Goal: Task Accomplishment & Management: Manage account settings

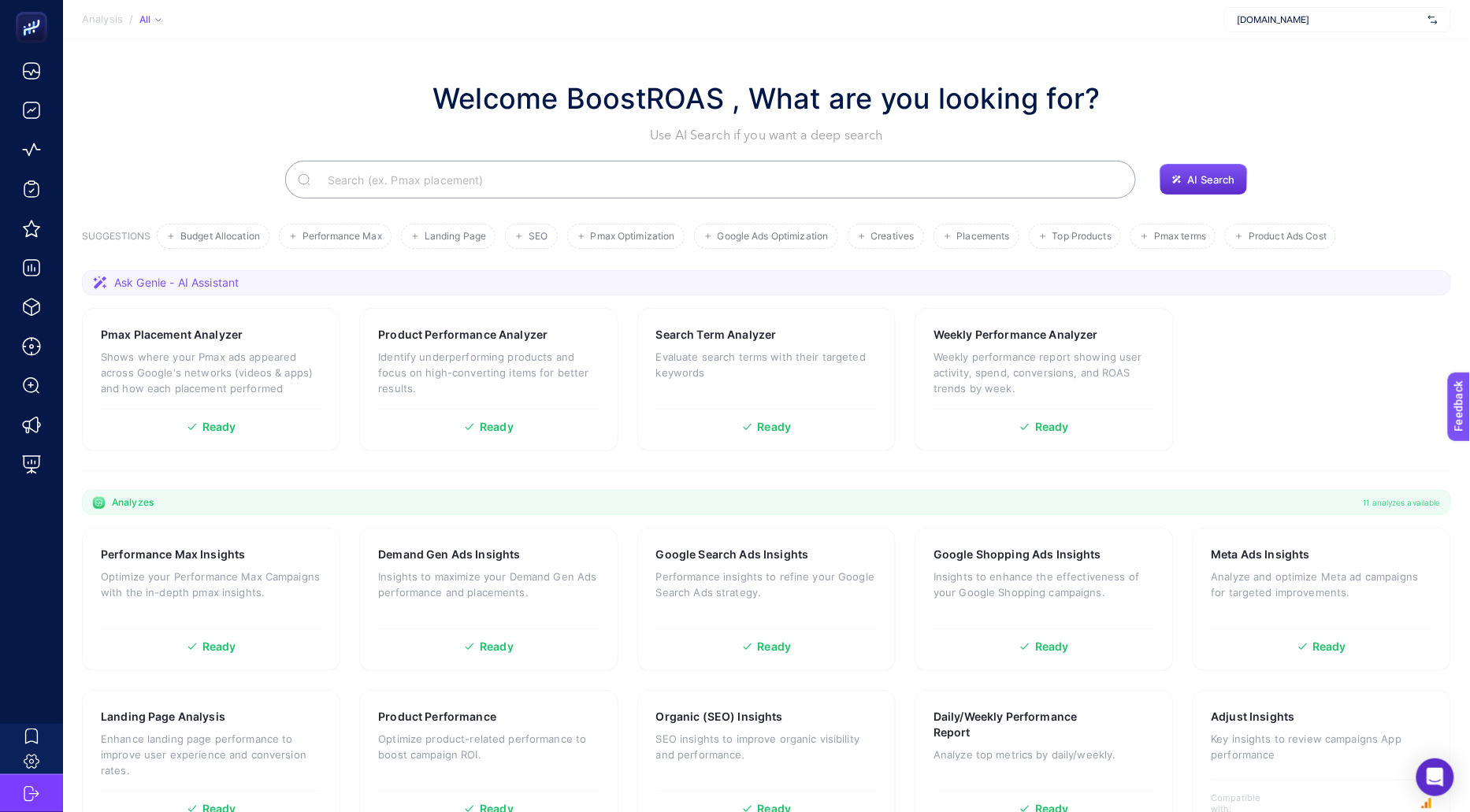
click at [1329, 19] on span "www.he-qa.com" at bounding box center [1330, 19] width 185 height 12
type input "paraşüt"
click at [1261, 50] on span "paraşüt" at bounding box center [1254, 52] width 33 height 12
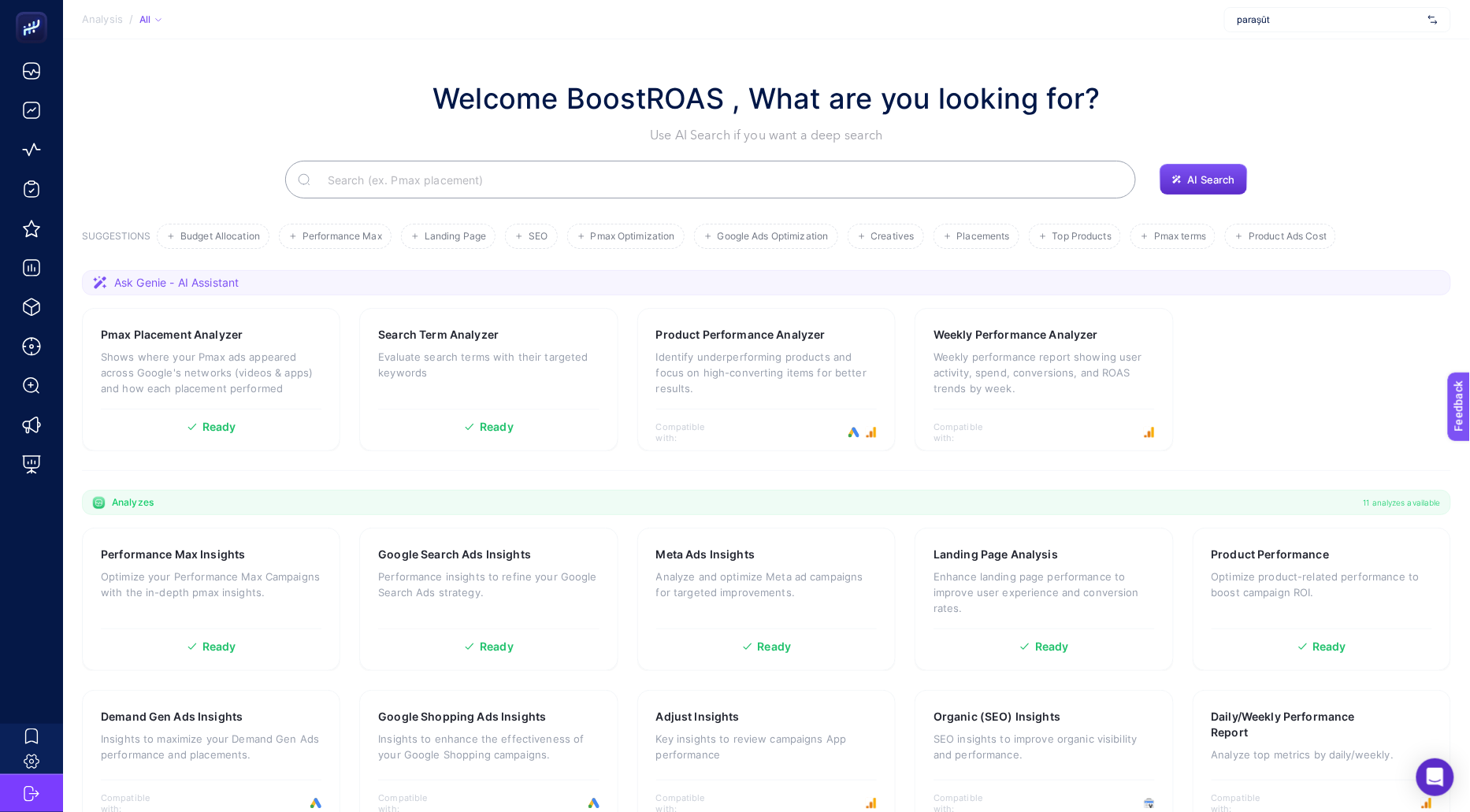
click at [447, 177] on input "Search" at bounding box center [719, 180] width 809 height 44
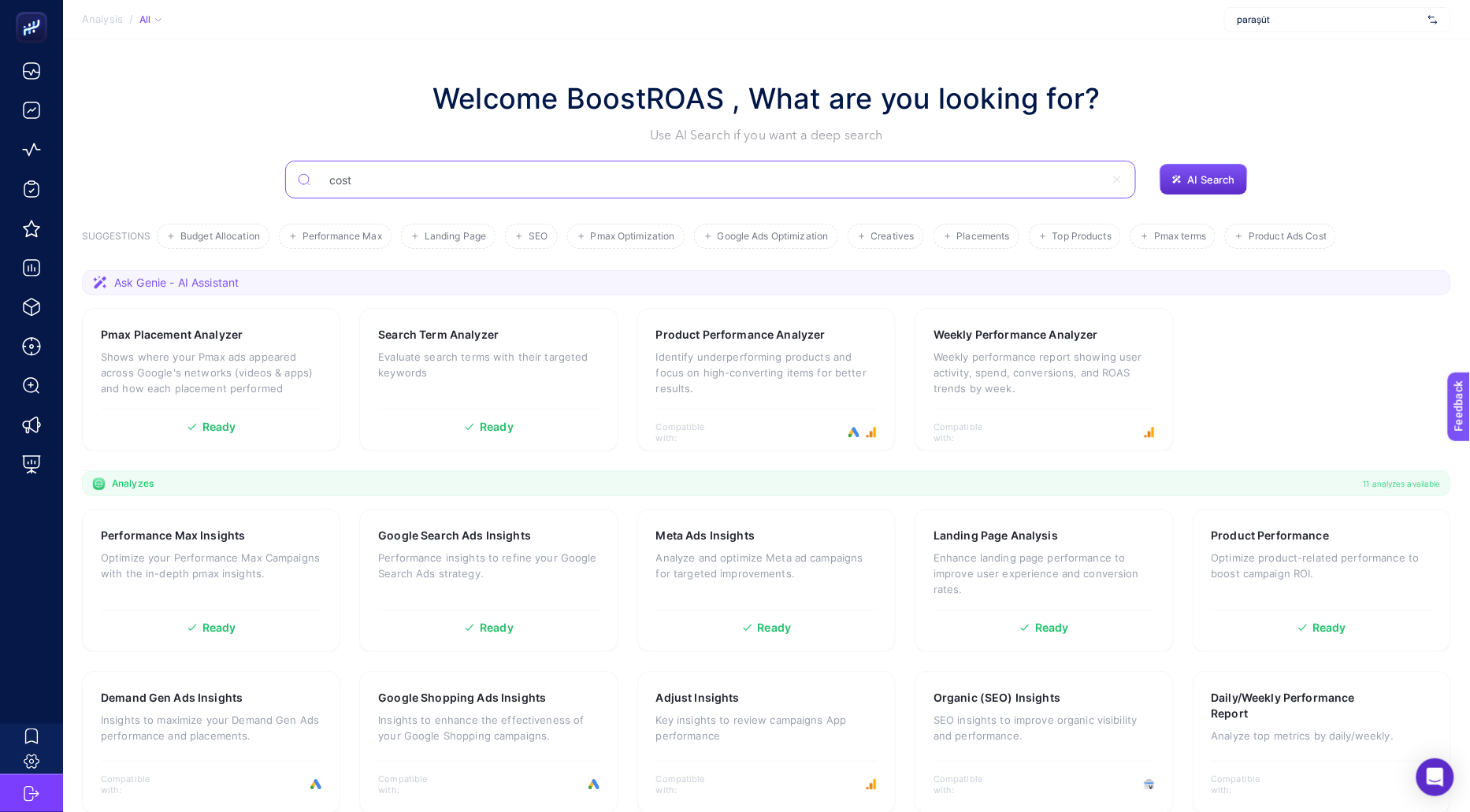
type input "cost"
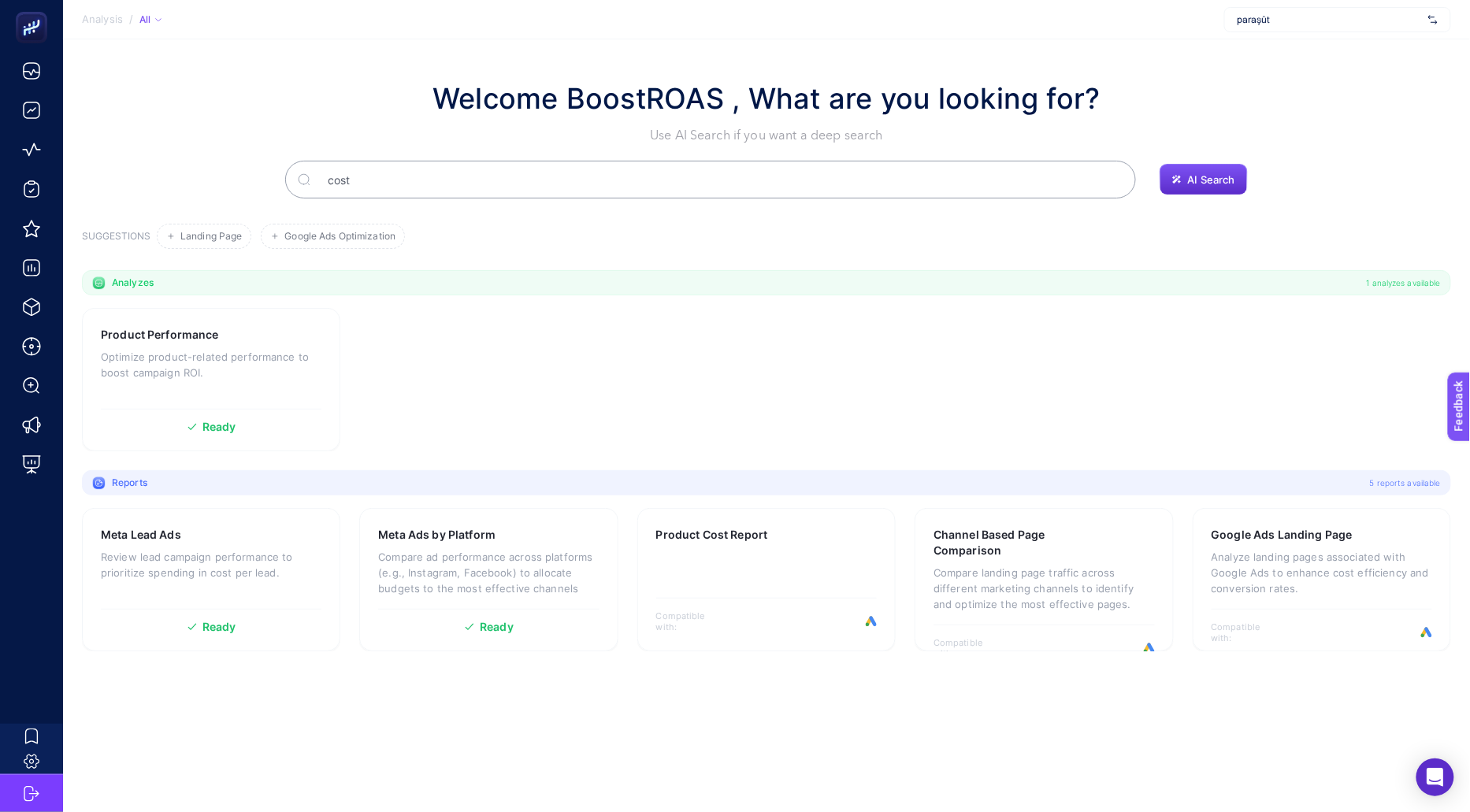
click at [447, 189] on input "cost" at bounding box center [719, 180] width 809 height 44
click at [202, 580] on div "Meta Lead Ads Review lead campaign performance to prioritize spending in cost p…" at bounding box center [211, 563] width 220 height 74
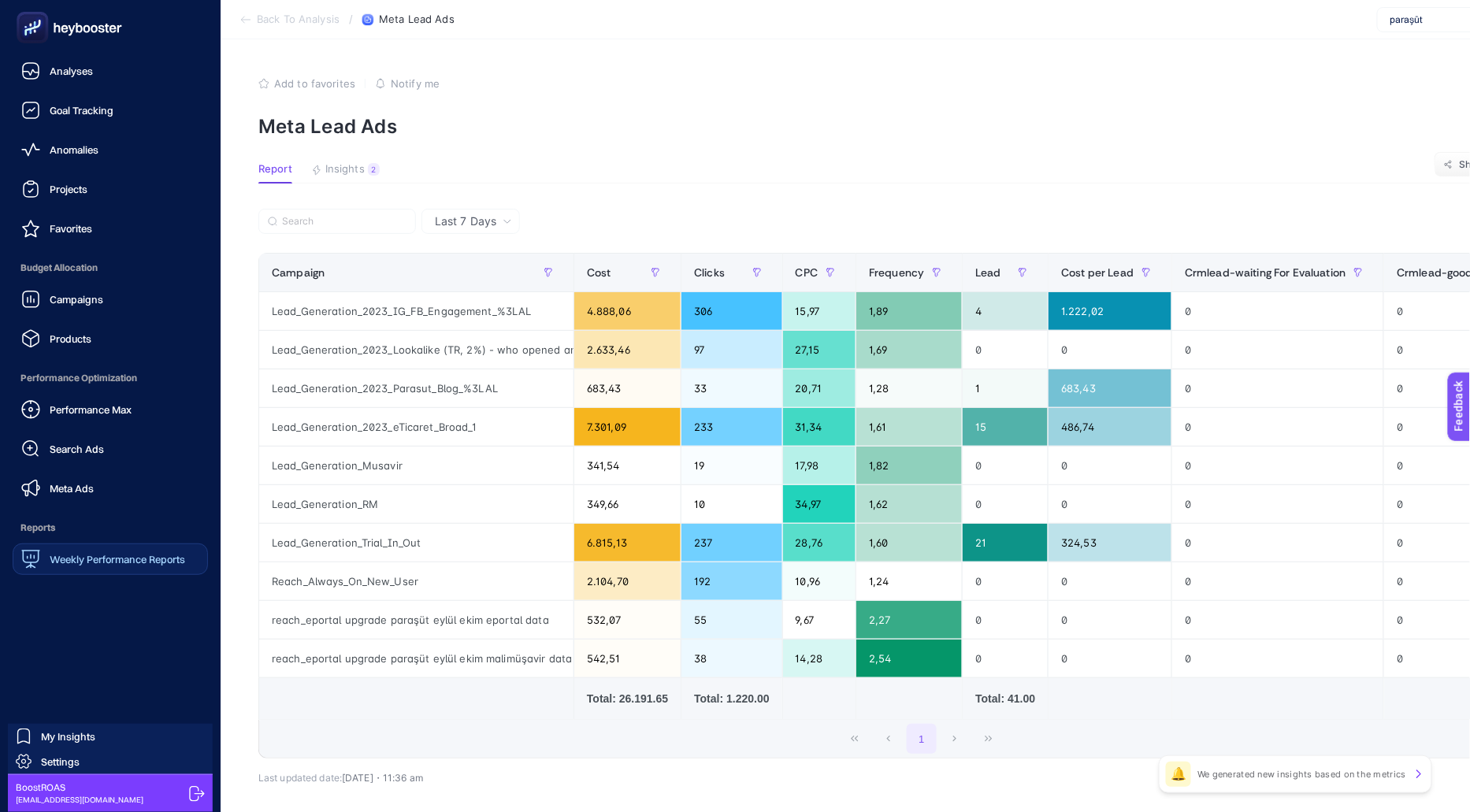
click at [144, 559] on span "Weekly Performance Reports" at bounding box center [117, 558] width 136 height 12
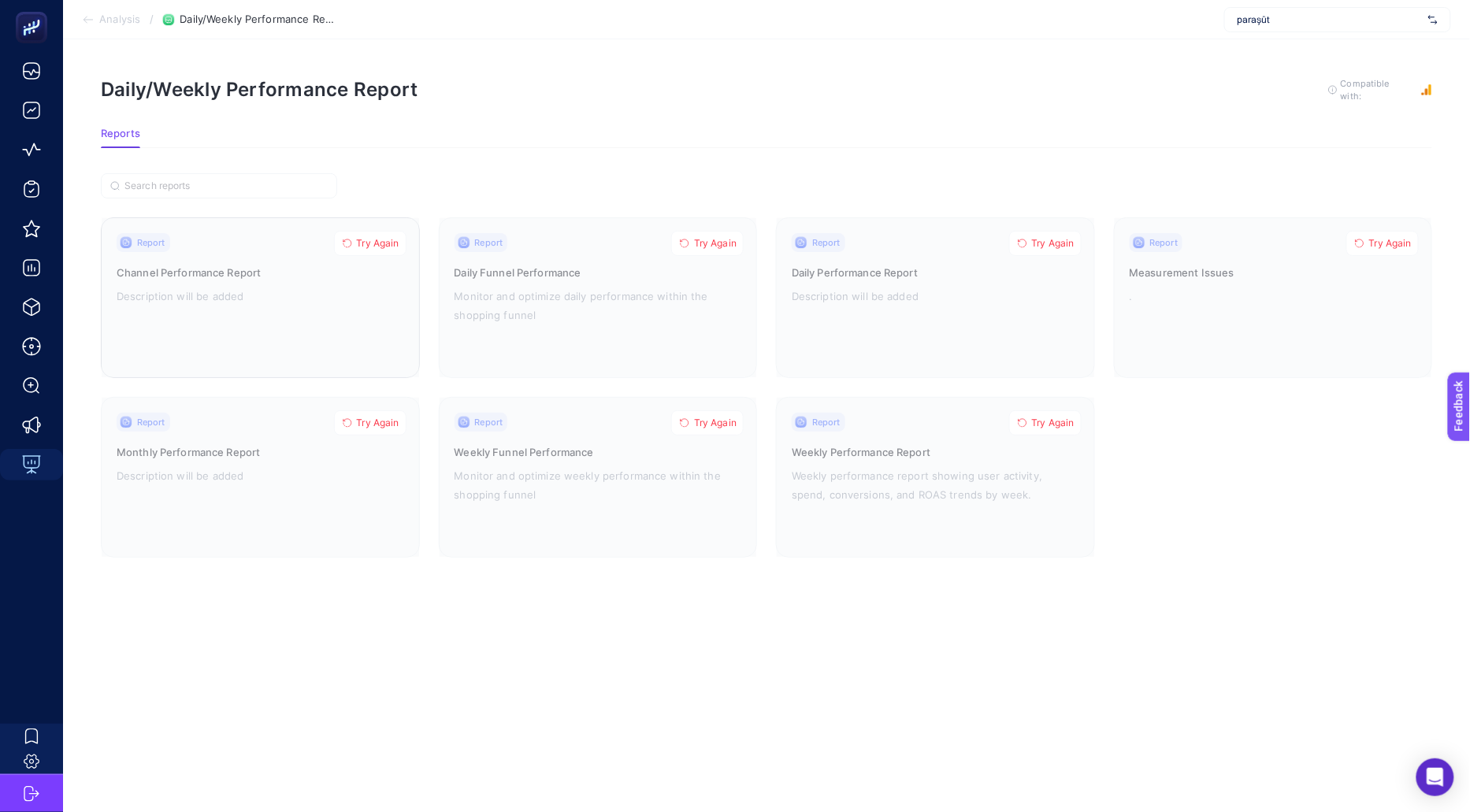
click at [360, 231] on button "Try Again" at bounding box center [369, 243] width 72 height 25
click at [712, 239] on span "Try Again" at bounding box center [715, 243] width 42 height 12
click at [1061, 240] on span "Try Again" at bounding box center [1053, 243] width 42 height 12
click at [1401, 239] on span "Try Again" at bounding box center [1390, 243] width 42 height 12
click at [1048, 416] on span "Try Again" at bounding box center [1053, 422] width 42 height 12
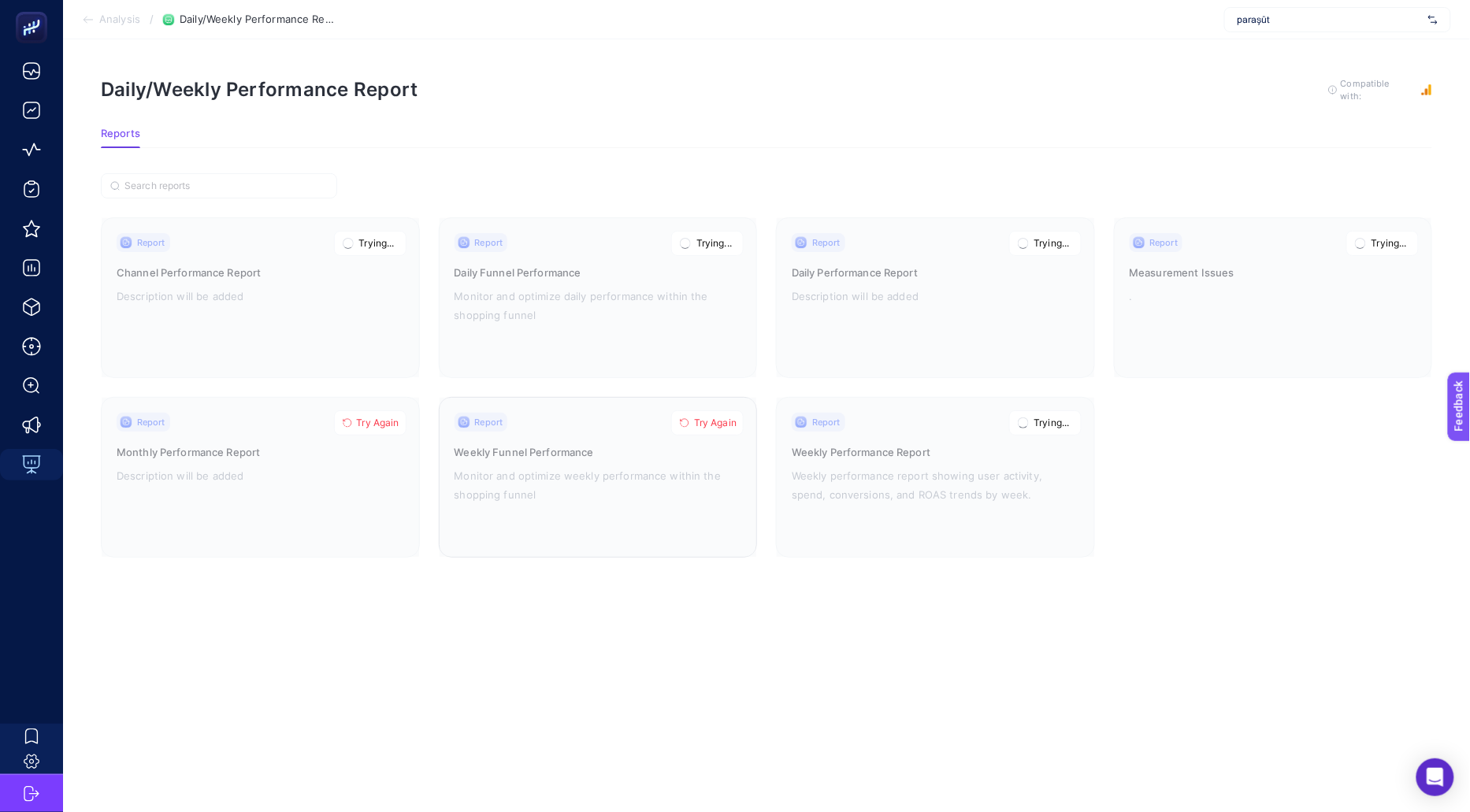
click at [706, 417] on span "Try Again" at bounding box center [715, 422] width 42 height 12
click at [387, 420] on span "Try Again" at bounding box center [378, 422] width 42 height 12
click at [308, 473] on div at bounding box center [261, 477] width 317 height 159
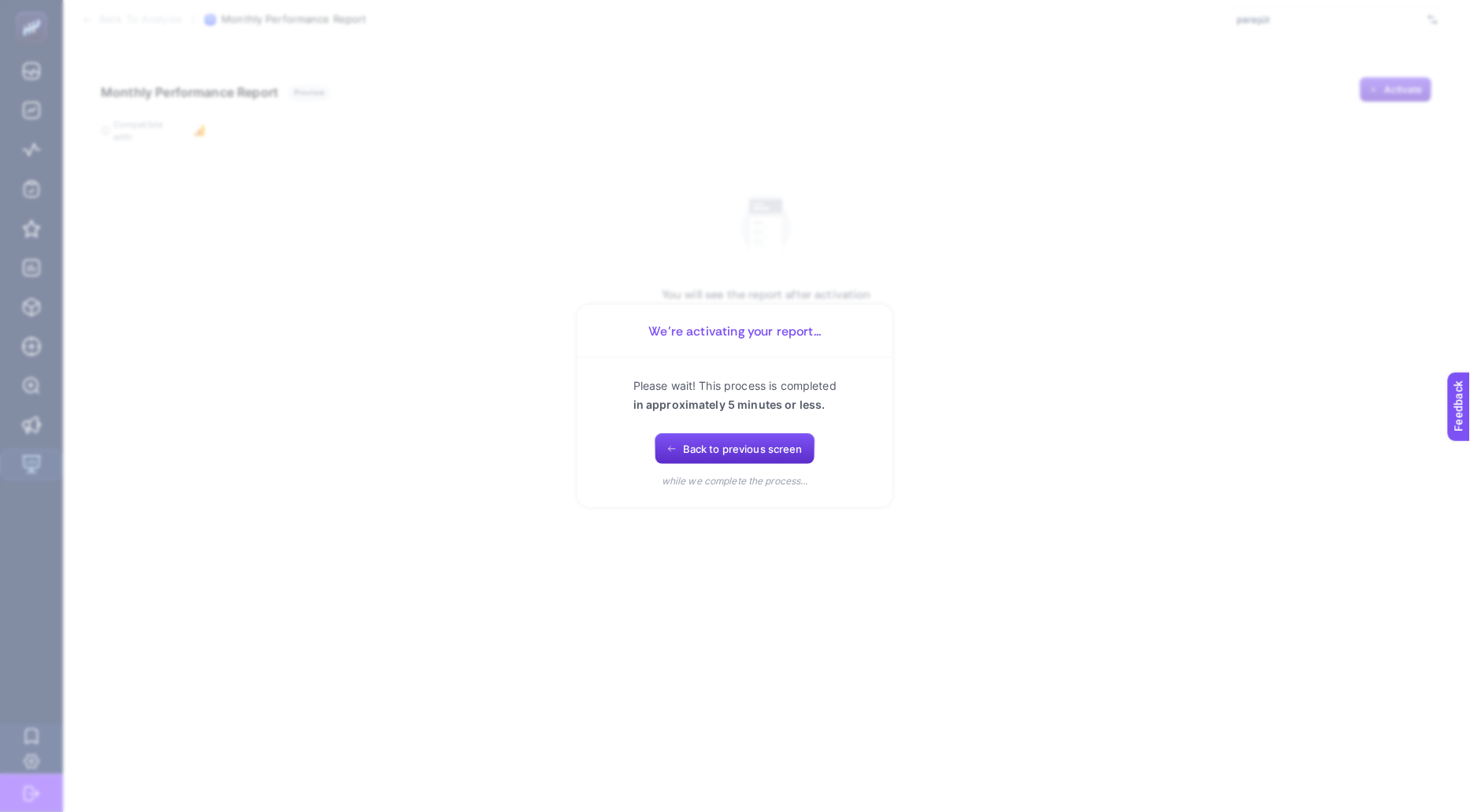
click at [517, 281] on section "We’re activating your report... Please wait! This process is completed in appro…" at bounding box center [735, 406] width 1470 height 812
click at [725, 450] on span "Back to previous screen" at bounding box center [742, 448] width 120 height 12
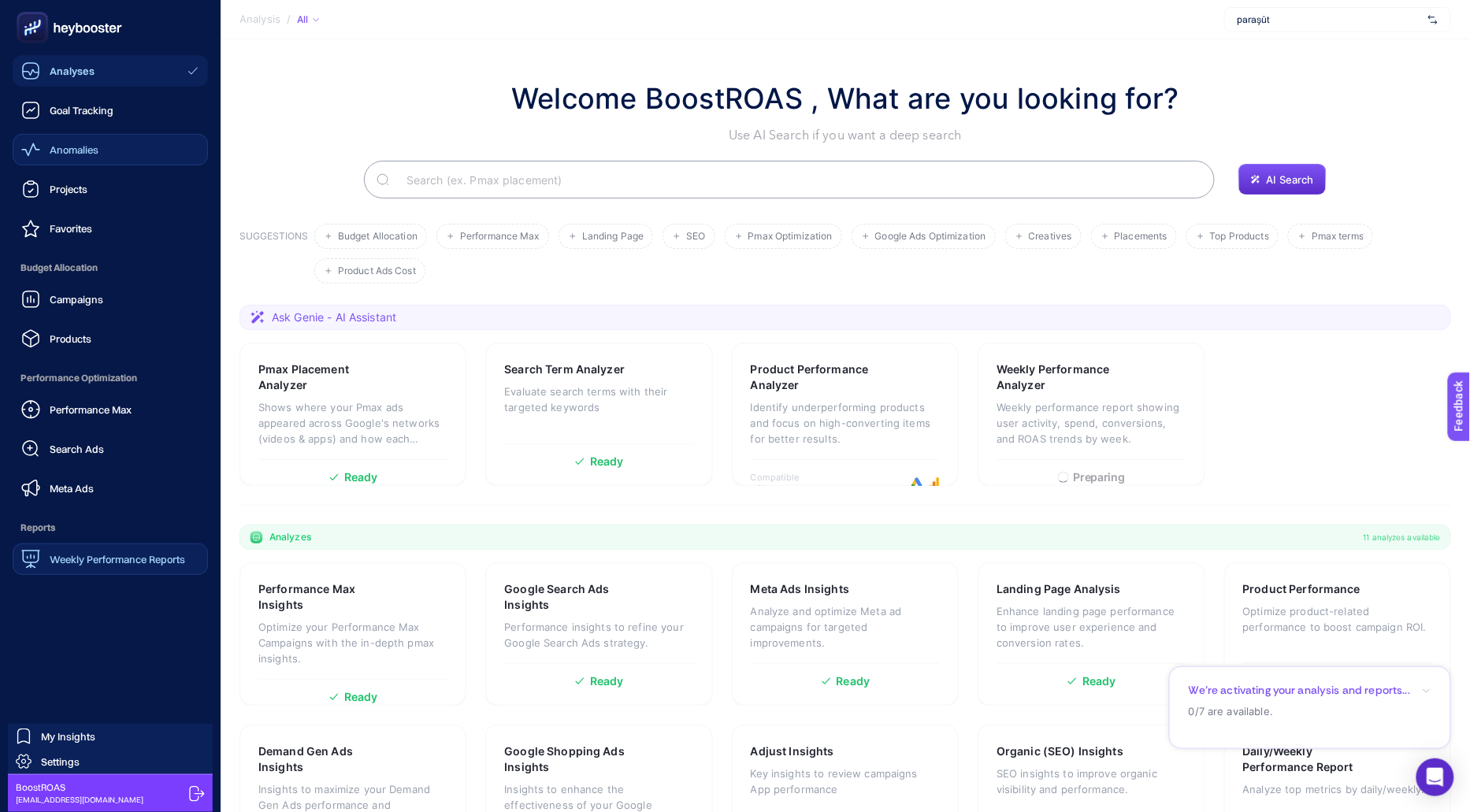
click at [129, 139] on link "Anomalies" at bounding box center [110, 149] width 195 height 32
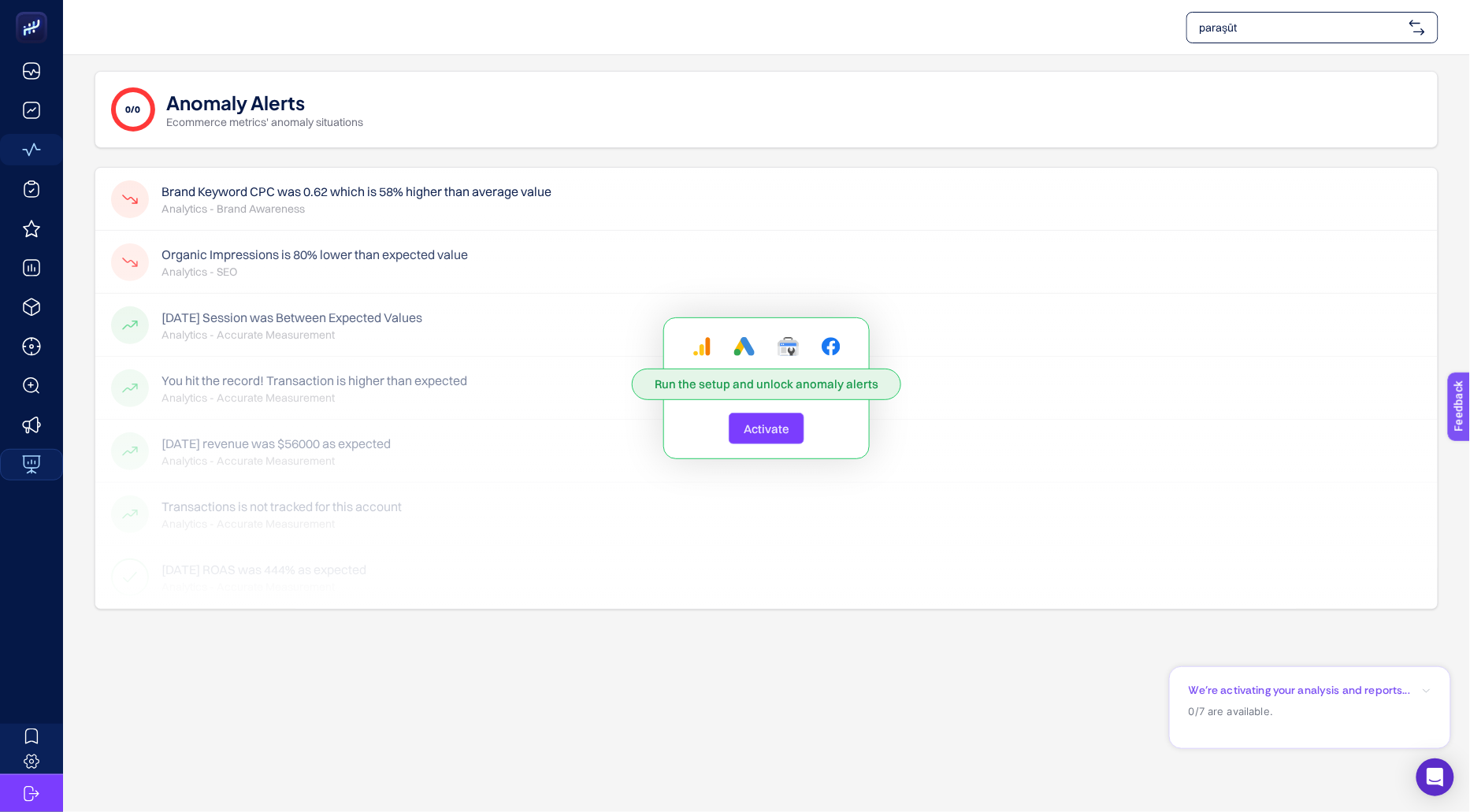
click at [783, 433] on span "Activate" at bounding box center [766, 429] width 46 height 15
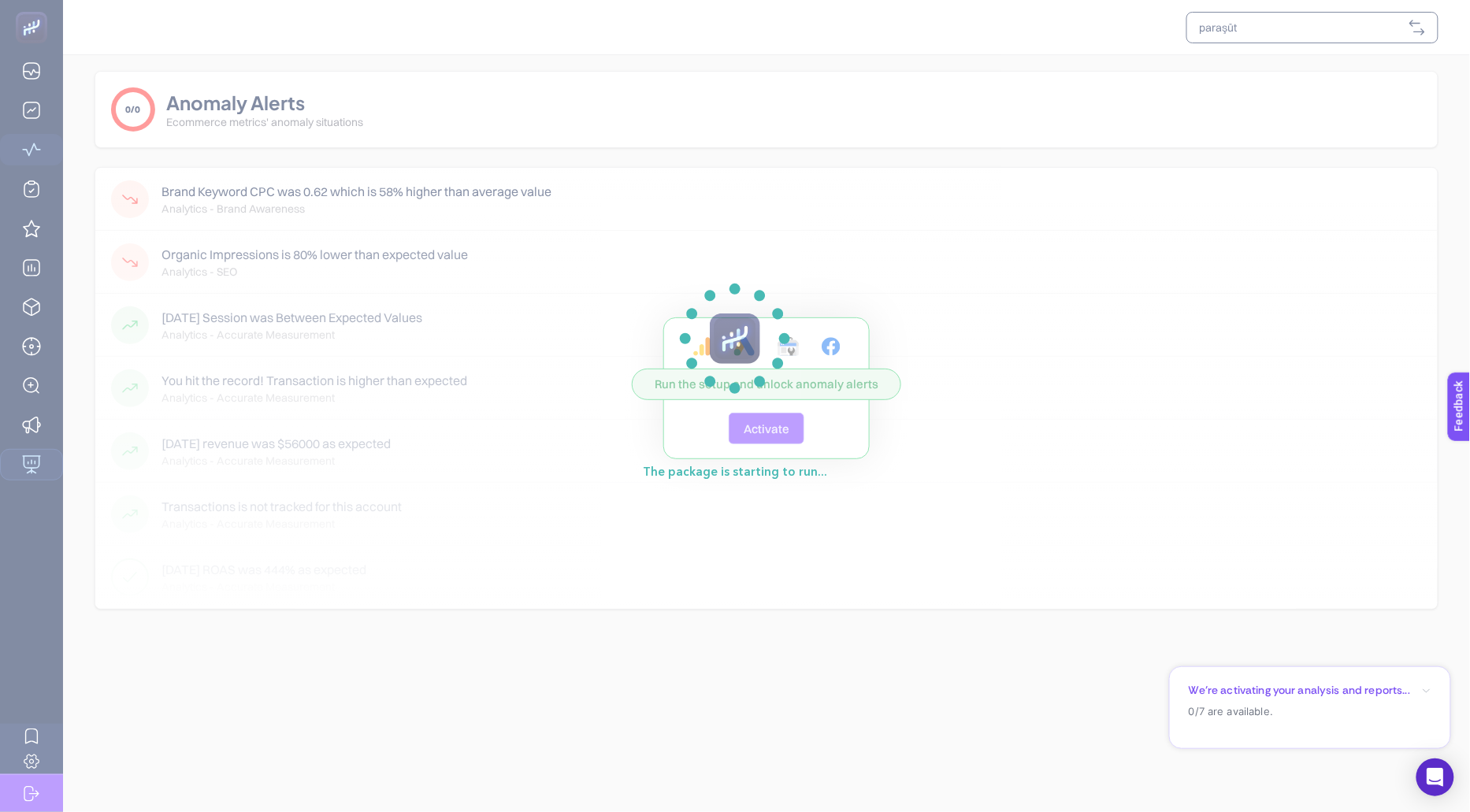
click at [38, 109] on section "The package is starting to run..." at bounding box center [735, 406] width 1470 height 812
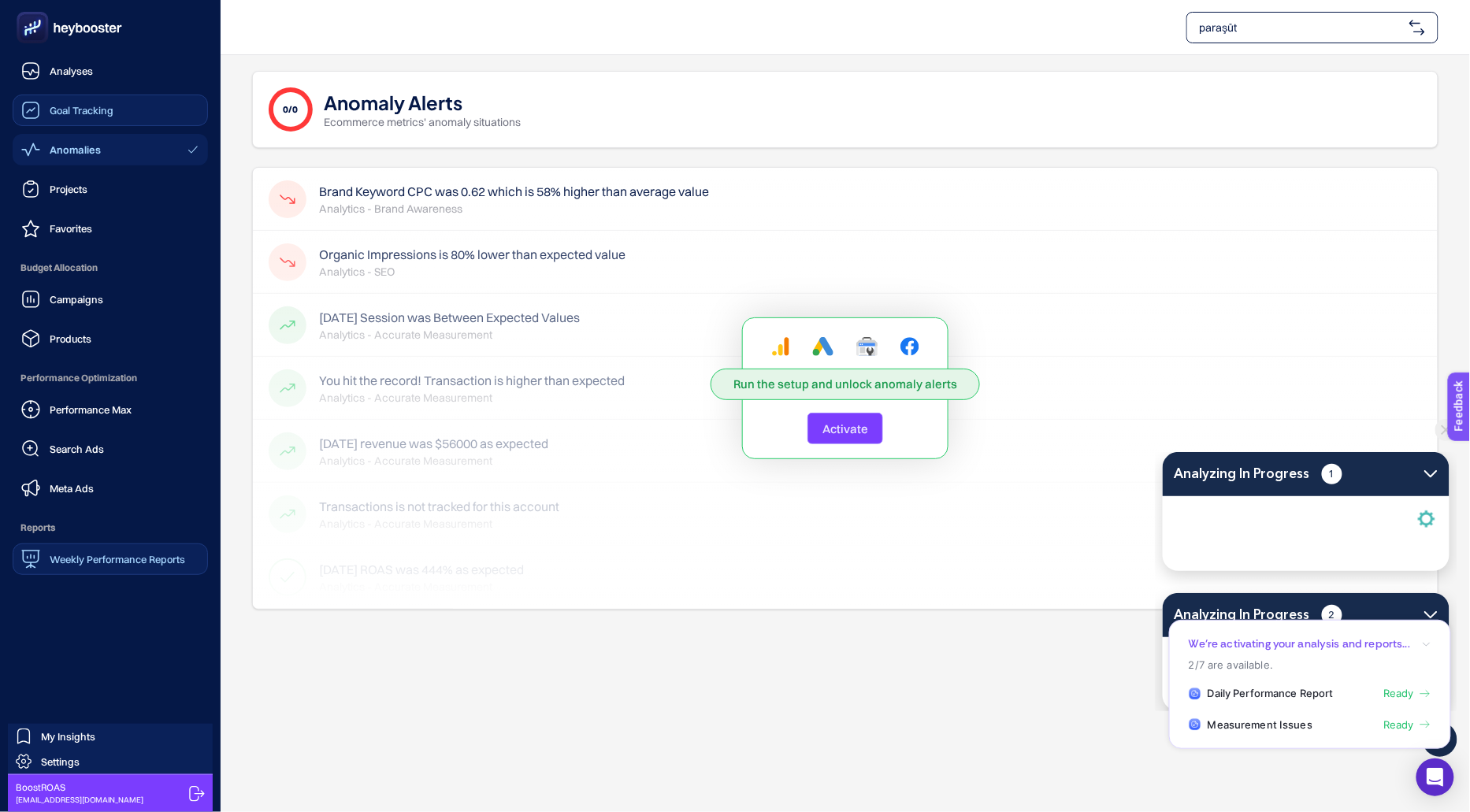
click at [61, 113] on span "Goal Tracking" at bounding box center [82, 110] width 63 height 12
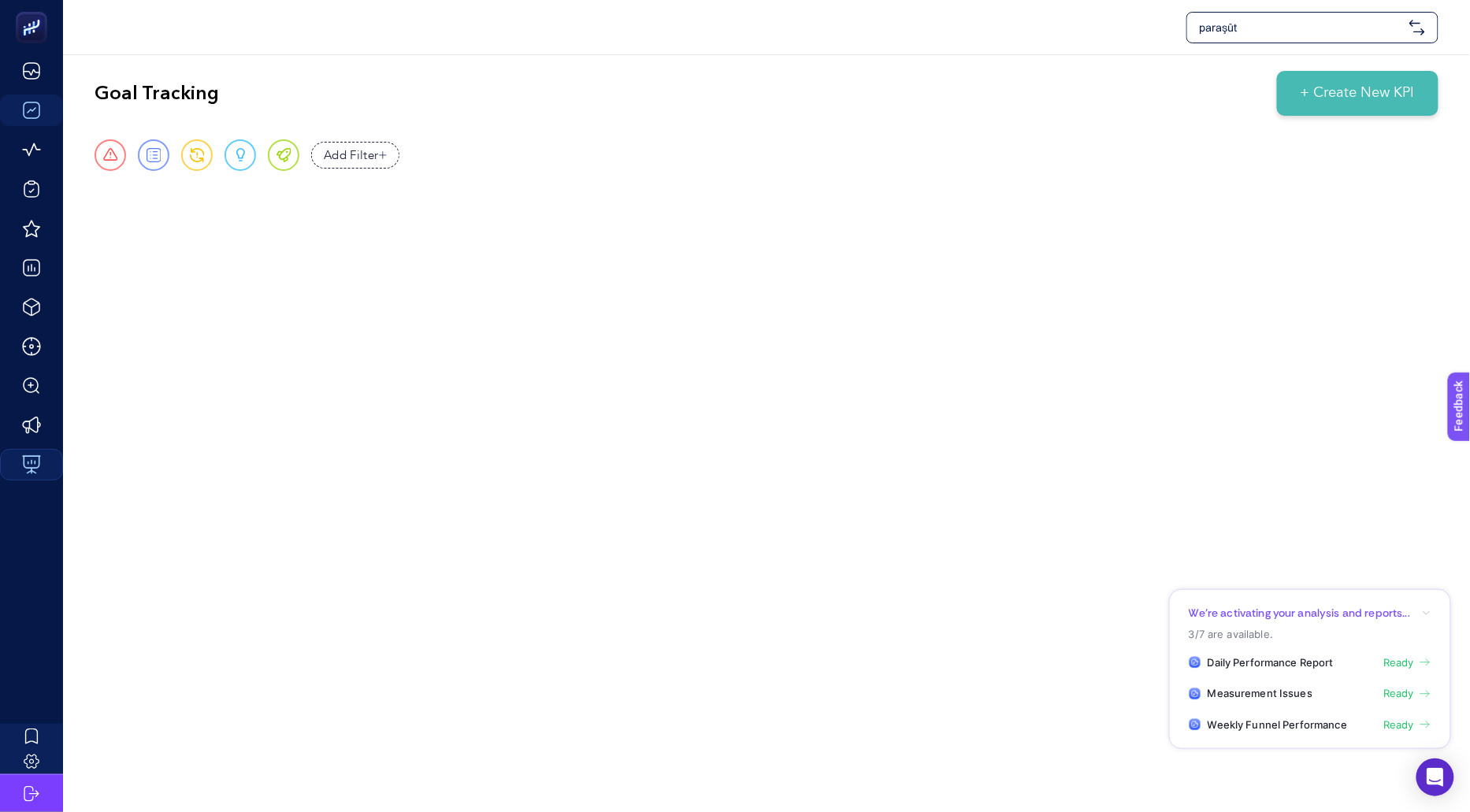
click at [1317, 92] on span "+ Create New KPI" at bounding box center [1358, 93] width 114 height 21
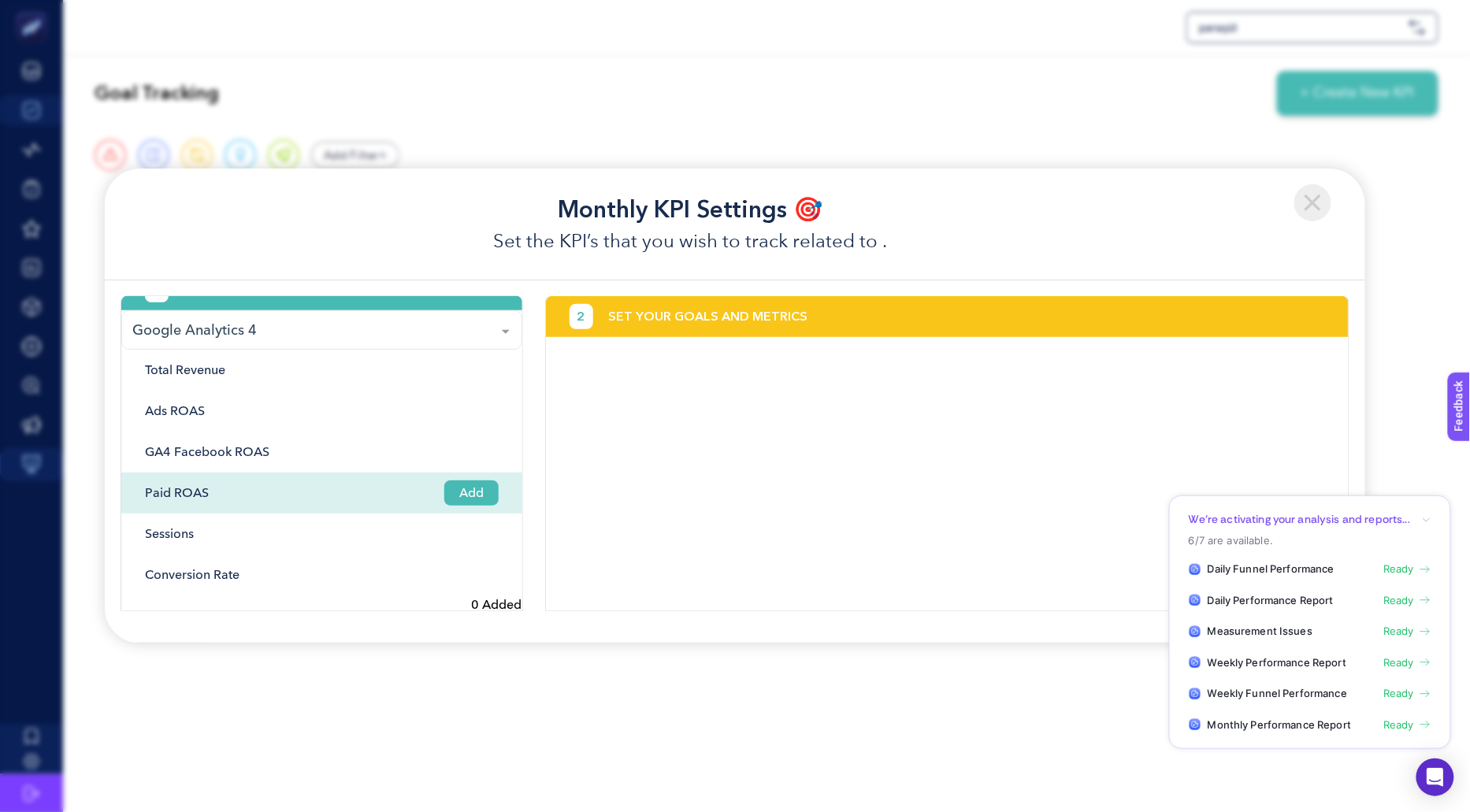
scroll to position [30, 0]
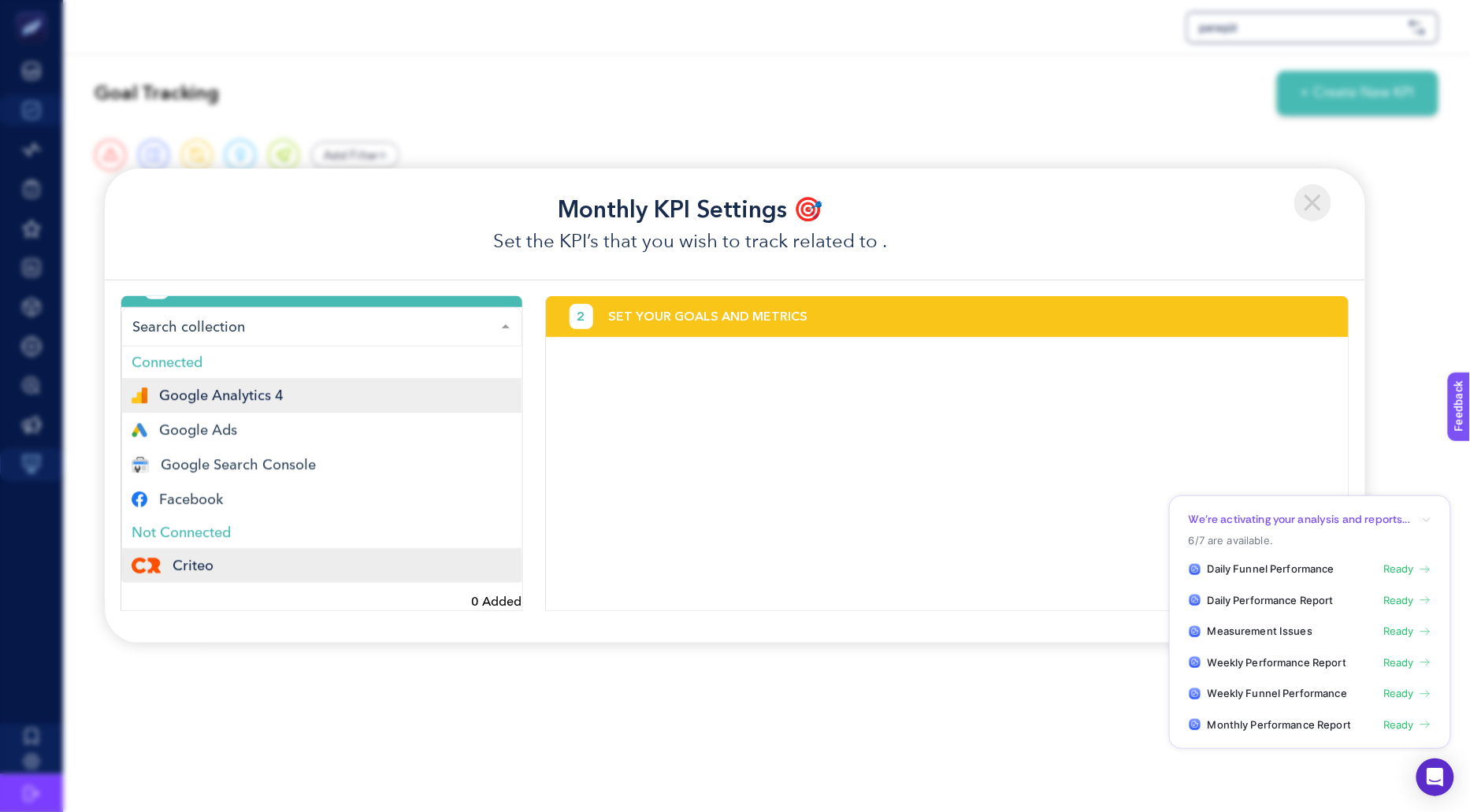
click at [496, 333] on div at bounding box center [506, 327] width 32 height 39
click at [432, 436] on div "Google Ads" at bounding box center [322, 430] width 381 height 15
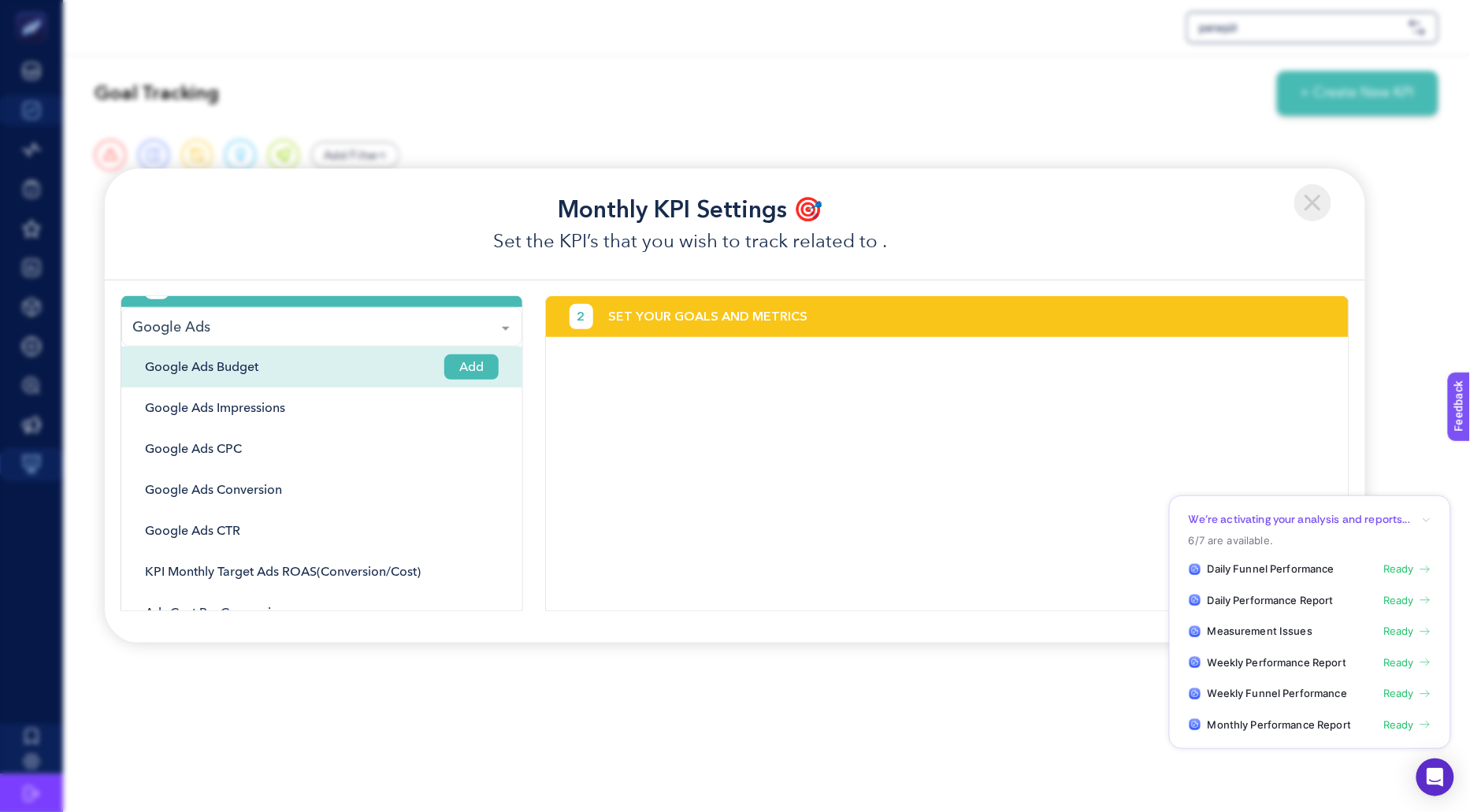
click at [328, 368] on div "Google Ads Budget Add" at bounding box center [321, 366] width 401 height 41
click at [465, 369] on span "Add" at bounding box center [471, 367] width 54 height 25
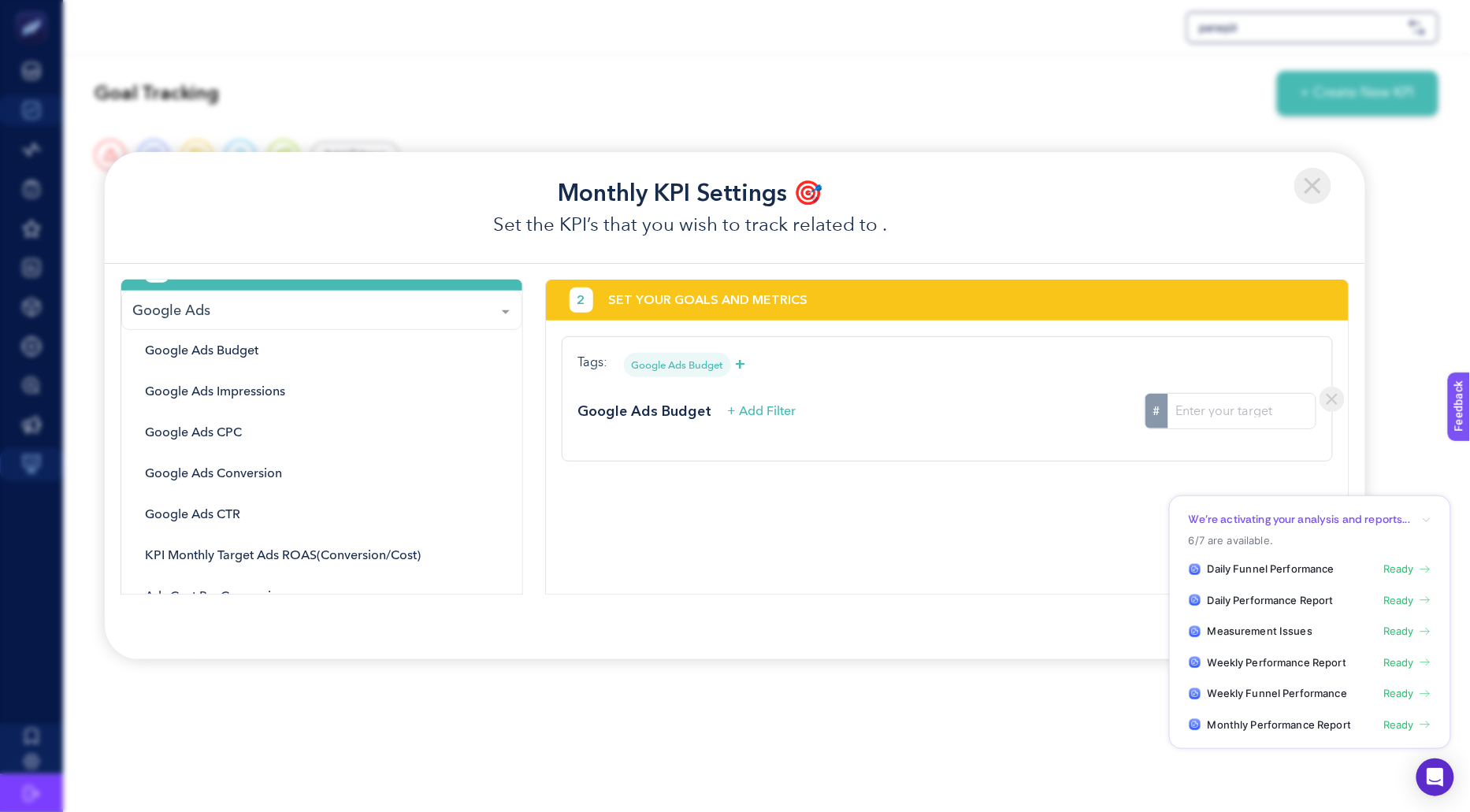
click at [1232, 400] on input "#" at bounding box center [1241, 411] width 147 height 35
type input "2775000"
click at [1052, 434] on div "Tags: Google Ads Budget + Google Ads Budget + Add Filter # 2775000" at bounding box center [947, 399] width 771 height 126
click at [845, 542] on div "2 SET YOUR GOALS AND METRICS Tags: Google Ads Budget + Google Ads Budget + Add …" at bounding box center [947, 437] width 804 height 315
click at [760, 410] on span "+ Add Filter" at bounding box center [761, 411] width 68 height 19
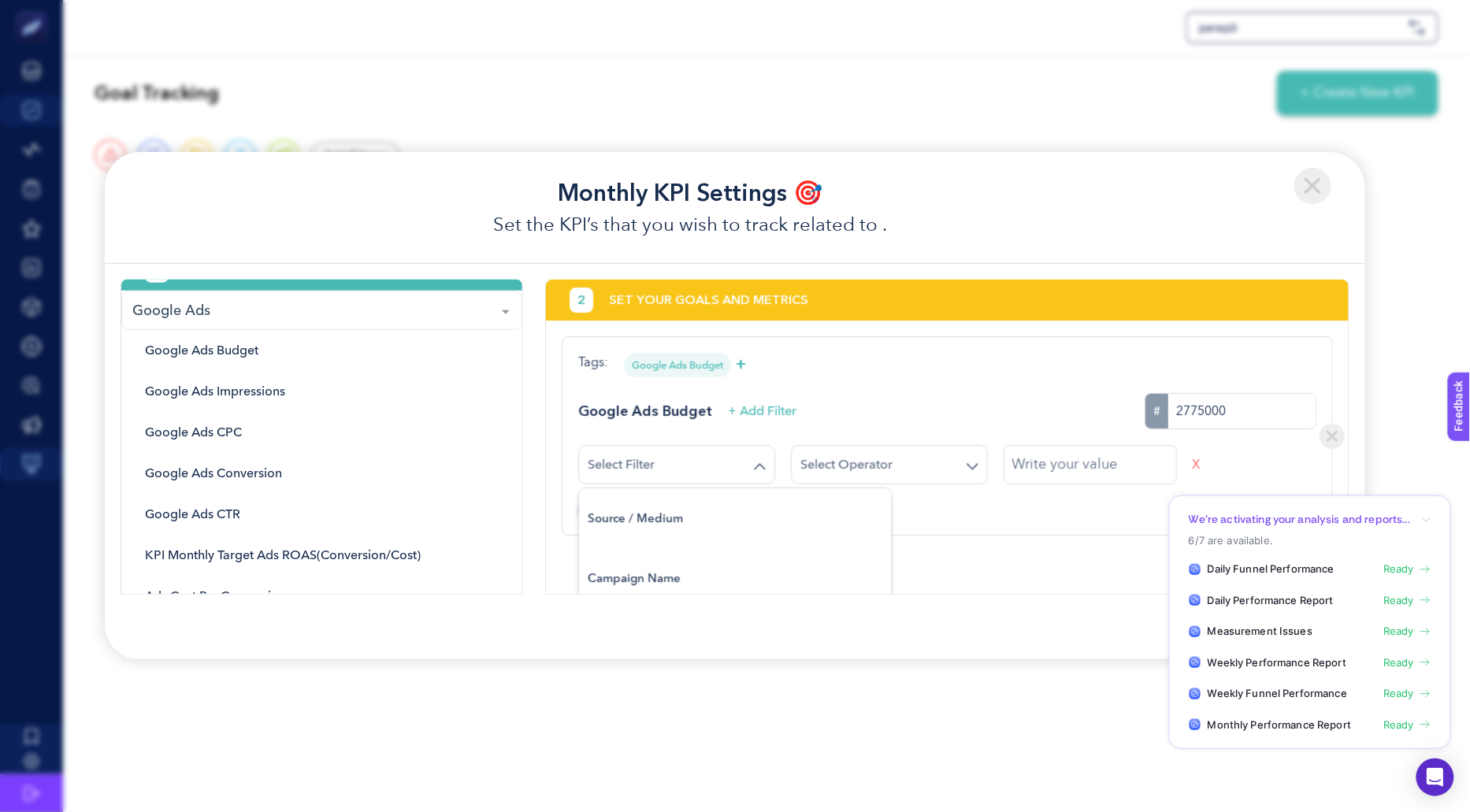
click at [744, 466] on input "Search for option" at bounding box center [667, 464] width 160 height 14
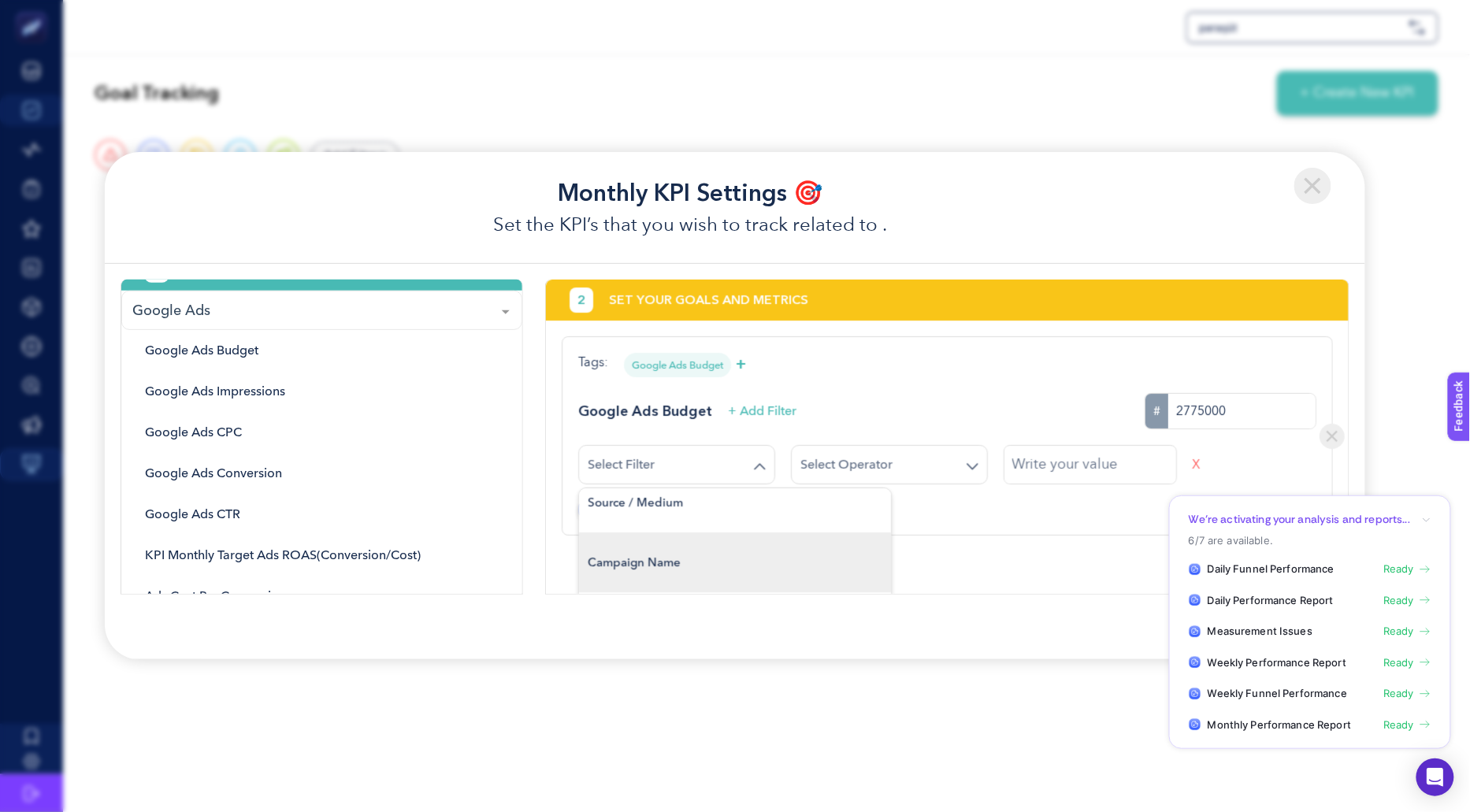
scroll to position [12, 0]
click at [733, 557] on div "Campaign Name" at bounding box center [735, 565] width 294 height 47
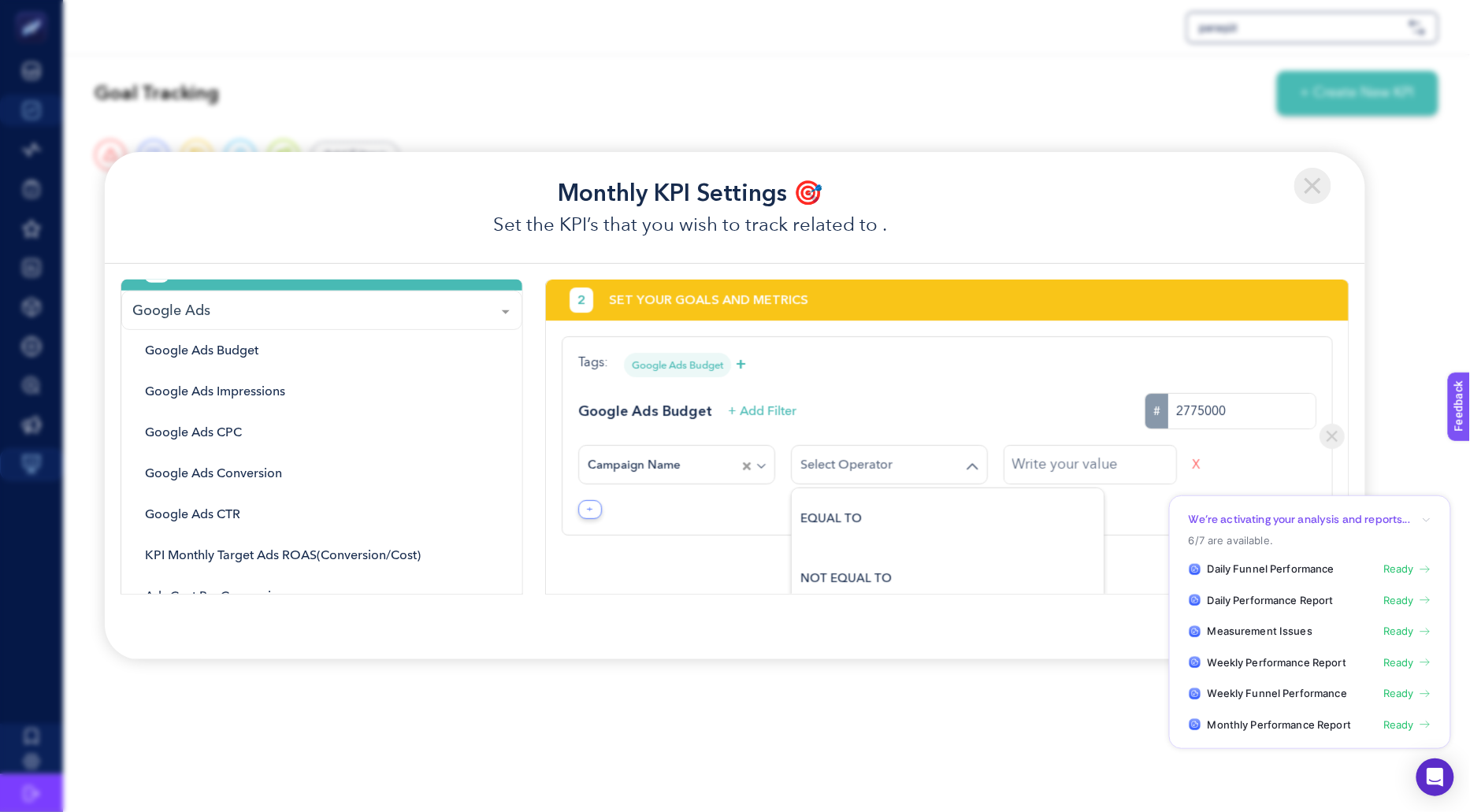
click at [909, 445] on div "Loading..." at bounding box center [889, 464] width 197 height 39
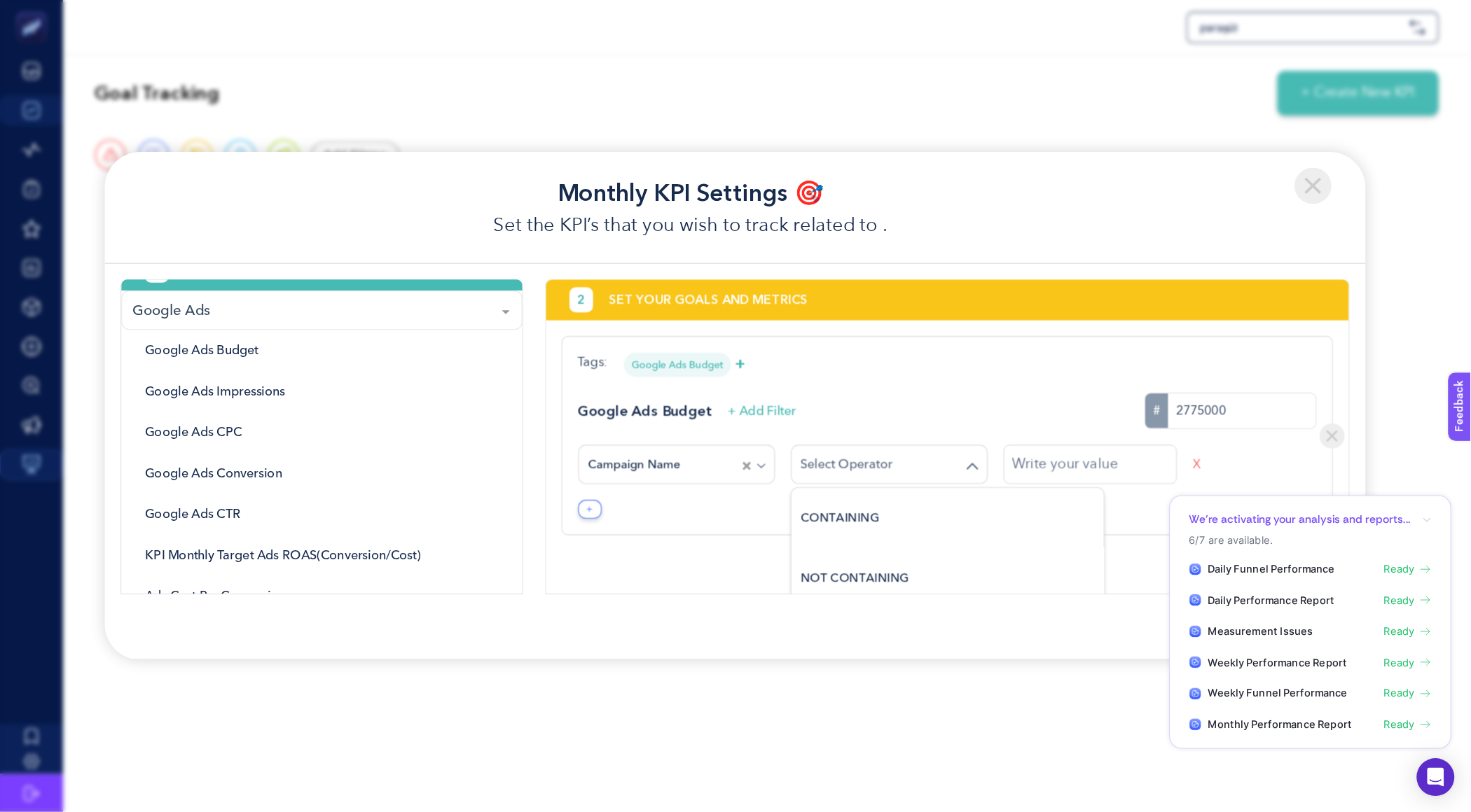
scroll to position [103, 0]
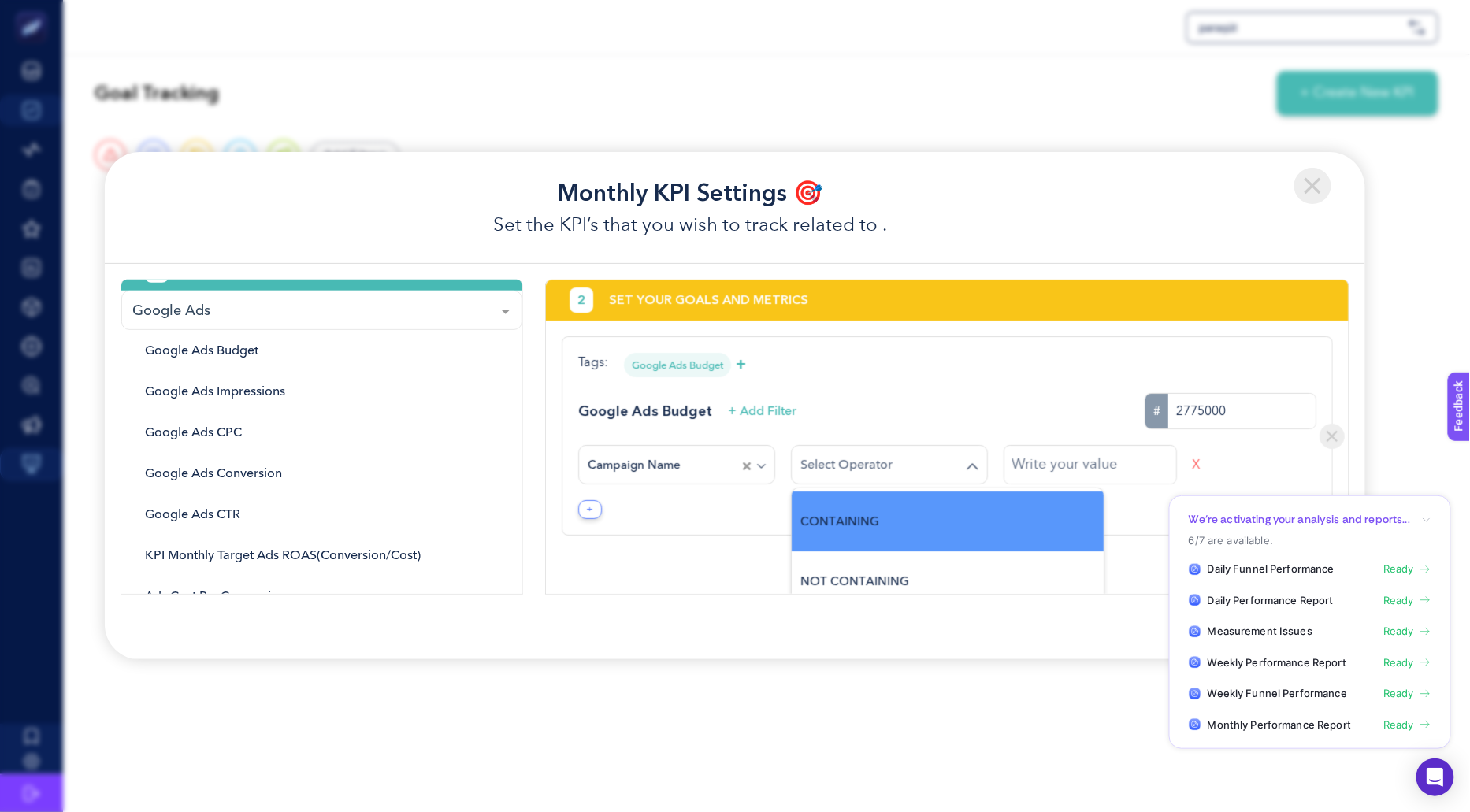
click at [889, 525] on div "CONTAINING" at bounding box center [947, 521] width 294 height 47
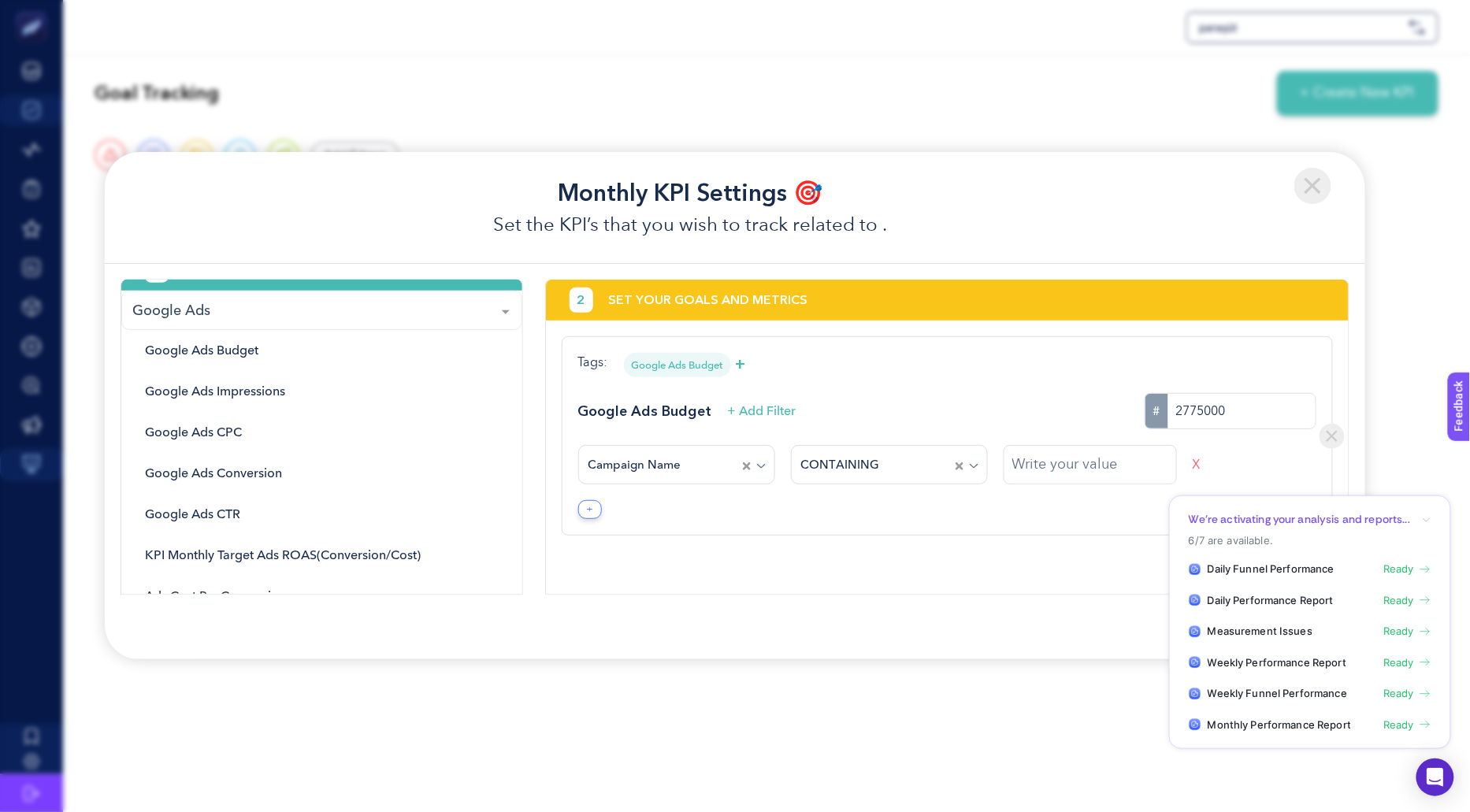
click at [1098, 452] on input "text" at bounding box center [1090, 465] width 172 height 37
type input "search"
click at [1118, 516] on div "+" at bounding box center [947, 509] width 738 height 19
drag, startPoint x: 1196, startPoint y: 403, endPoint x: 1298, endPoint y: 402, distance: 102.0
click at [1298, 402] on input "2775000" at bounding box center [1241, 411] width 147 height 35
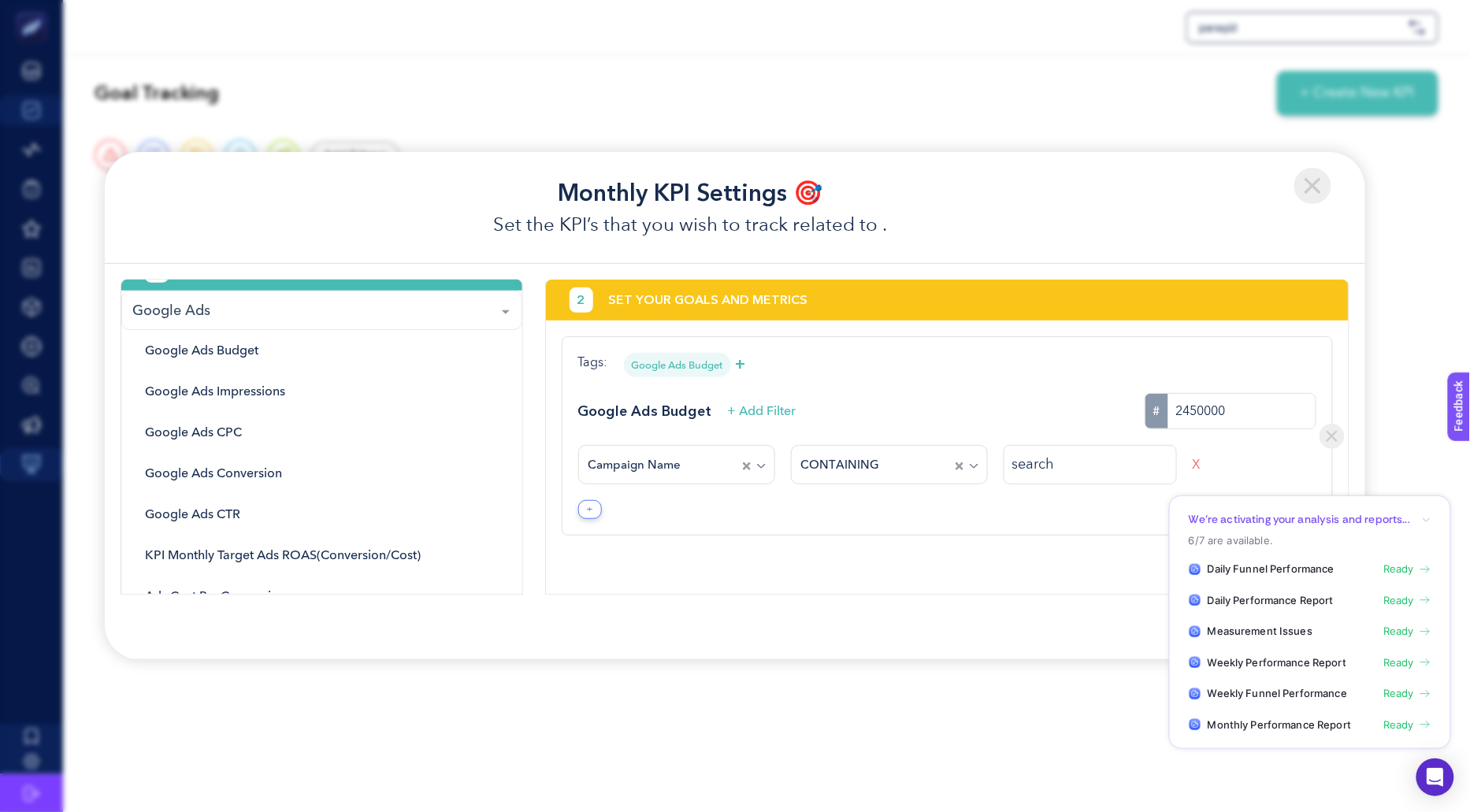
type input "2450000"
click at [1104, 399] on div "Google Ads Budget + Add Filter # 2450000" at bounding box center [947, 411] width 738 height 37
click at [891, 567] on div "2 SET YOUR GOALS AND METRICS Tags: Google Ads Budget + Google Ads Budget + Add …" at bounding box center [947, 437] width 804 height 315
click at [586, 510] on button "+" at bounding box center [589, 509] width 24 height 19
click at [672, 500] on div "+ And" at bounding box center [947, 509] width 738 height 19
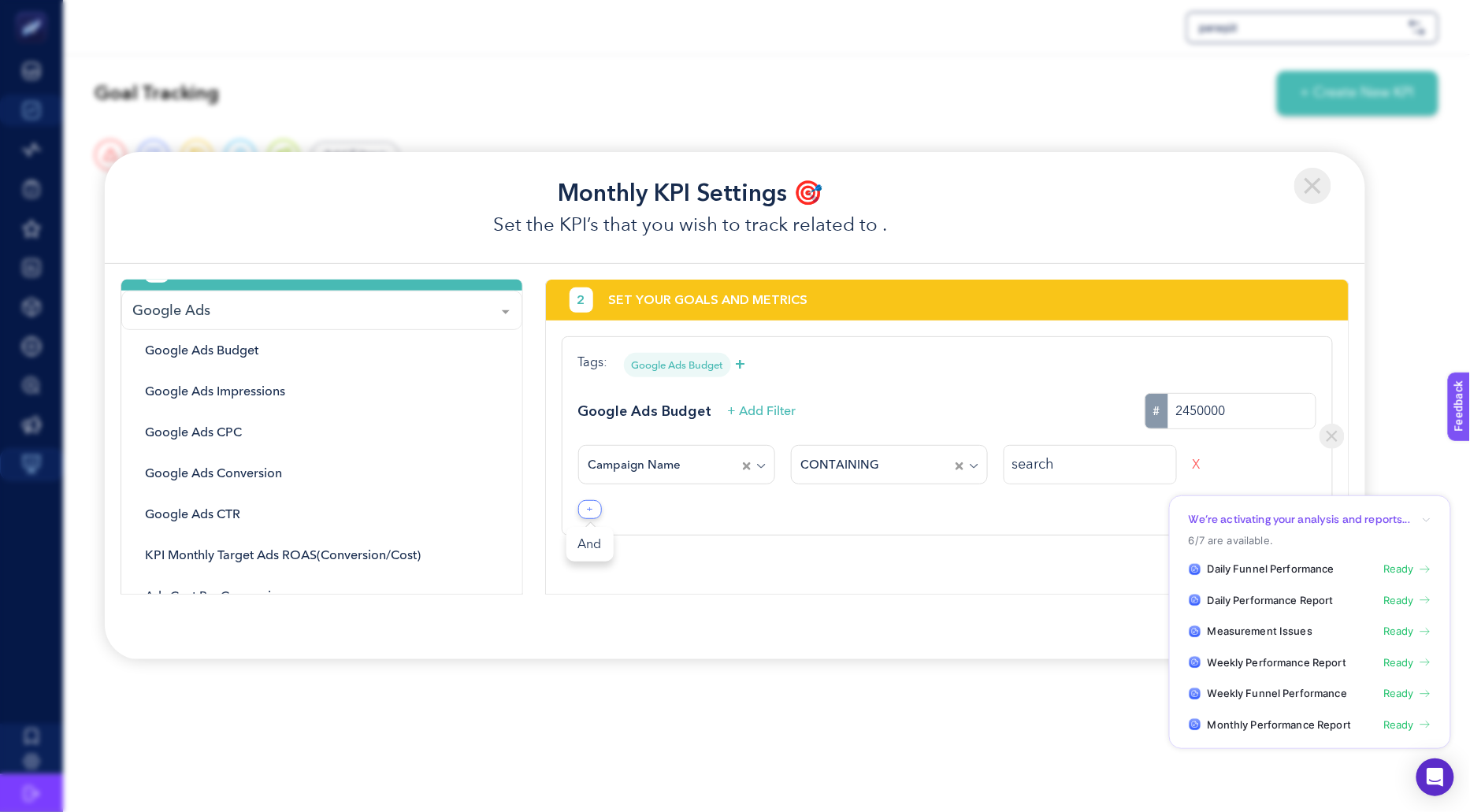
click at [957, 233] on h3 "Set the KPI’s that you wish to track related to ." at bounding box center [689, 225] width 1139 height 28
click at [1088, 597] on div "Create KPI" at bounding box center [735, 620] width 1229 height 50
click at [1423, 517] on icon "button" at bounding box center [1427, 520] width 10 height 10
click at [1423, 495] on div "We’re activating your analysis and reports..." at bounding box center [1309, 489] width 242 height 15
click at [934, 564] on div "2 SET YOUR GOALS AND METRICS Tags: Google Ads Budget + Google Ads Budget + Add …" at bounding box center [947, 437] width 804 height 315
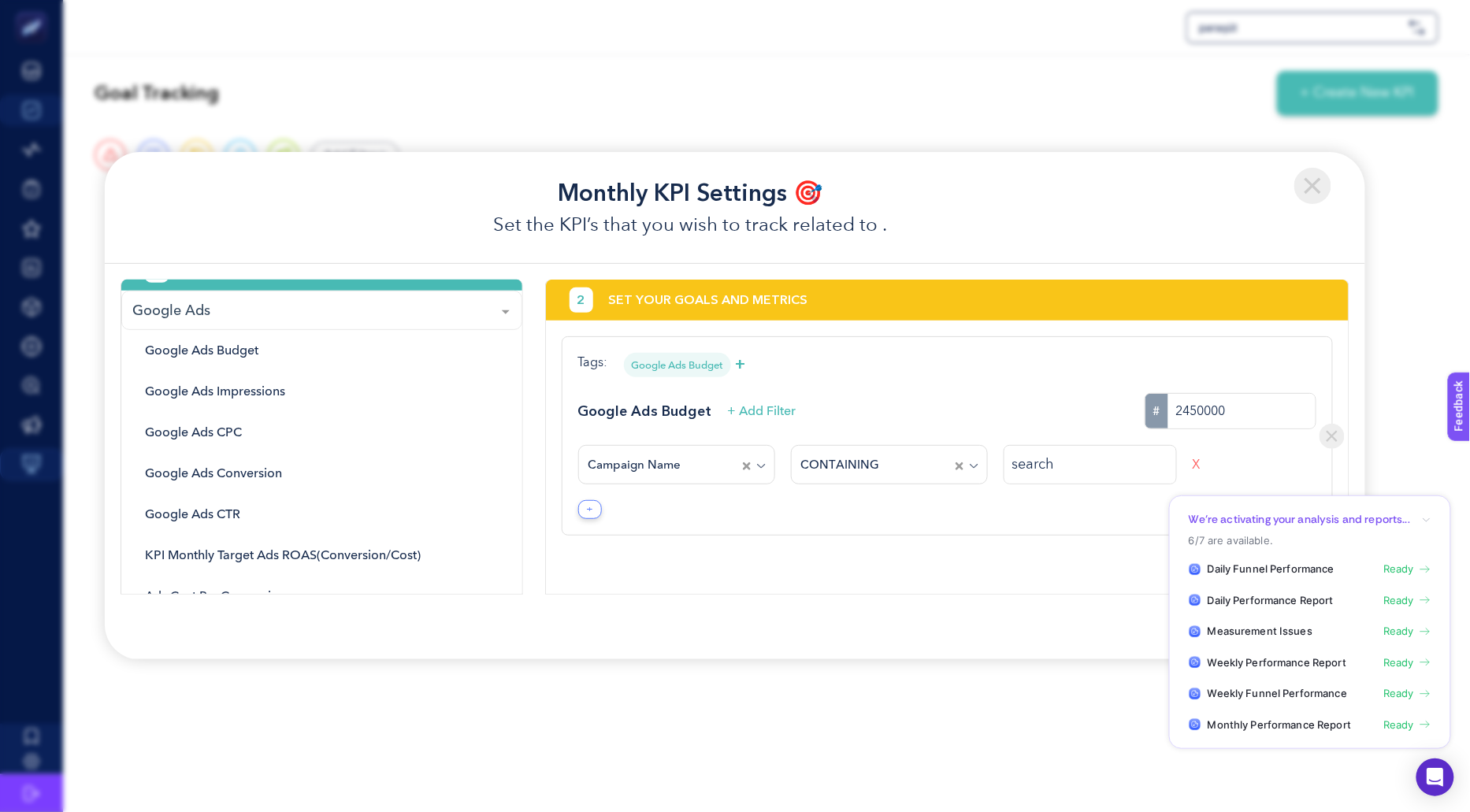
click at [934, 564] on div "2 SET YOUR GOALS AND METRICS Tags: Google Ads Budget + Google Ads Budget + Add …" at bounding box center [947, 437] width 804 height 315
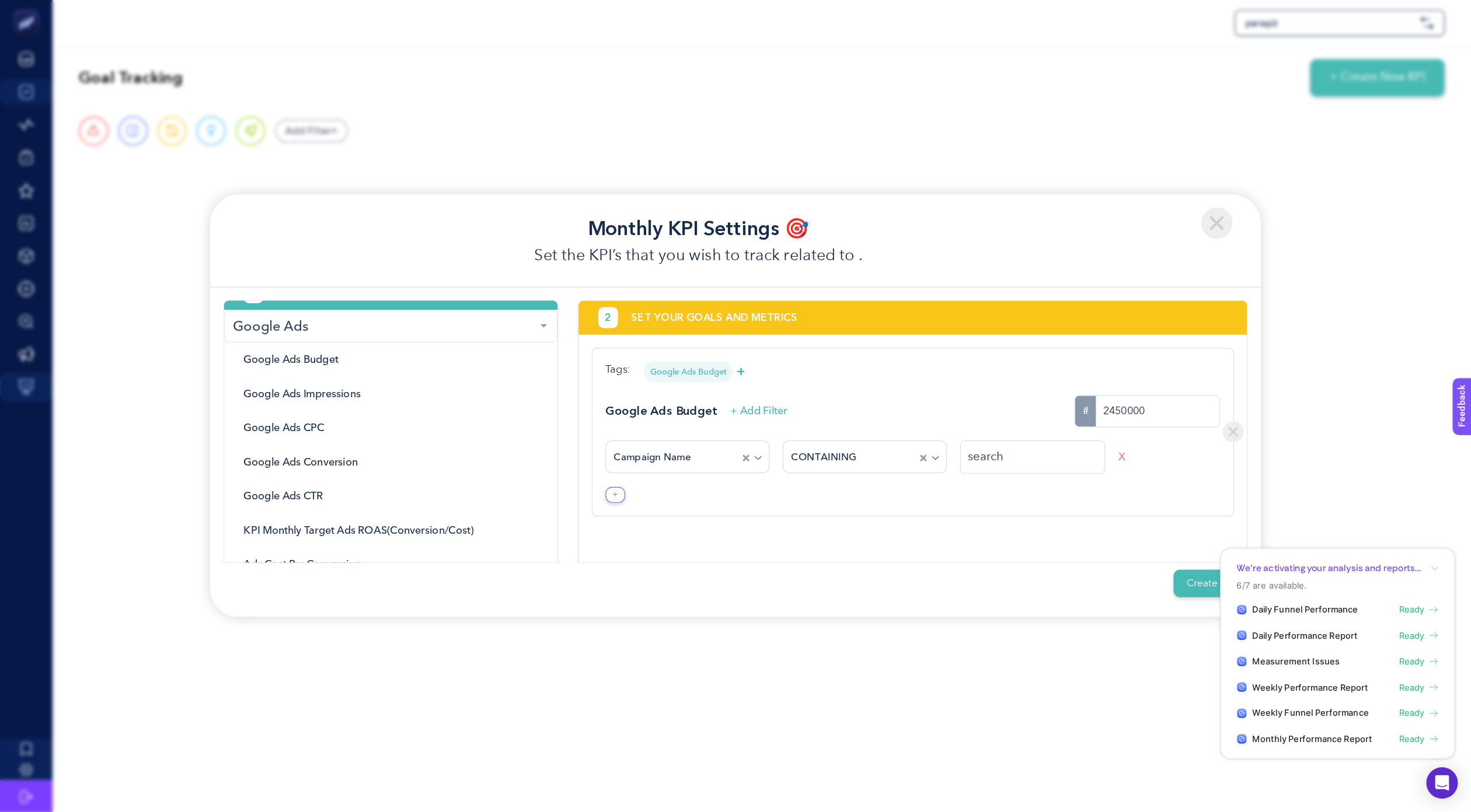
scroll to position [22, 0]
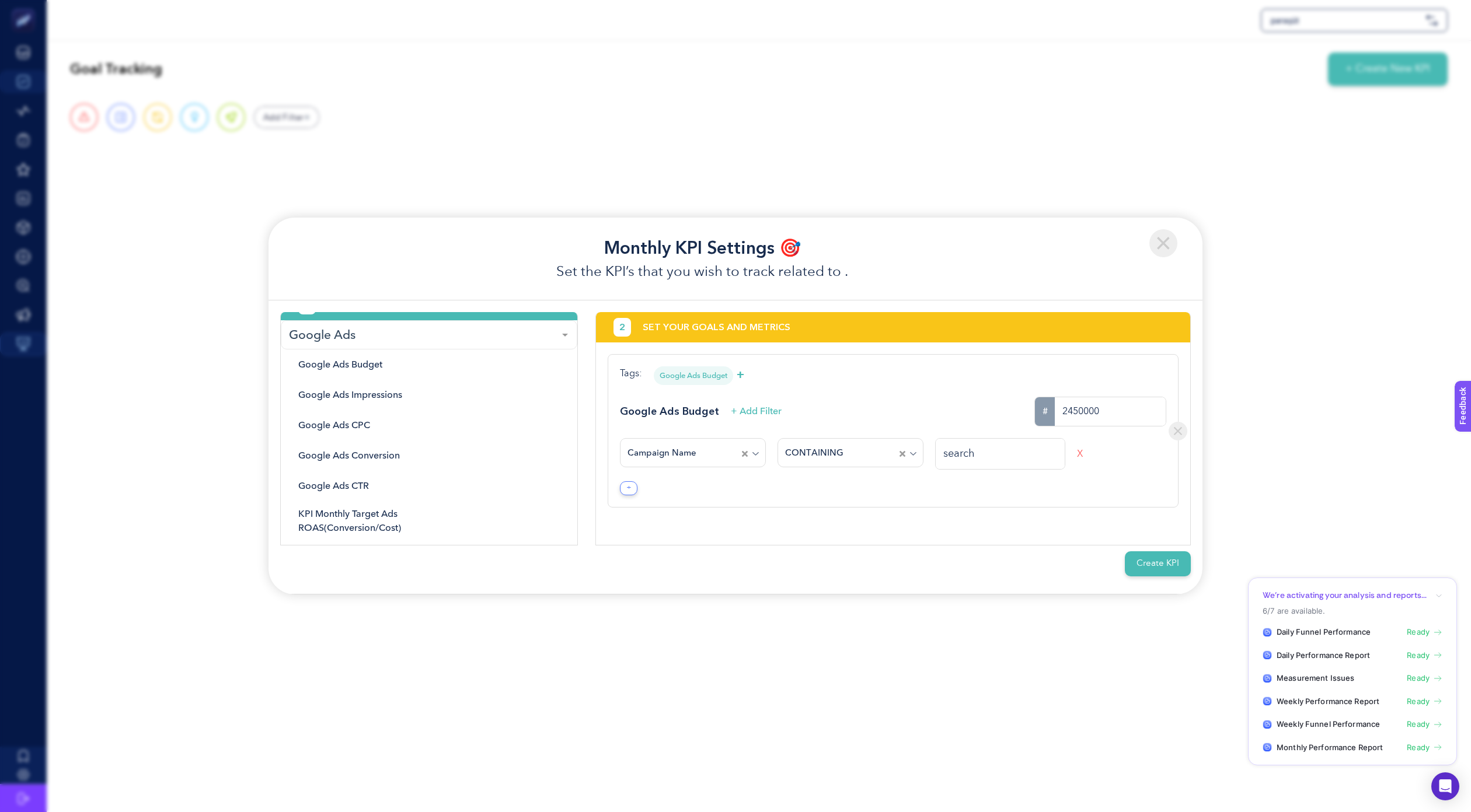
click at [1089, 564] on button "Create KPI" at bounding box center [1158, 563] width 66 height 25
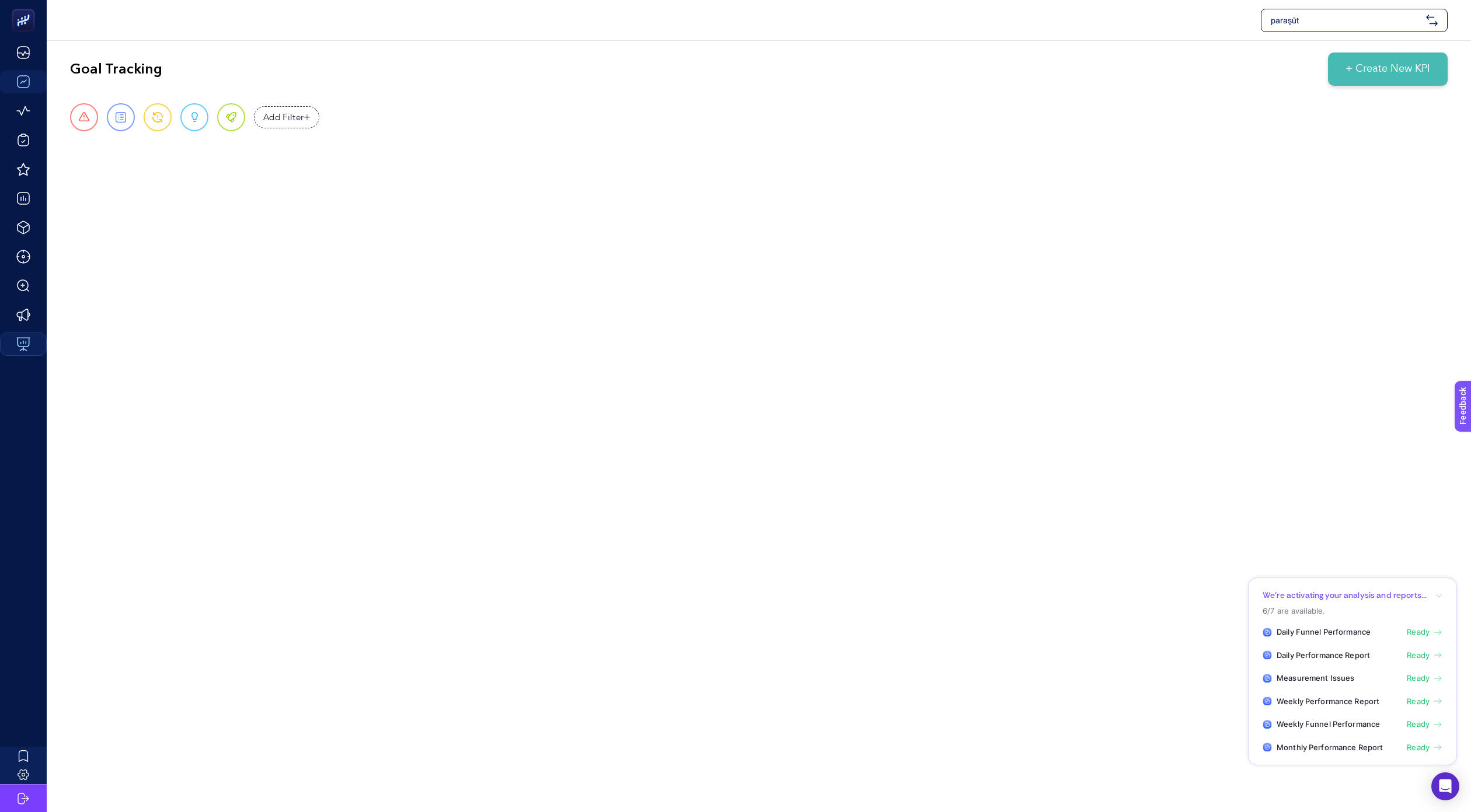
click at [919, 425] on div "paraşüt Goal Tracking + Create New KPI Urgent Report Warning Opportunity Perfec…" at bounding box center [736, 406] width 1471 height 812
click at [1089, 58] on button "+ Create New KPI" at bounding box center [1388, 69] width 120 height 33
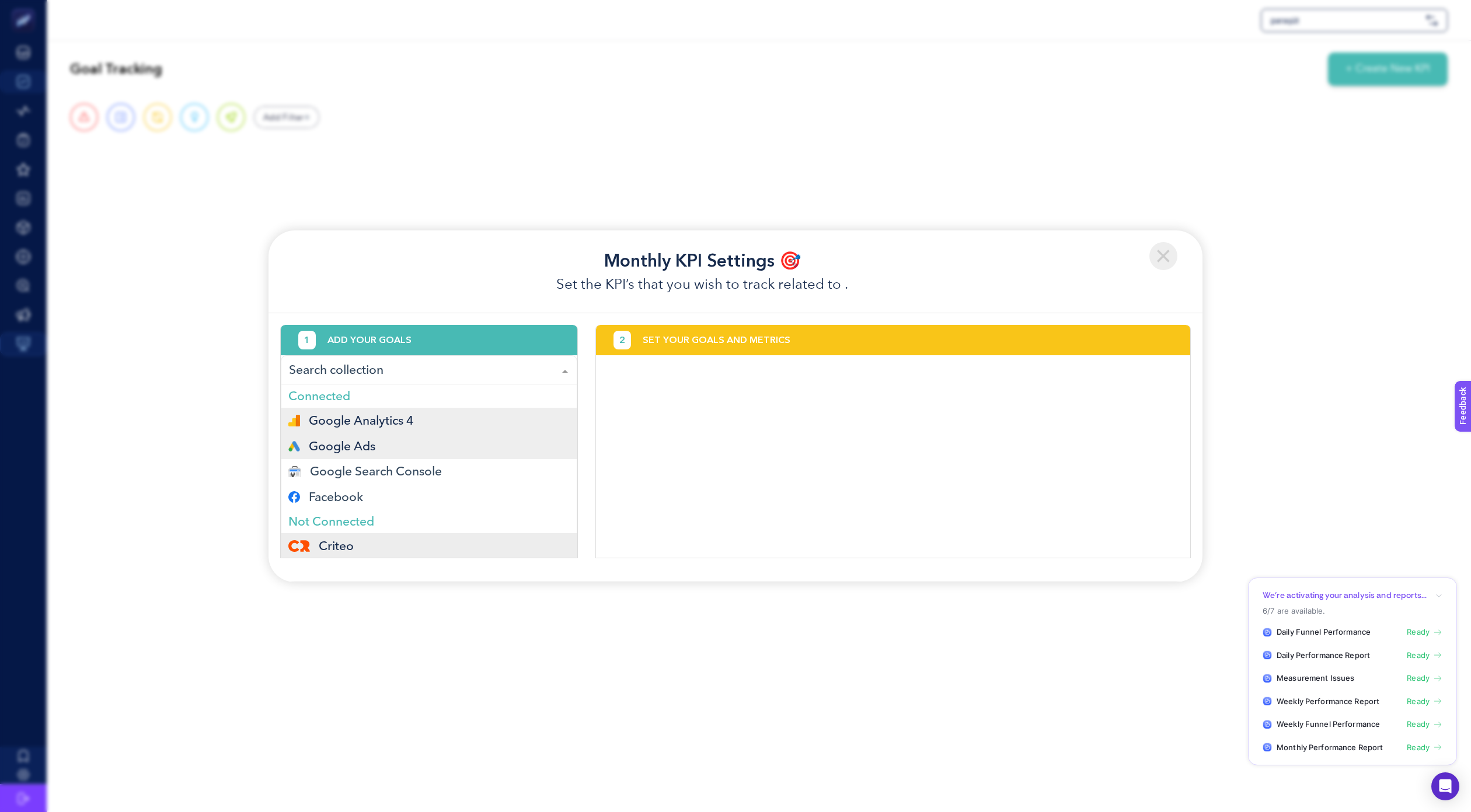
click at [475, 445] on div "Google Ads" at bounding box center [429, 447] width 282 height 11
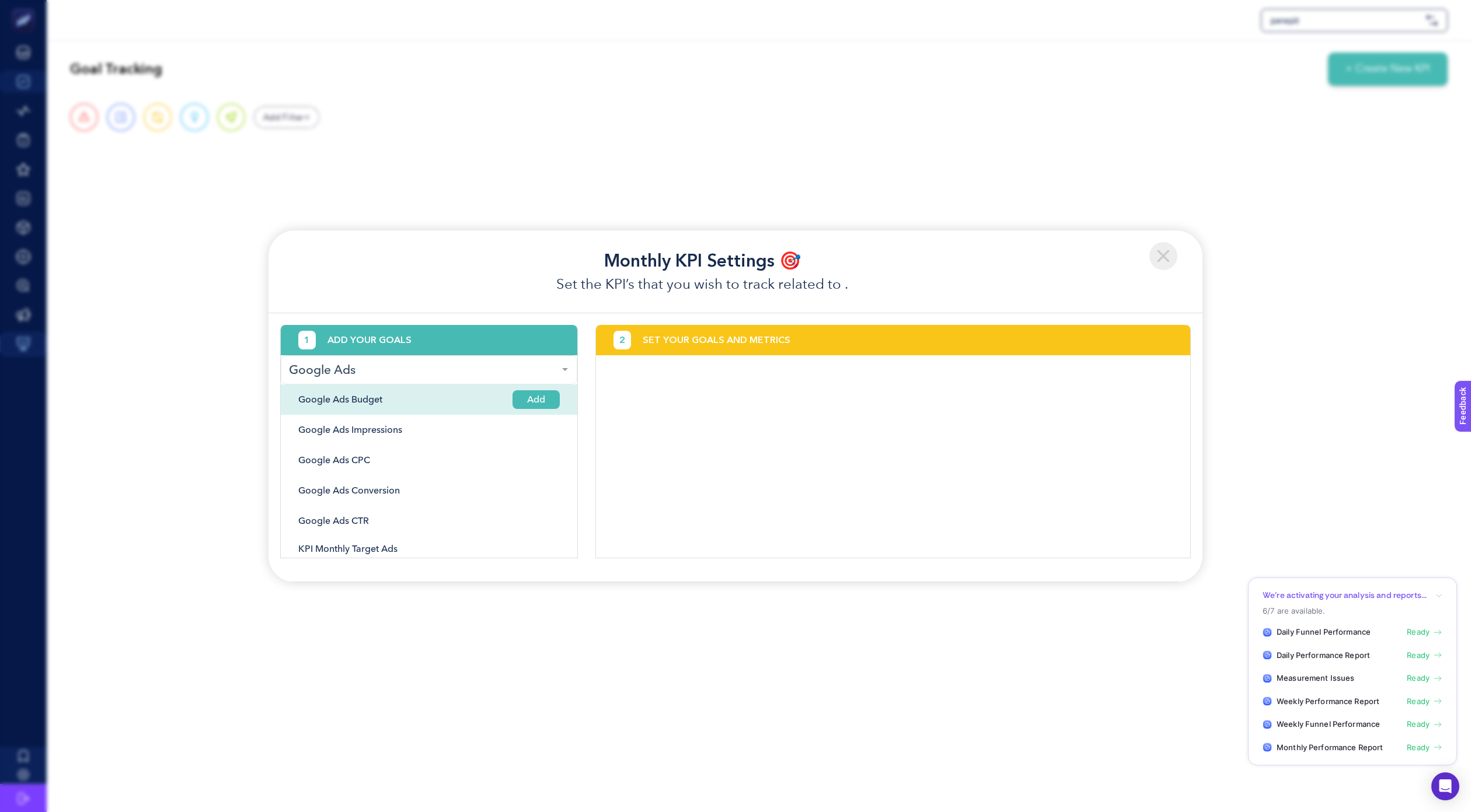
click at [432, 403] on div "Google Ads Budget Add" at bounding box center [429, 400] width 296 height 31
click at [528, 399] on span "Add" at bounding box center [536, 400] width 47 height 19
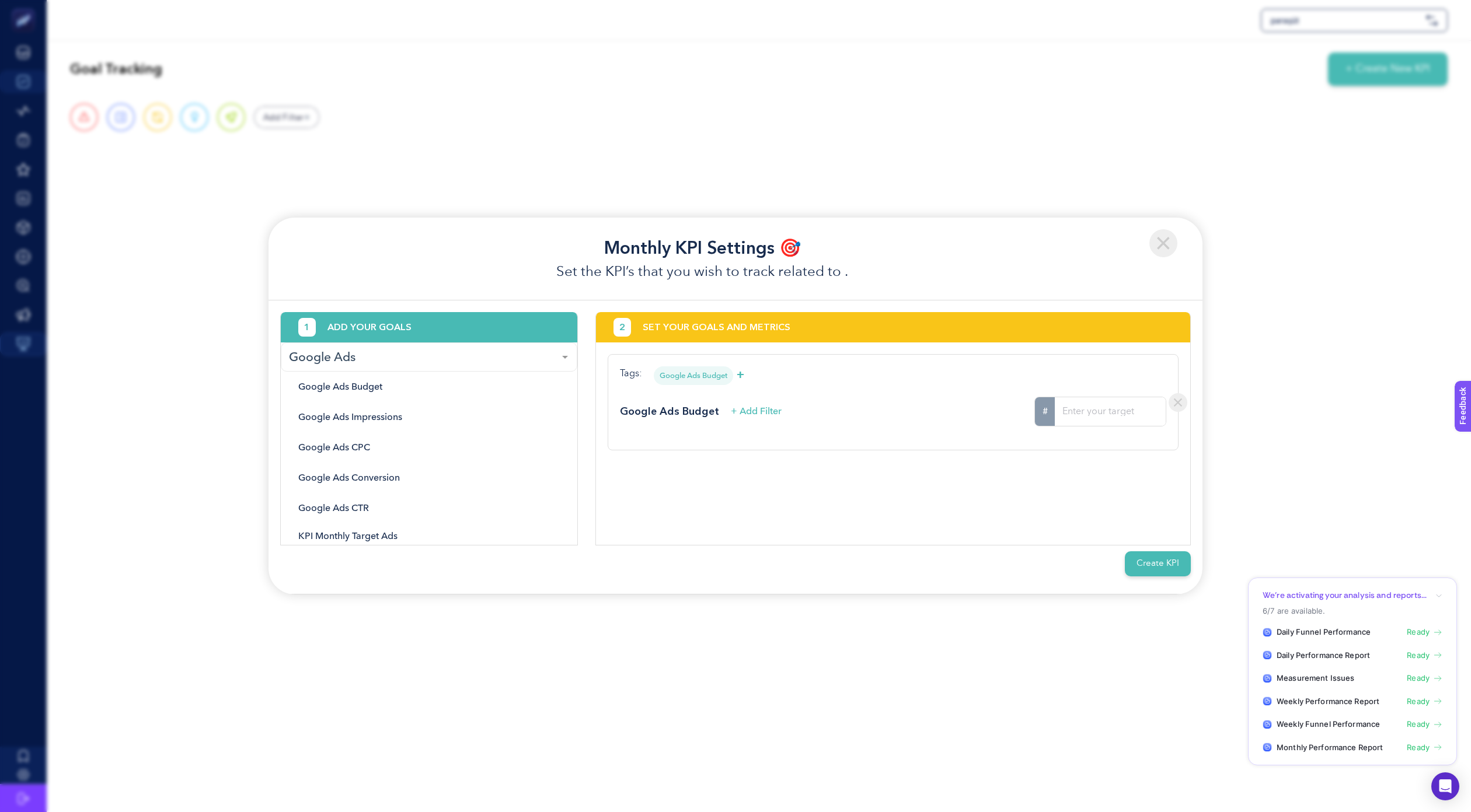
click at [748, 412] on span "+ Add Filter" at bounding box center [756, 412] width 51 height 14
click at [680, 447] on input "Search for option" at bounding box center [687, 452] width 118 height 11
click at [701, 531] on div "Campaign Name" at bounding box center [737, 535] width 218 height 35
click at [826, 447] on input "Search for option" at bounding box center [845, 452] width 118 height 11
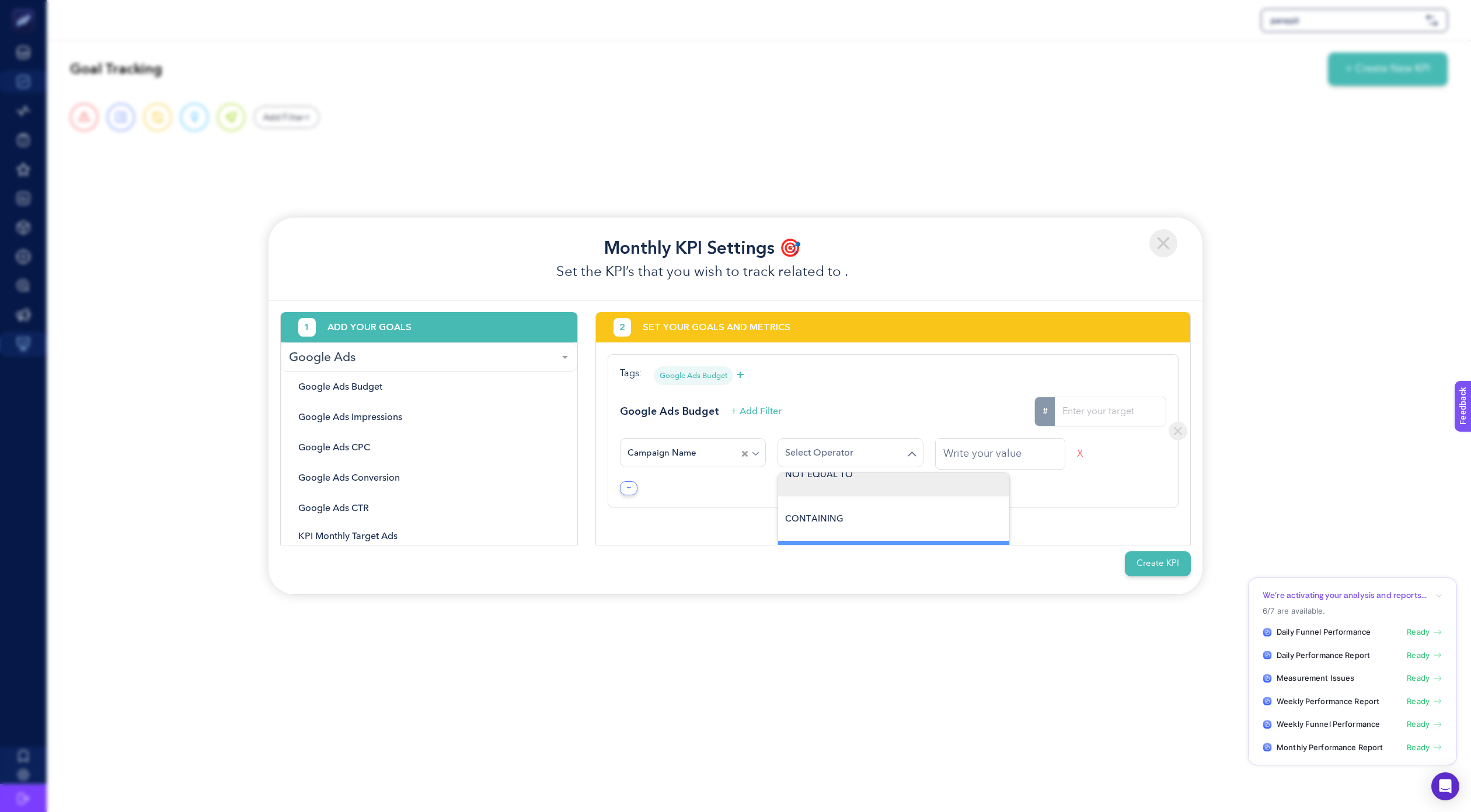
scroll to position [63, 0]
click at [844, 520] on div "CONTAINING" at bounding box center [894, 520] width 218 height 35
click at [853, 460] on div "CONTAINING" at bounding box center [845, 452] width 118 height 24
click at [951, 454] on input "text" at bounding box center [1000, 454] width 129 height 31
type input "performance"
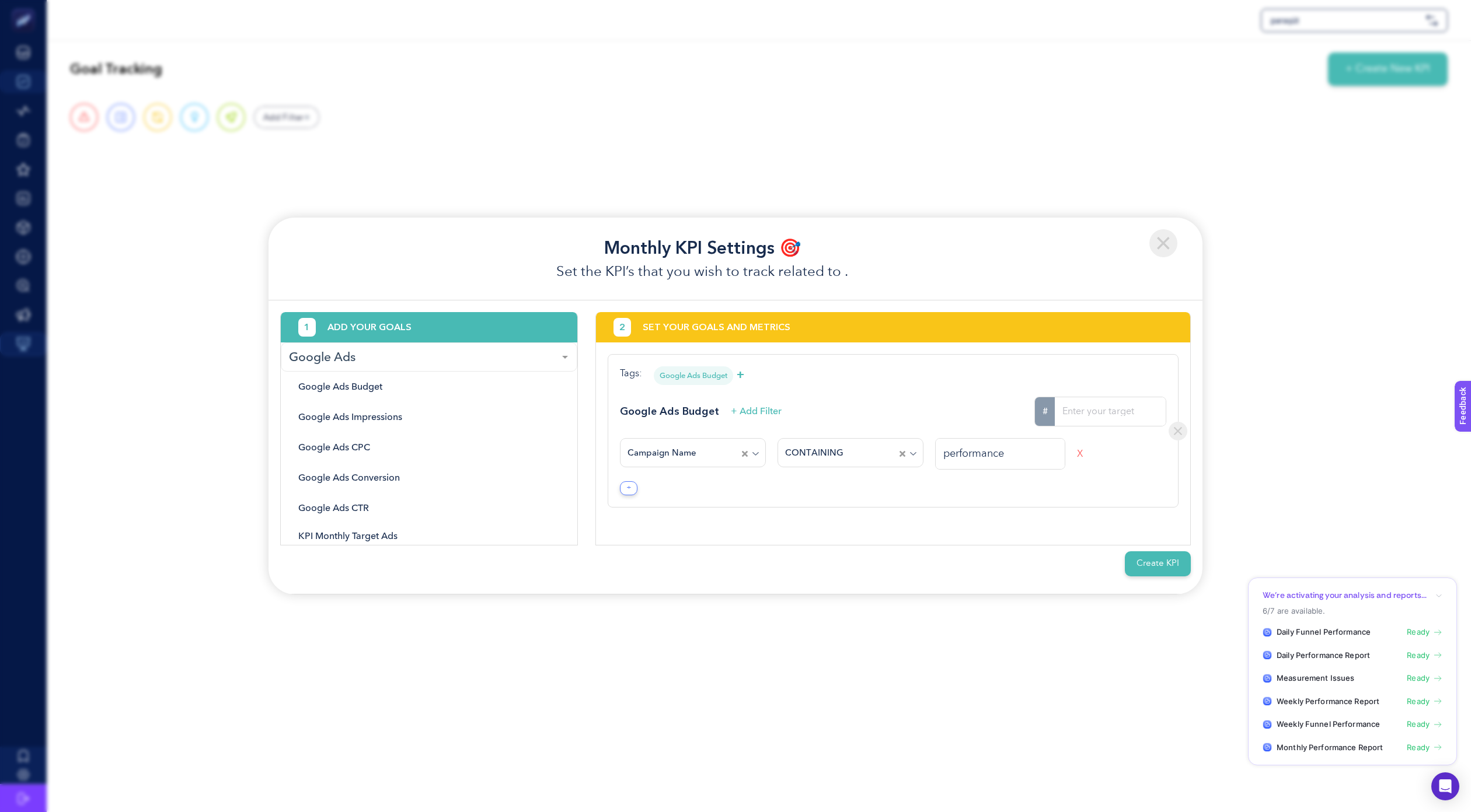
click at [1081, 399] on input "#" at bounding box center [1110, 412] width 111 height 28
click at [1089, 415] on input "#" at bounding box center [1110, 412] width 111 height 28
type input "310000"
click at [738, 521] on div "2 SET YOUR GOALS AND METRICS Tags: Google Ads Budget + Google Ads Budget + Add …" at bounding box center [894, 429] width 596 height 234
click at [1050, 402] on label "#" at bounding box center [1046, 412] width 20 height 28
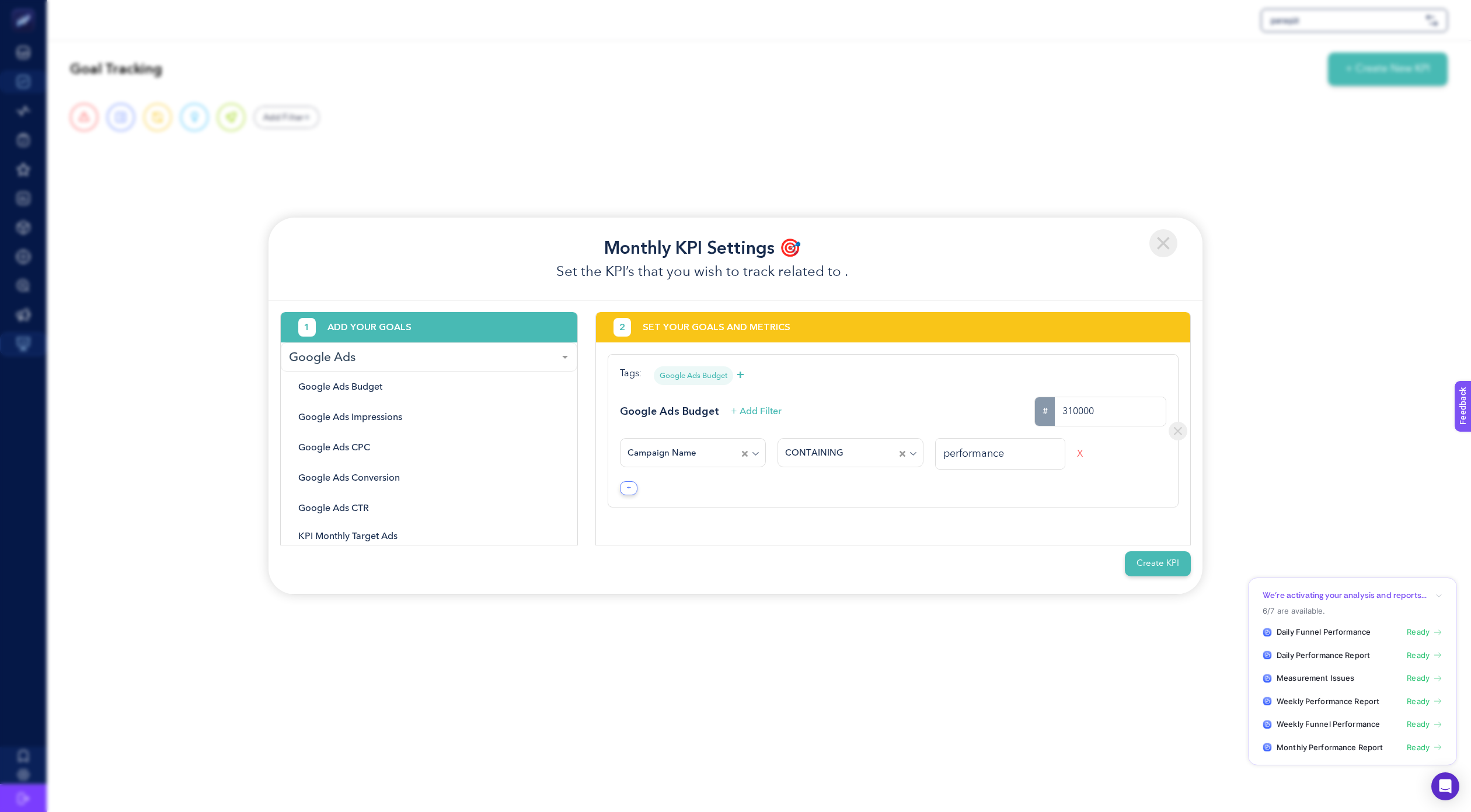
click at [1055, 402] on input "310000" at bounding box center [1110, 412] width 111 height 28
click at [1054, 412] on label "#" at bounding box center [1046, 412] width 20 height 28
click at [1055, 412] on input "310000" at bounding box center [1110, 412] width 111 height 28
click at [1089, 560] on button "Create KPI" at bounding box center [1158, 563] width 66 height 25
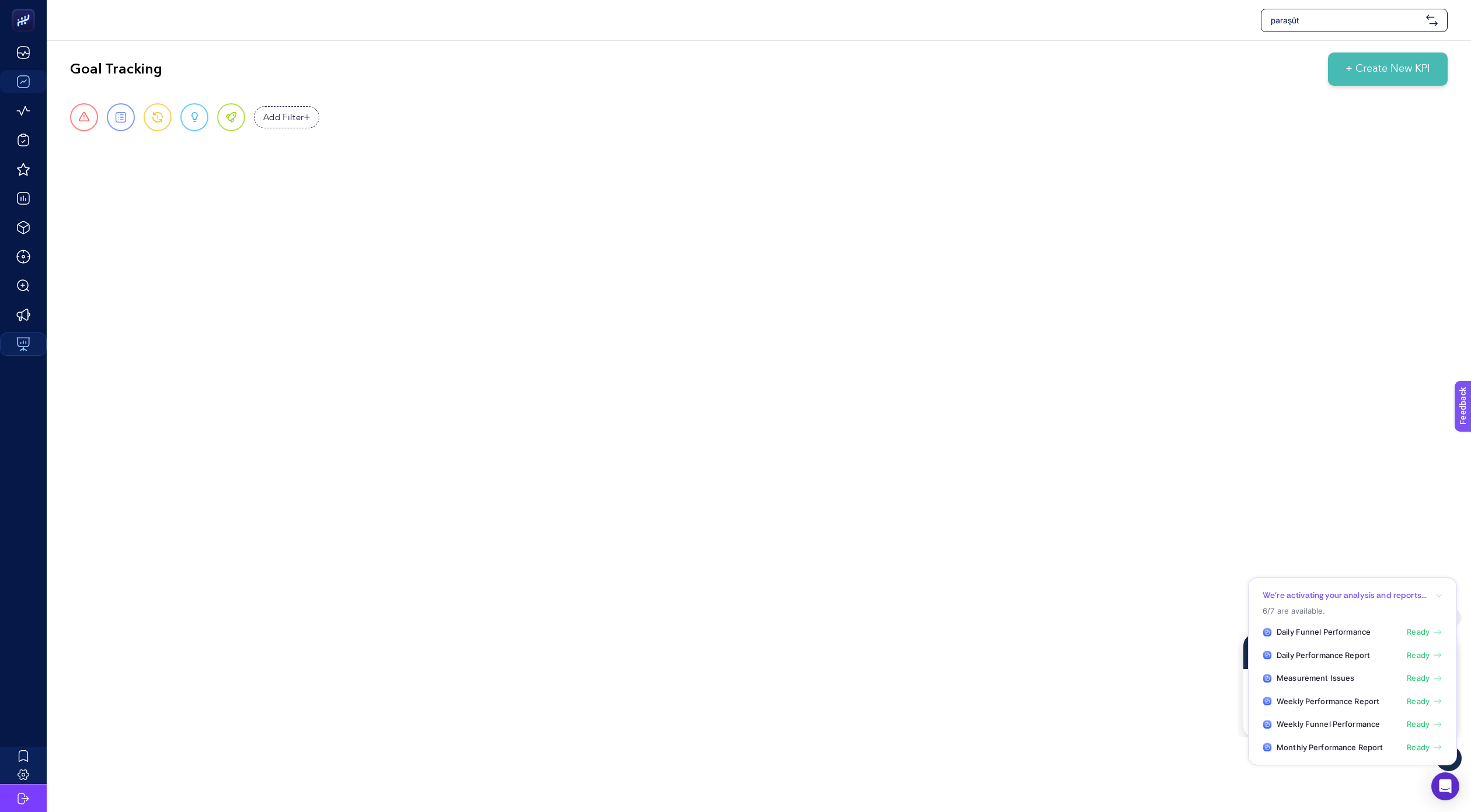
click at [1028, 543] on div "paraşüt Goal Tracking + Create New KPI Urgent Report Warning Opportunity Perfec…" at bounding box center [736, 406] width 1471 height 812
click at [1456, 764] on div "1" at bounding box center [1449, 759] width 26 height 26
click at [1400, 634] on li "Daily Funnel Performance Ready" at bounding box center [1353, 633] width 180 height 11
click at [1415, 650] on span "Ready" at bounding box center [1418, 656] width 23 height 11
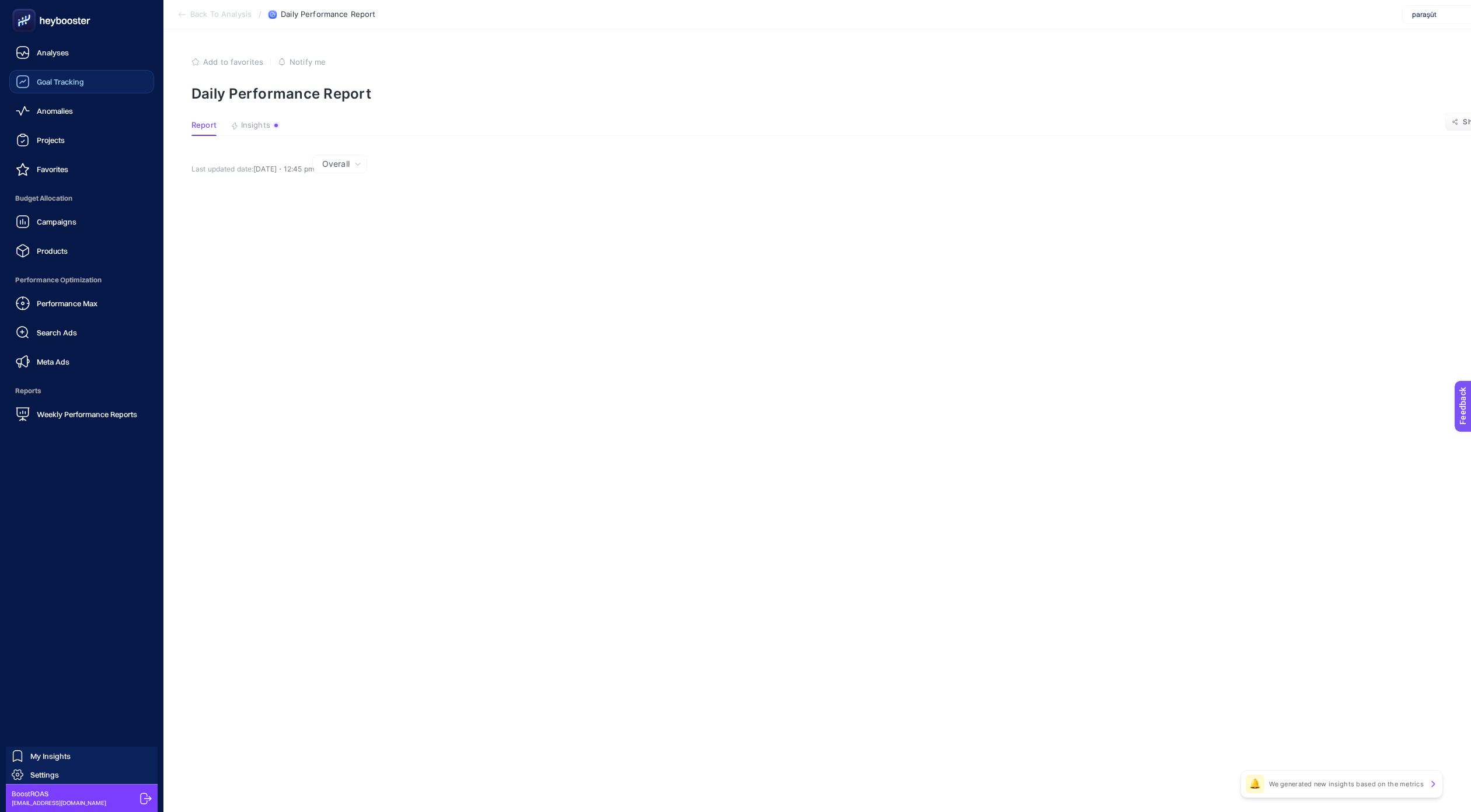
click at [76, 77] on span "Goal Tracking" at bounding box center [61, 81] width 47 height 9
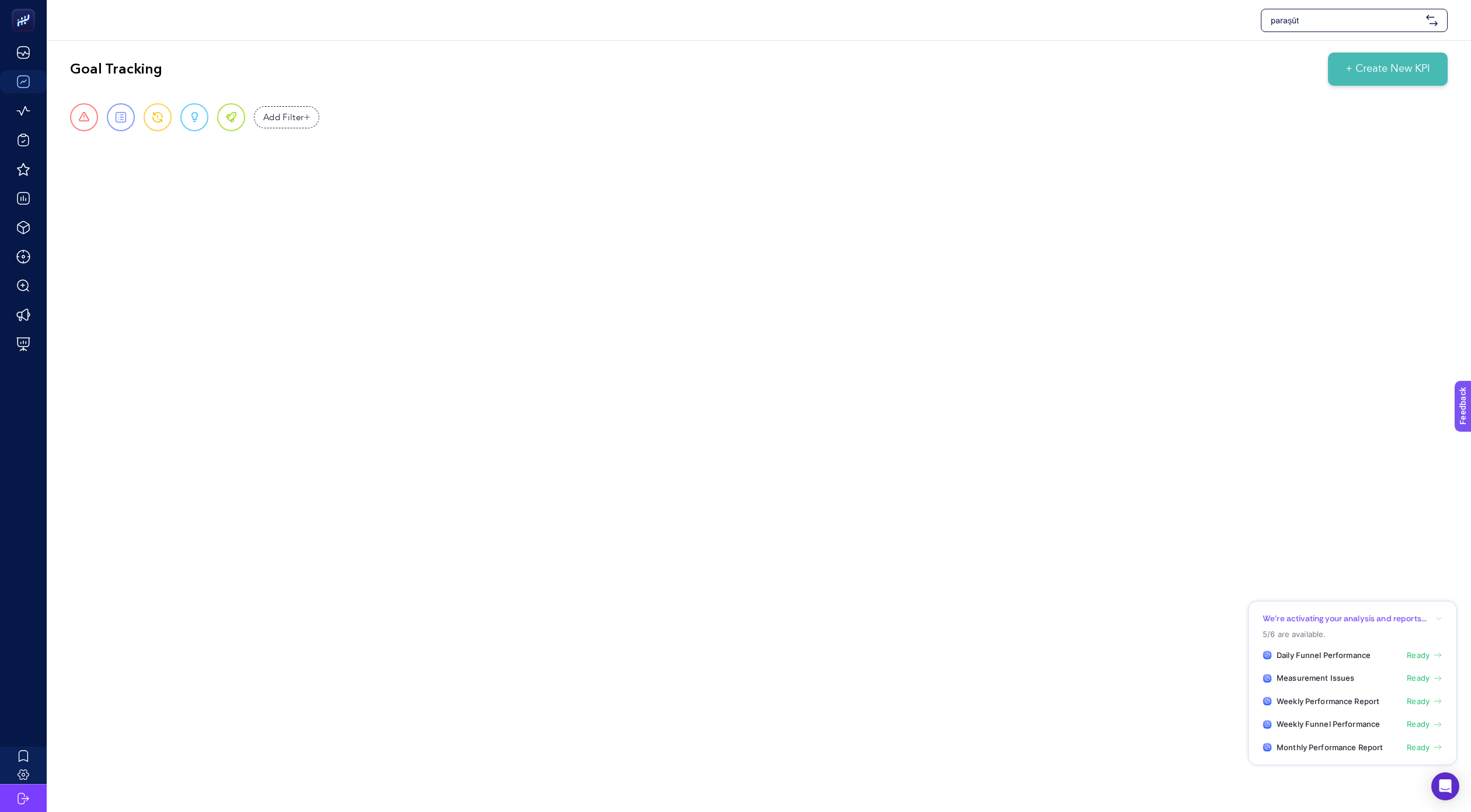
click at [1413, 746] on span "Ready" at bounding box center [1418, 748] width 23 height 11
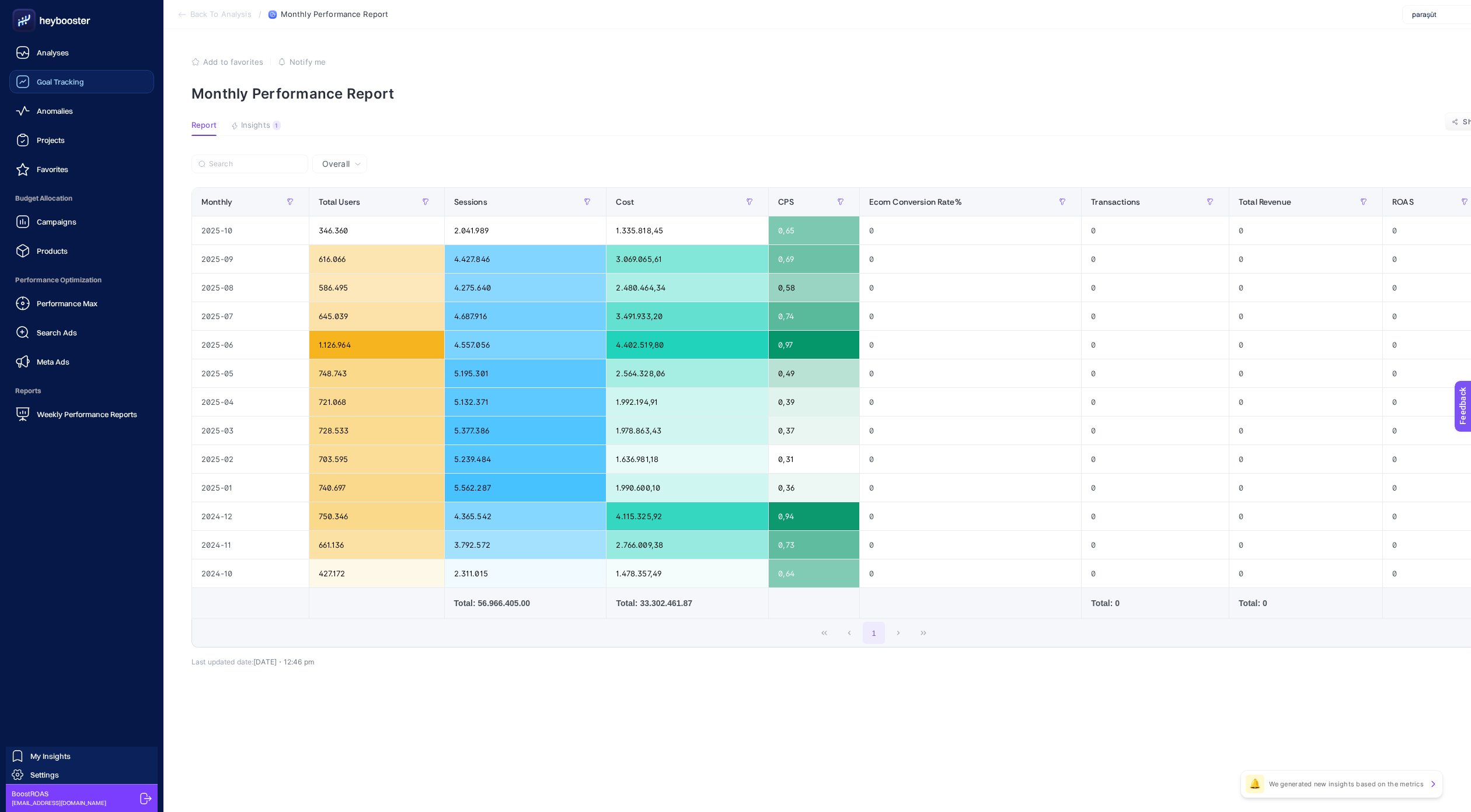
click at [19, 83] on icon at bounding box center [23, 82] width 14 height 14
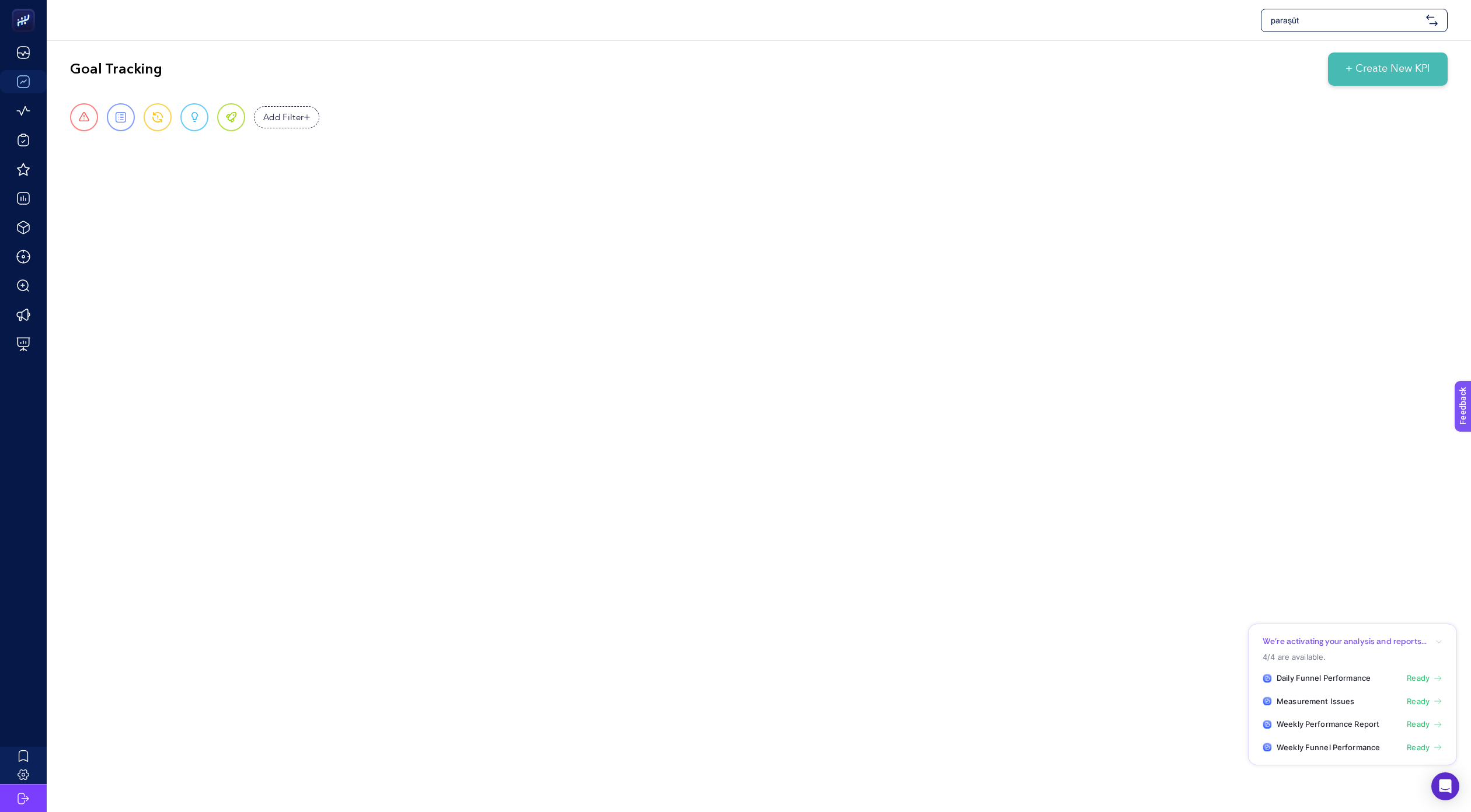
click at [1415, 724] on span "Ready" at bounding box center [1418, 724] width 23 height 11
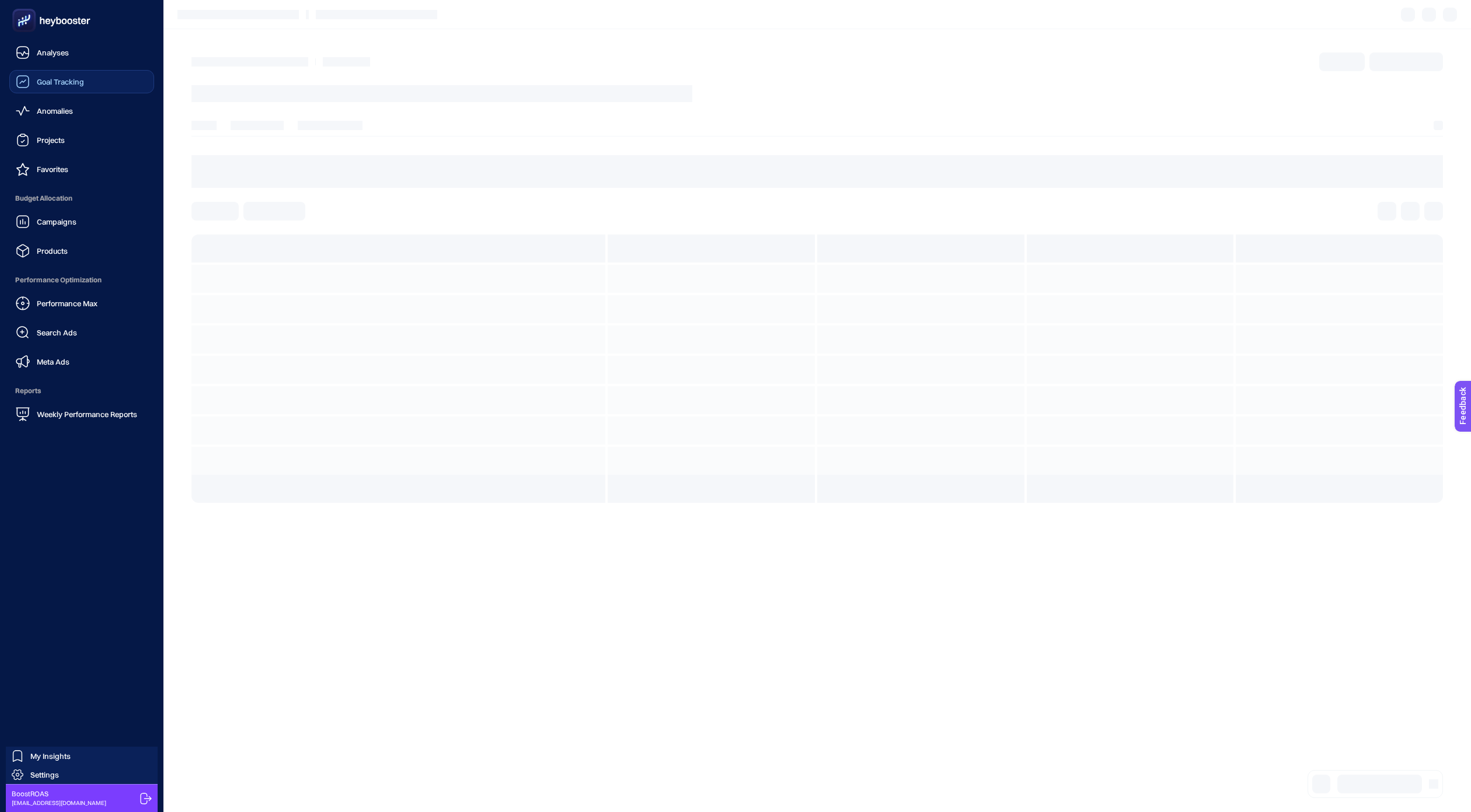
click at [47, 84] on span "Goal Tracking" at bounding box center [61, 81] width 47 height 9
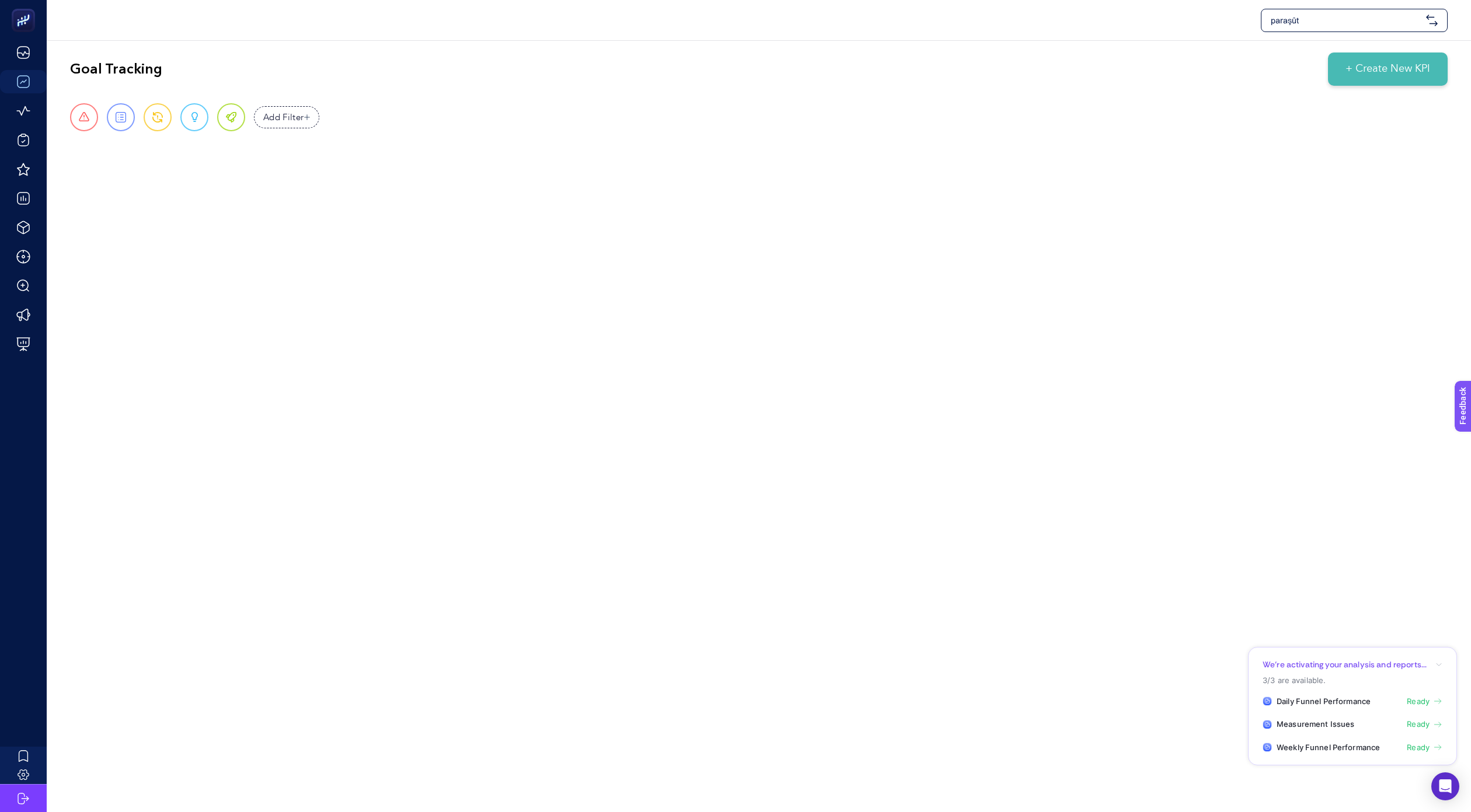
click at [1427, 728] on span "Ready" at bounding box center [1418, 724] width 23 height 11
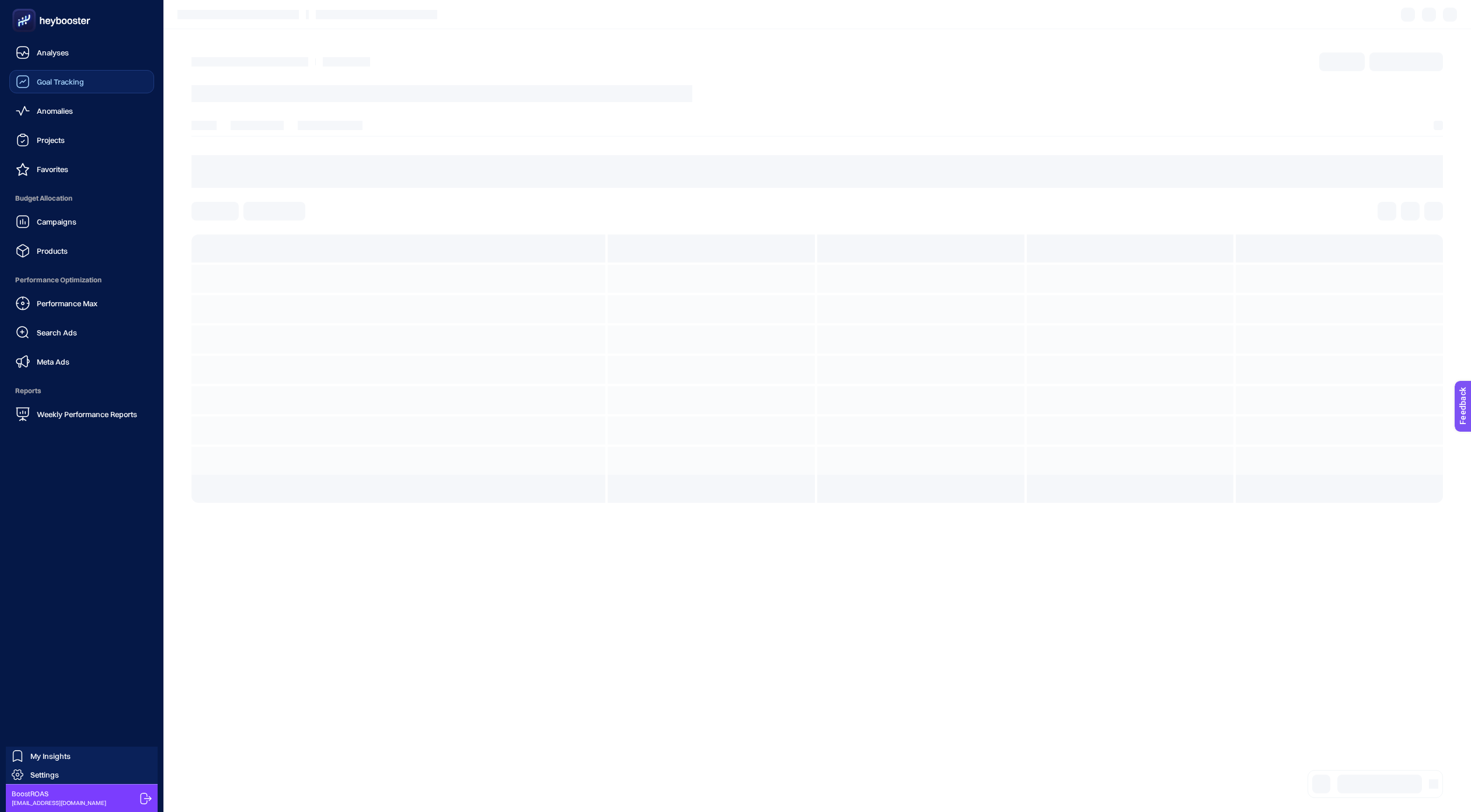
click at [34, 83] on div "Goal Tracking" at bounding box center [50, 82] width 68 height 14
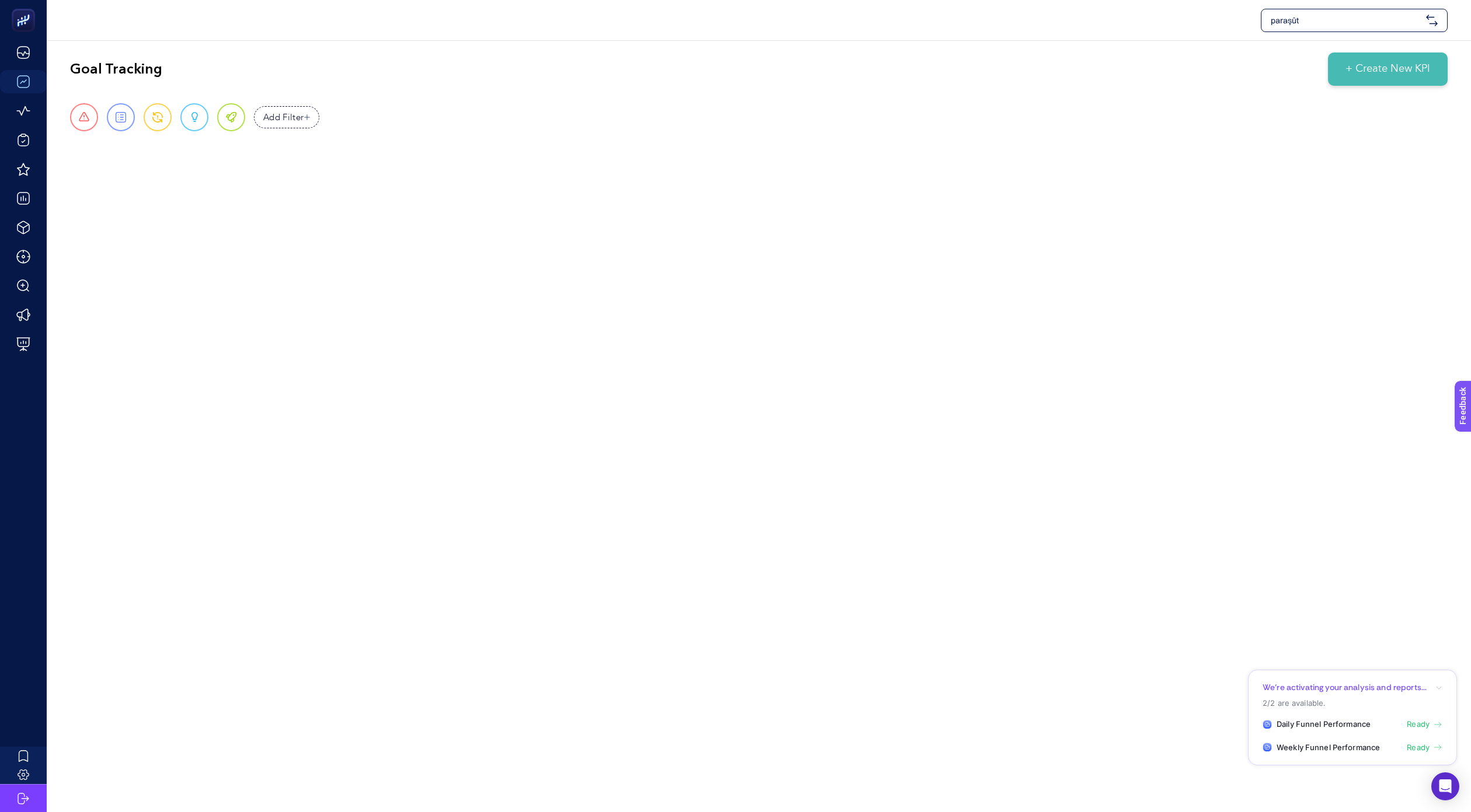
click at [1428, 724] on span "Ready" at bounding box center [1418, 724] width 23 height 11
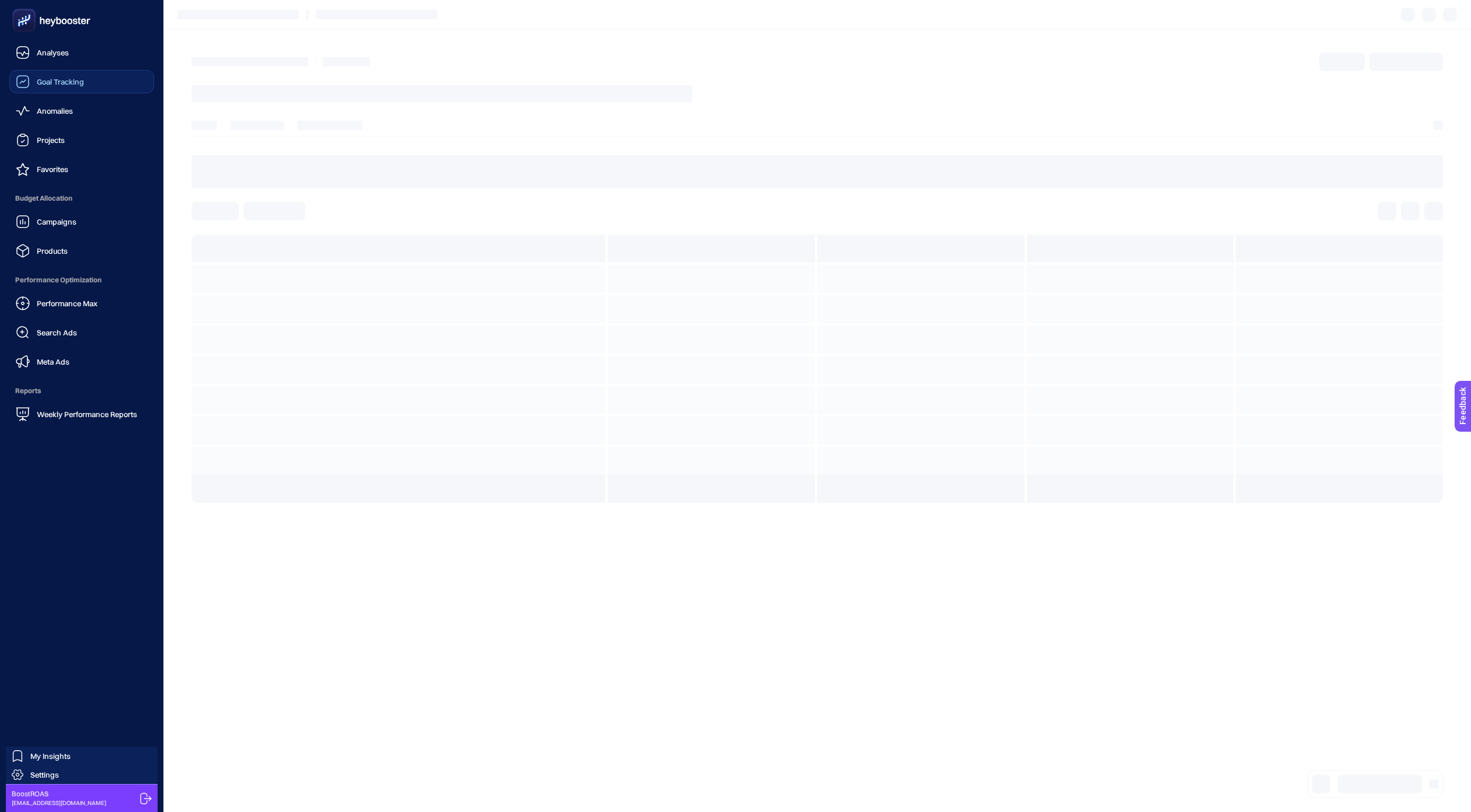
click at [59, 83] on span "Goal Tracking" at bounding box center [61, 81] width 47 height 9
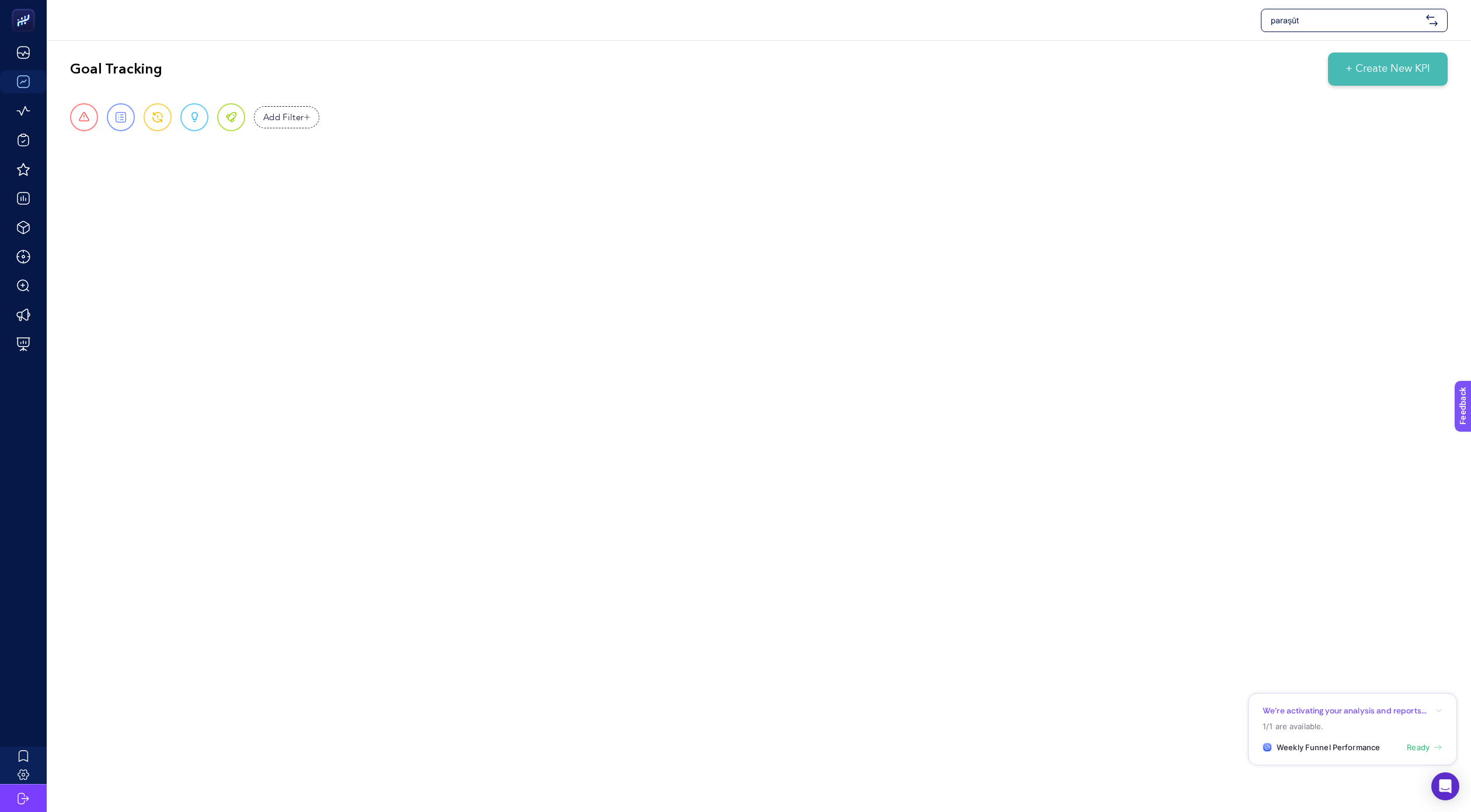
click at [1381, 751] on li "Weekly Funnel Performance Ready" at bounding box center [1353, 748] width 180 height 11
click at [1420, 754] on section "We’re activating your analysis and reports... 1/1 are available. Weekly Funnel …" at bounding box center [1353, 729] width 209 height 73
click at [1420, 749] on span "Ready" at bounding box center [1418, 748] width 23 height 11
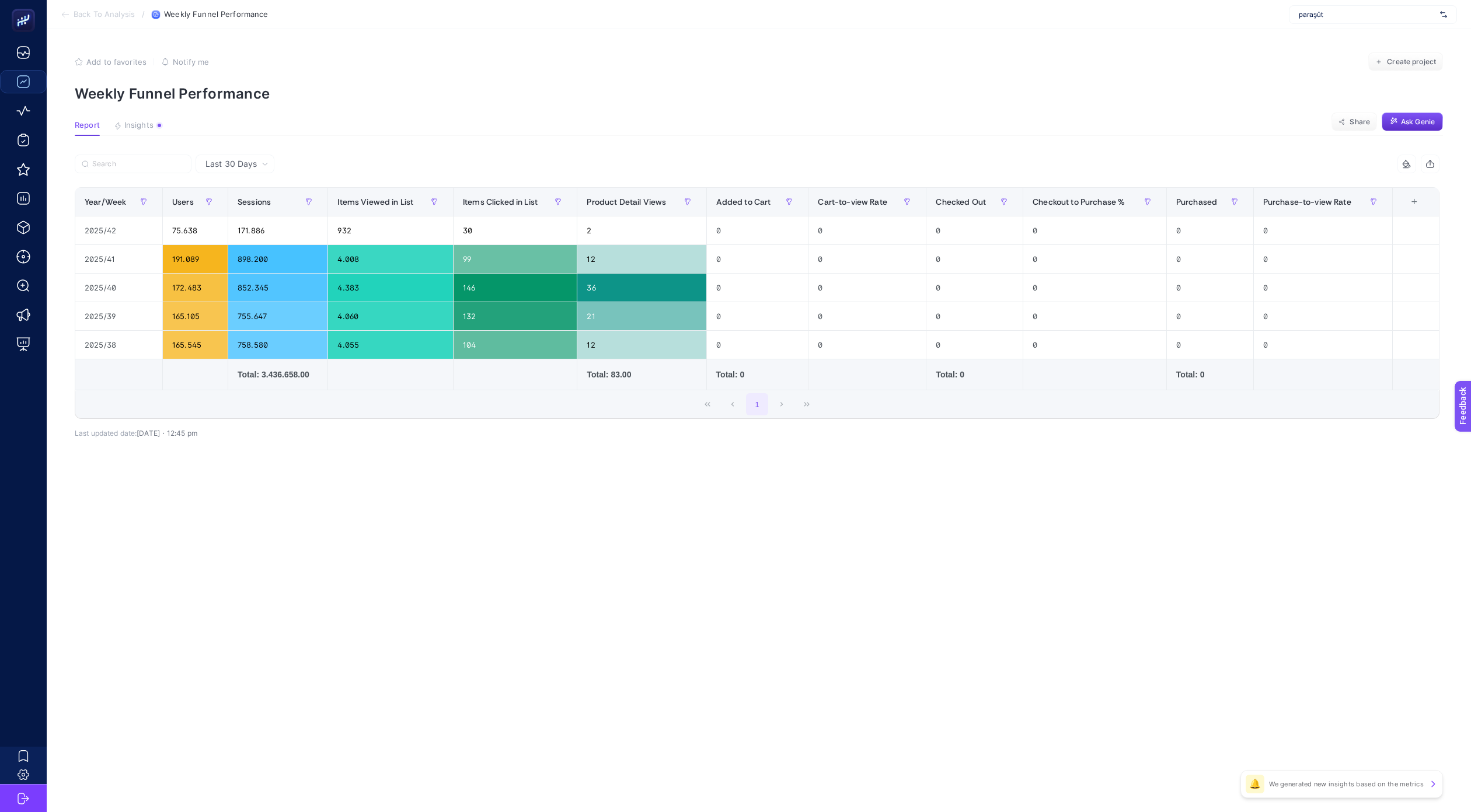
click at [575, 458] on div "Last 30 Days 11 items selected Year/Week Users Sessions Items Viewed in List It…" at bounding box center [758, 321] width 1384 height 334
click at [574, 458] on div "Last 30 Days 11 items selected Year/Week Users Sessions Items Viewed in List It…" at bounding box center [758, 321] width 1384 height 334
click at [376, 412] on div "1" at bounding box center [758, 404] width 1364 height 28
click at [384, 414] on div "1" at bounding box center [758, 404] width 1364 height 28
click at [496, 395] on div "1" at bounding box center [758, 404] width 1364 height 28
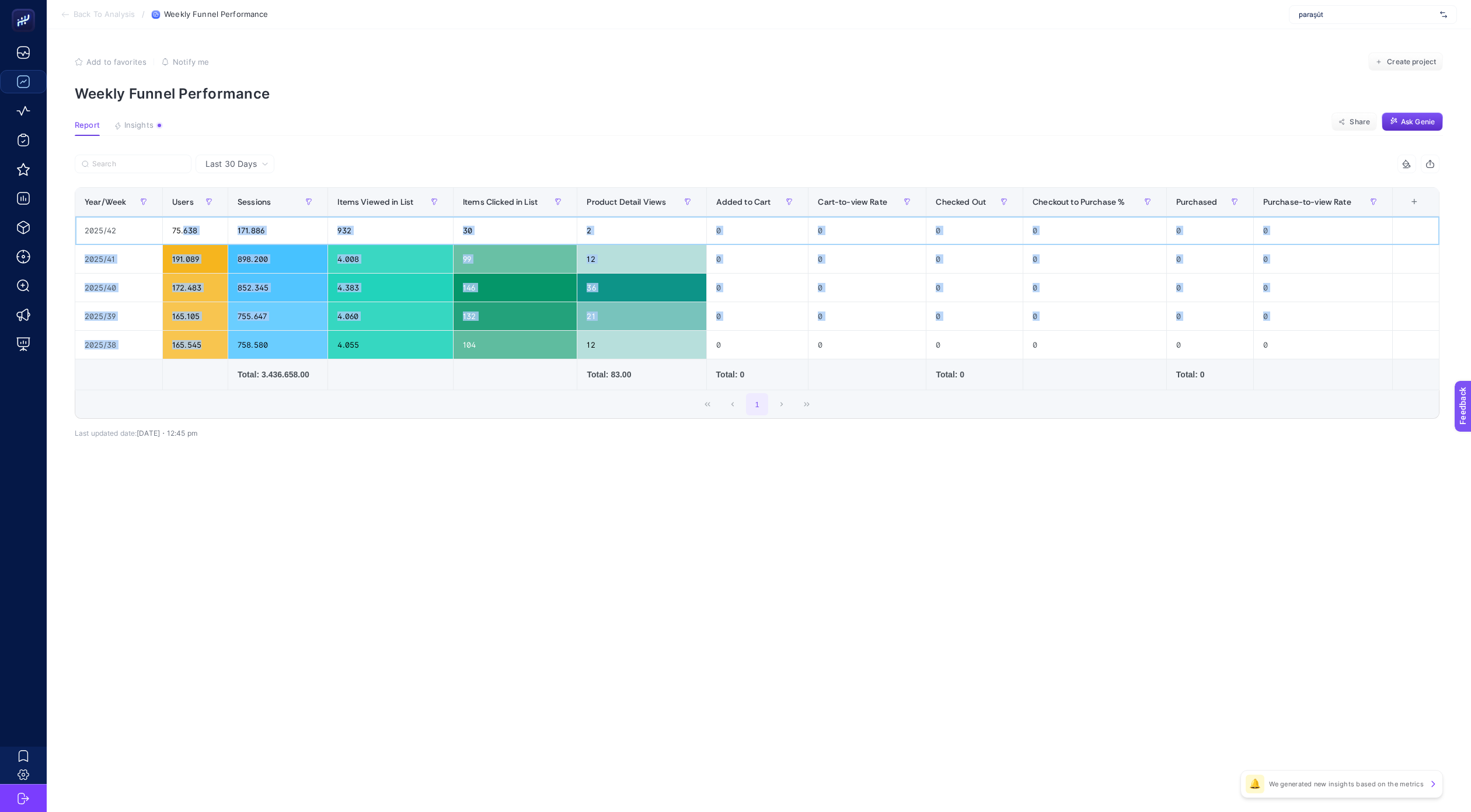
drag, startPoint x: 182, startPoint y: 231, endPoint x: 199, endPoint y: 339, distance: 109.3
click at [199, 339] on tbody "2025/42 75.638 171.886 932 30 2 0 0 0 0 0 0 2025/41 191.089 898.200 4.008 99 12…" at bounding box center [758, 288] width 1365 height 143
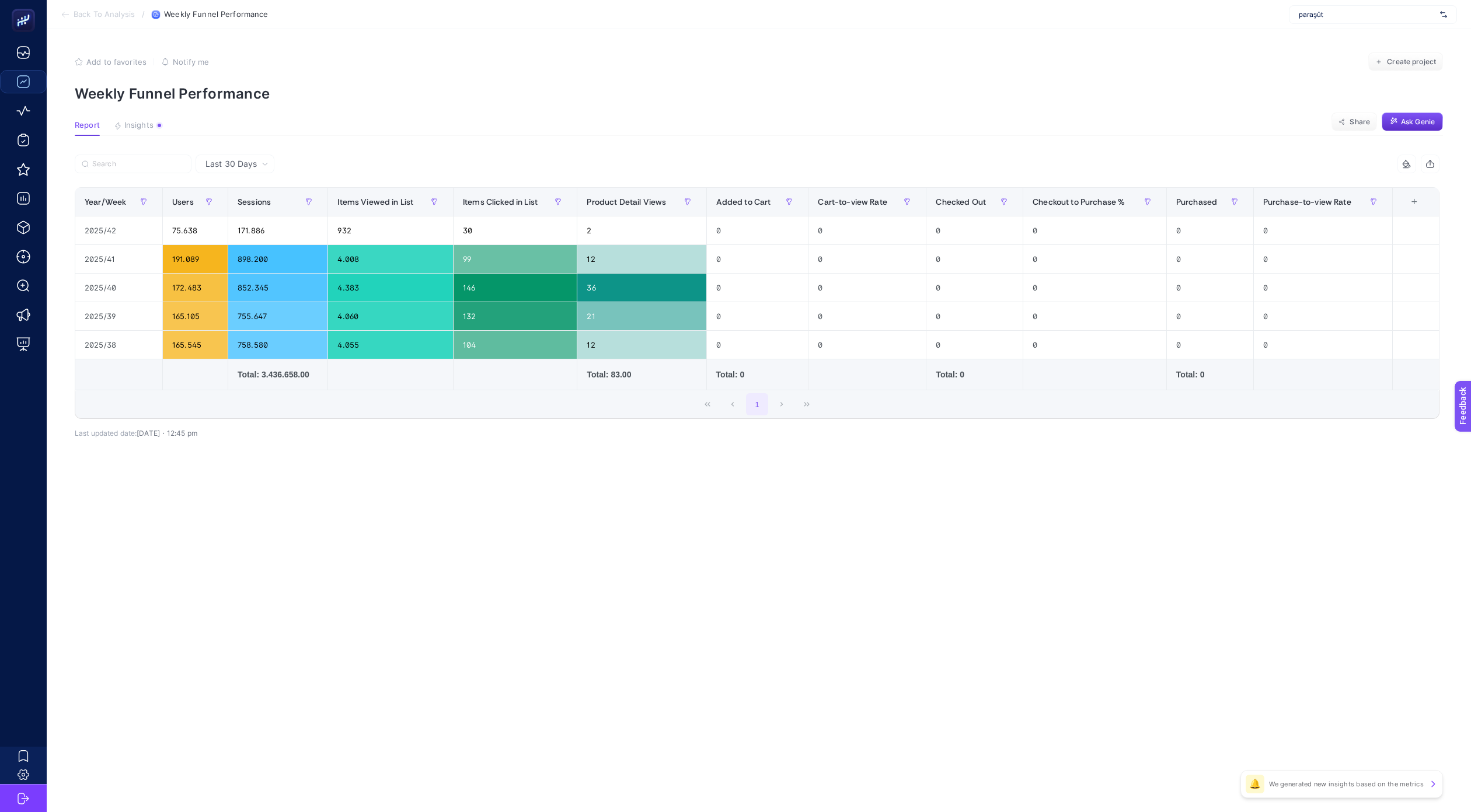
click at [339, 367] on td at bounding box center [391, 375] width 125 height 31
click at [419, 412] on div "1" at bounding box center [758, 404] width 1364 height 28
click at [1078, 544] on article "Add to favorites false Notify me Create project Weekly Funnel Performance Repor…" at bounding box center [759, 420] width 1425 height 783
click at [1365, 125] on span "Share" at bounding box center [1360, 122] width 21 height 9
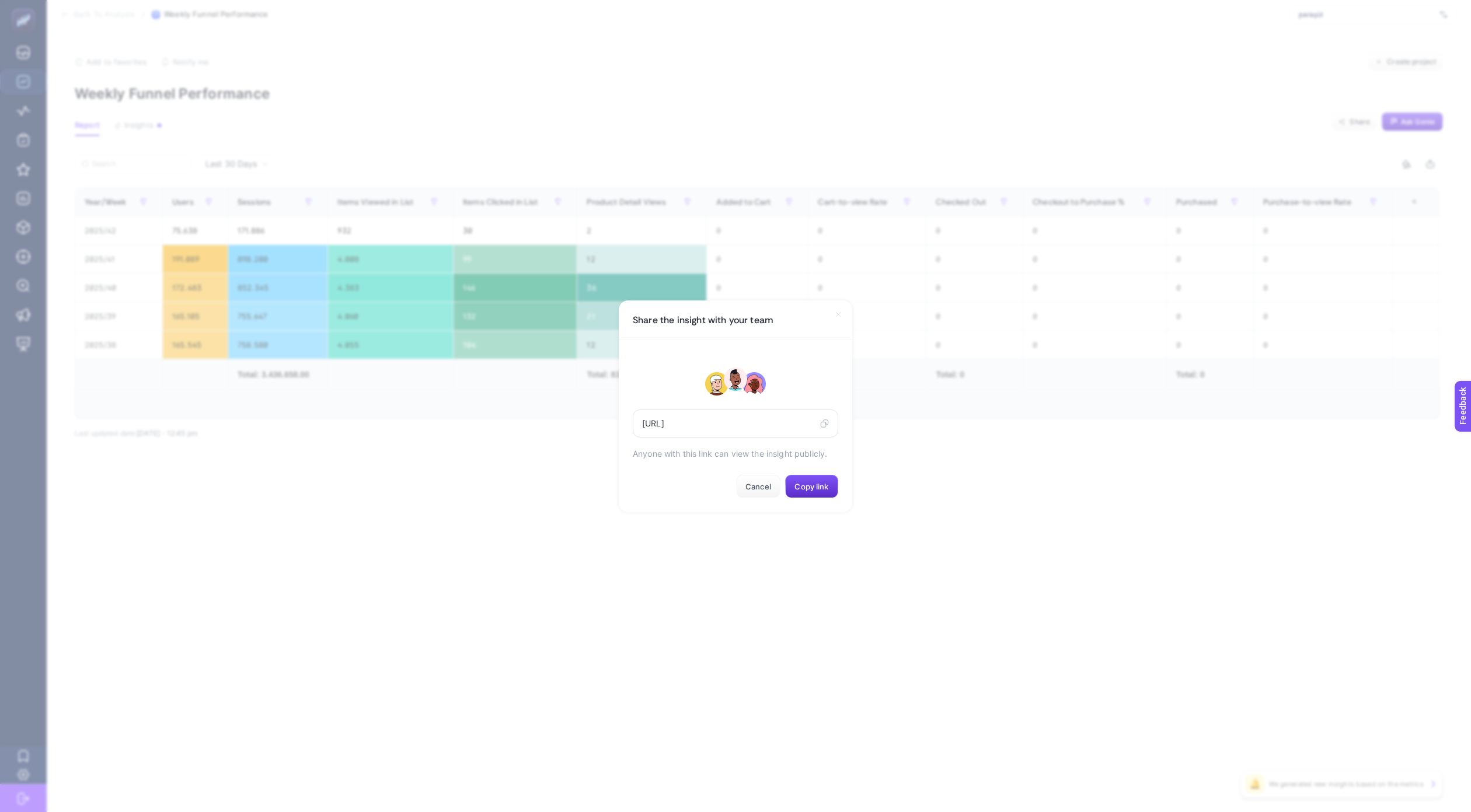
click at [825, 425] on icon at bounding box center [825, 423] width 9 height 9
click at [762, 489] on span "Cancel" at bounding box center [758, 486] width 26 height 9
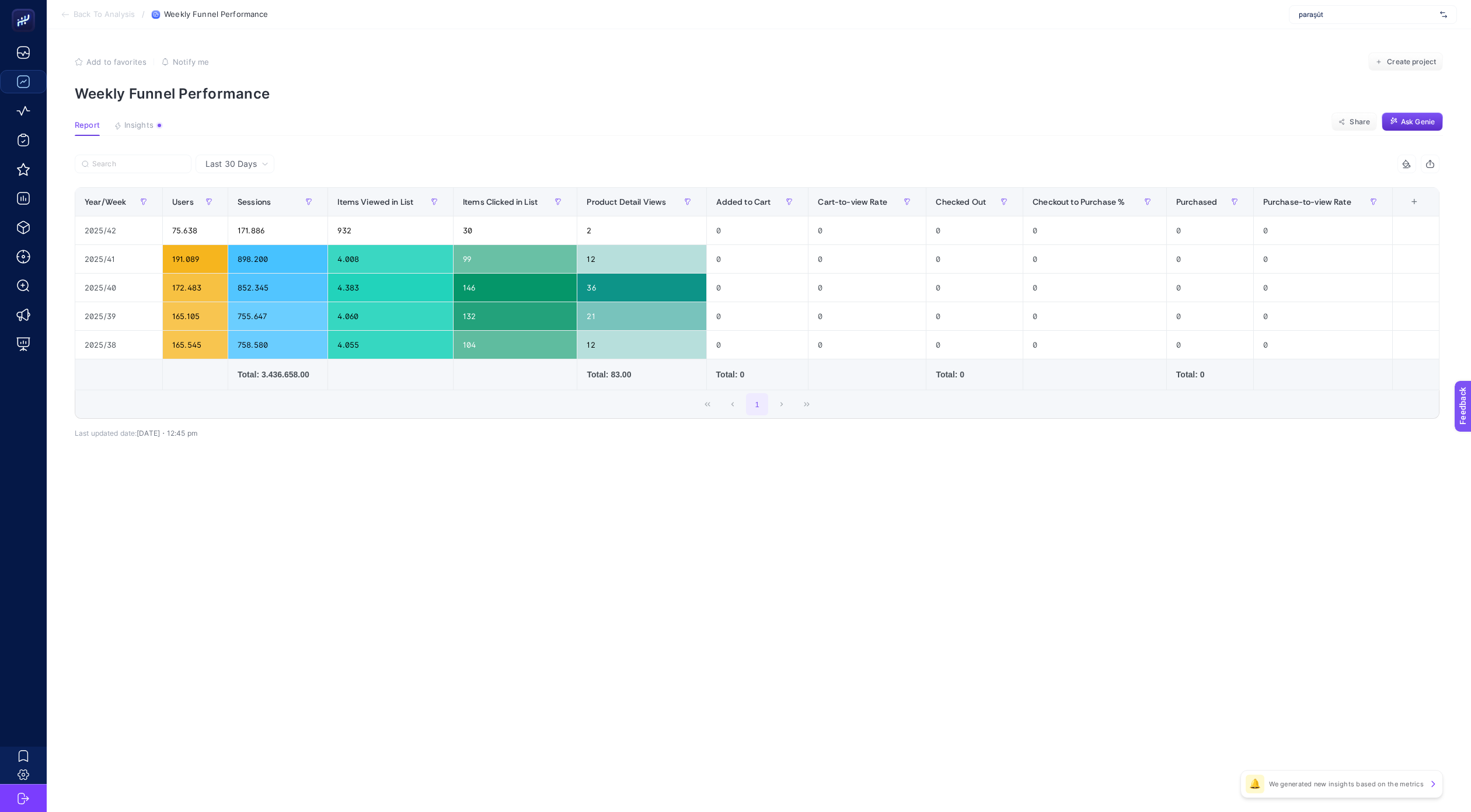
click at [106, 62] on span "Add to favorites" at bounding box center [116, 61] width 60 height 9
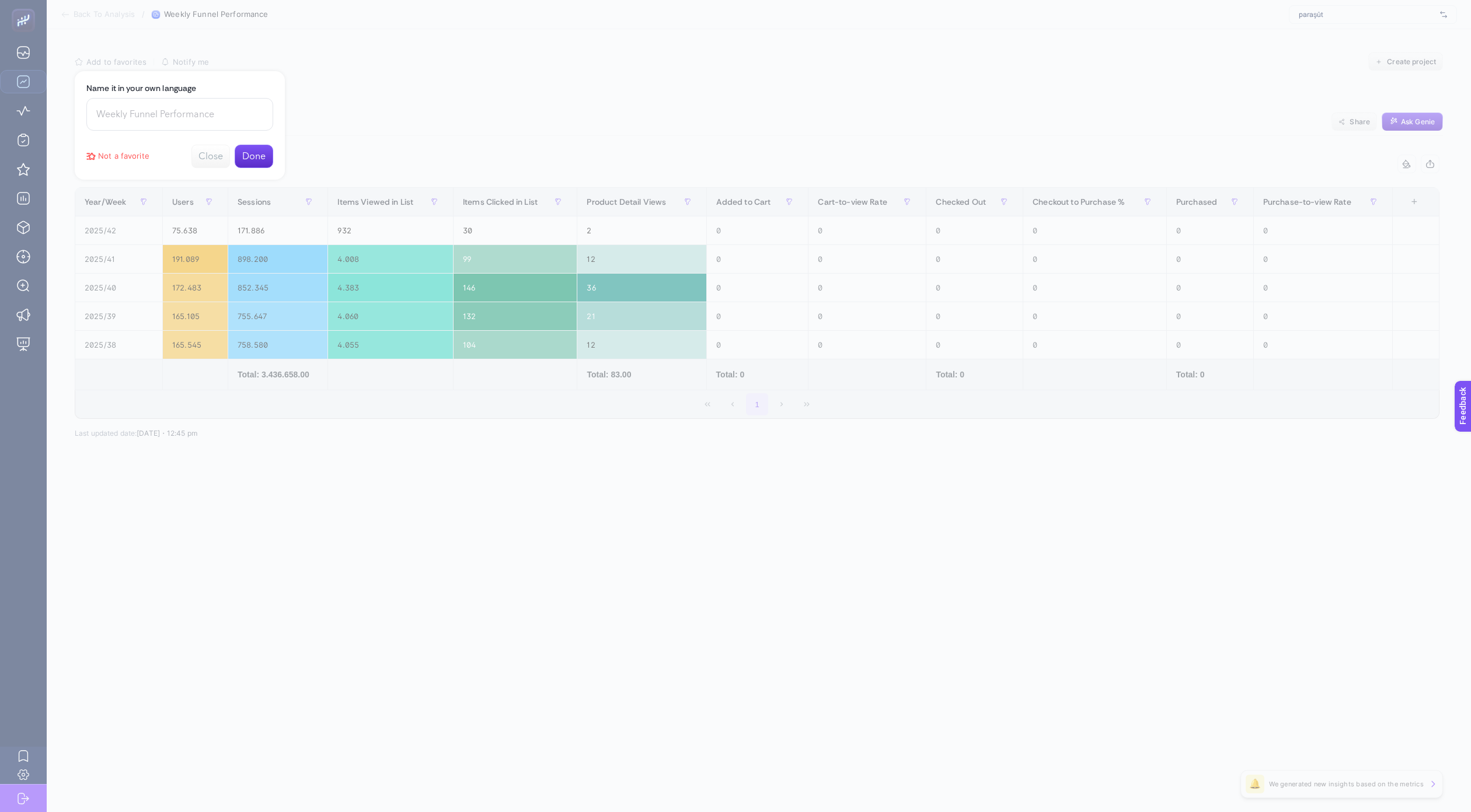
click at [179, 114] on input at bounding box center [180, 115] width 187 height 33
click at [258, 155] on button "Done" at bounding box center [254, 156] width 38 height 24
click at [24, 66] on div at bounding box center [736, 406] width 1471 height 812
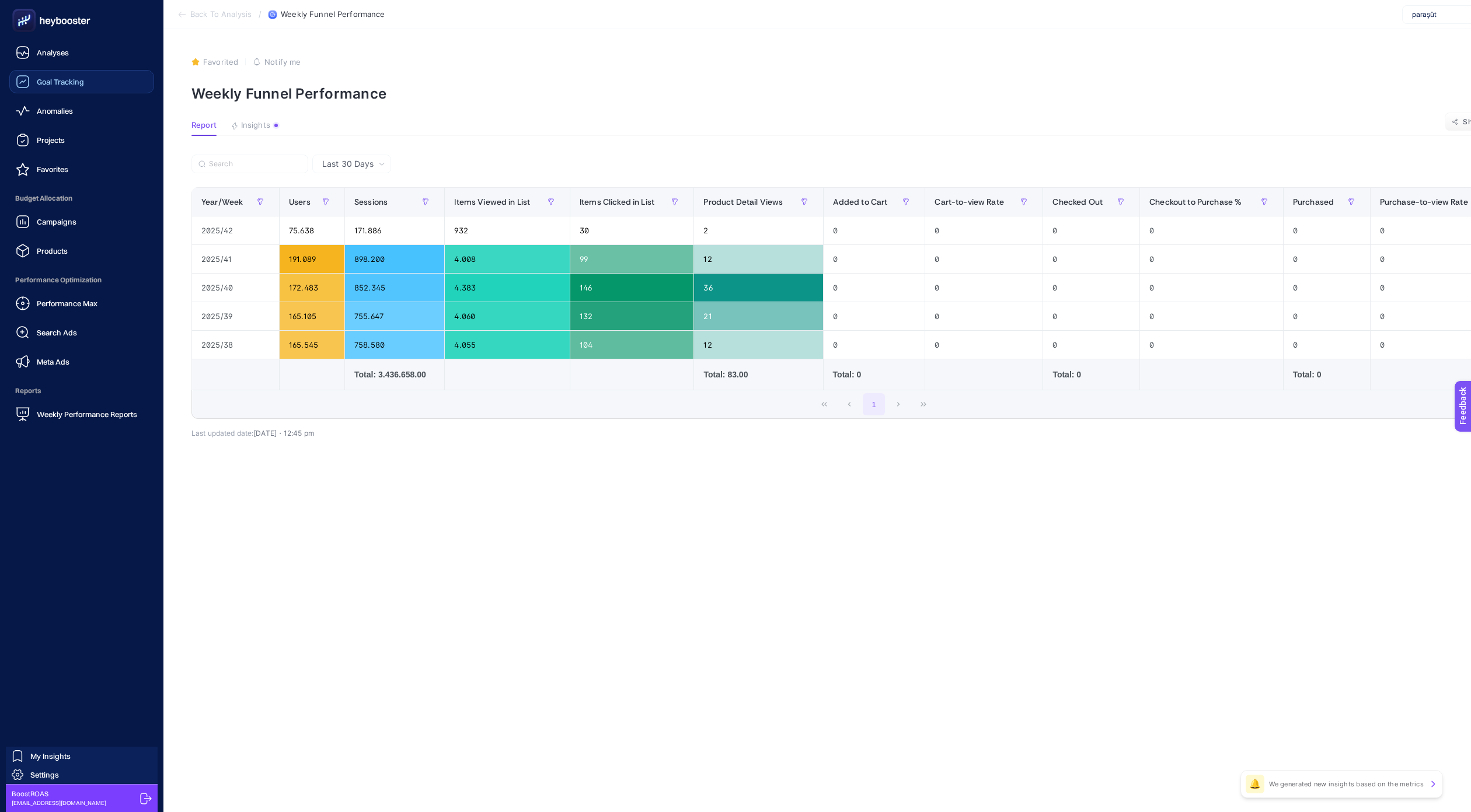
click at [34, 88] on div "Goal Tracking" at bounding box center [50, 82] width 68 height 14
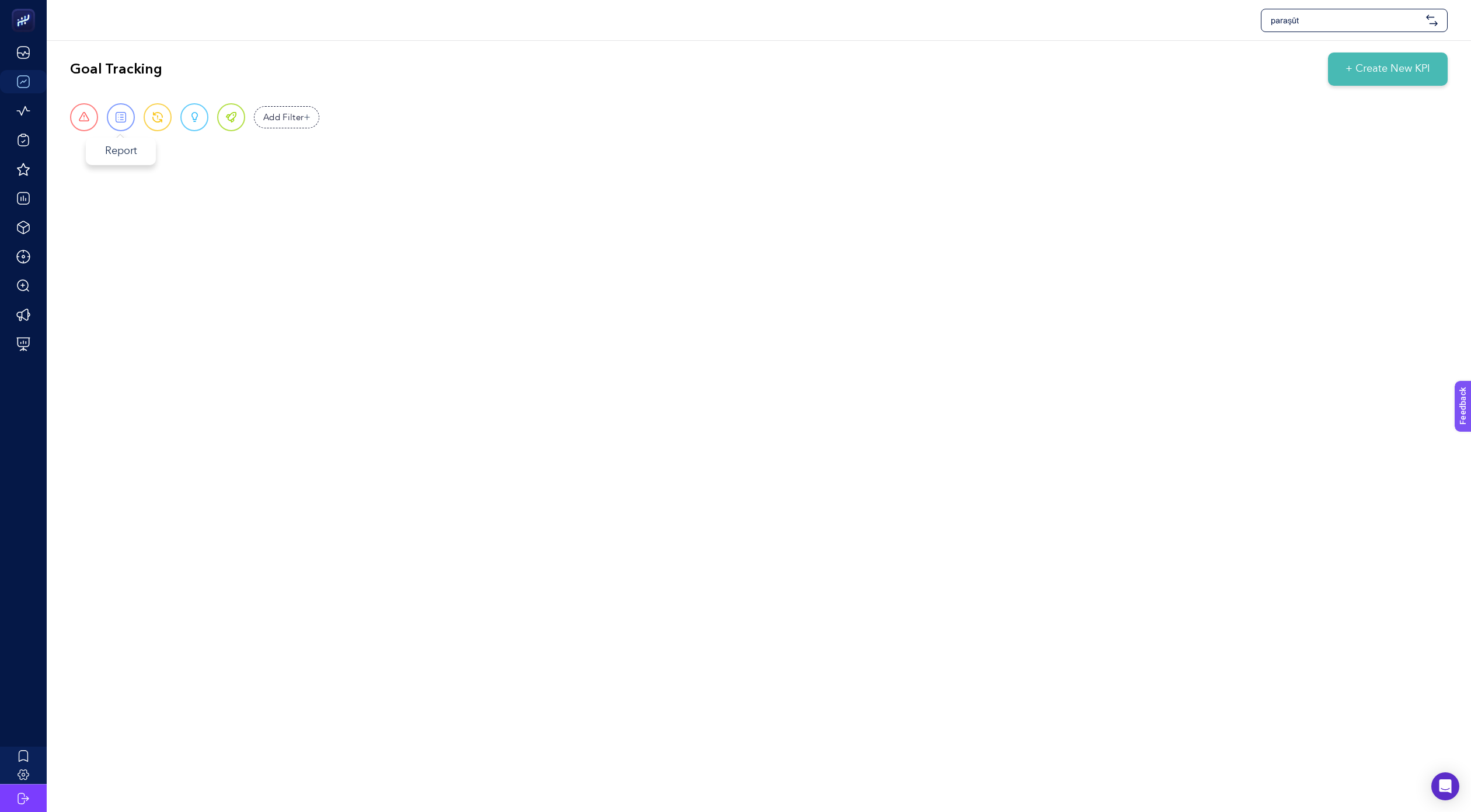
click at [124, 118] on span at bounding box center [120, 117] width 11 height 11
click at [88, 120] on span at bounding box center [84, 117] width 11 height 11
click at [157, 123] on div "Warning" at bounding box center [158, 117] width 28 height 28
click at [190, 123] on div "Opportunity" at bounding box center [194, 117] width 28 height 28
click at [237, 120] on div "Perfect" at bounding box center [231, 117] width 28 height 28
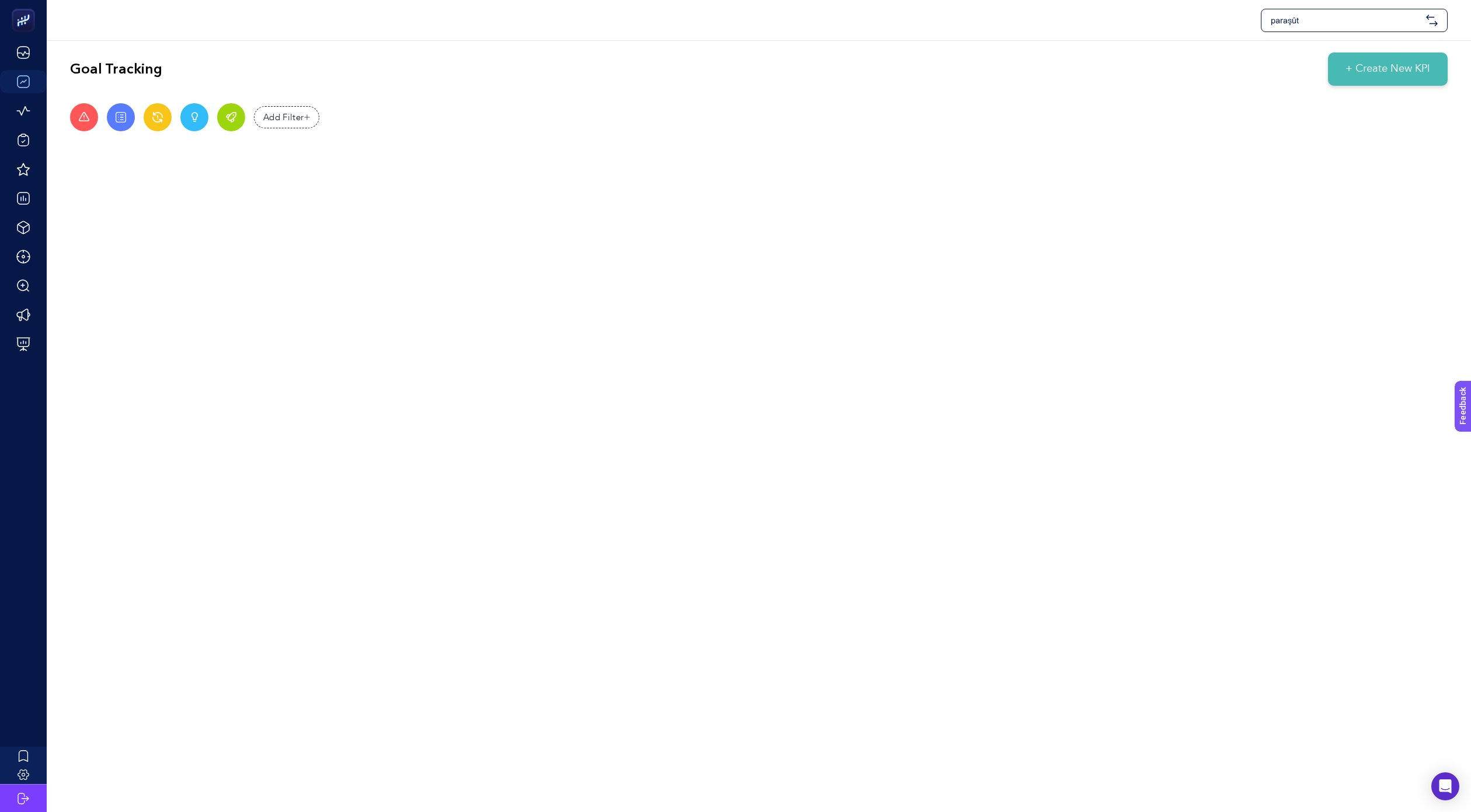
click at [784, 202] on div "paraşüt Goal Tracking + Create New KPI Urgent Report Warning Opportunity Perfec…" at bounding box center [736, 406] width 1471 height 812
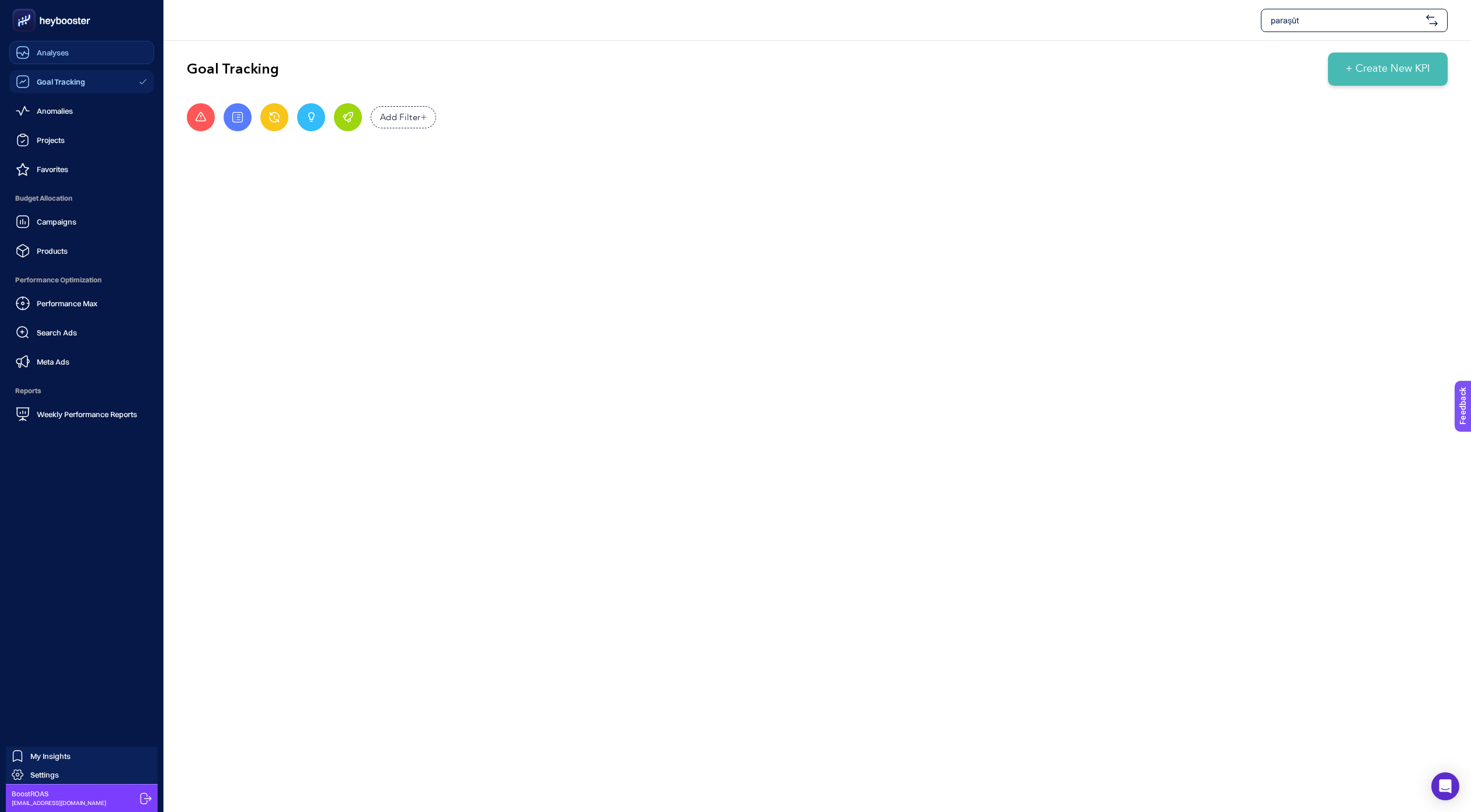
click at [37, 56] on span "Analyses" at bounding box center [53, 52] width 32 height 9
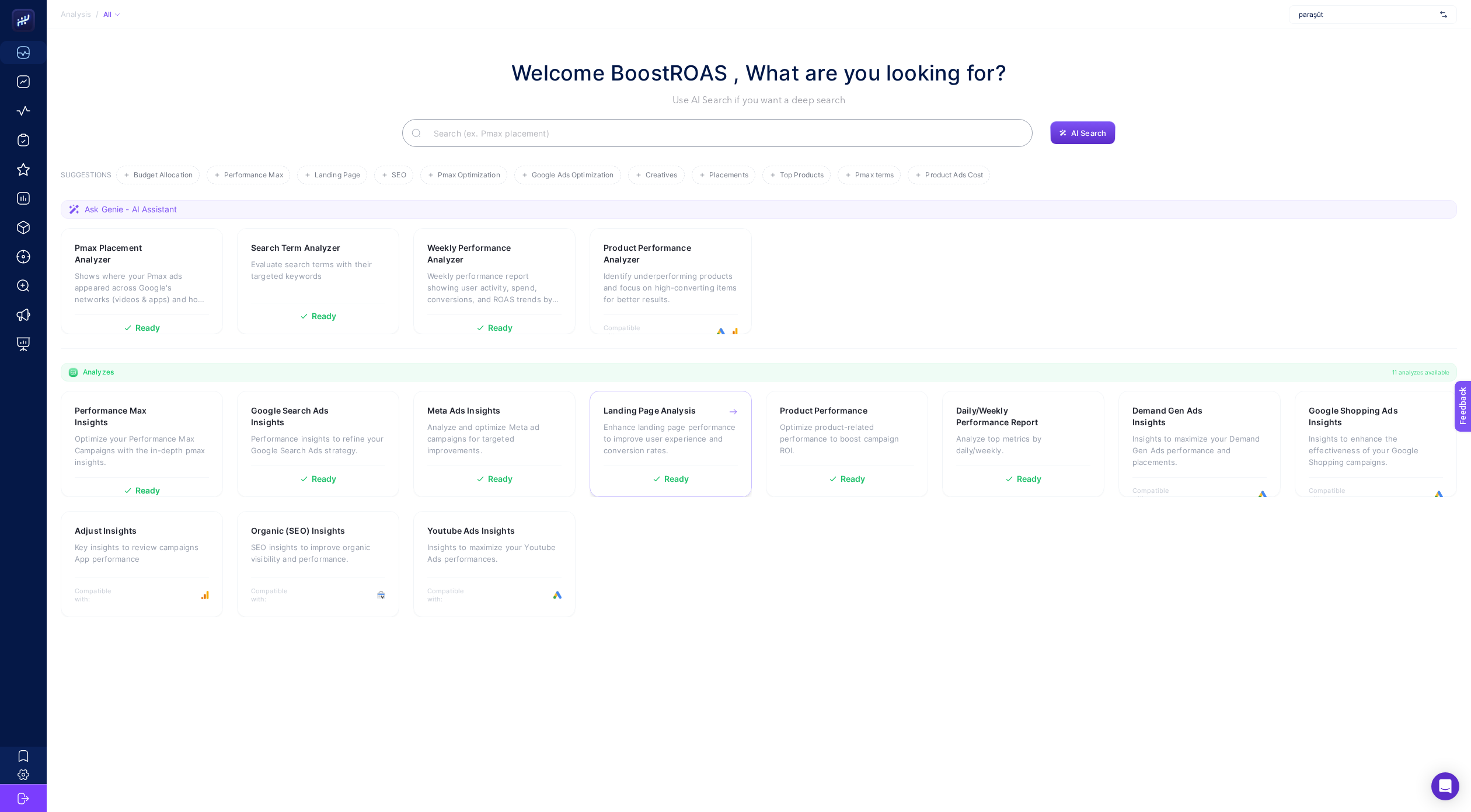
click at [651, 425] on p "Enhance landing page performance to improve user experience and conversion rate…" at bounding box center [671, 438] width 134 height 35
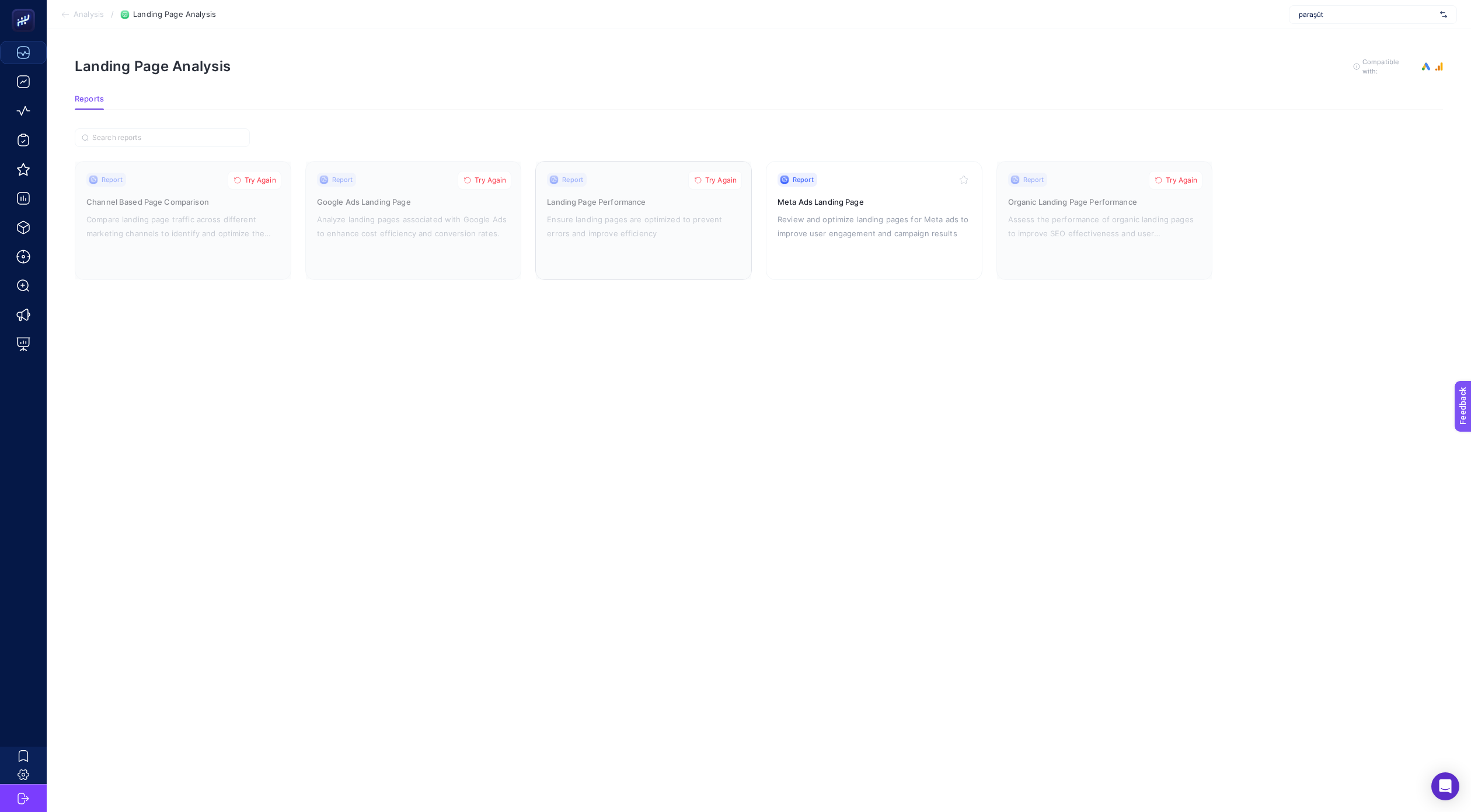
click at [718, 177] on span "Try Again" at bounding box center [721, 180] width 31 height 9
click at [501, 180] on span "Try Again" at bounding box center [490, 180] width 31 height 9
click at [265, 176] on span "Try Again" at bounding box center [260, 180] width 31 height 9
click at [1189, 179] on span "Try Again" at bounding box center [1182, 180] width 31 height 9
click at [801, 226] on p "Review and optimize landing pages for Meta ads to improve user engagement and c…" at bounding box center [874, 226] width 193 height 28
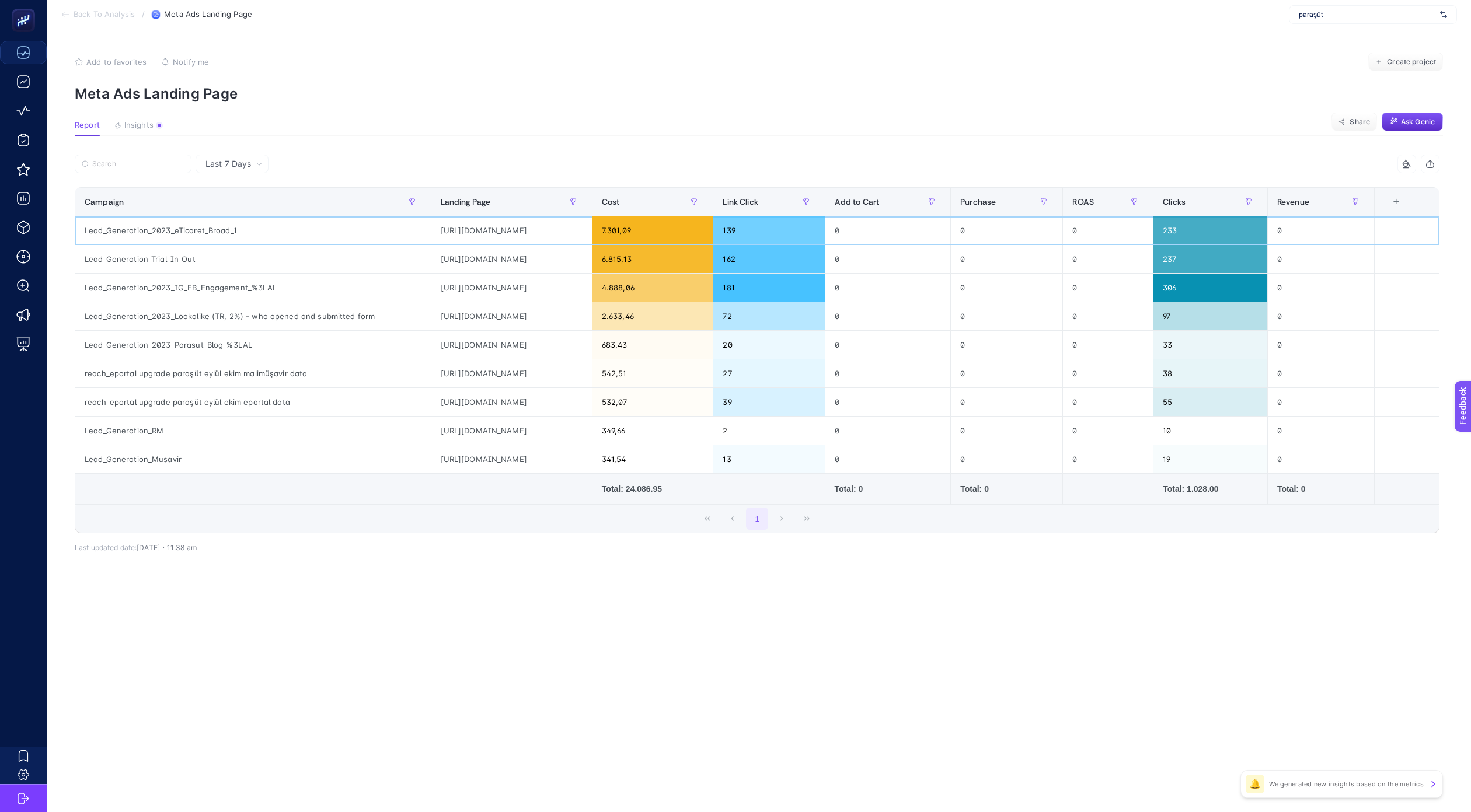
click at [431, 228] on div "http://fb.me/" at bounding box center [511, 230] width 160 height 28
click at [431, 486] on td at bounding box center [512, 489] width 161 height 31
click at [107, 11] on span "Back To Analysis" at bounding box center [104, 14] width 61 height 9
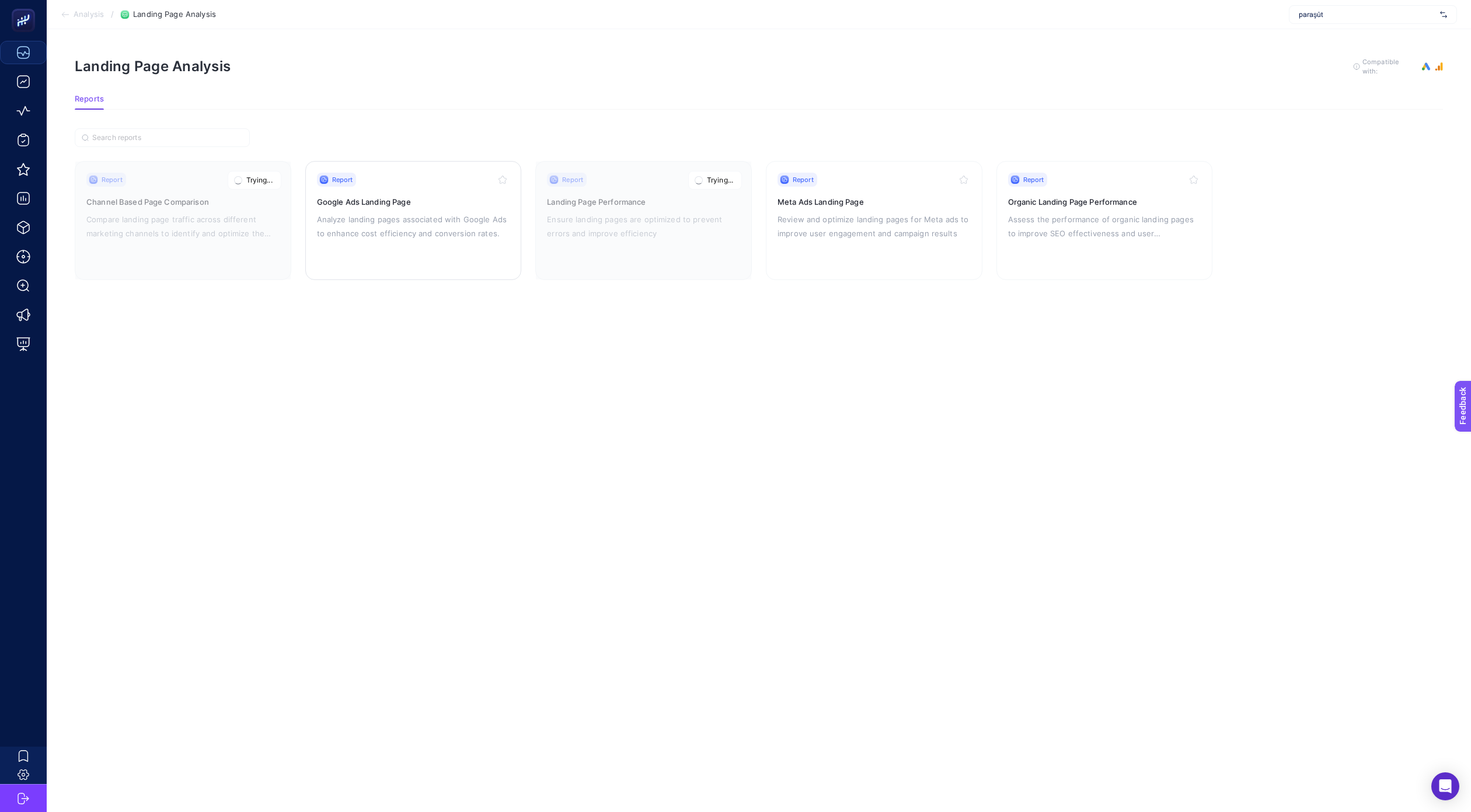
click at [433, 234] on p "Analyze landing pages associated with Google Ads to enhance cost efficiency and…" at bounding box center [413, 226] width 193 height 28
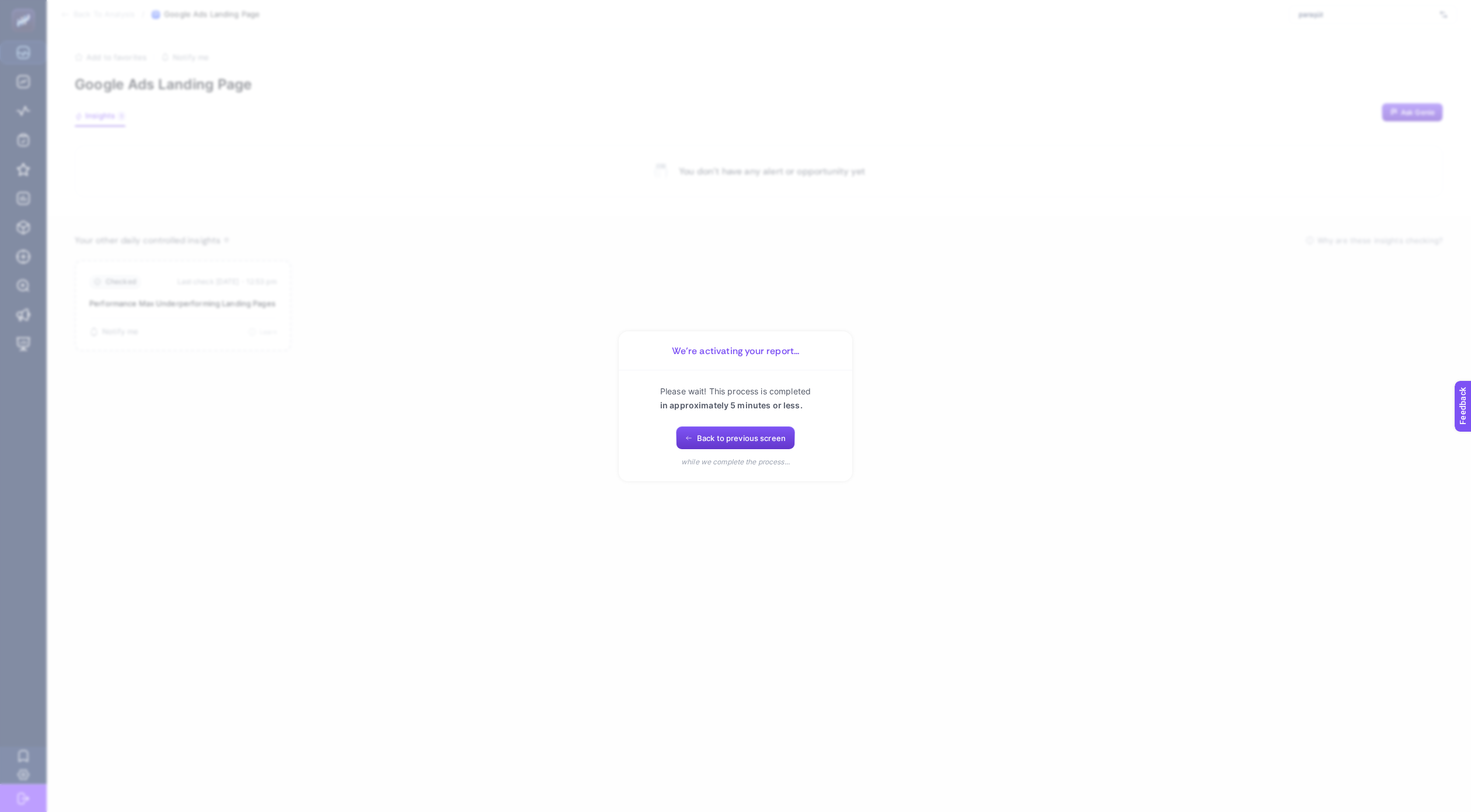
click at [772, 441] on span "Back to previous screen" at bounding box center [741, 438] width 89 height 9
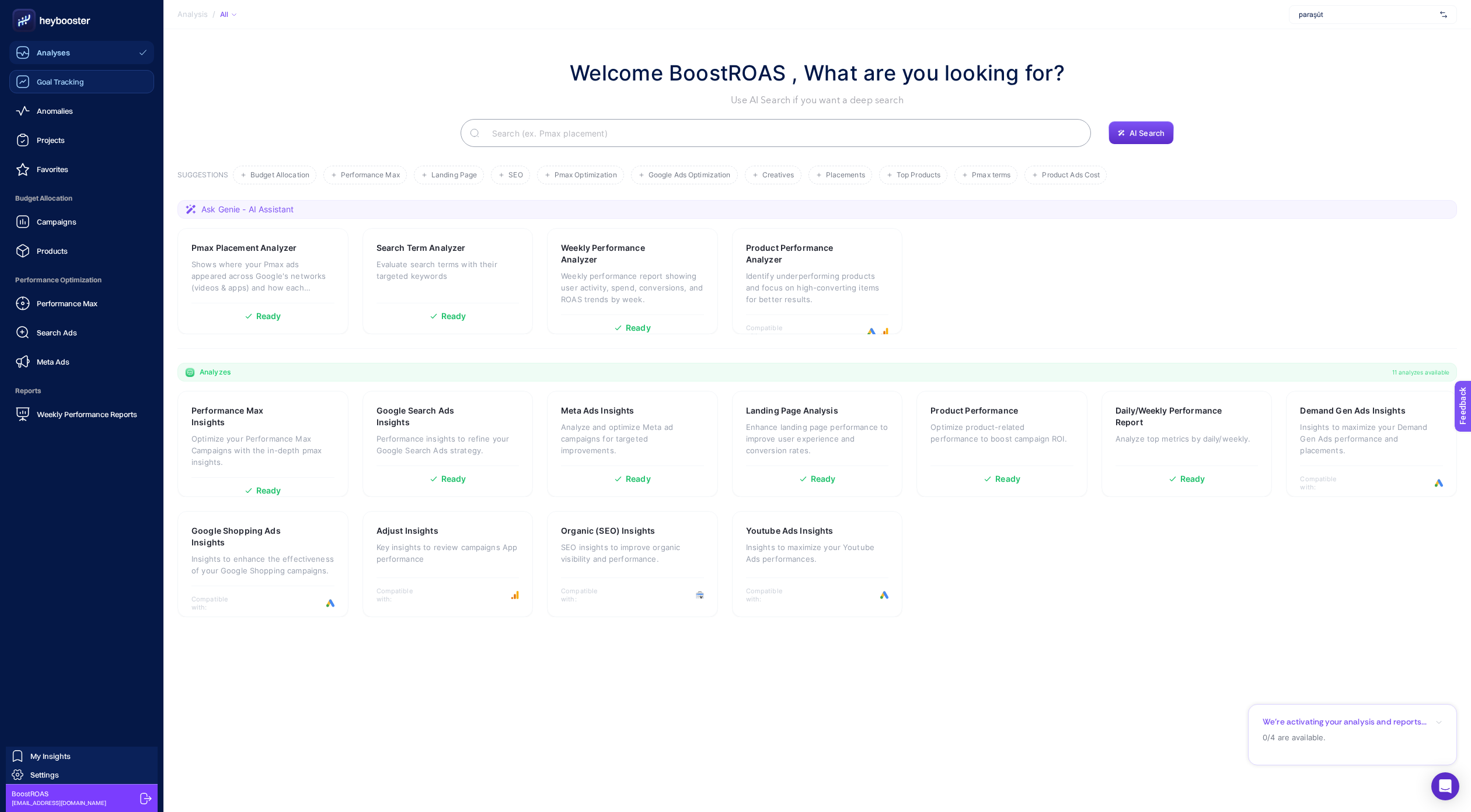
click at [54, 85] on span "Goal Tracking" at bounding box center [61, 81] width 47 height 9
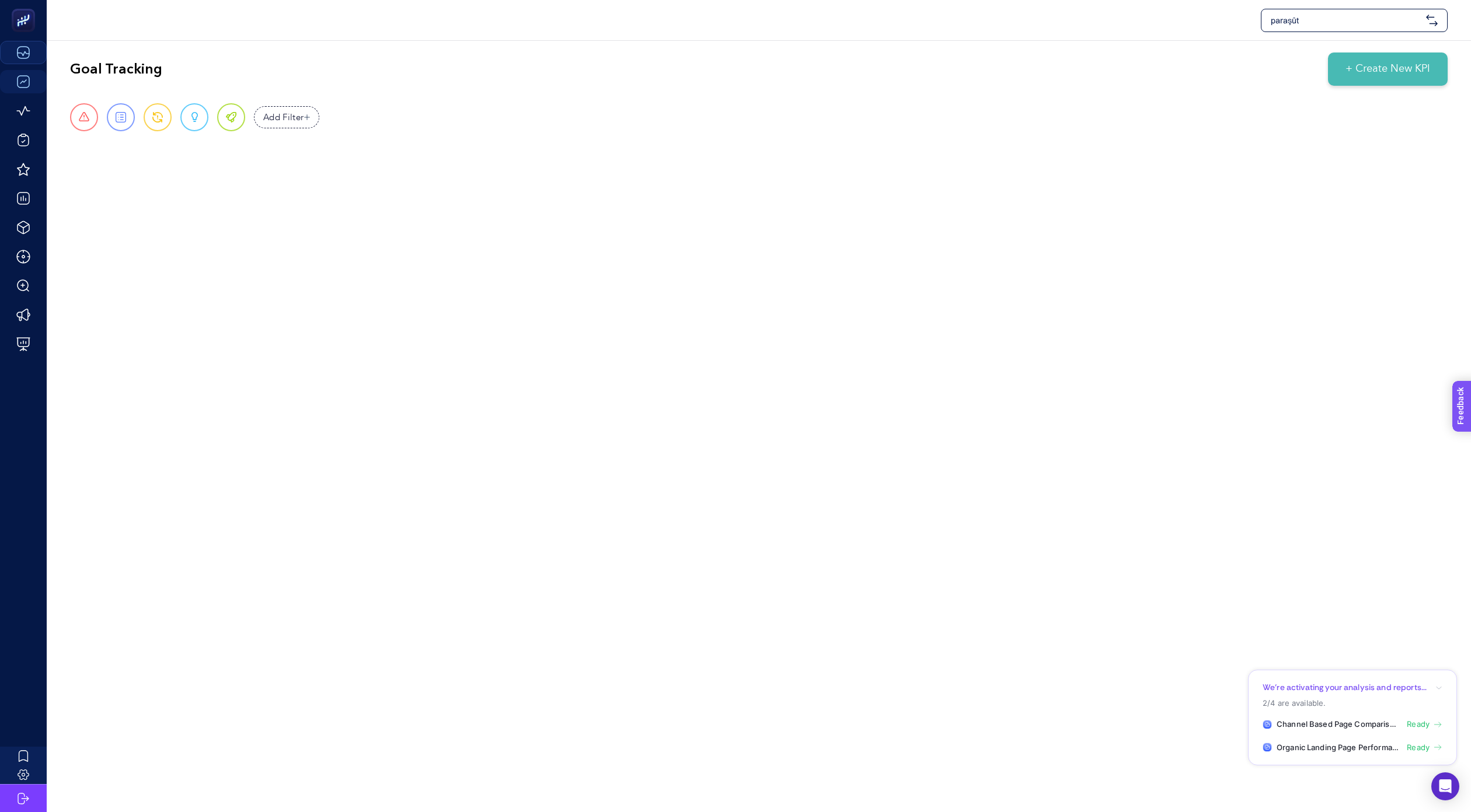
click at [1471, 444] on section "Feedback" at bounding box center [1477, 452] width 51 height 40
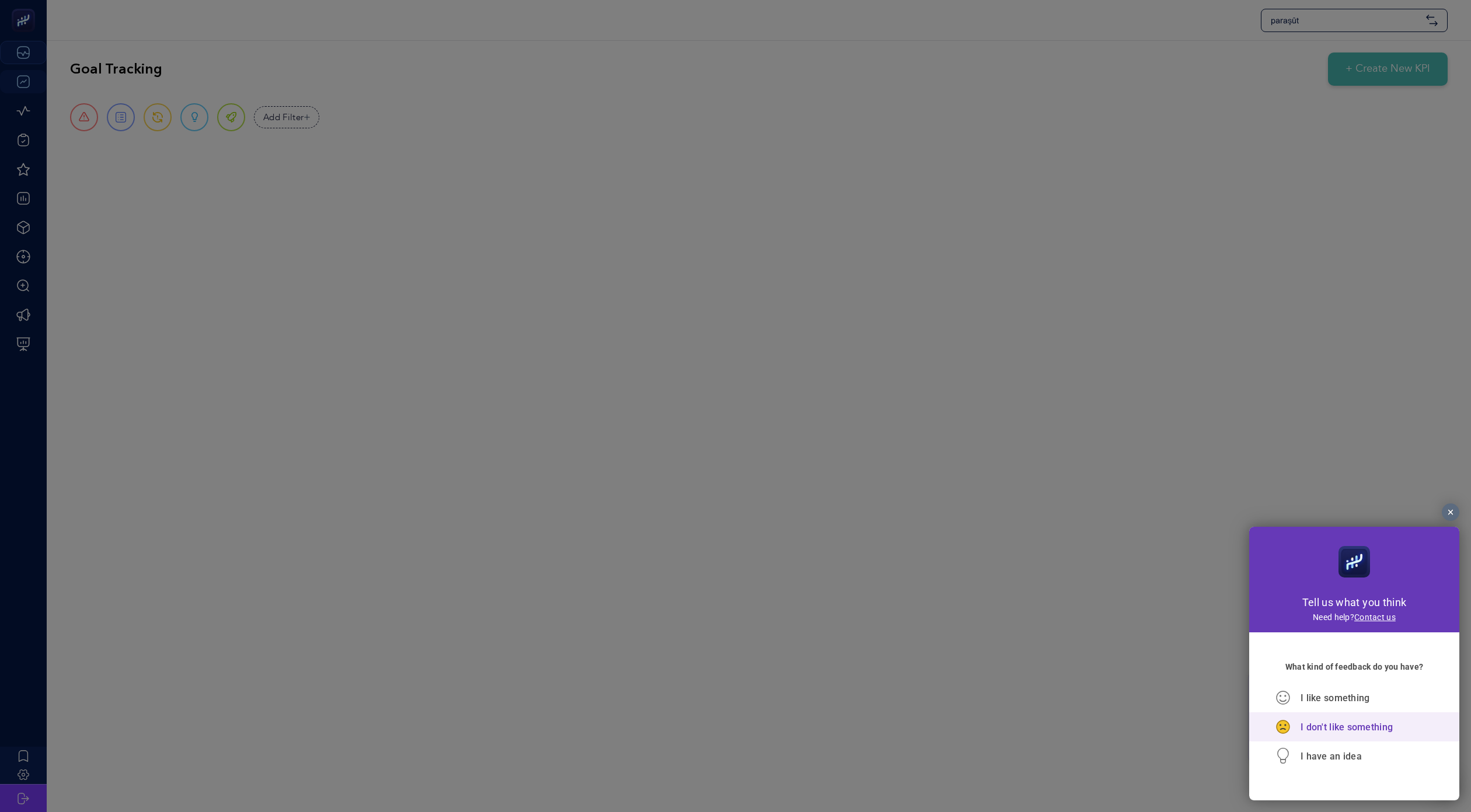
click at [1341, 738] on div "I don't like something" at bounding box center [1354, 727] width 158 height 29
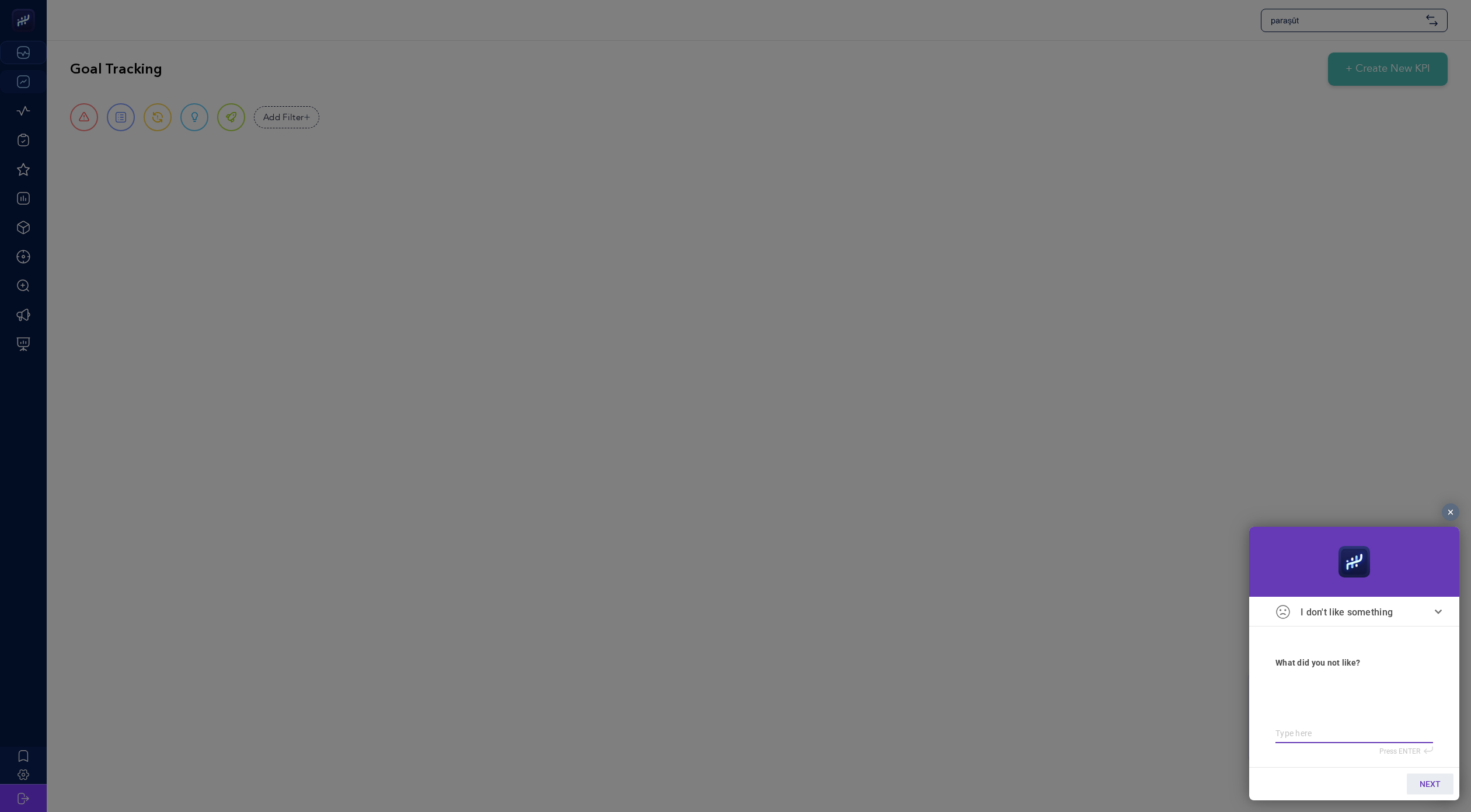
type textarea "k"
type textarea "kp"
type textarea "kpı"
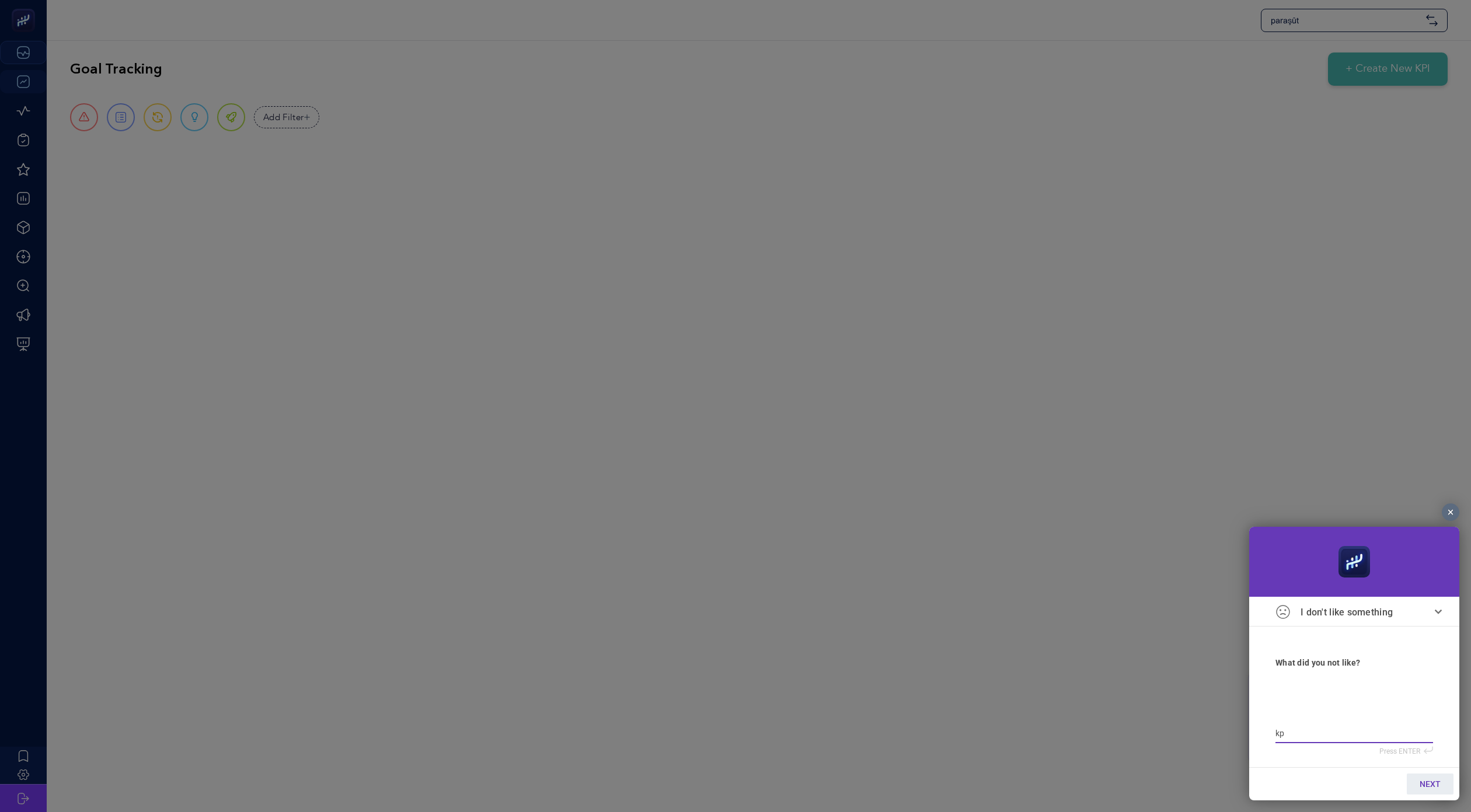
type textarea "kpı"
type textarea "kp"
type textarea "kpi"
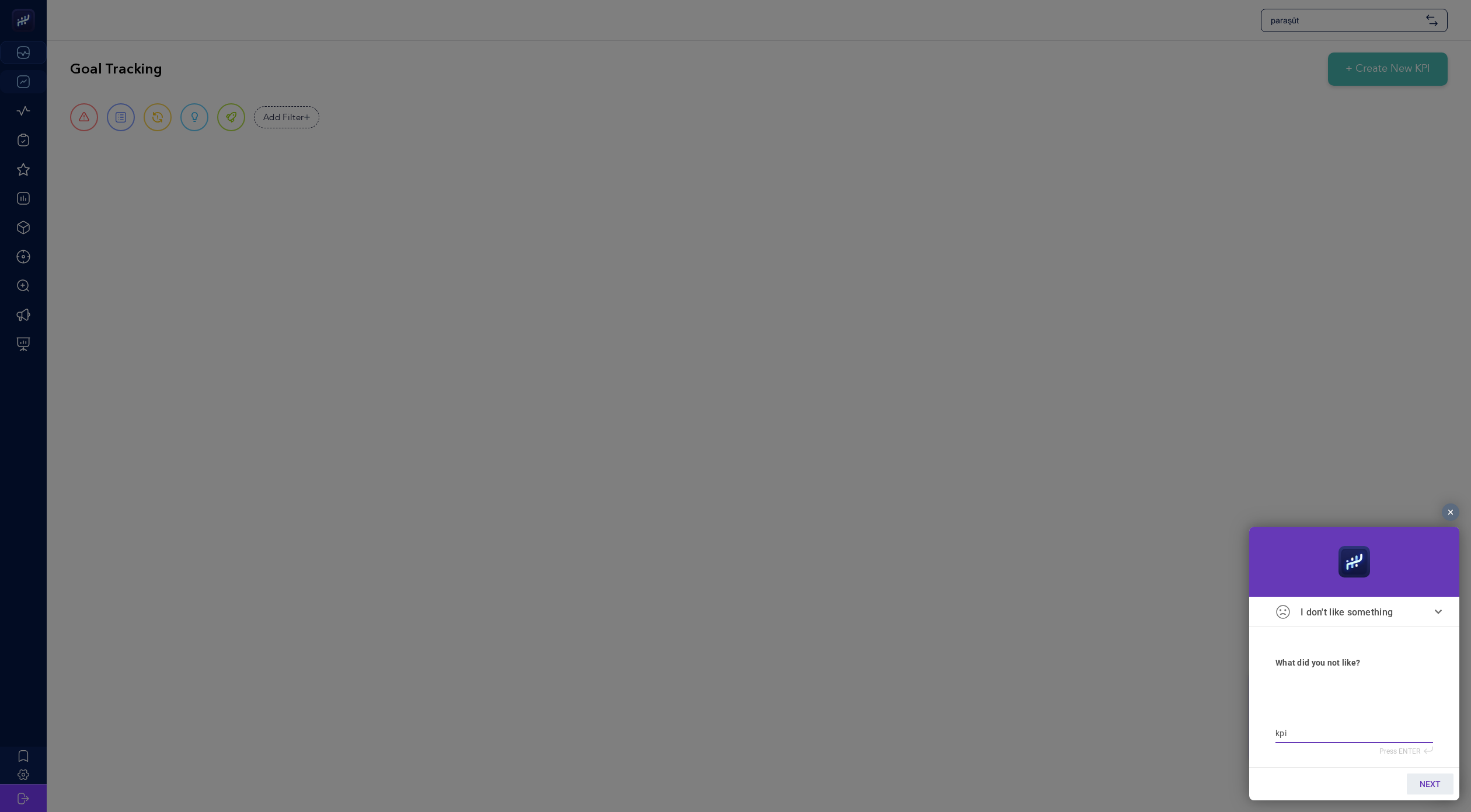
type textarea "kpi"
type textarea "kpi k"
type textarea "kpi ku"
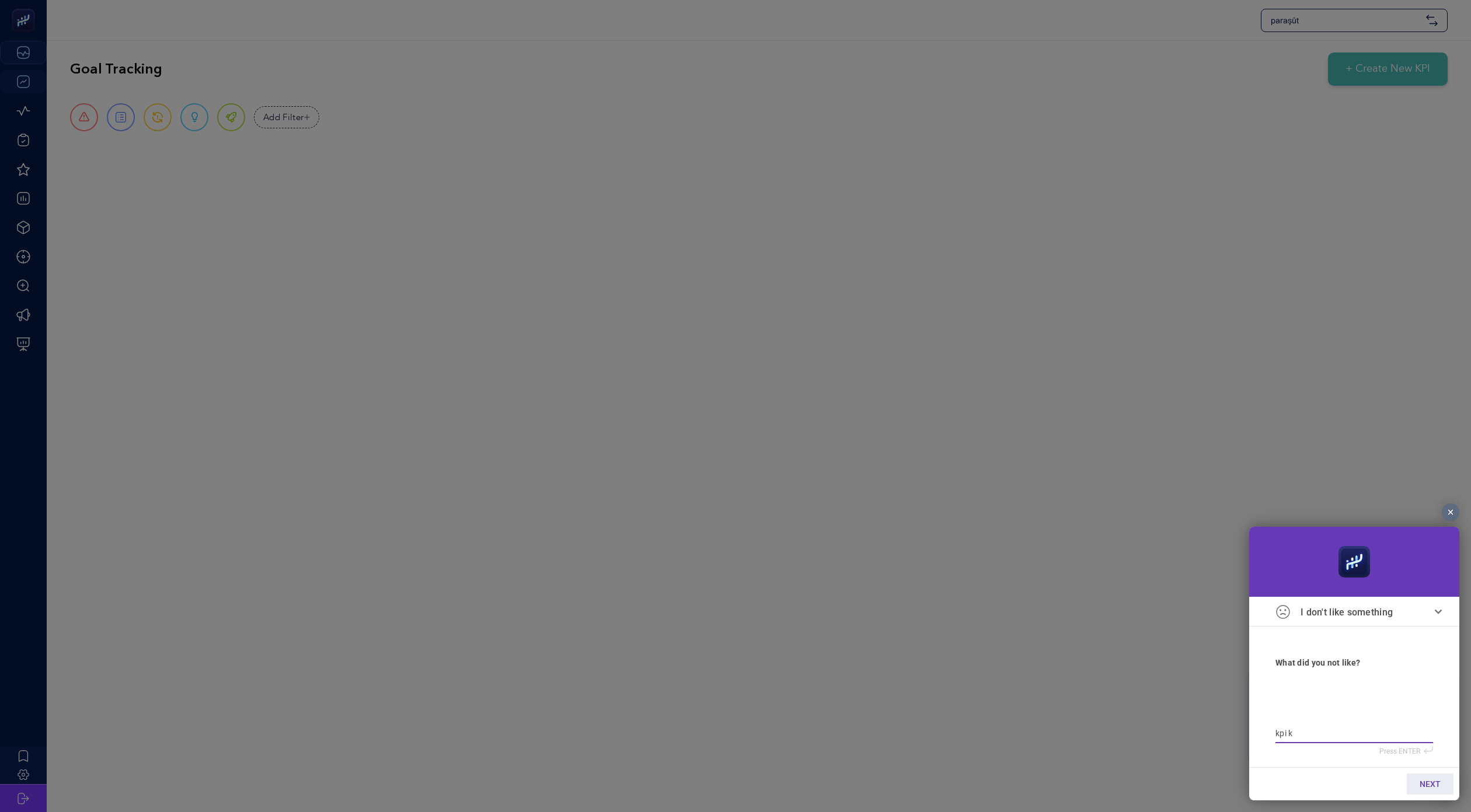
type textarea "kpi ku"
type textarea "kpi kua"
type textarea "kpi ku"
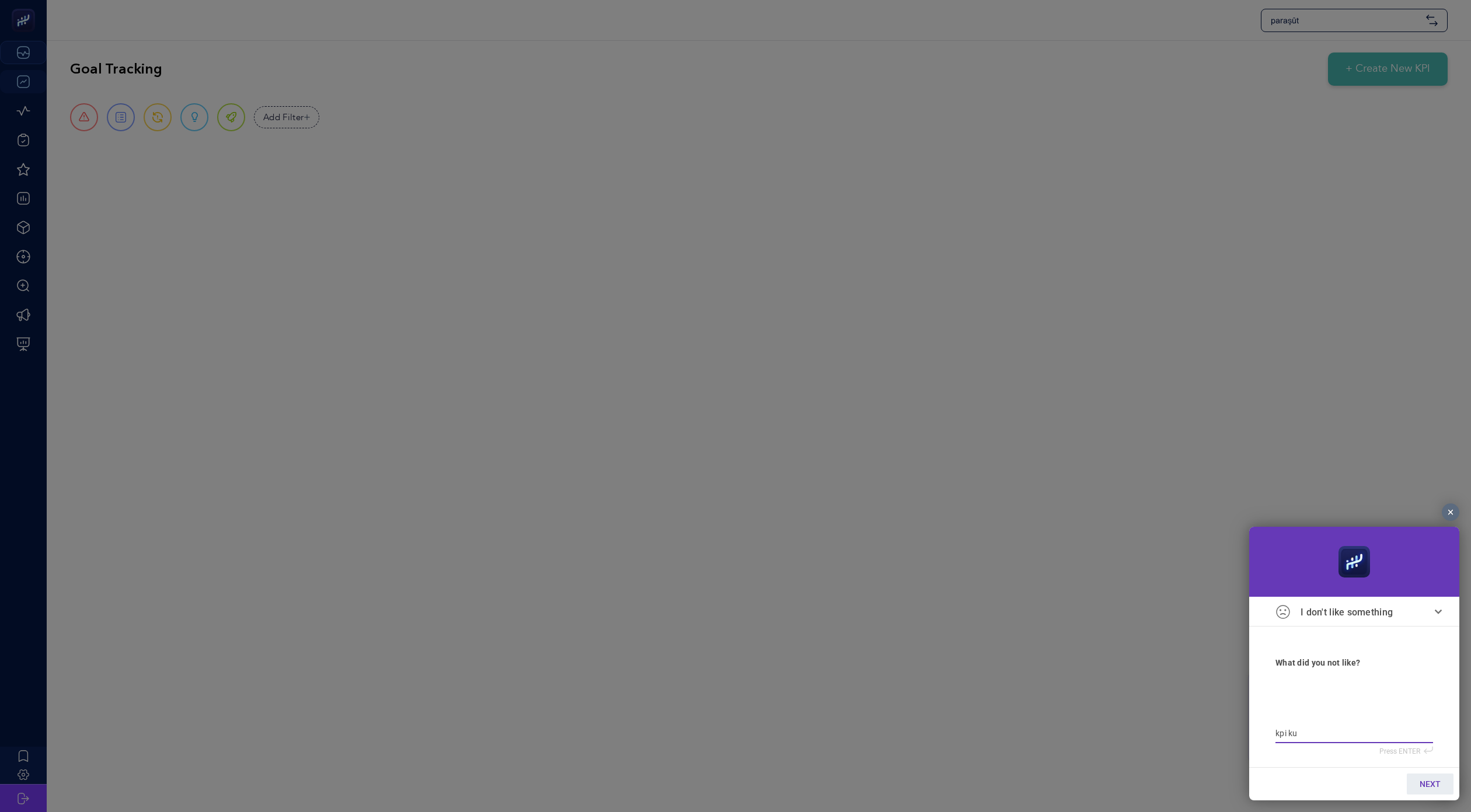
type textarea "kpi kur"
type textarea "kpi kura"
type textarea "kpi kuram"
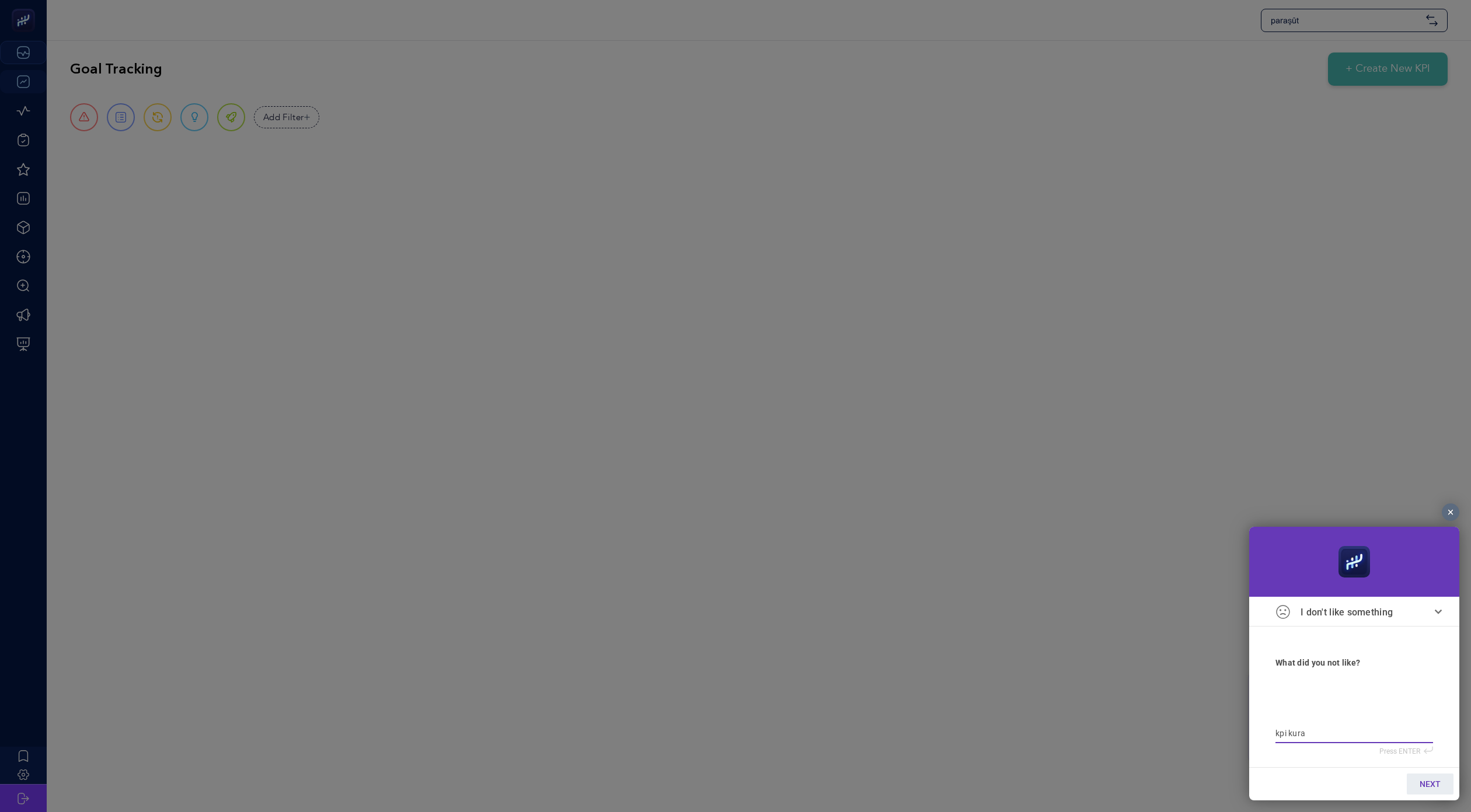
type textarea "kpi kuram"
type textarea "kpi kuramı"
type textarea "kpi kuramıy"
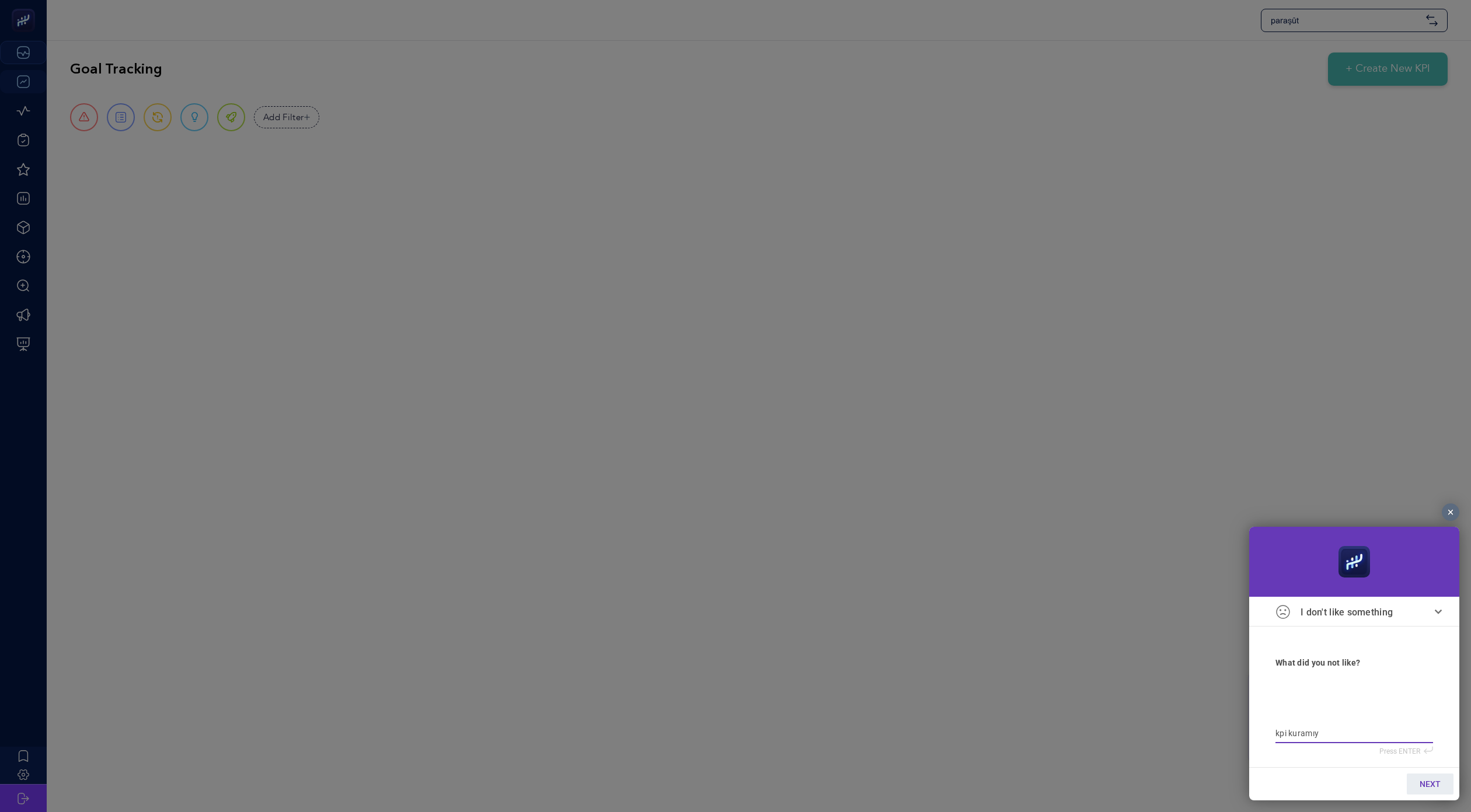
type textarea "kpi kuramıyo"
type textarea "kpi kuramıyou"
type textarea "kpi kuramıyour"
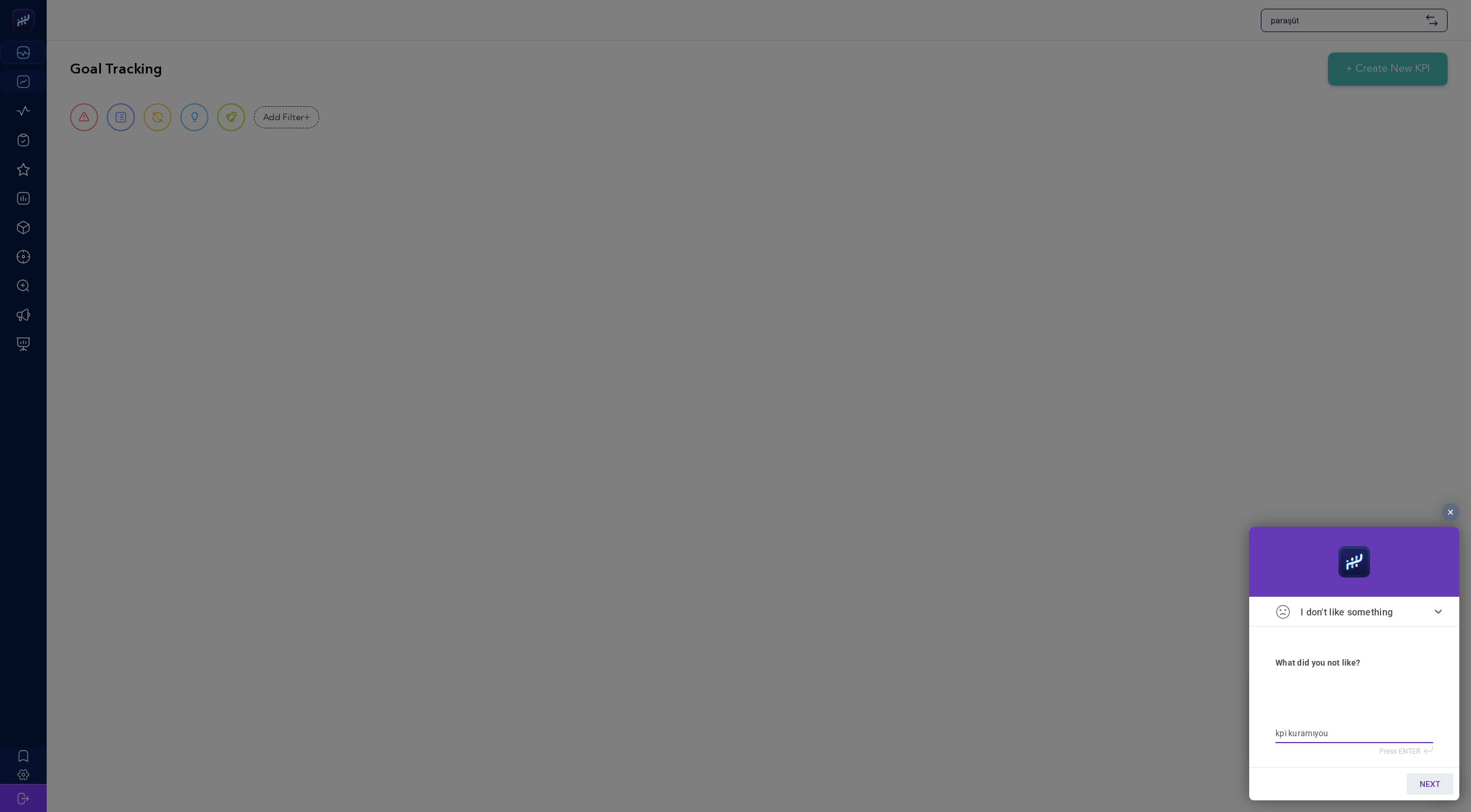
type textarea "kpi kuramıyour"
type textarea "kpi kuramıyou"
type textarea "kpi kuramıyo"
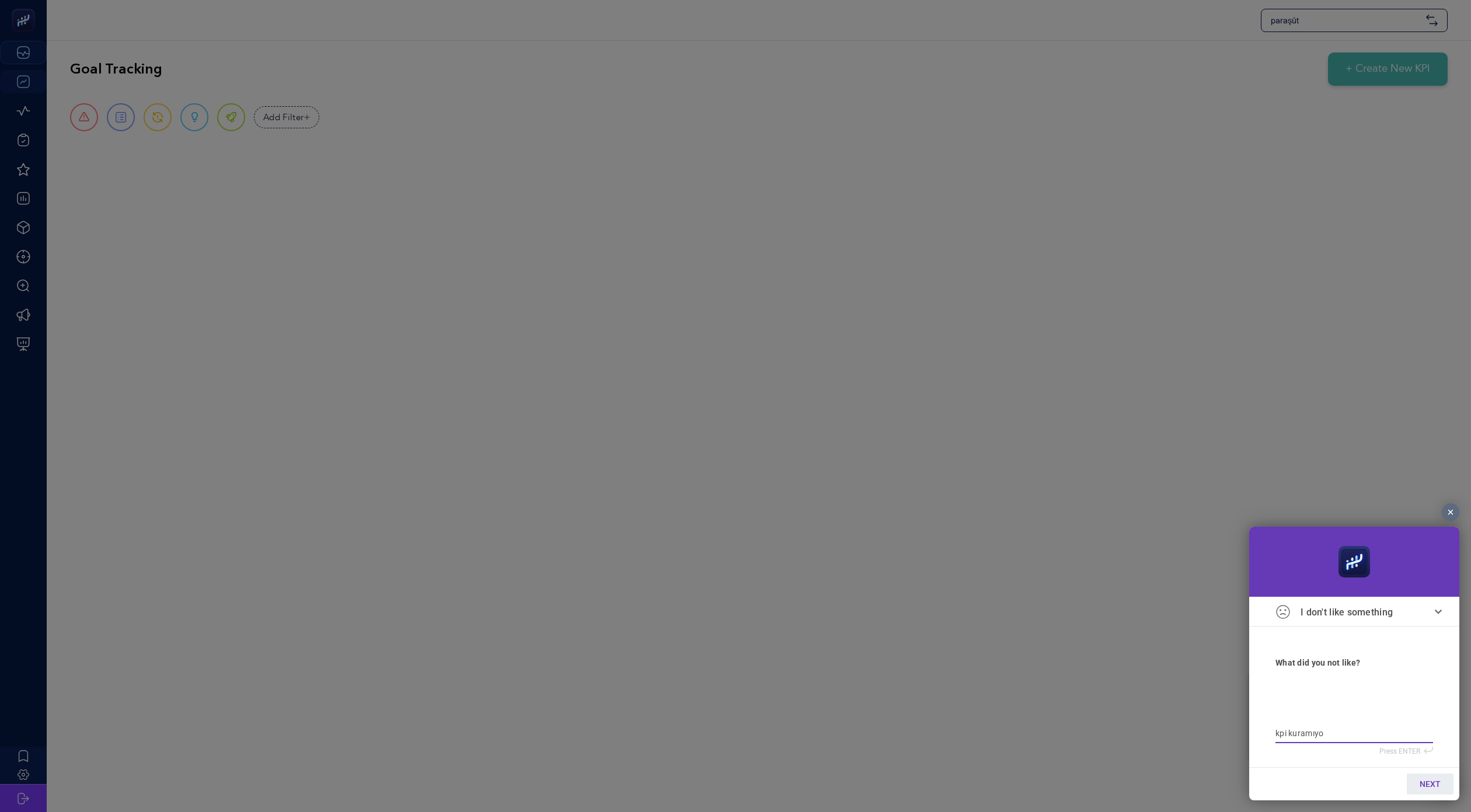
type textarea "kpi kuramıyor"
type textarea "kpi kuramıyoru"
type textarea "kpi kuramıyorum"
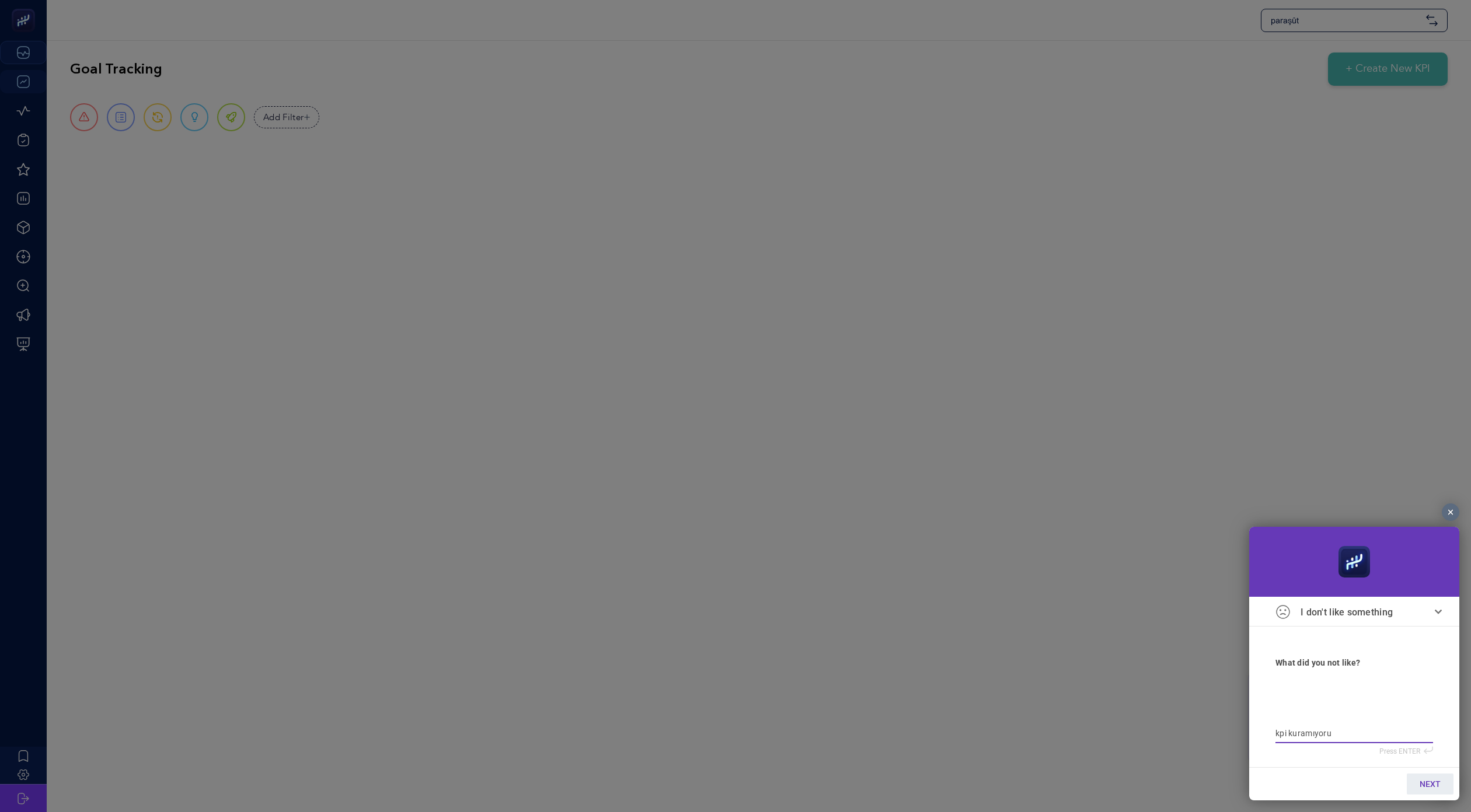
type textarea "kpi kuramıyorum"
type textarea "kpi kuramıyorum,"
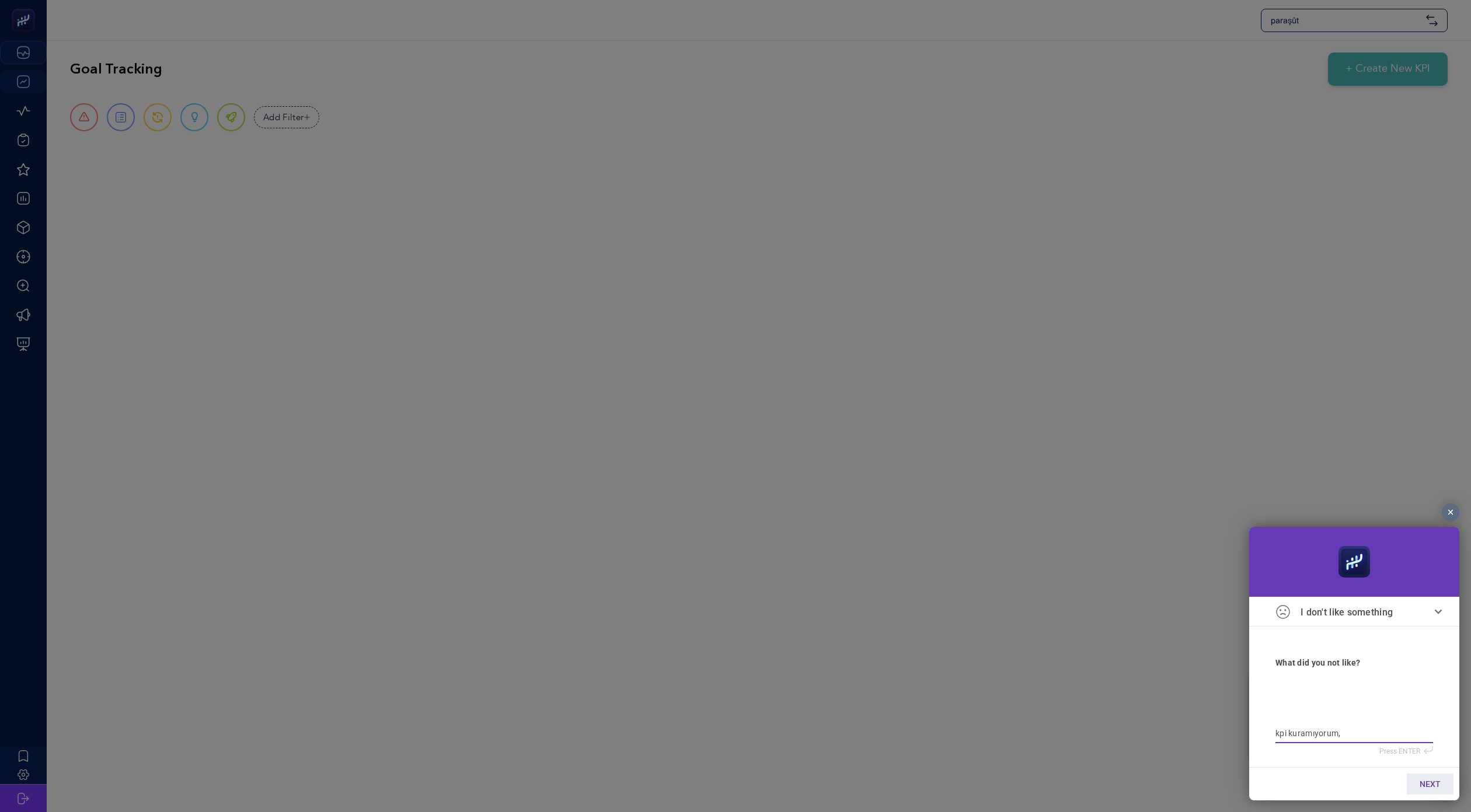
type textarea "kpi kuramıyorum, d"
type textarea "kpi kuramıyorum, dü"
type textarea "kpi kuramıyorum, düş"
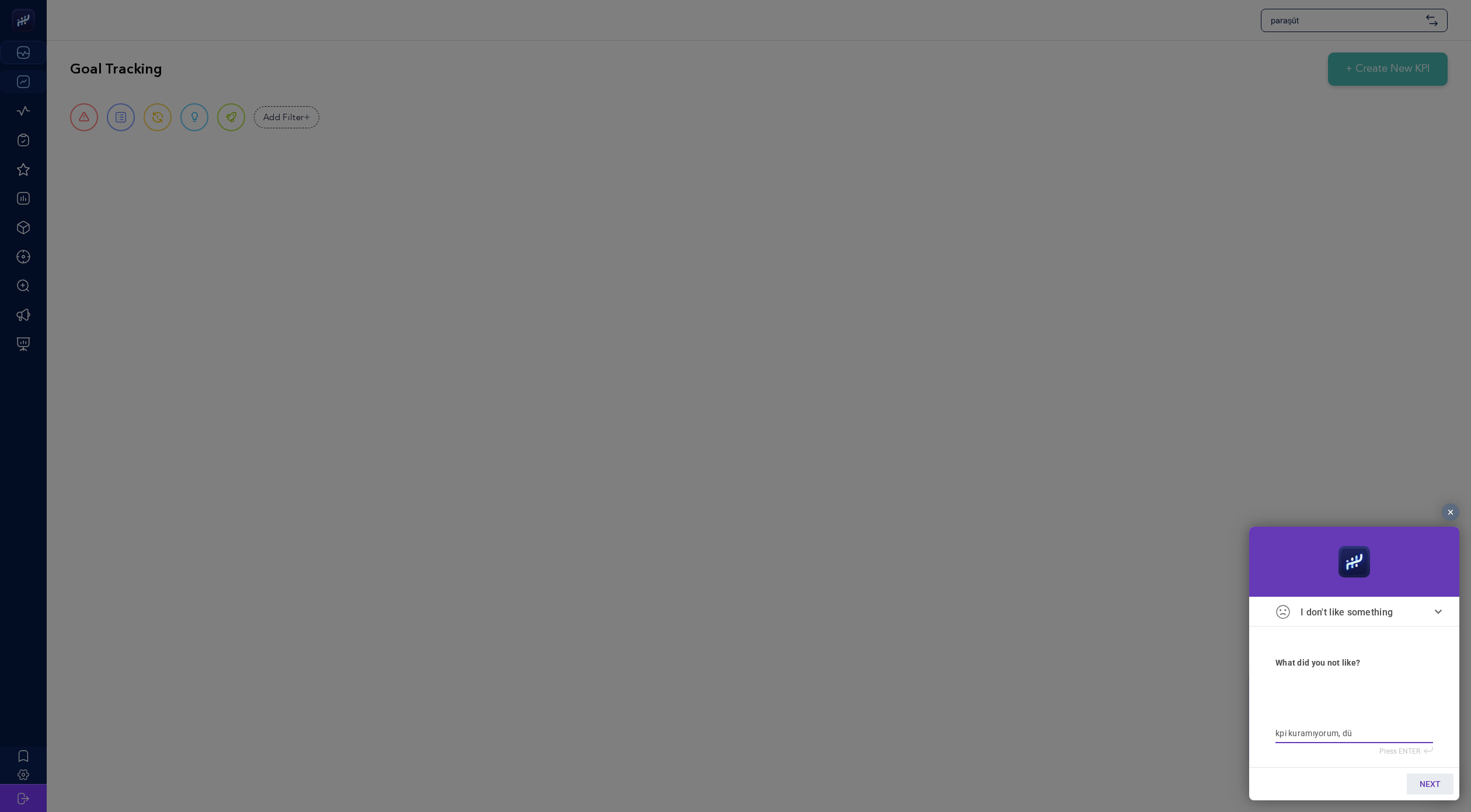
type textarea "kpi kuramıyorum, düş"
type textarea "kpi kuramıyorum, düşm"
type textarea "kpi kuramıyorum, düşmü"
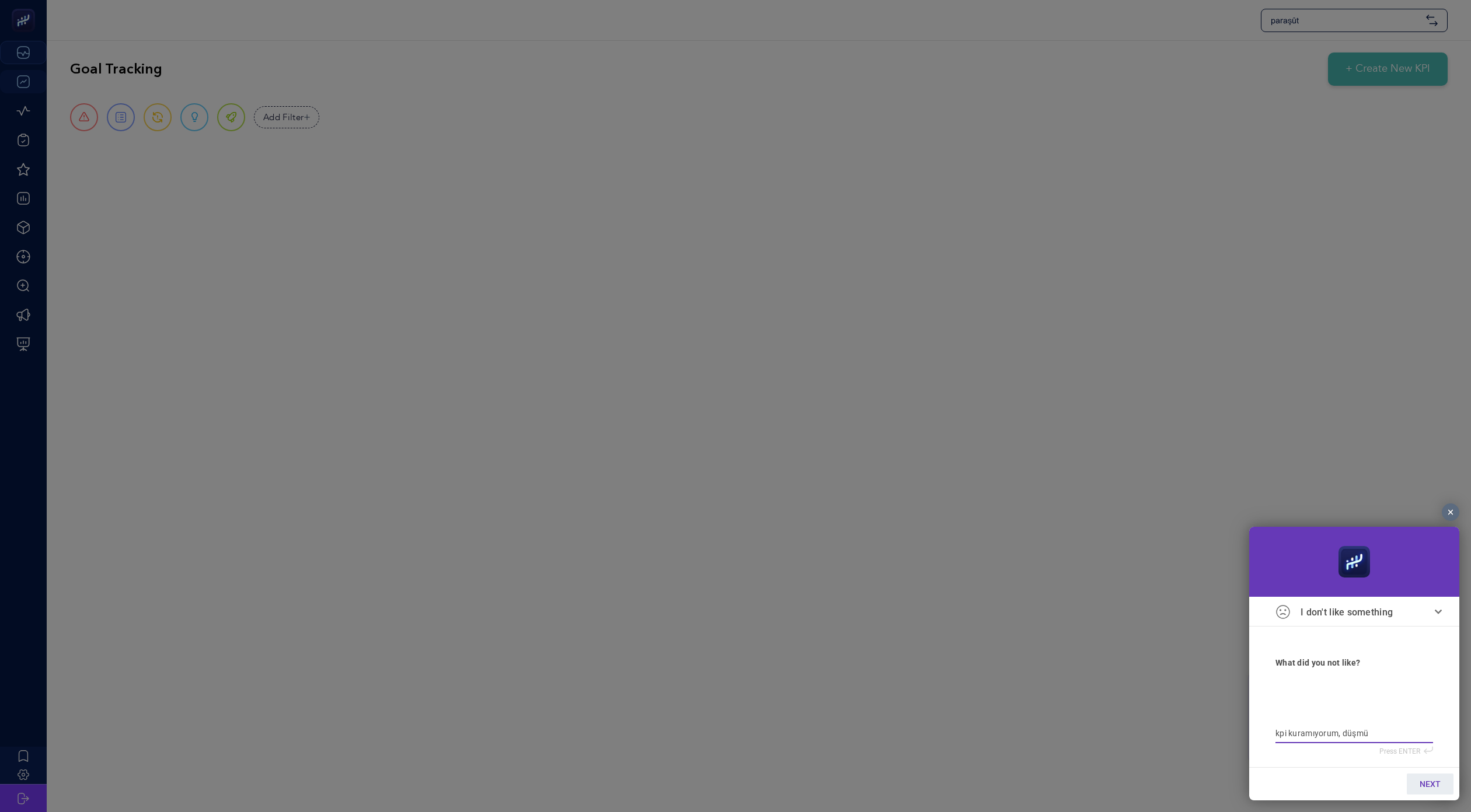
type textarea "kpi kuramıyorum, düşmüy"
type textarea "kpi kuramıyorum, düşmüyo"
type textarea "kpi kuramıyorum, düşmüyor"
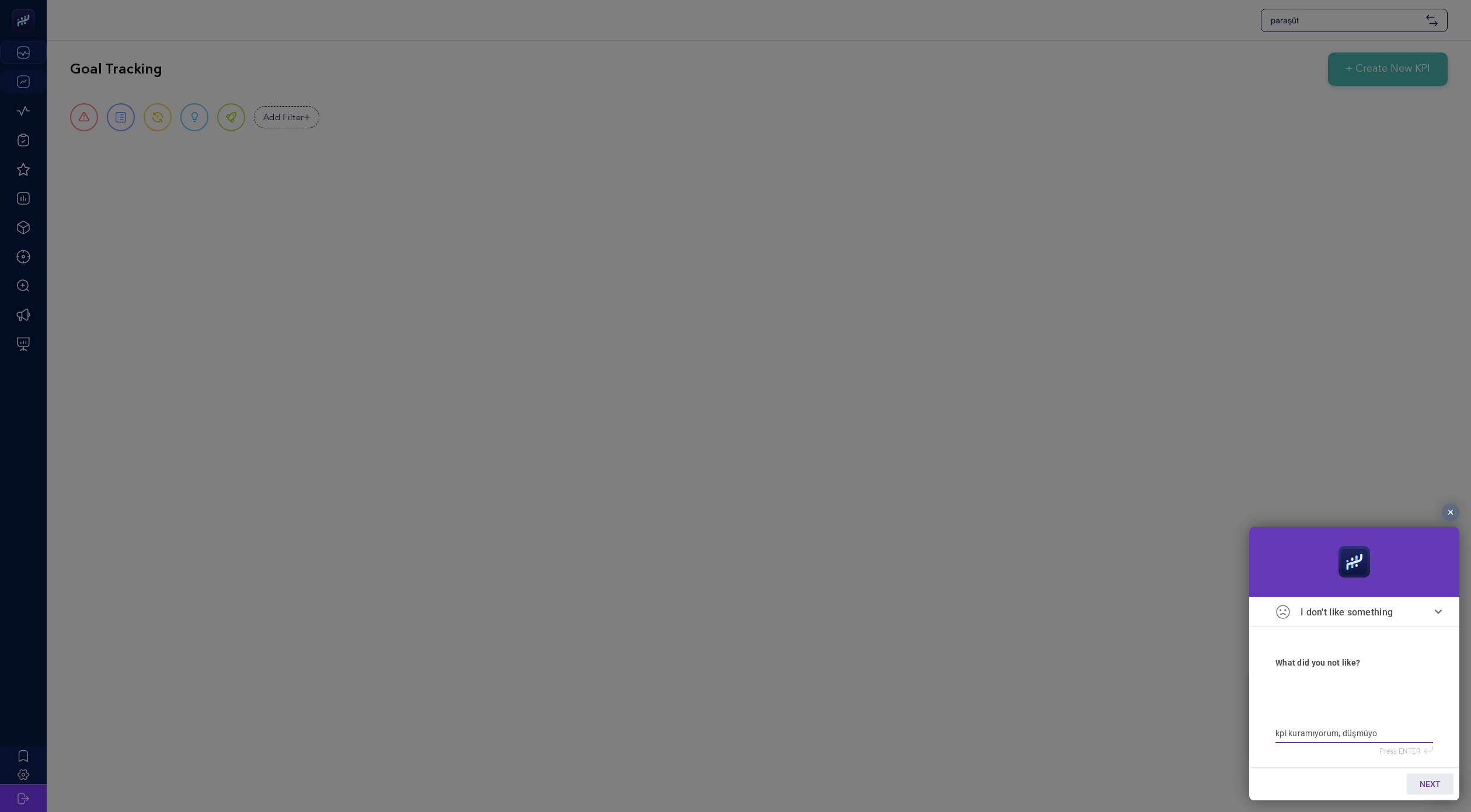
type textarea "kpi kuramıyorum, düşmüyor"
type textarea "kpi kuramıyorum, düşmüyor e"
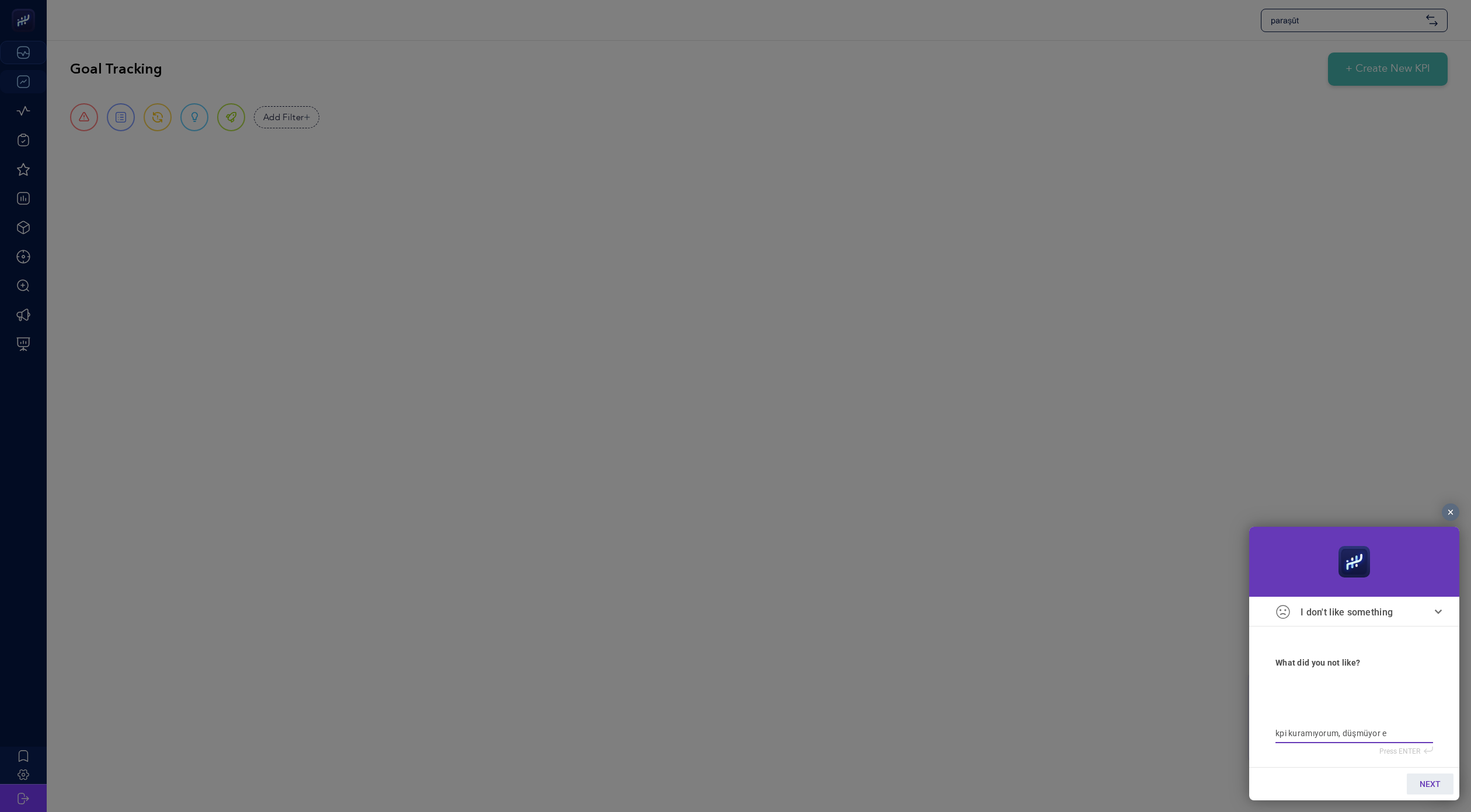
type textarea "kpi kuramıyorum, düşmüyor ek"
type textarea "kpi kuramıyorum, düşmüyor ekr"
type textarea "kpi kuramıyorum, düşmüyor ekra"
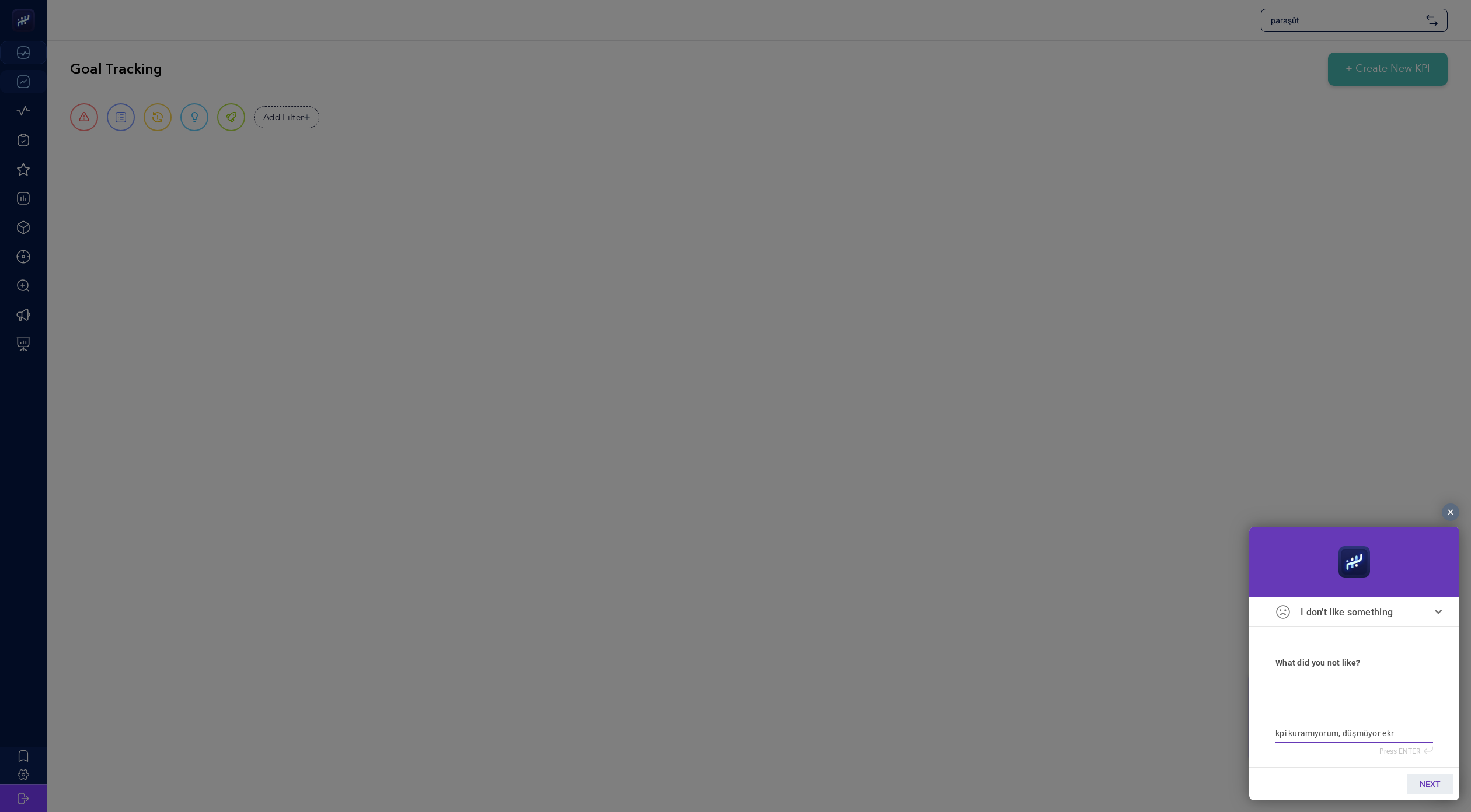
type textarea "kpi kuramıyorum, düşmüyor ekra"
type textarea "kpi kuramıyorum, düşmüyor ekran"
type textarea "kpi kuramıyorum, düşmüyor ekrana"
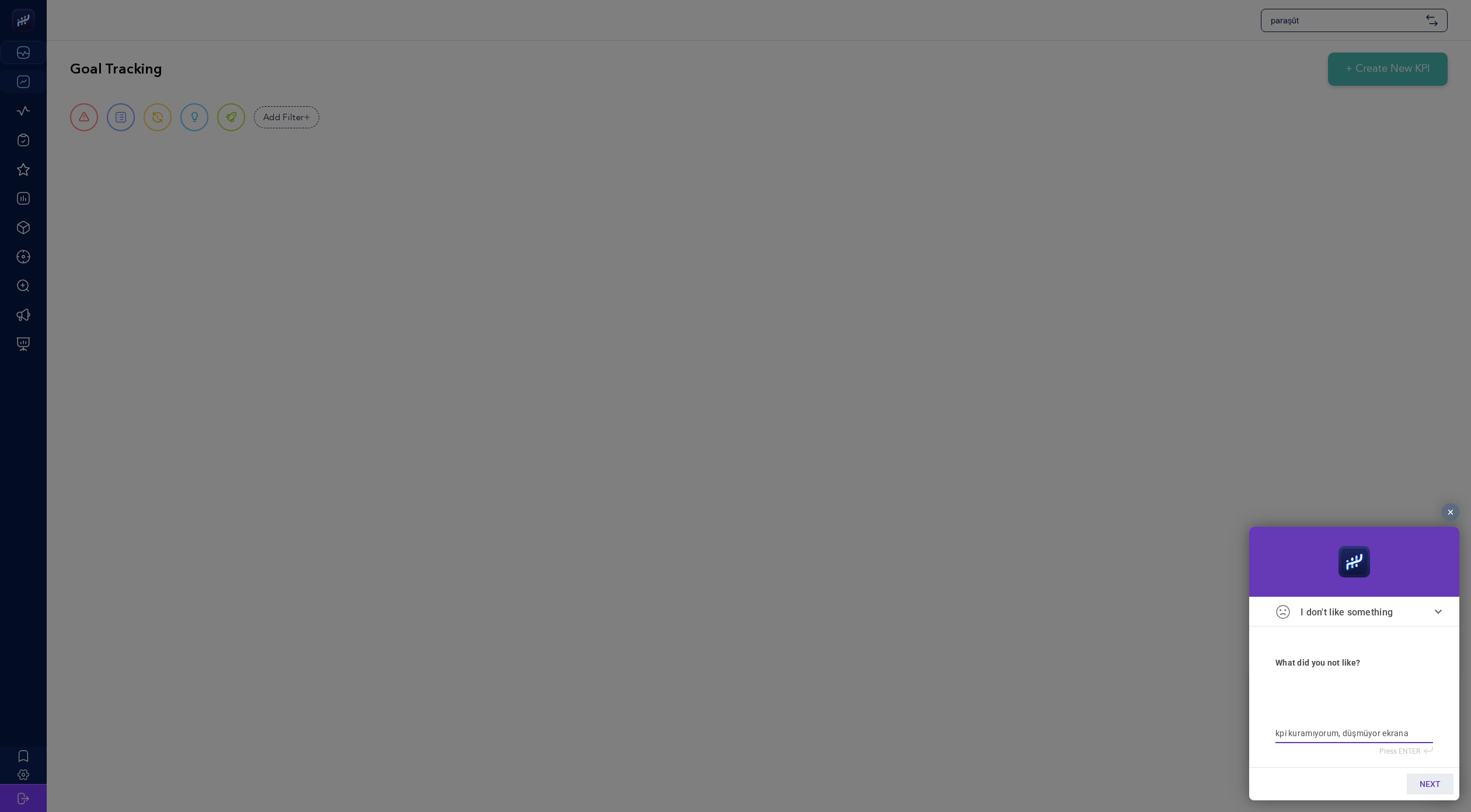
type textarea "kpi kuramıyorum, düşmüyor ekrana"
click at [1439, 780] on span "NEXT" at bounding box center [1430, 784] width 21 height 9
type input "a"
type input "as"
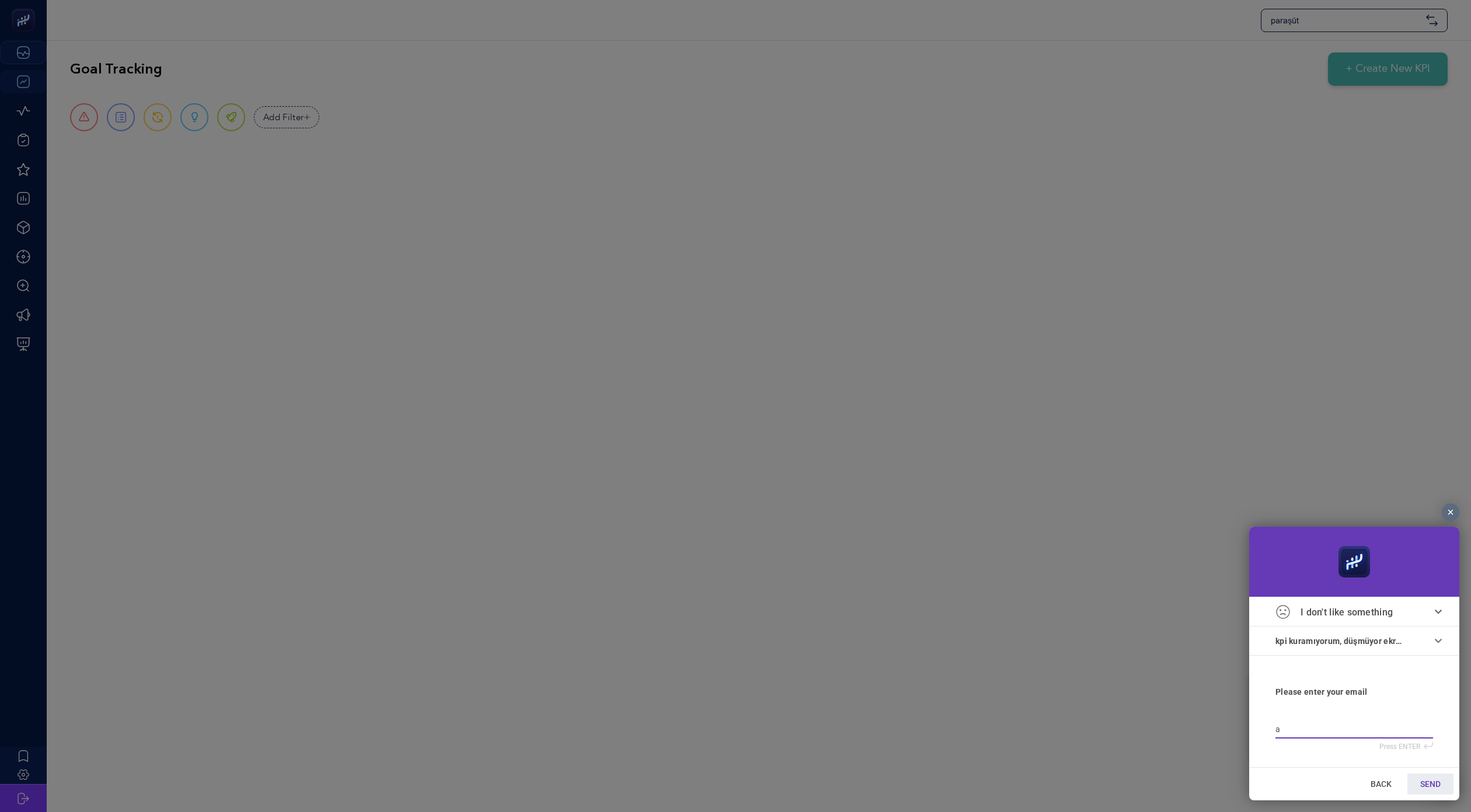
type input "as"
type input "asu"
type input "asud"
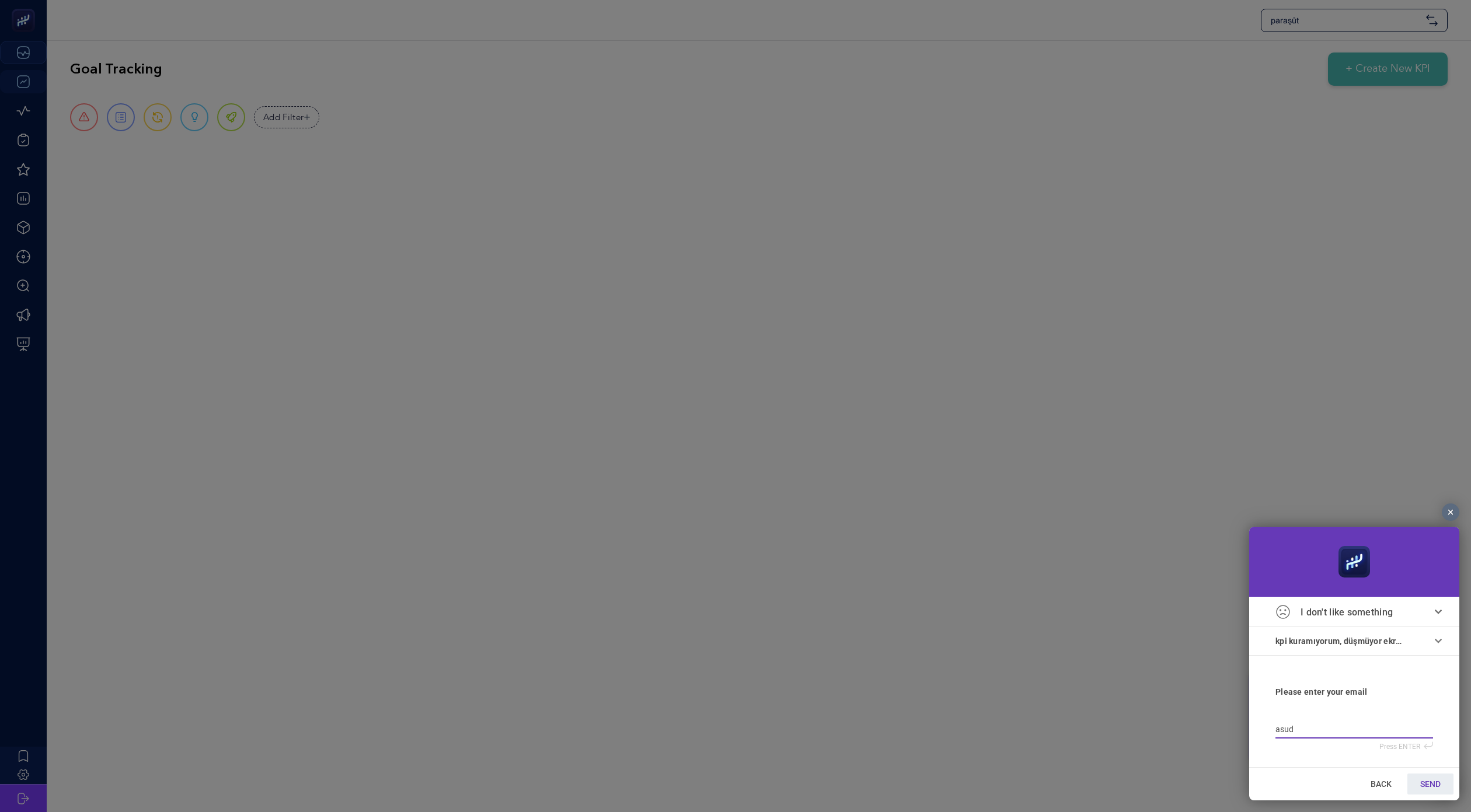
type input "asude"
type input "asude@"
type input "asude@b"
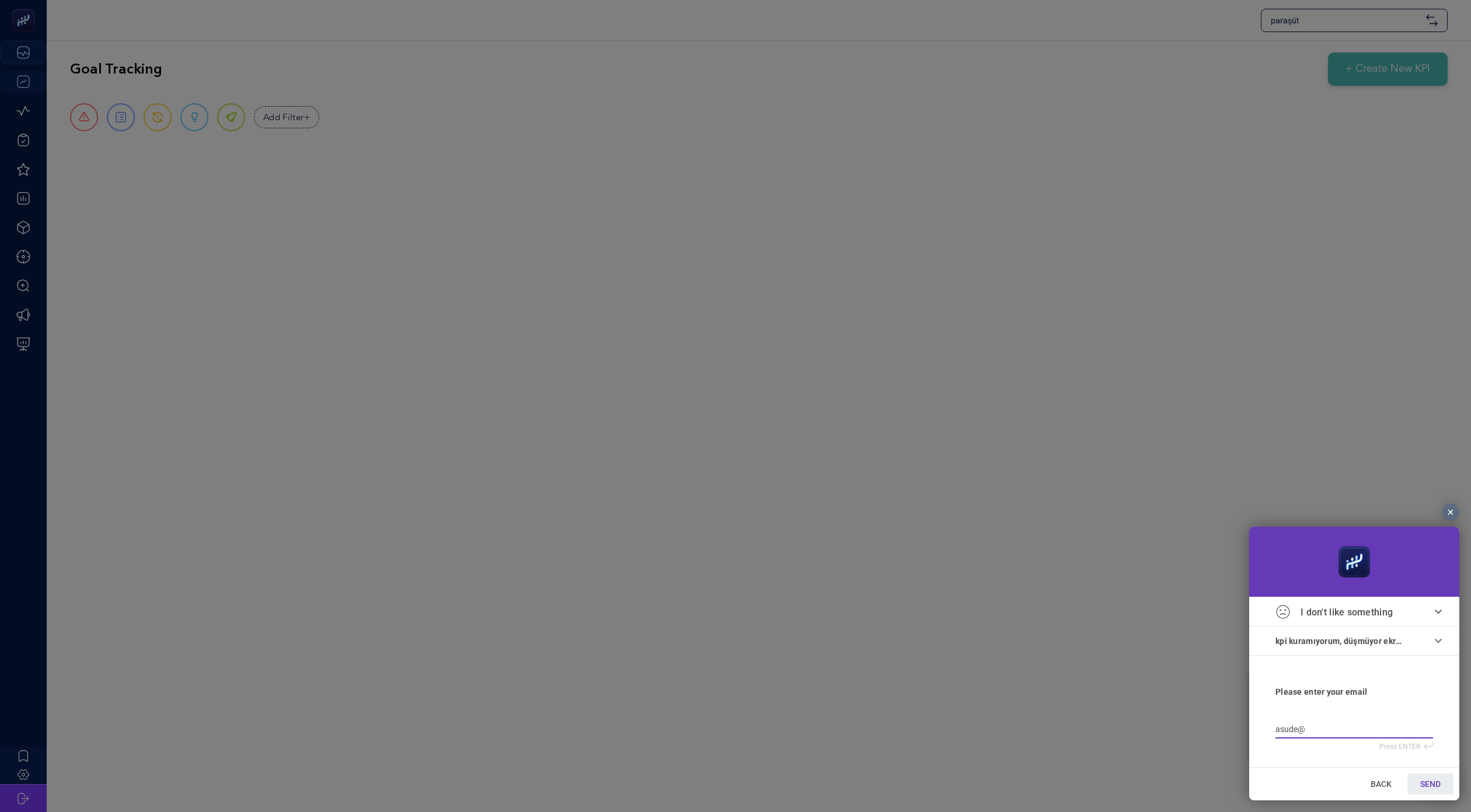
type input "asude@b"
type input "asude@bo"
type input "asude@boo"
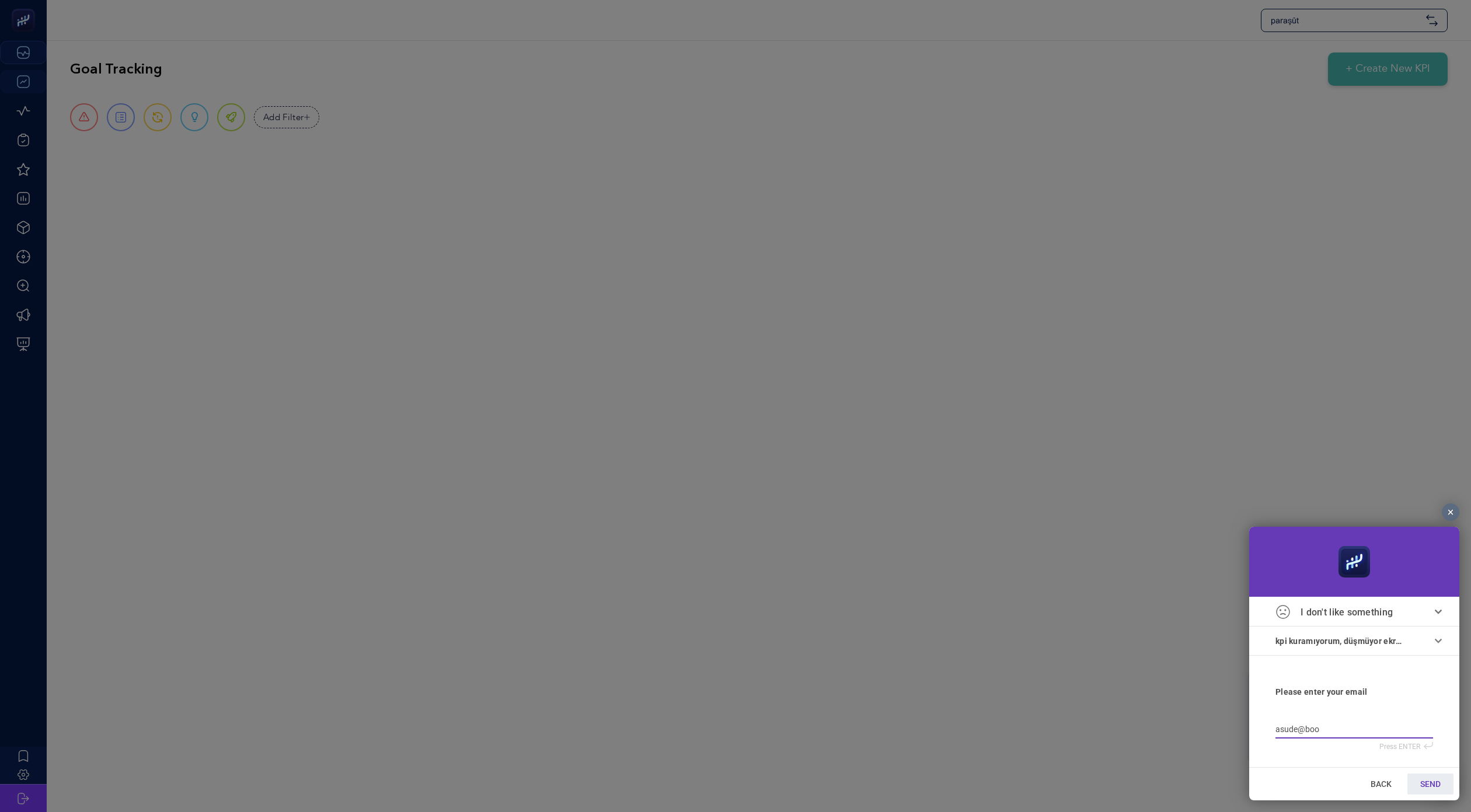
type input "asude@boos"
type input "asude@boost"
type input "asude@boostr"
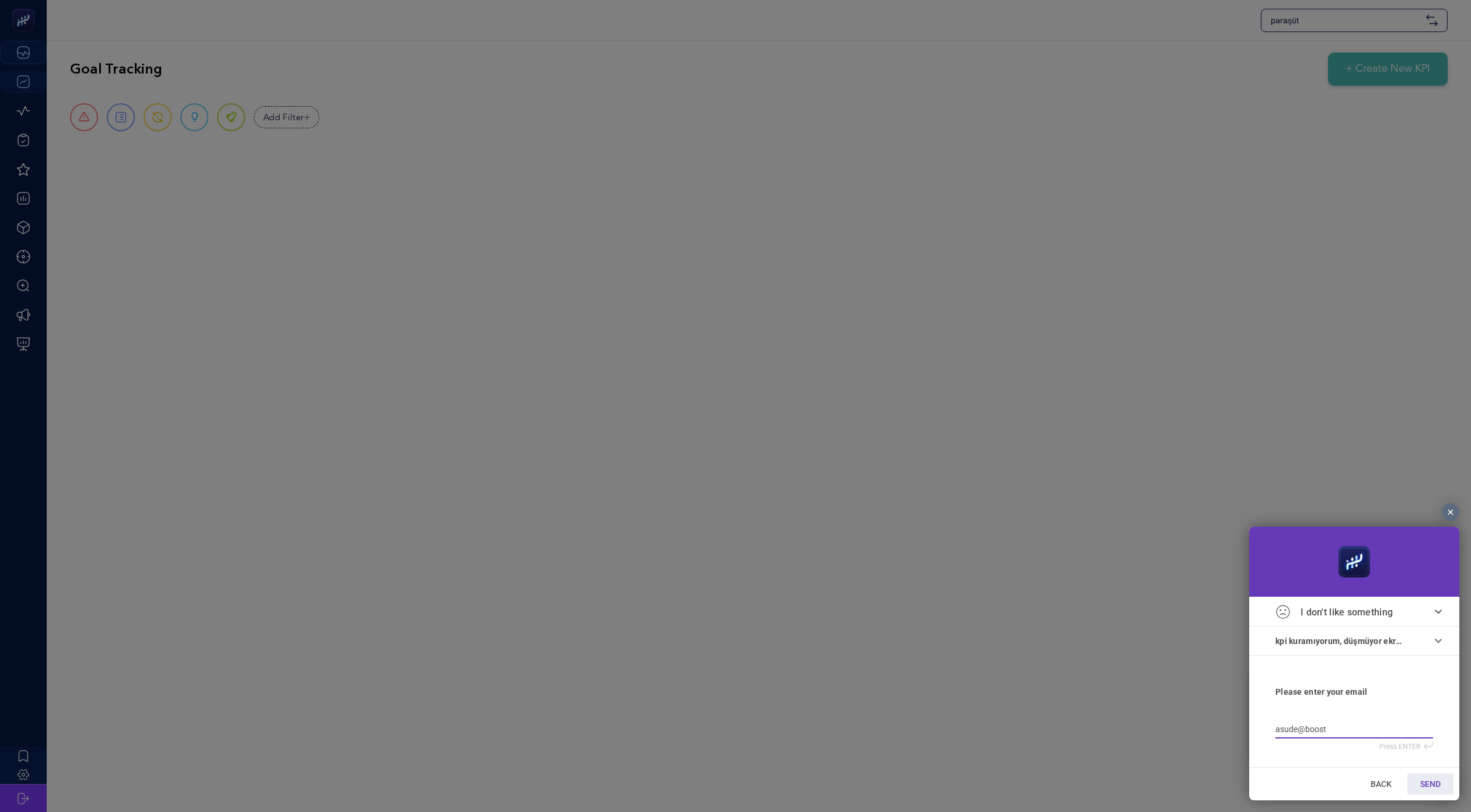
type input "asude@boostr"
type input "asude@boostro"
type input "asude@boostroa"
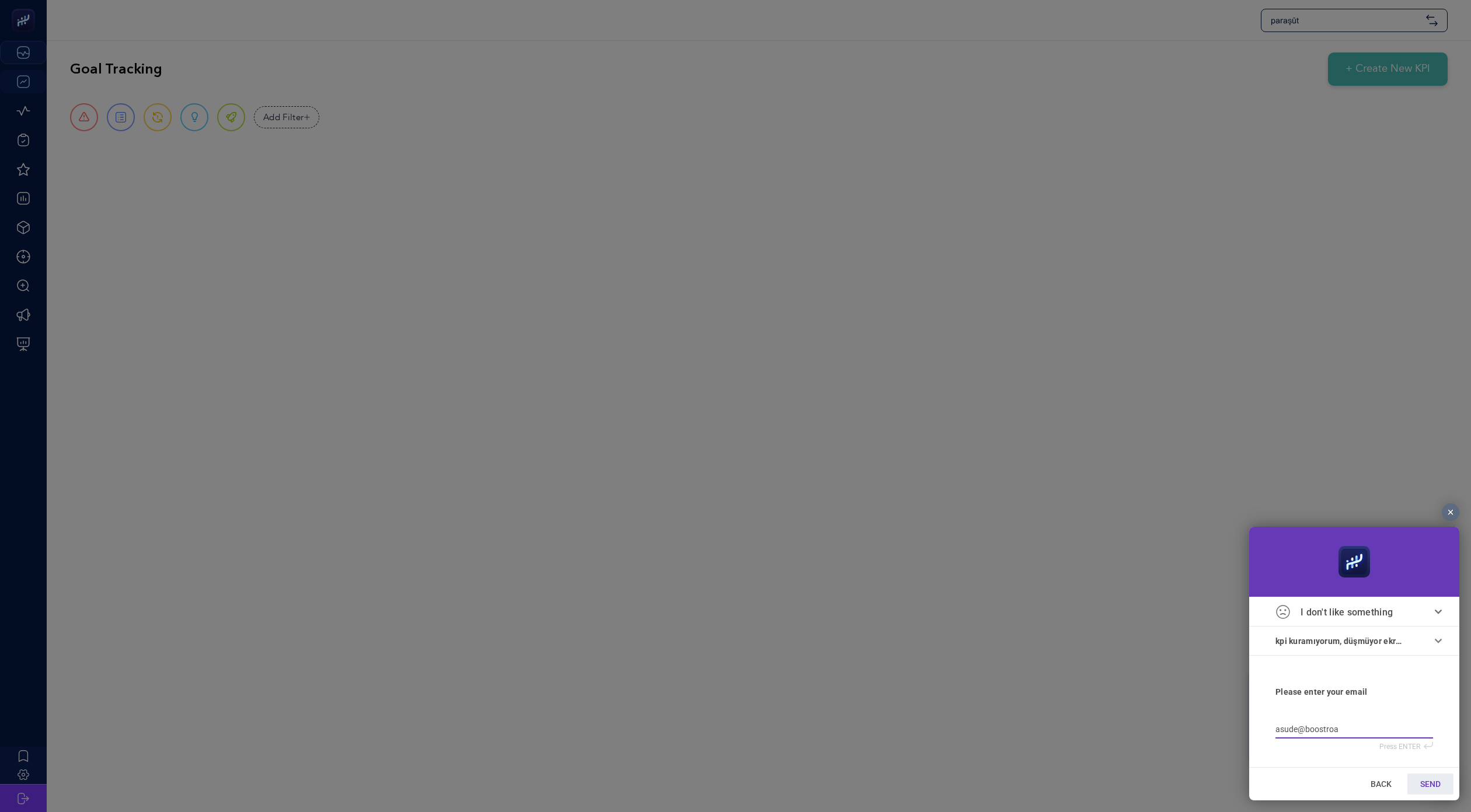
type input "asude@boostroas"
type input "asude@boostroas."
type input "asude@boostroas.c"
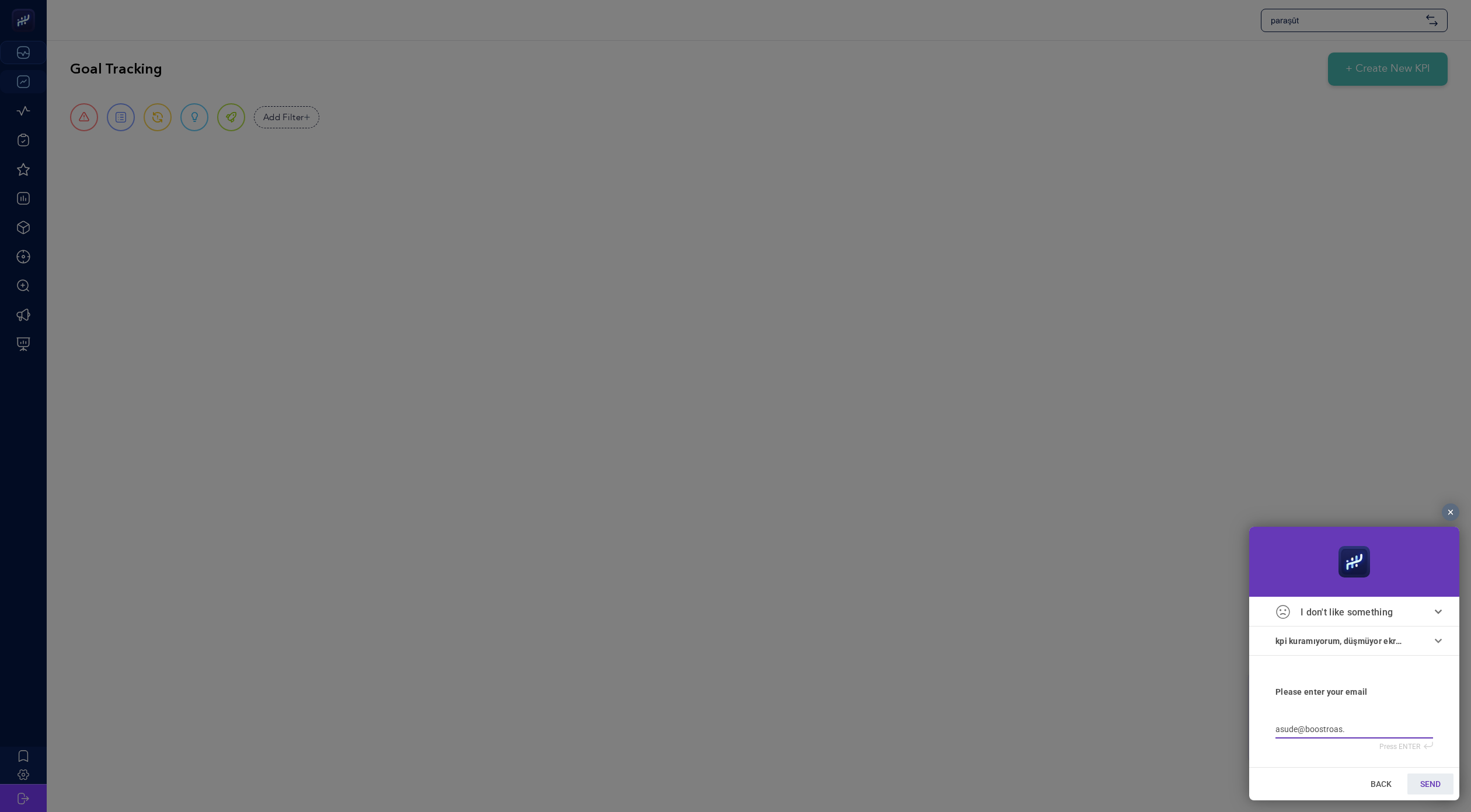
type input "asude@boostroas.c"
type input "asude@boostroas.co"
type input "[EMAIL_ADDRESS][DOMAIN_NAME]"
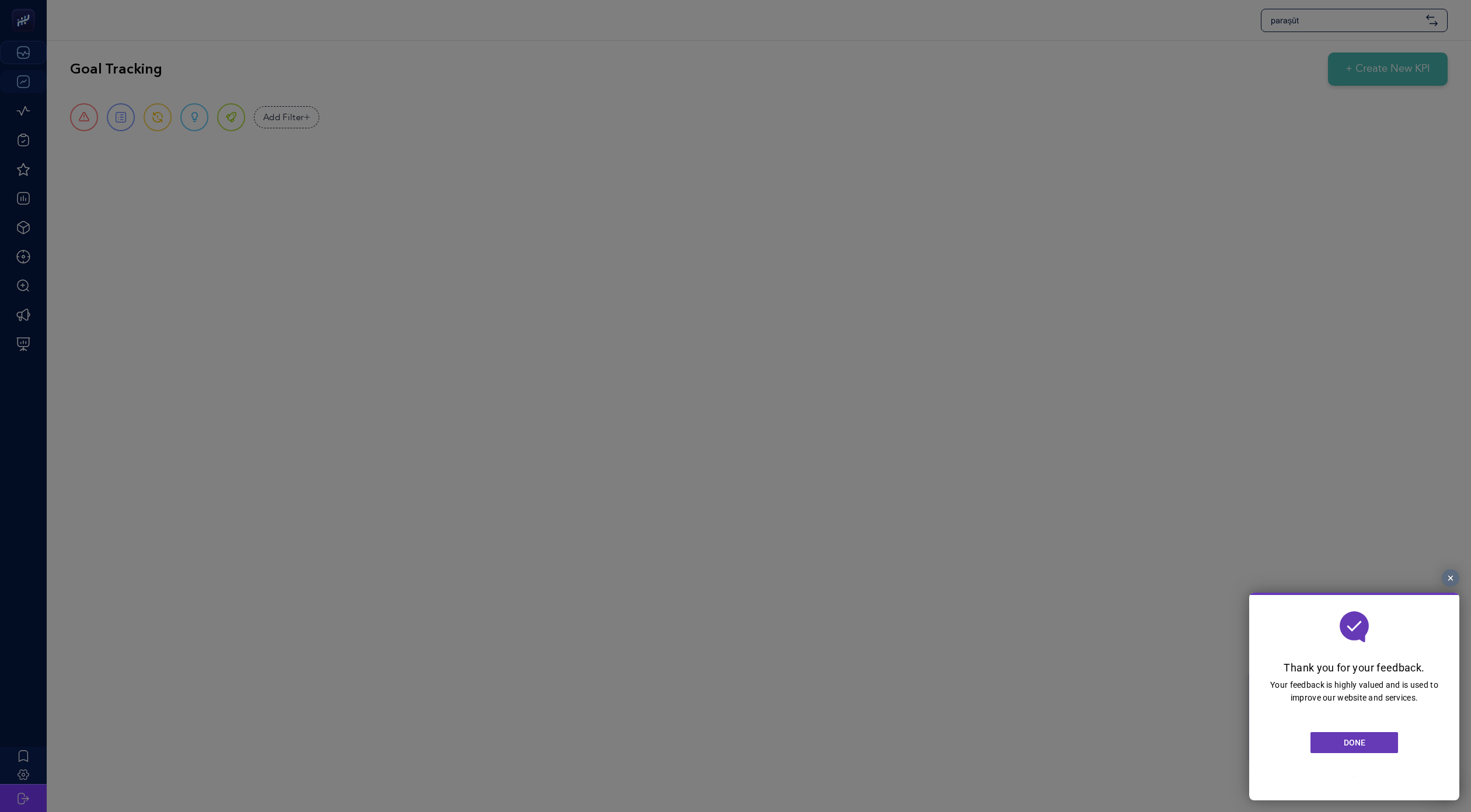
click at [1371, 744] on link "DONE" at bounding box center [1354, 742] width 88 height 21
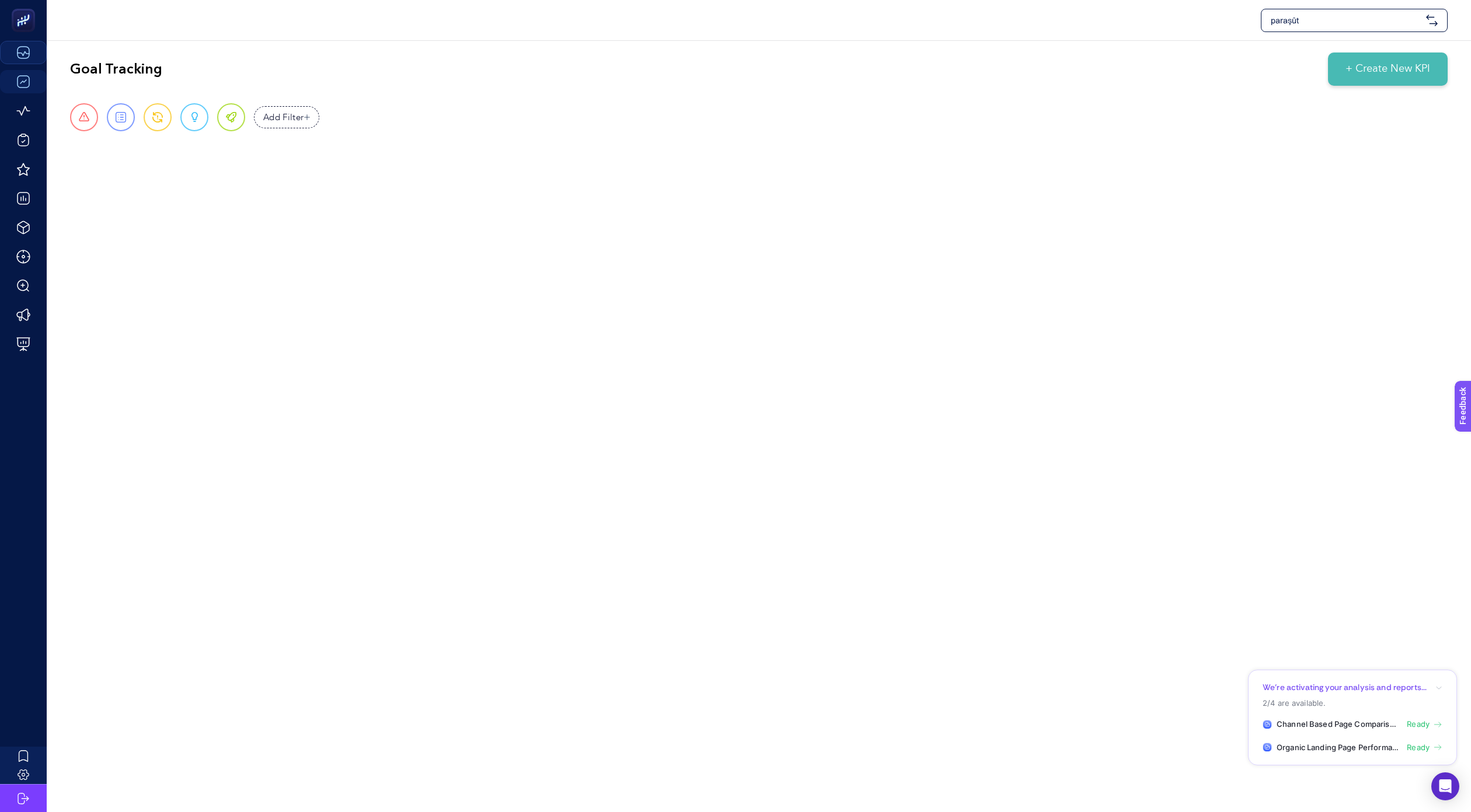
click at [1199, 607] on div "paraşüt Goal Tracking + Create New KPI Urgent Report Warning Opportunity Perfec…" at bounding box center [736, 406] width 1471 height 812
click at [598, 170] on div "paraşüt Goal Tracking + Create New KPI Urgent Report Warning Opportunity Perfec…" at bounding box center [736, 406] width 1471 height 812
click at [1190, 48] on div "Goal Tracking + Create New KPI Urgent Report Warning Opportunity Perfect Add Fi…" at bounding box center [759, 103] width 1425 height 124
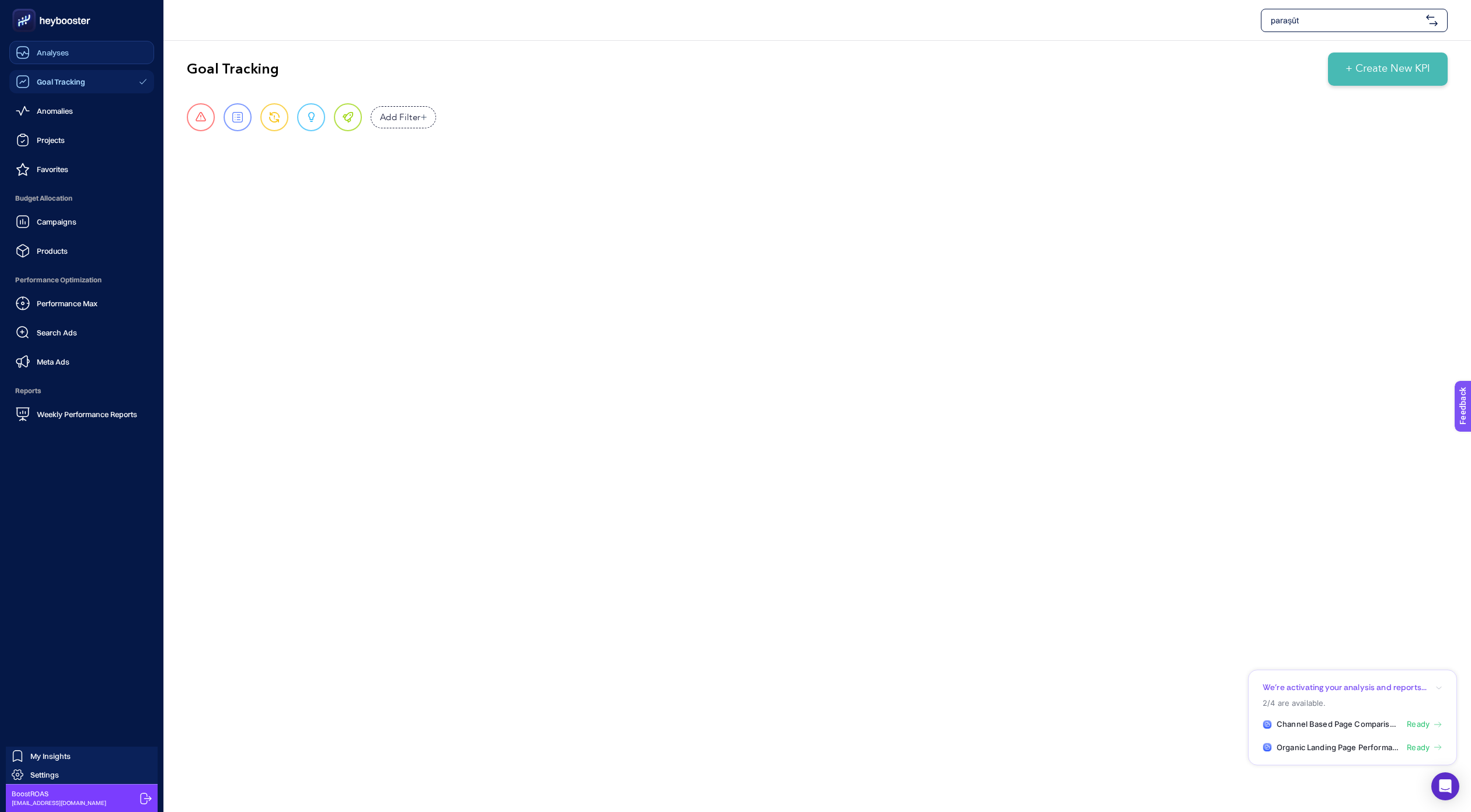
click at [79, 54] on link "Analyses" at bounding box center [81, 52] width 145 height 24
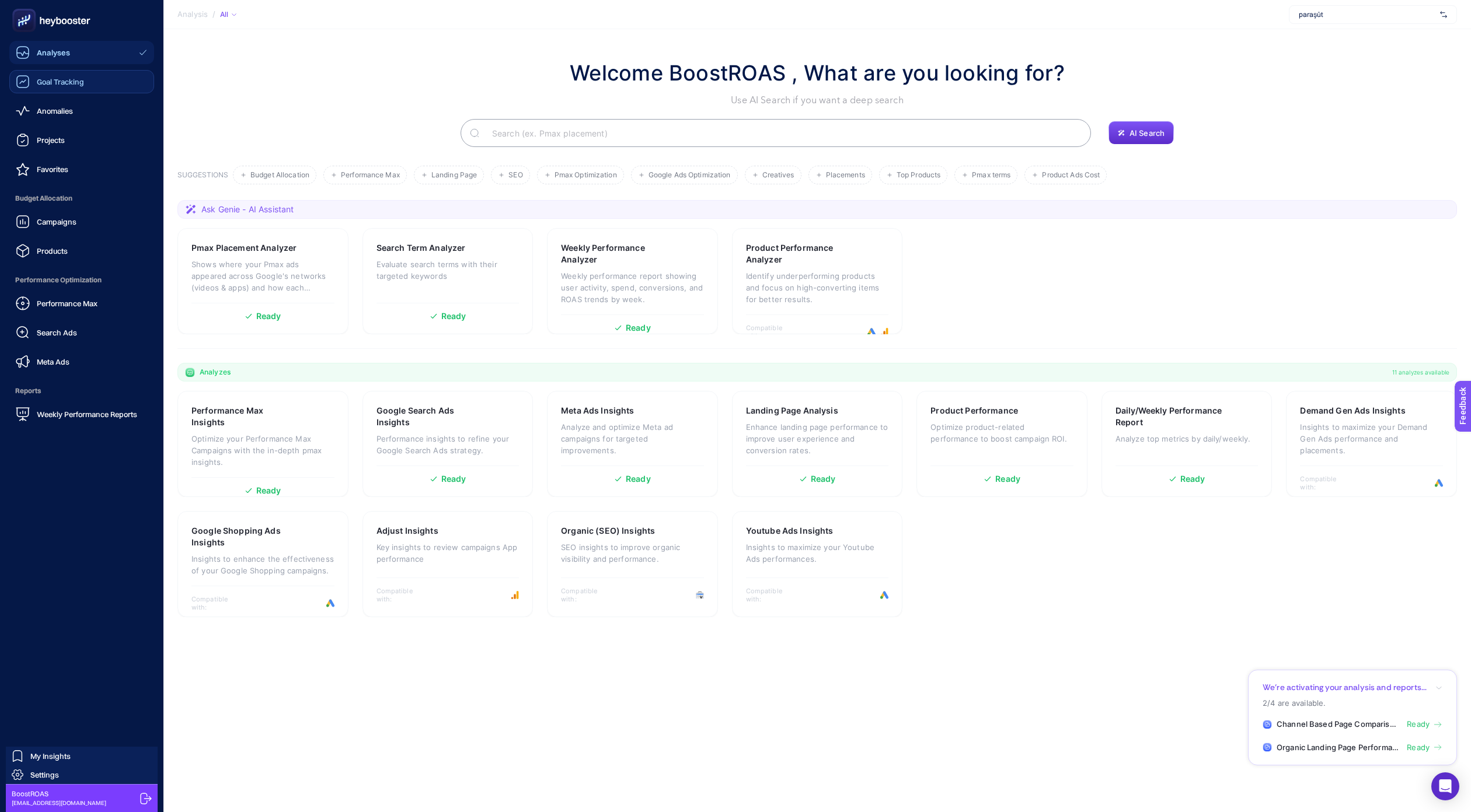
click at [88, 81] on link "Goal Tracking" at bounding box center [81, 81] width 145 height 24
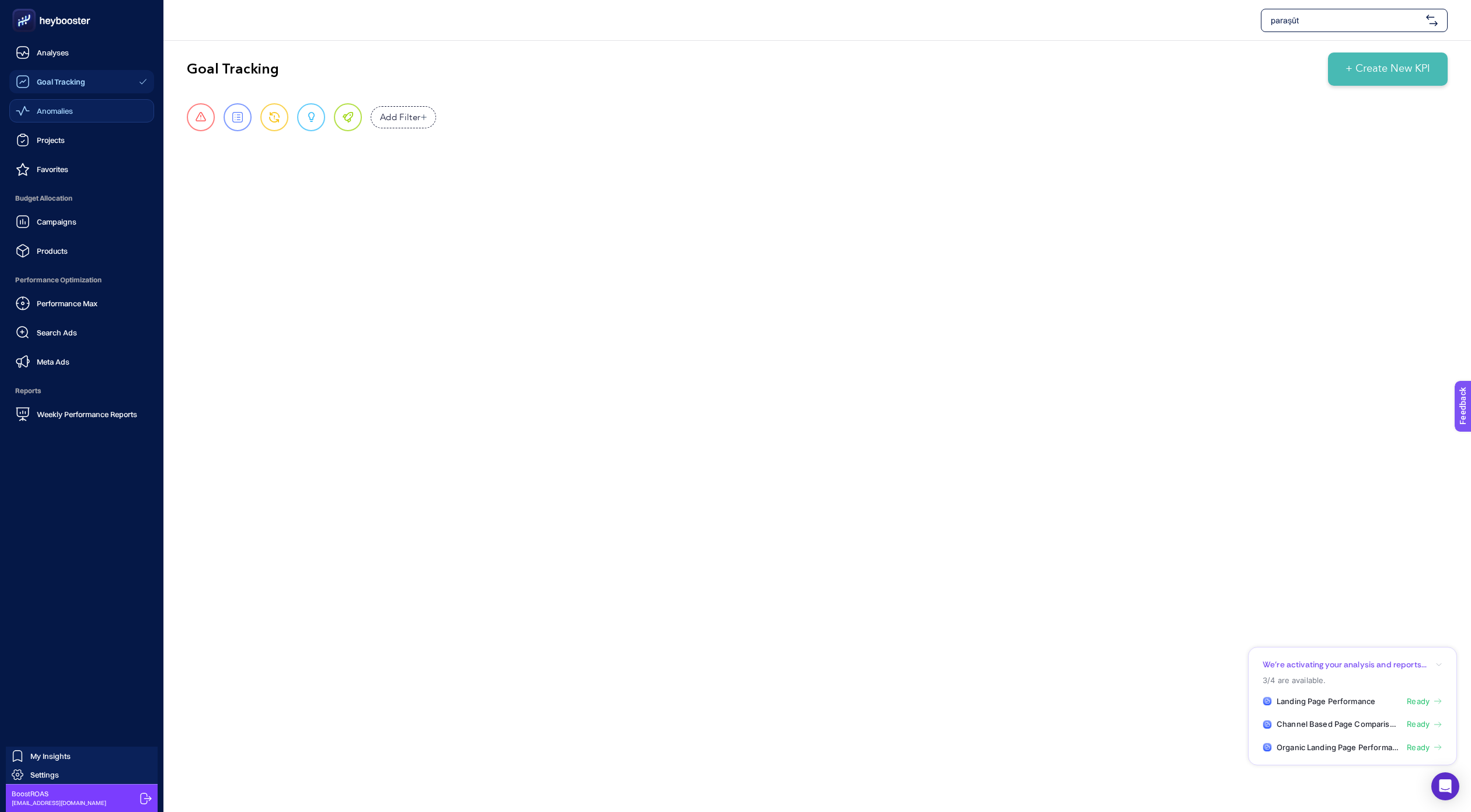
click at [72, 110] on span "Anomalies" at bounding box center [55, 110] width 36 height 9
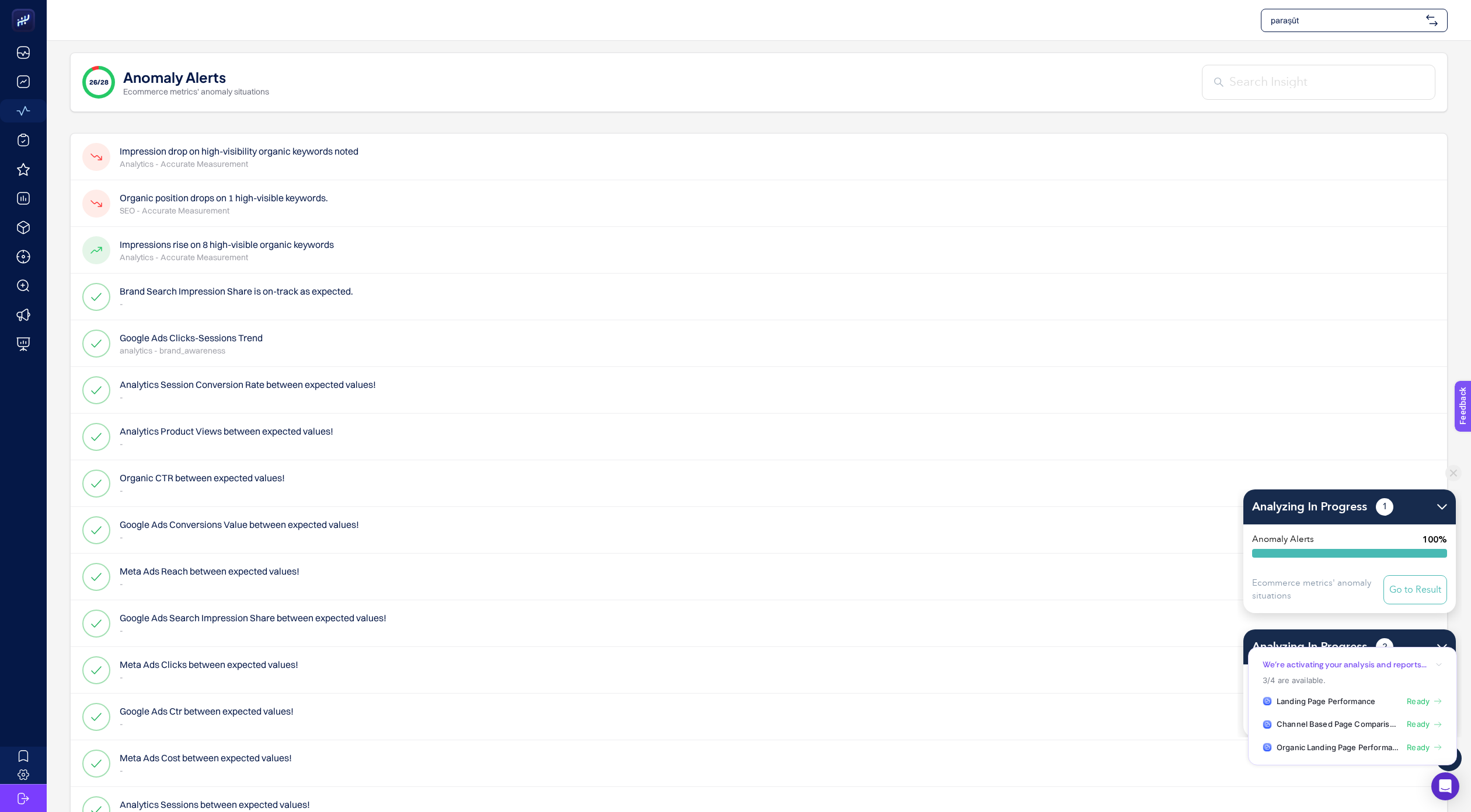
click at [1356, 709] on ul "Landing Page Performance Ready Channel Based Page Comparison Ready Organic Land…" at bounding box center [1353, 724] width 180 height 58
click at [1423, 722] on span "Ready" at bounding box center [1418, 724] width 23 height 11
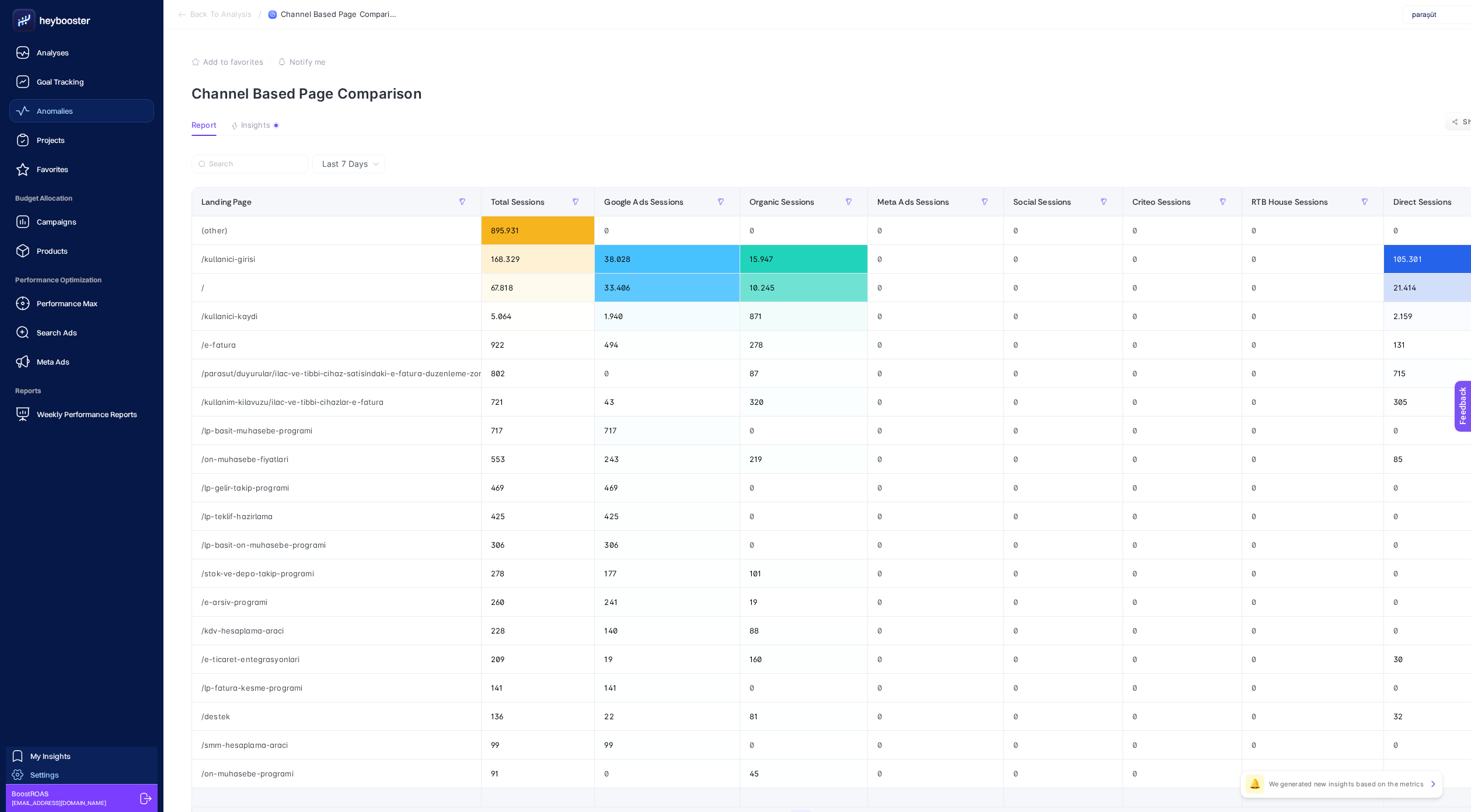
click at [63, 776] on link "Settings" at bounding box center [81, 775] width 152 height 19
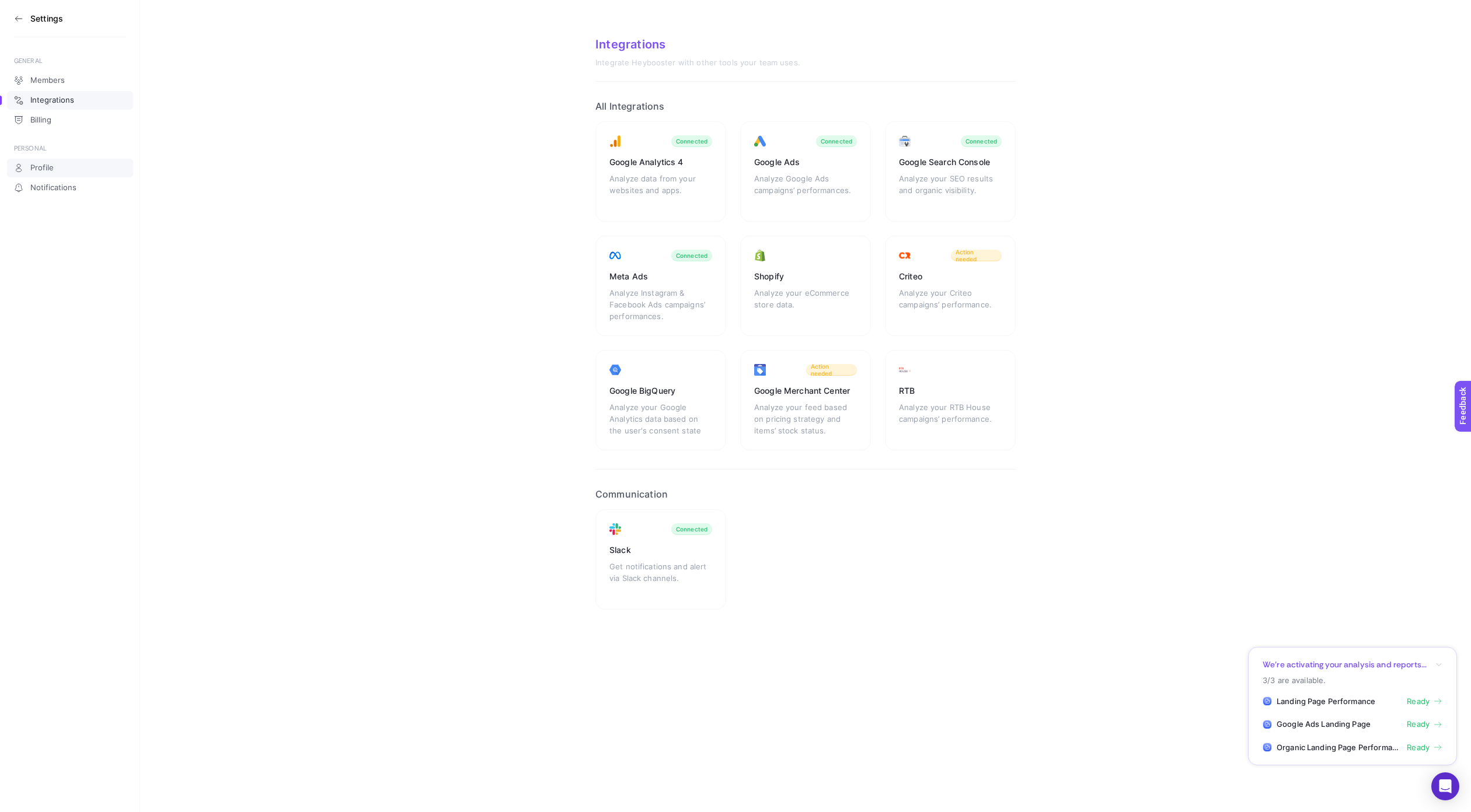
click at [60, 168] on link "Profile" at bounding box center [70, 168] width 126 height 19
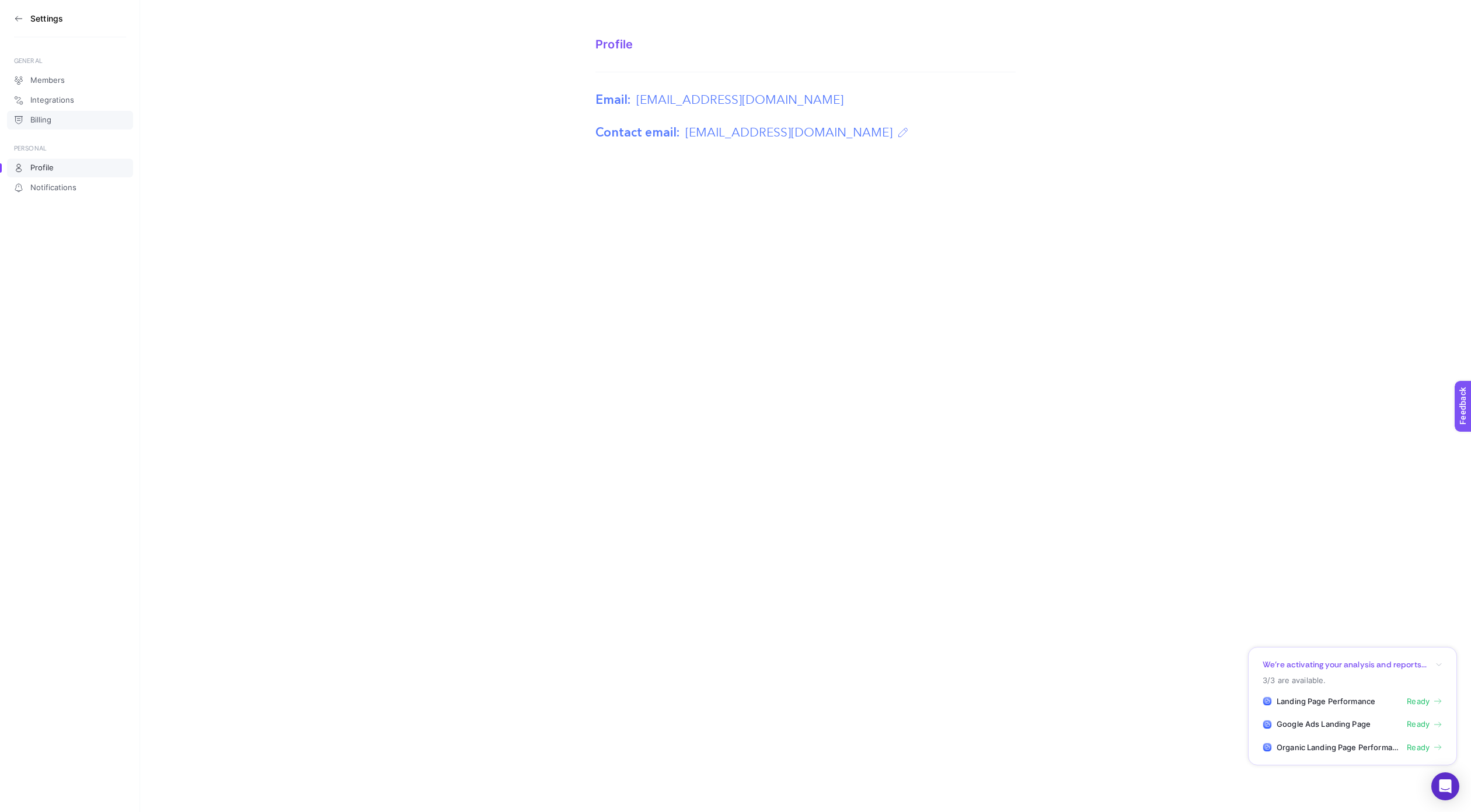
click at [53, 120] on link "Billing" at bounding box center [70, 120] width 126 height 19
click at [53, 91] on link "Integrations" at bounding box center [70, 100] width 126 height 19
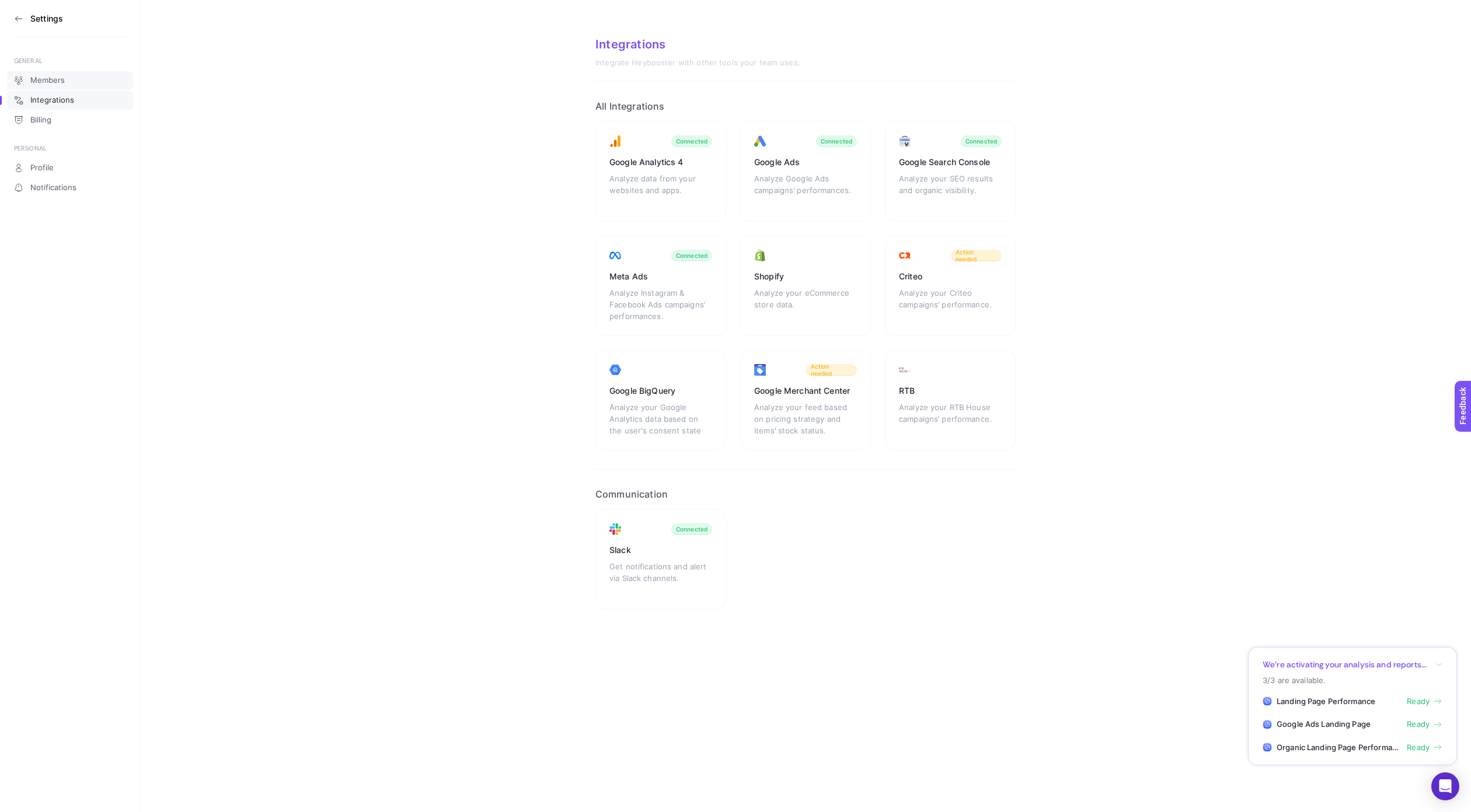
click at [53, 78] on span "Members" at bounding box center [48, 80] width 34 height 9
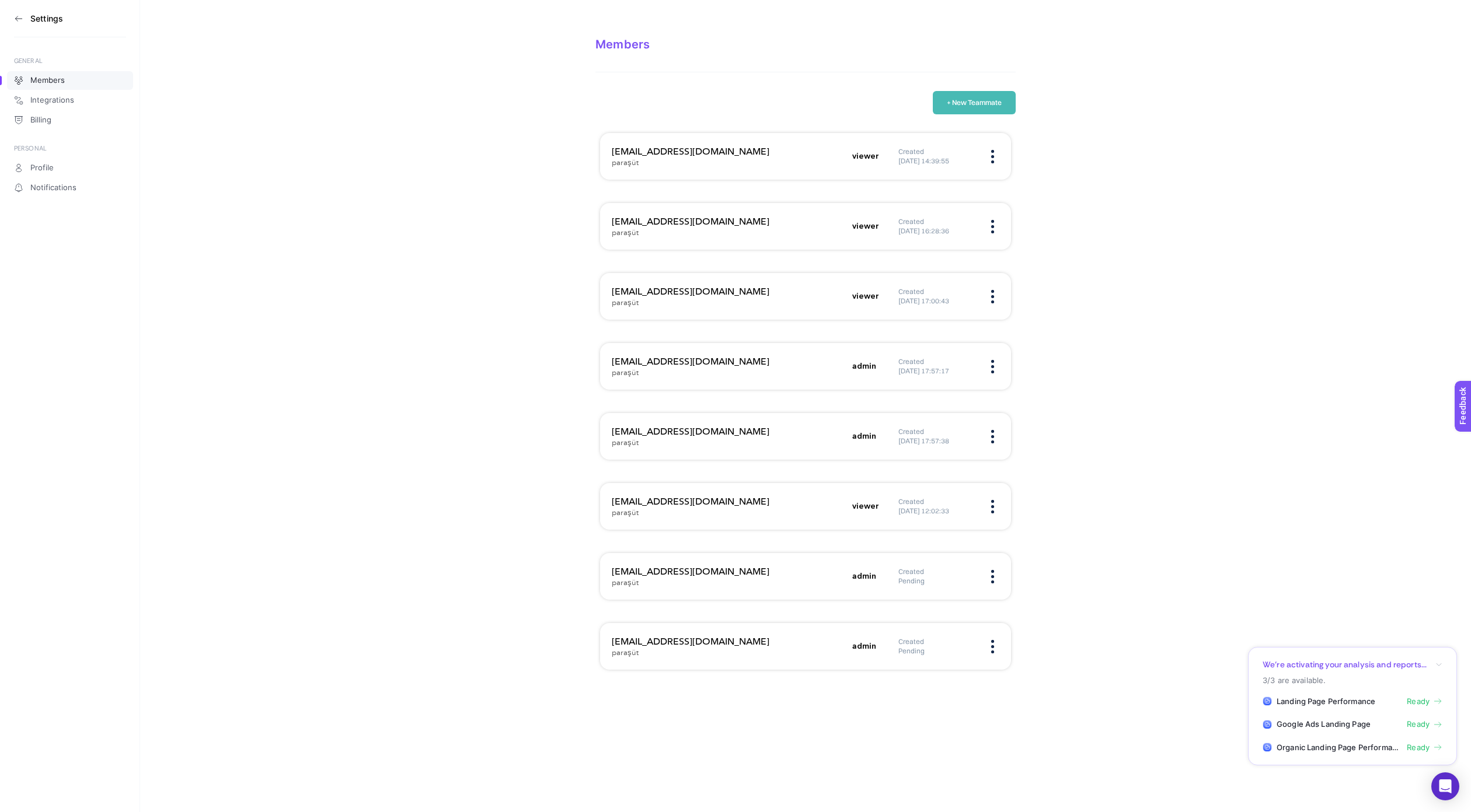
click at [840, 93] on div "+ New Teammate" at bounding box center [806, 103] width 420 height 24
click at [961, 93] on button "+ New Teammate" at bounding box center [974, 103] width 83 height 24
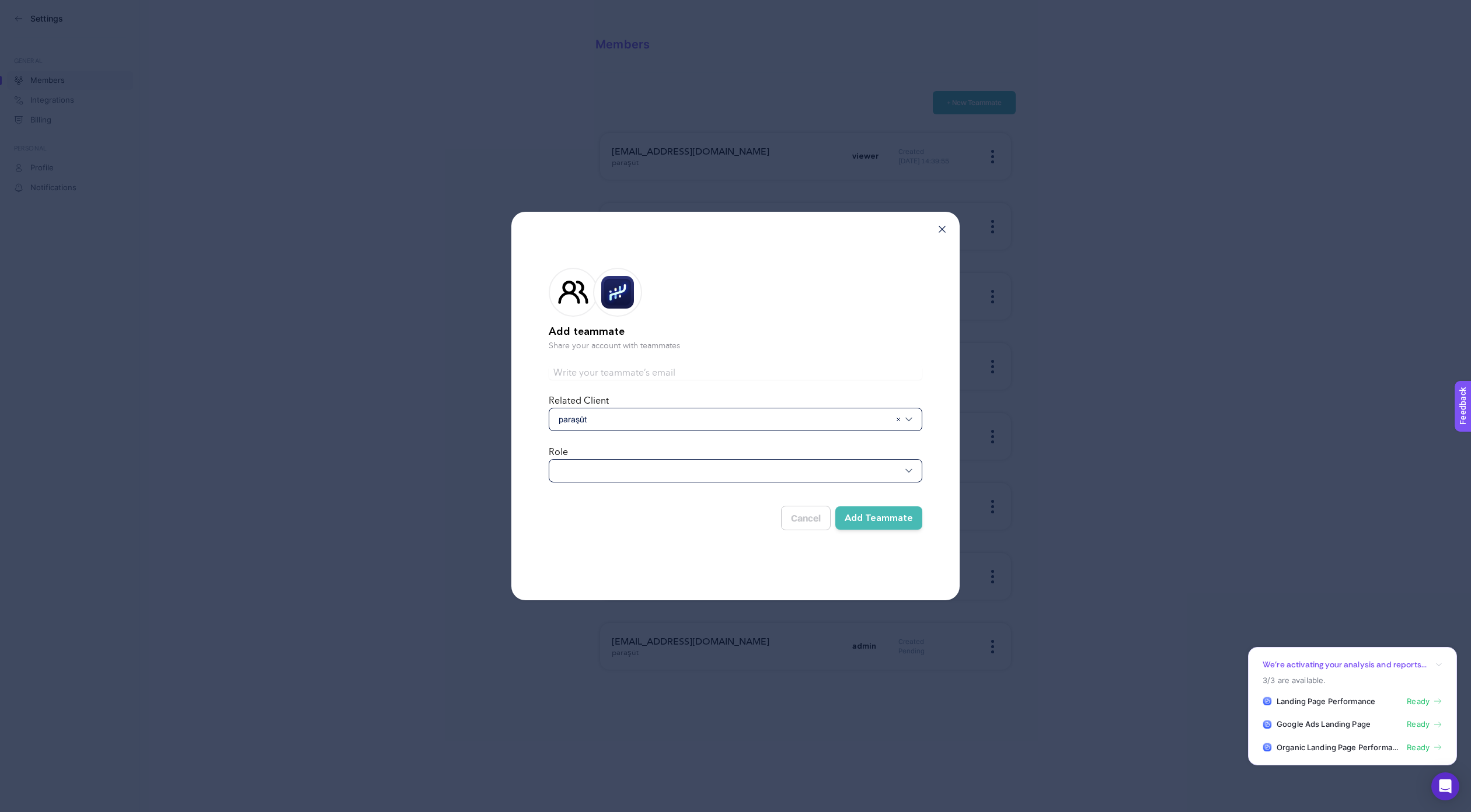
click at [681, 478] on div at bounding box center [736, 471] width 373 height 24
click at [666, 423] on span "paraşüt" at bounding box center [724, 420] width 331 height 11
click at [666, 424] on input "text" at bounding box center [724, 420] width 331 height 11
click at [661, 335] on h2 "Add teammate" at bounding box center [736, 332] width 373 height 16
click at [693, 473] on div at bounding box center [736, 471] width 373 height 24
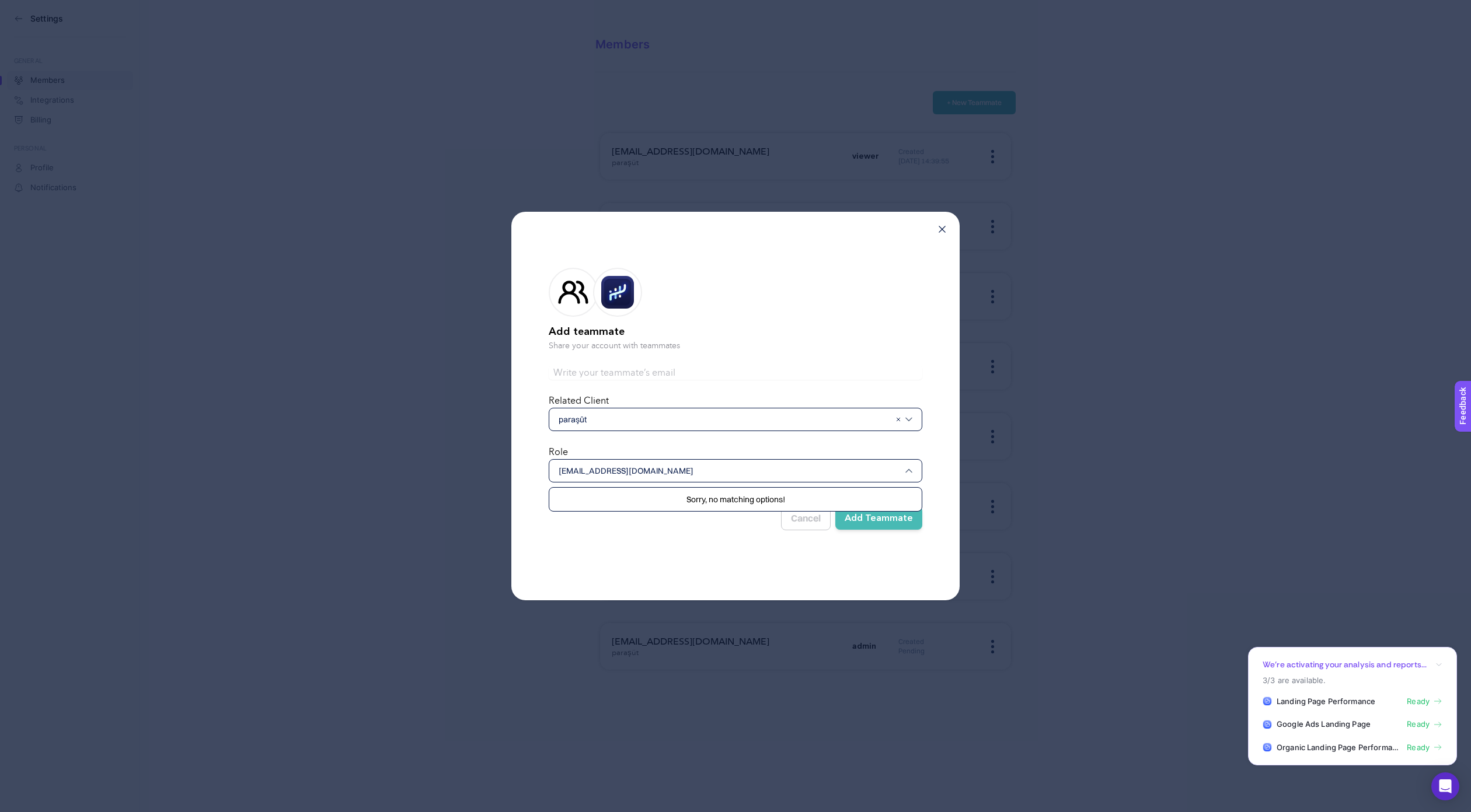
type input "busra.poyraz@boostroas.com"
click at [672, 541] on form "Add teammate Share your account with teammates Related Client paraşüt Role busr…" at bounding box center [736, 397] width 373 height 296
click at [718, 475] on div at bounding box center [736, 471] width 373 height 24
type input "busra.poyraz@boostroas.com"
click at [717, 482] on div "busra.poyraz@boostroas.com" at bounding box center [736, 471] width 373 height 24
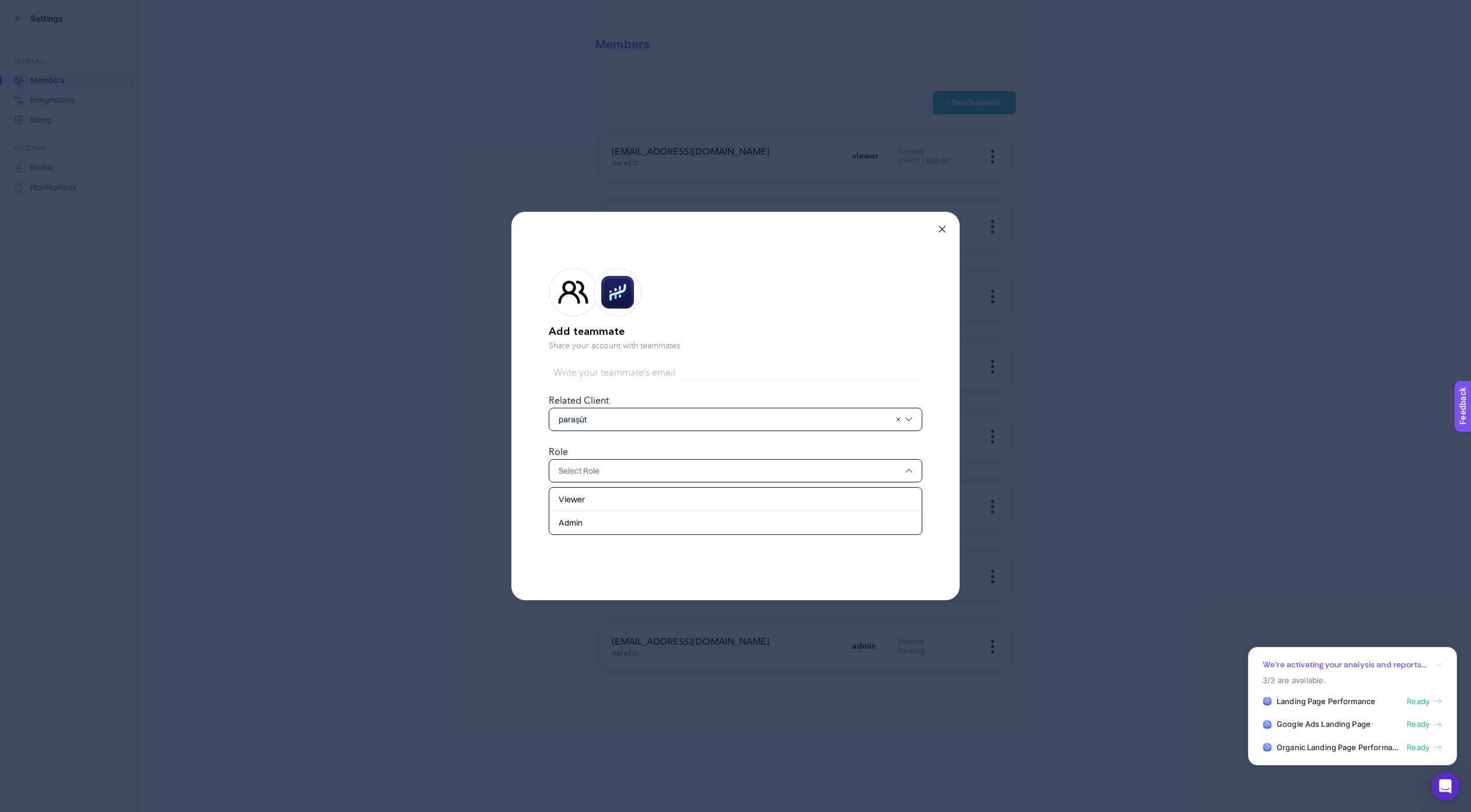
click at [800, 331] on h2 "Add teammate" at bounding box center [736, 332] width 373 height 16
click at [941, 233] on div "Add teammate Share your account with teammates Related Client paraşüt Role Canc…" at bounding box center [736, 406] width 448 height 389
click at [941, 228] on icon at bounding box center [942, 229] width 7 height 7
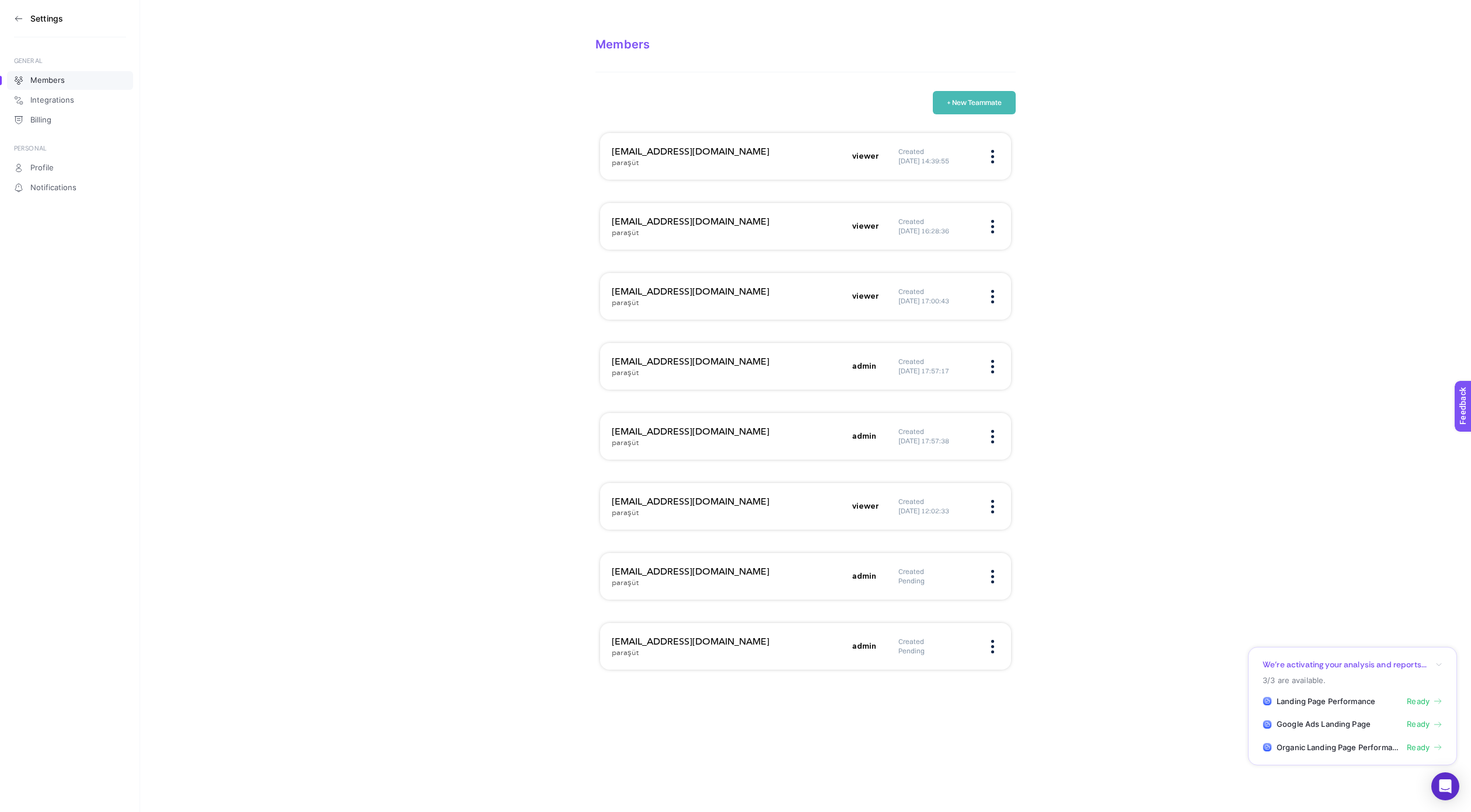
click at [504, 320] on section "Members + New Teammate basar.eyigun@parasut.com paraşüt viewer Created 23.01.20…" at bounding box center [806, 344] width 1331 height 689
click at [60, 103] on span "Integrations" at bounding box center [52, 100] width 43 height 9
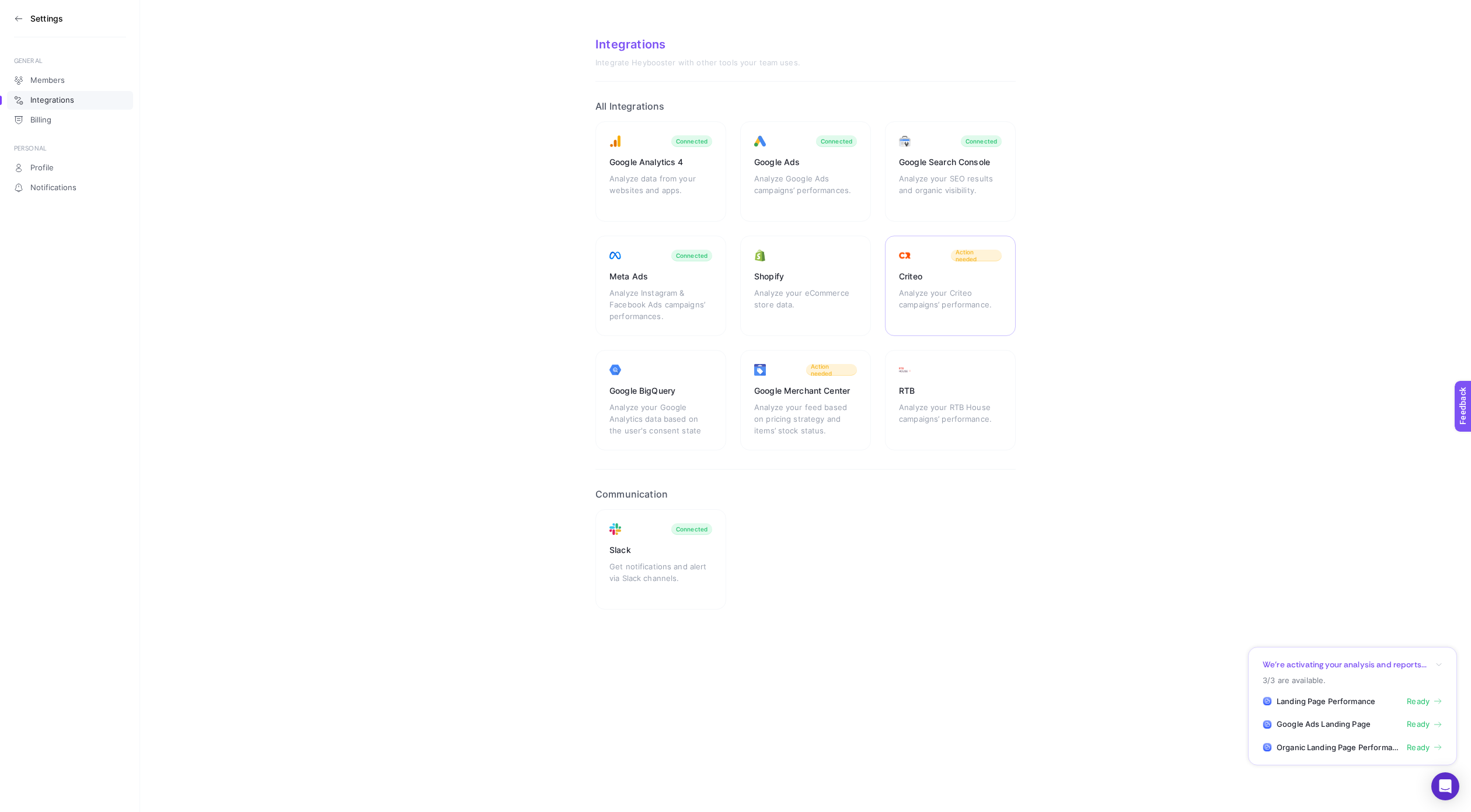
click at [935, 289] on div "Analyze your Criteo campaigns’ performance." at bounding box center [951, 304] width 103 height 35
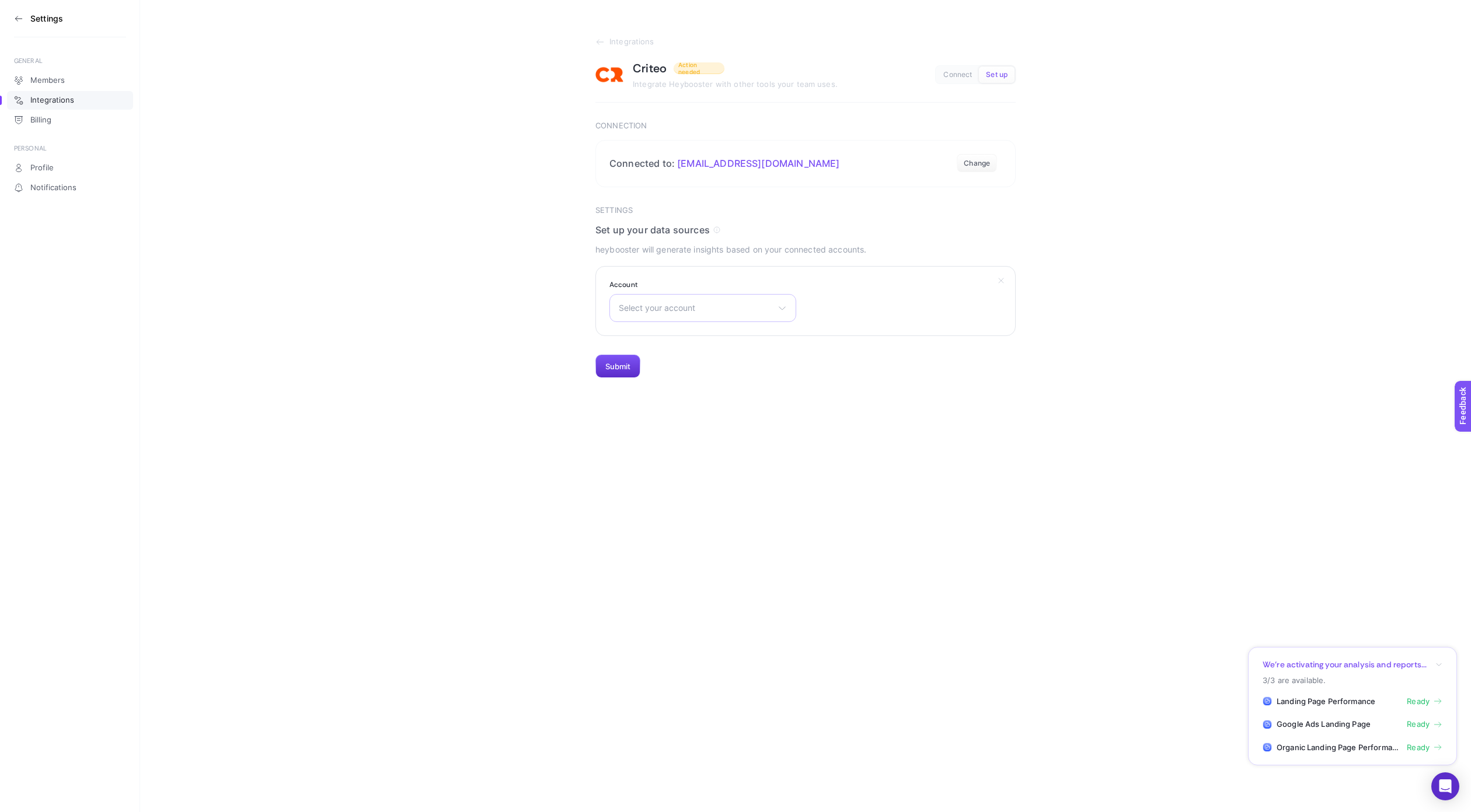
click at [688, 311] on span "Select your account" at bounding box center [696, 308] width 154 height 9
click at [694, 443] on div "Settings GENERAL Members Integrations Billing PERSONAL Profile Notifications In…" at bounding box center [736, 406] width 1471 height 812
click at [993, 73] on span "Set up" at bounding box center [997, 75] width 21 height 9
click at [1006, 83] on div "Criteo Action needed Integrate Heybooster with other tools your team uses. Conn…" at bounding box center [806, 74] width 420 height 28
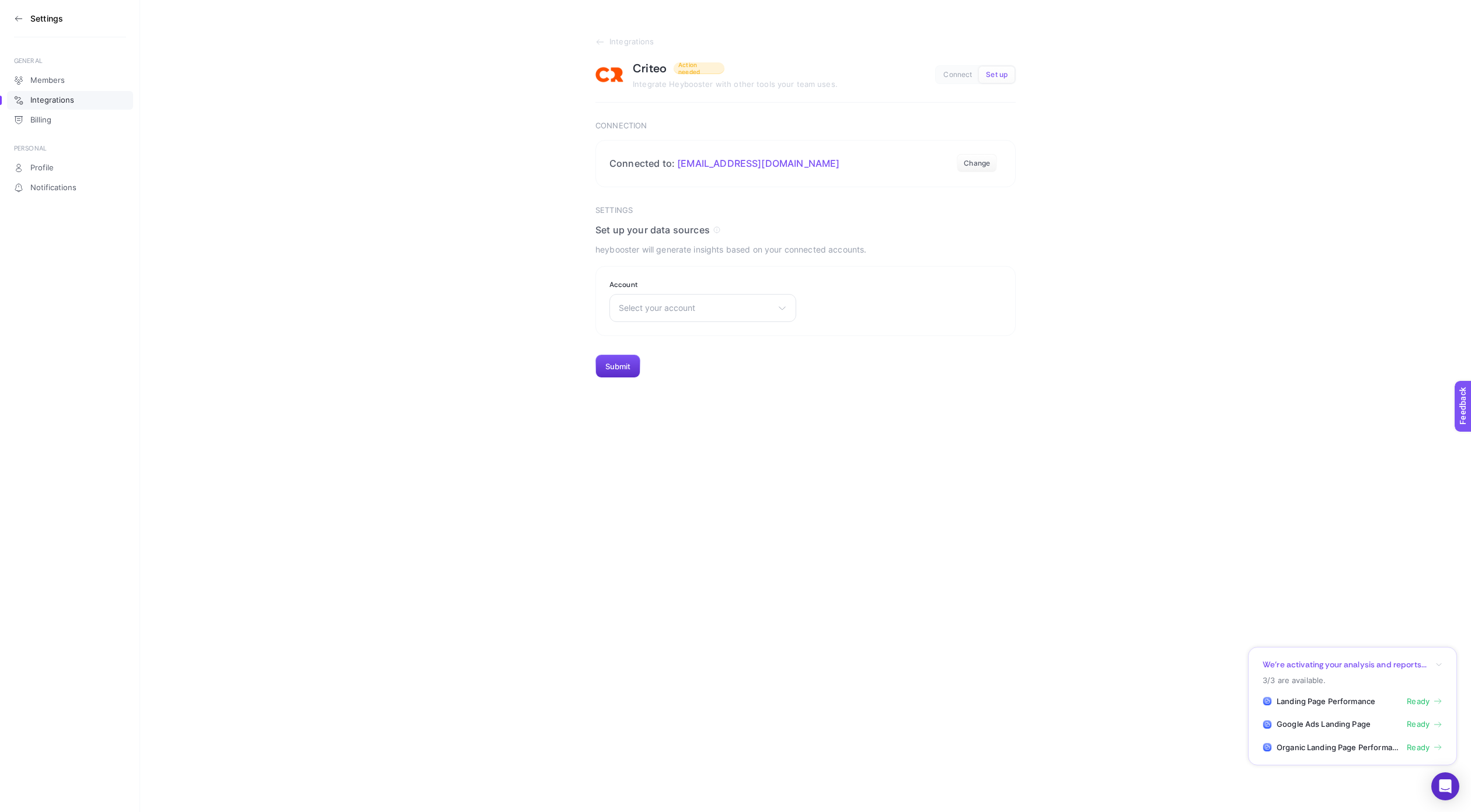
click at [999, 72] on span "Set up" at bounding box center [997, 75] width 21 height 9
click at [77, 73] on link "Members" at bounding box center [70, 80] width 126 height 19
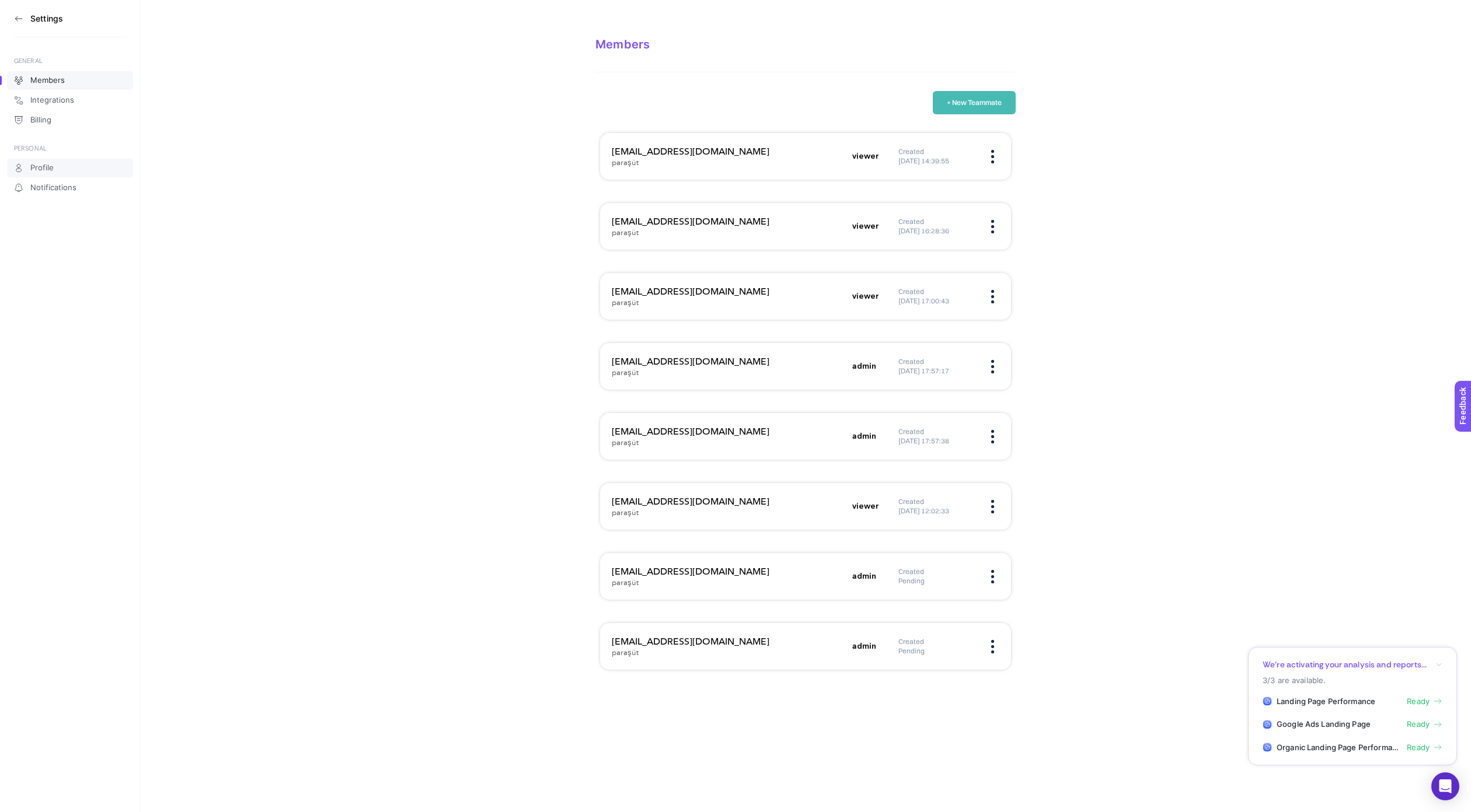
click at [63, 166] on link "Profile" at bounding box center [70, 168] width 126 height 19
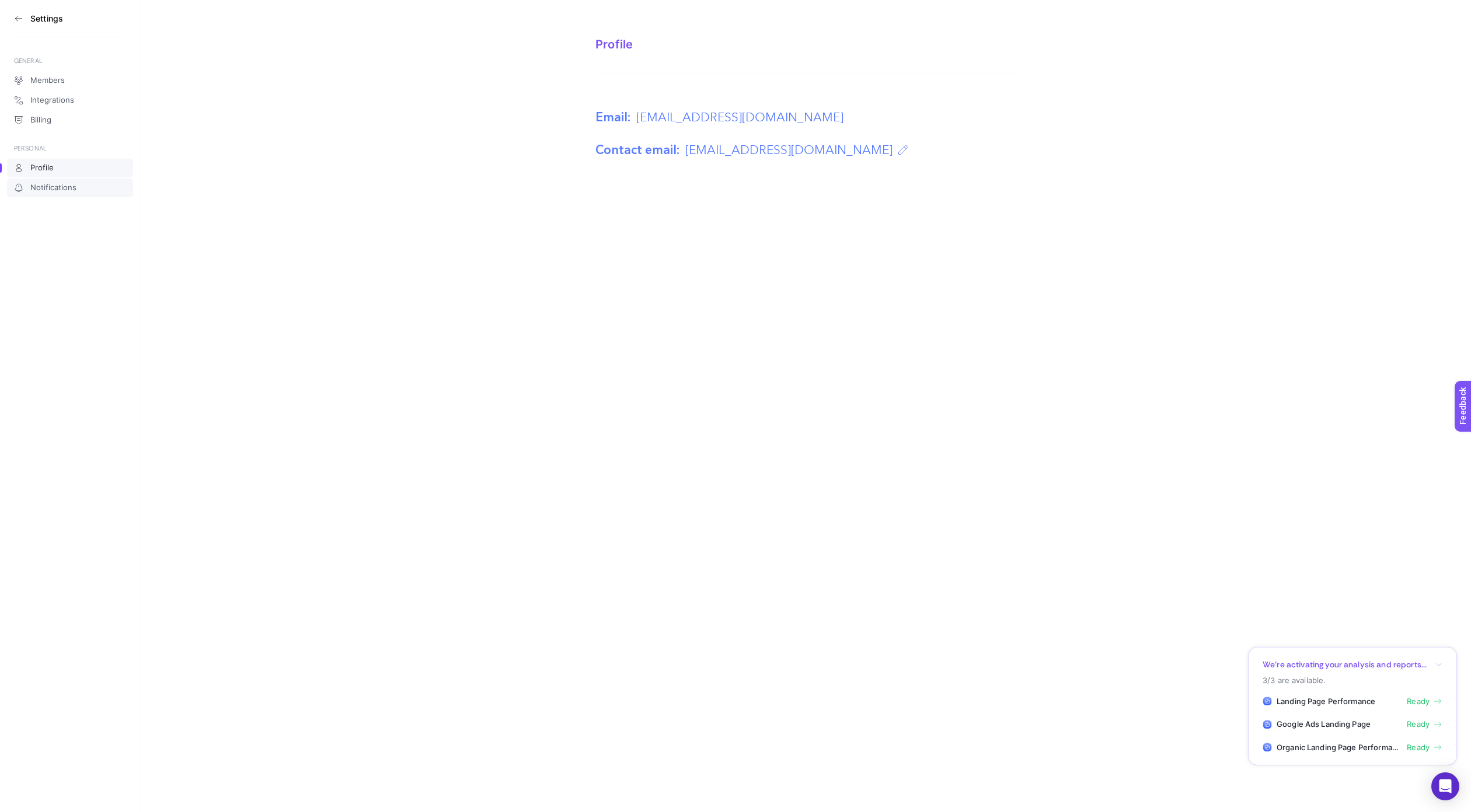
click at [62, 190] on span "Notifications" at bounding box center [53, 187] width 46 height 9
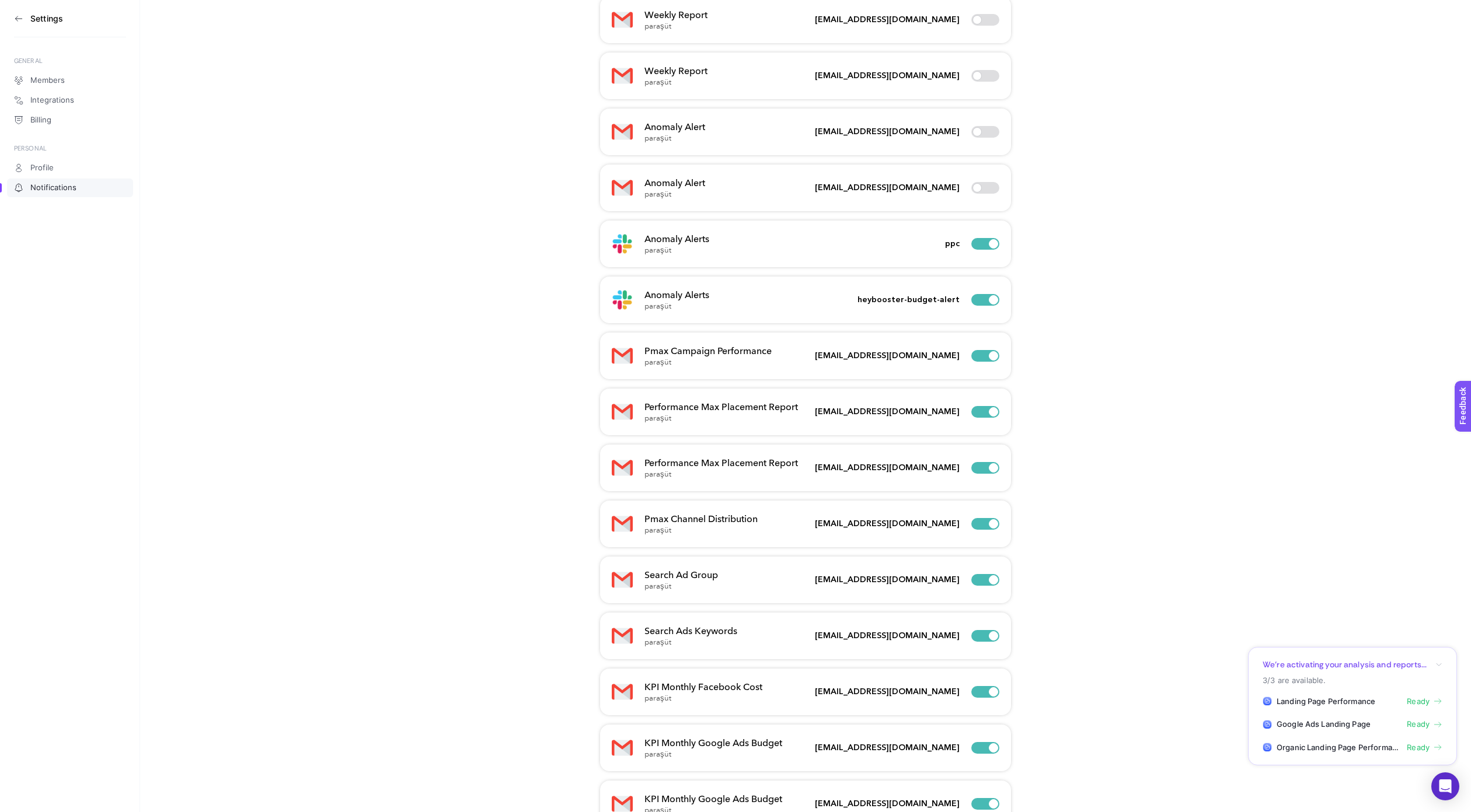
scroll to position [587, 0]
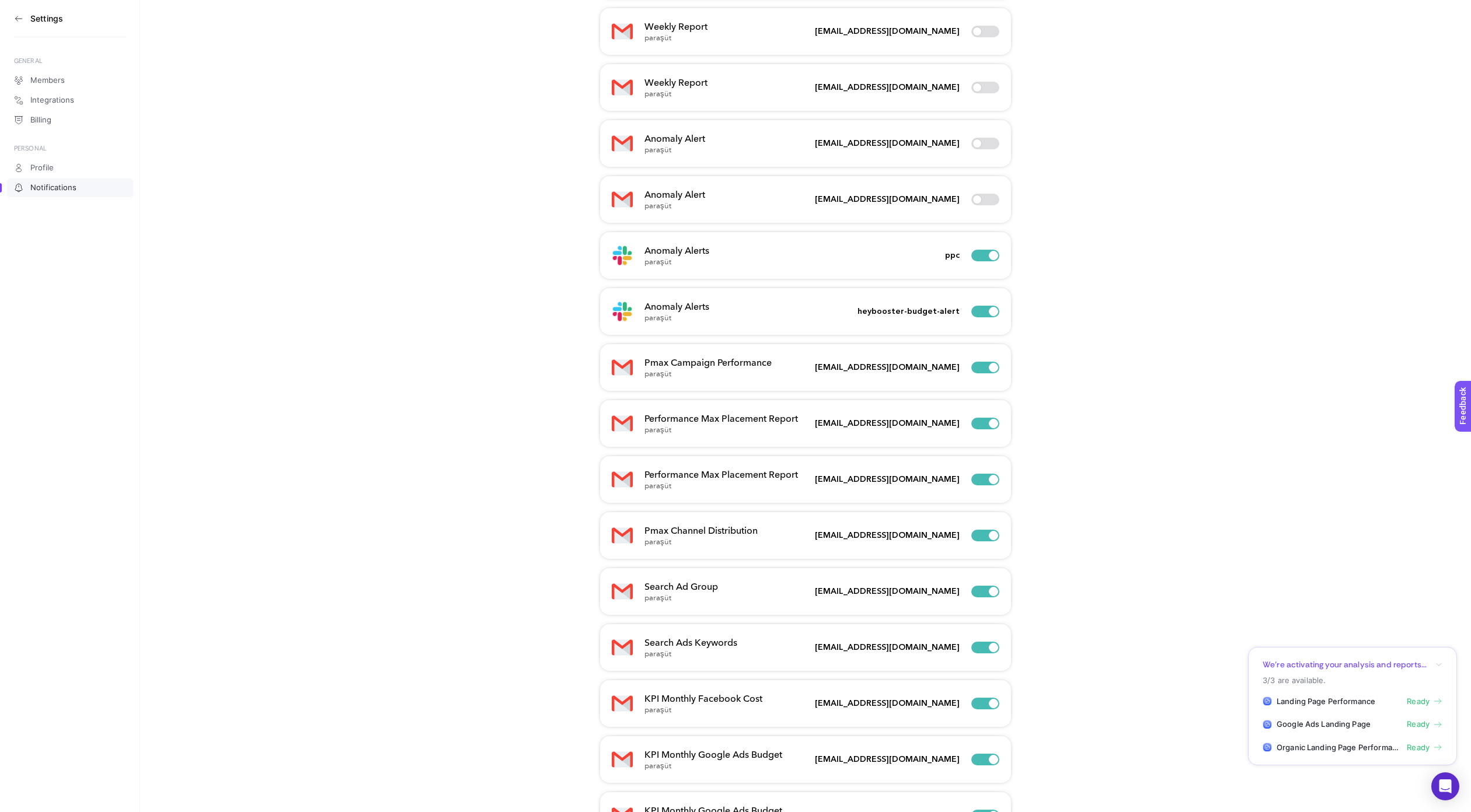
click at [812, 314] on div "Anomaly Alerts paraşüt heybooster-budget-alert" at bounding box center [805, 312] width 411 height 47
click at [798, 311] on div "Anomaly Alerts paraşüt heybooster-budget-alert" at bounding box center [805, 312] width 411 height 47
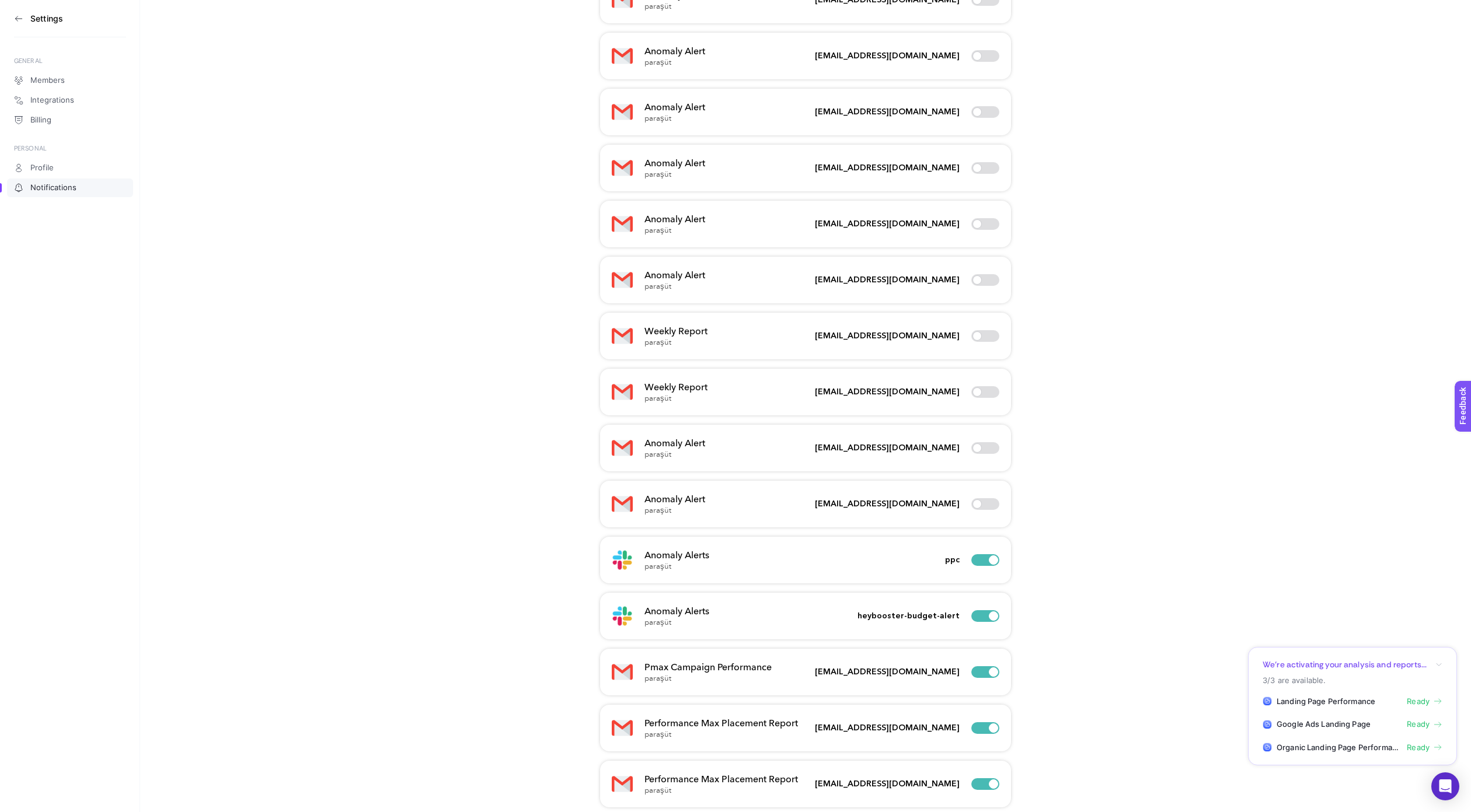
scroll to position [0, 0]
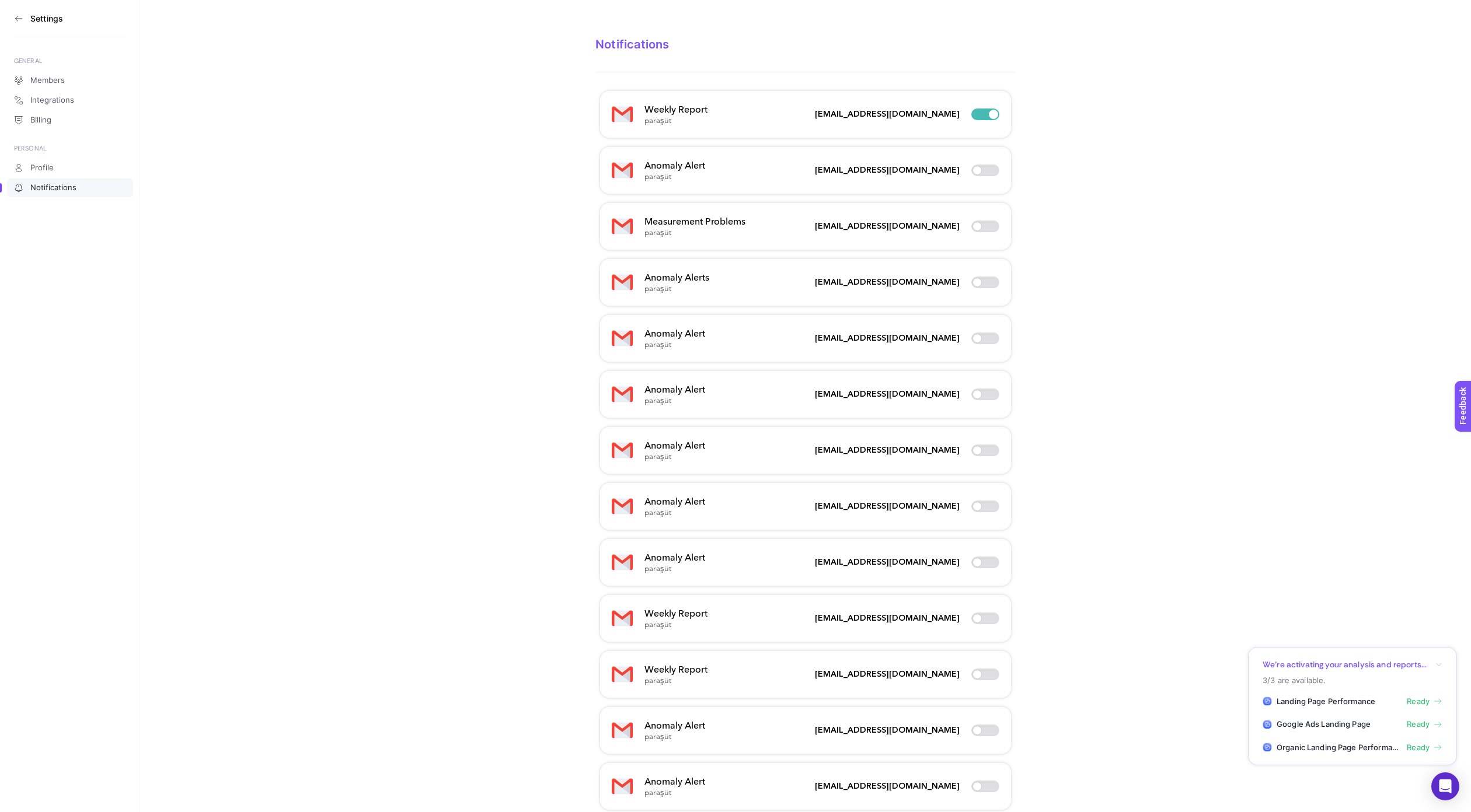
click at [990, 115] on div at bounding box center [985, 114] width 28 height 11
click at [971, 115] on input "checkbox" at bounding box center [971, 115] width 1 height 1
checkbox input "false"
click at [802, 109] on div "Weekly Report paraşüt boost@boostroas.com" at bounding box center [805, 115] width 411 height 47
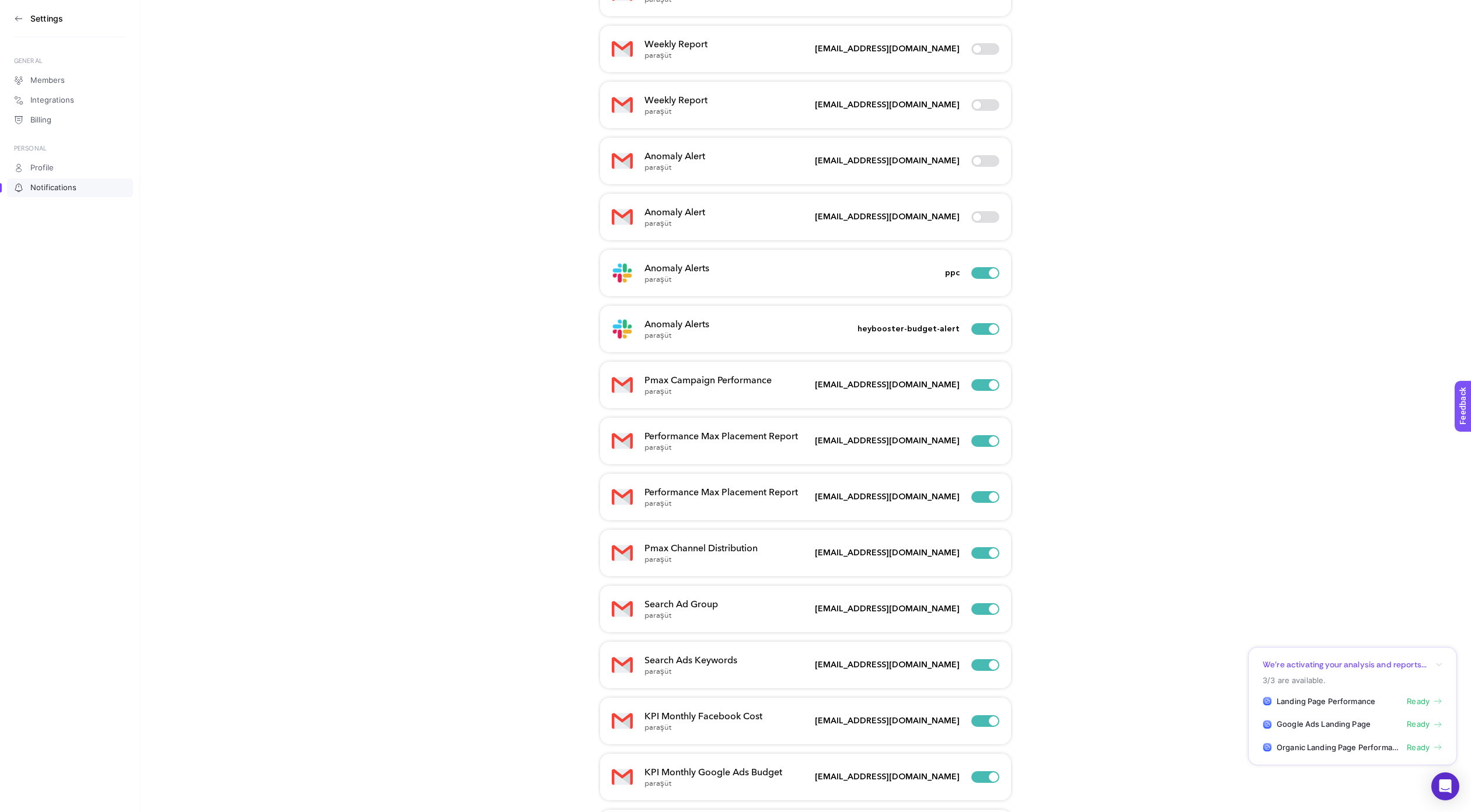
scroll to position [800, 0]
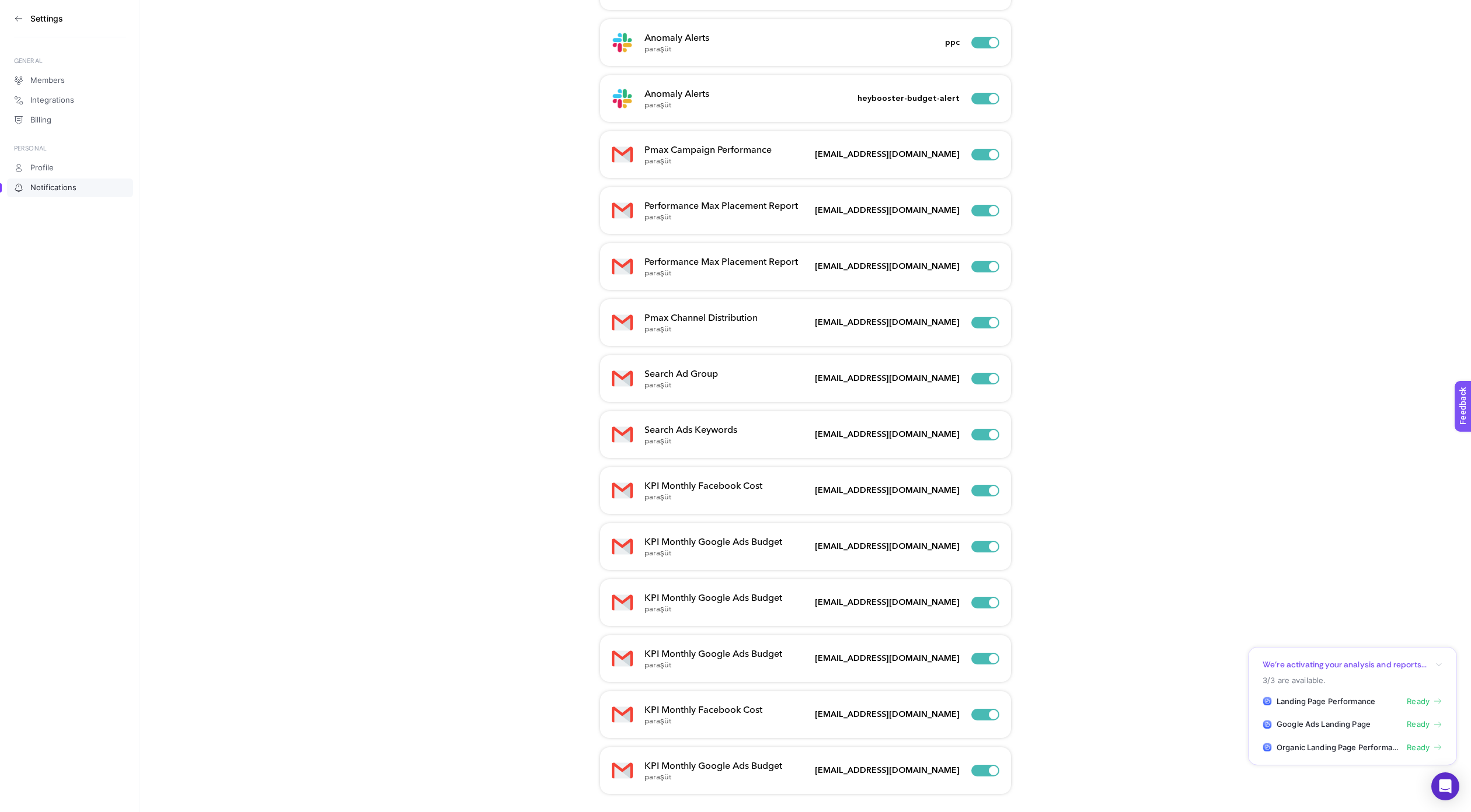
click at [395, 434] on section "Notifications Weekly Report paraşüt boost@boostroas.com Anomaly Alert paraşüt b…" at bounding box center [806, 6] width 1331 height 1613
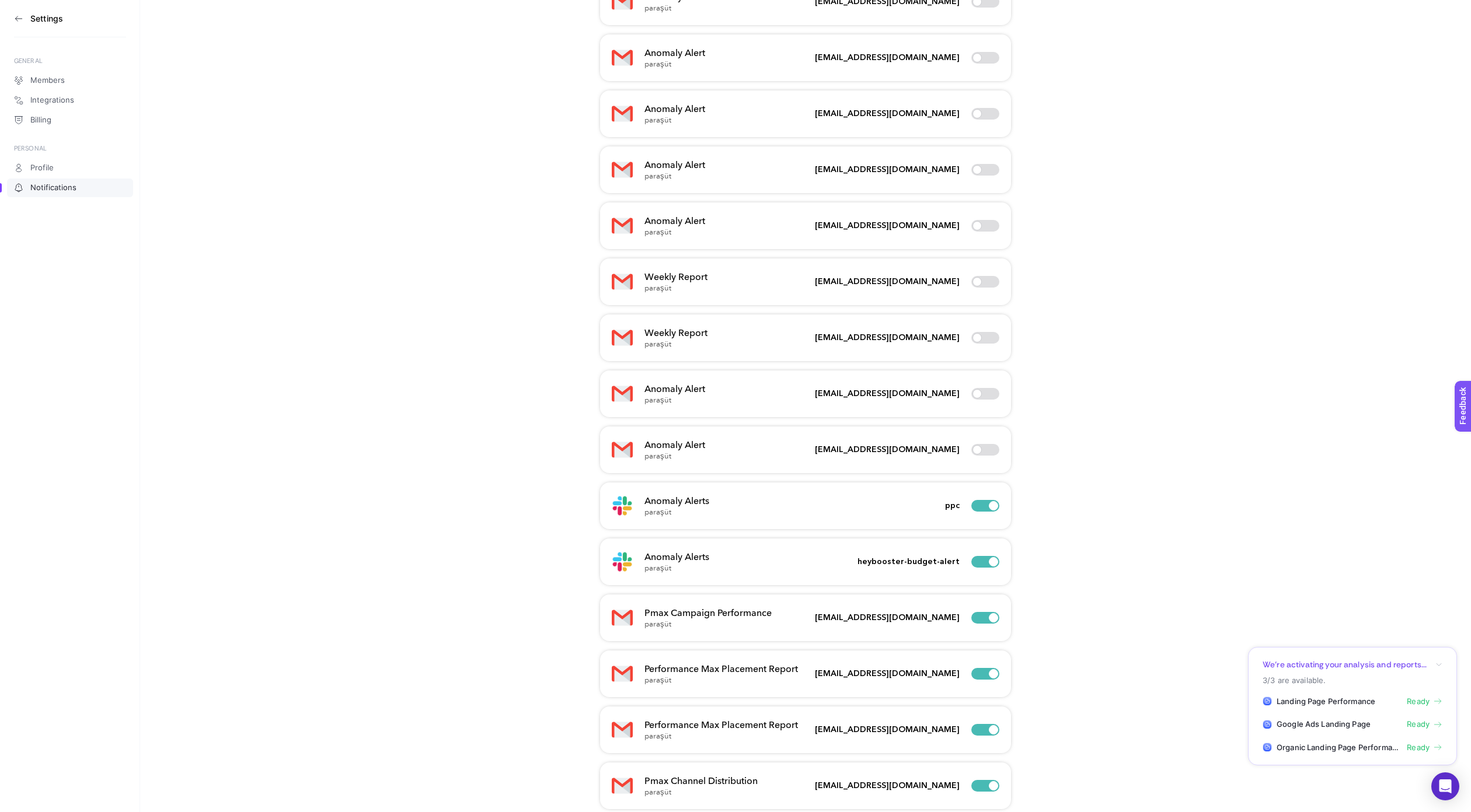
scroll to position [0, 0]
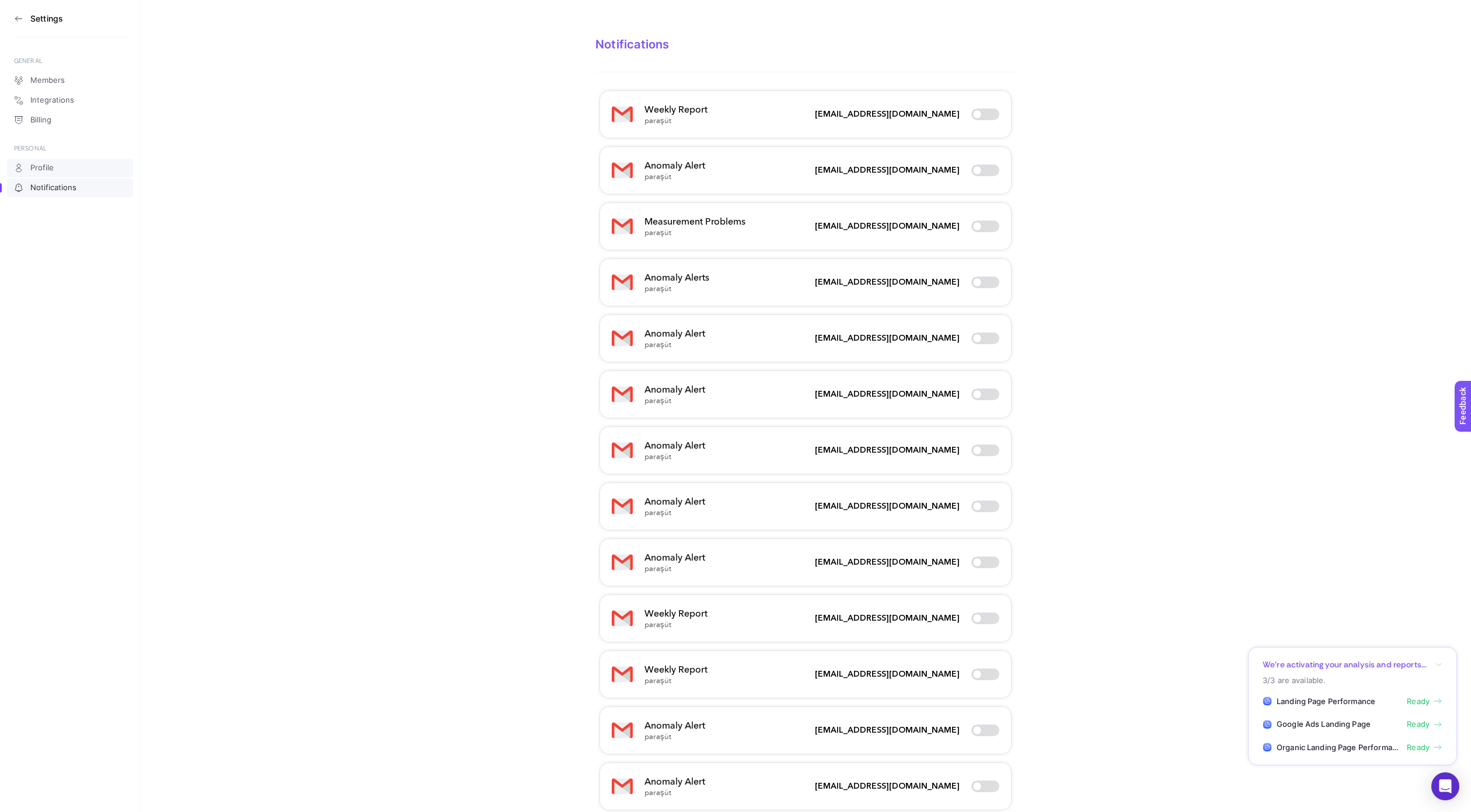
click at [50, 173] on link "Profile" at bounding box center [70, 168] width 126 height 19
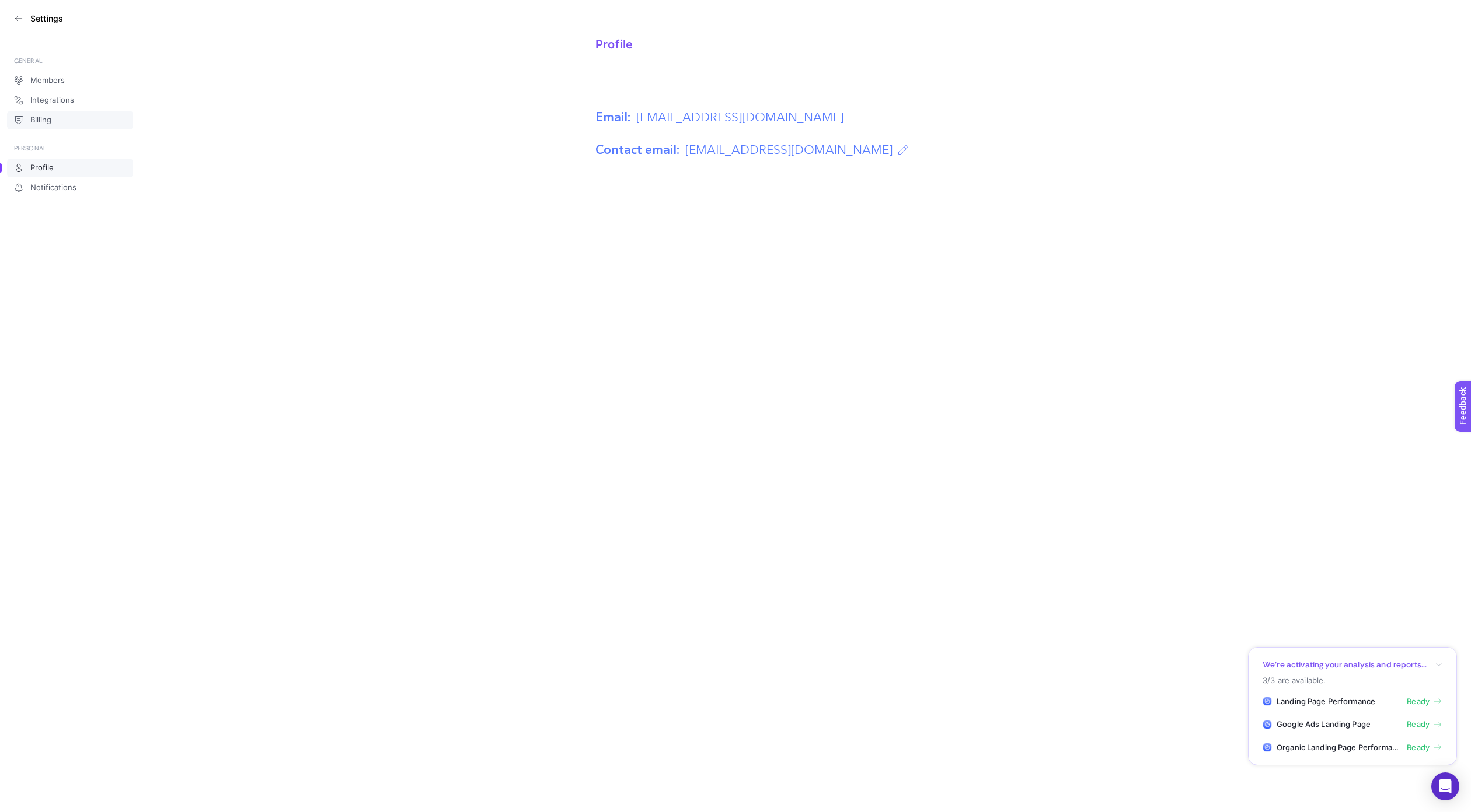
click at [57, 122] on link "Billing" at bounding box center [70, 120] width 126 height 19
click at [615, 174] on button "Upgrade" at bounding box center [616, 173] width 41 height 15
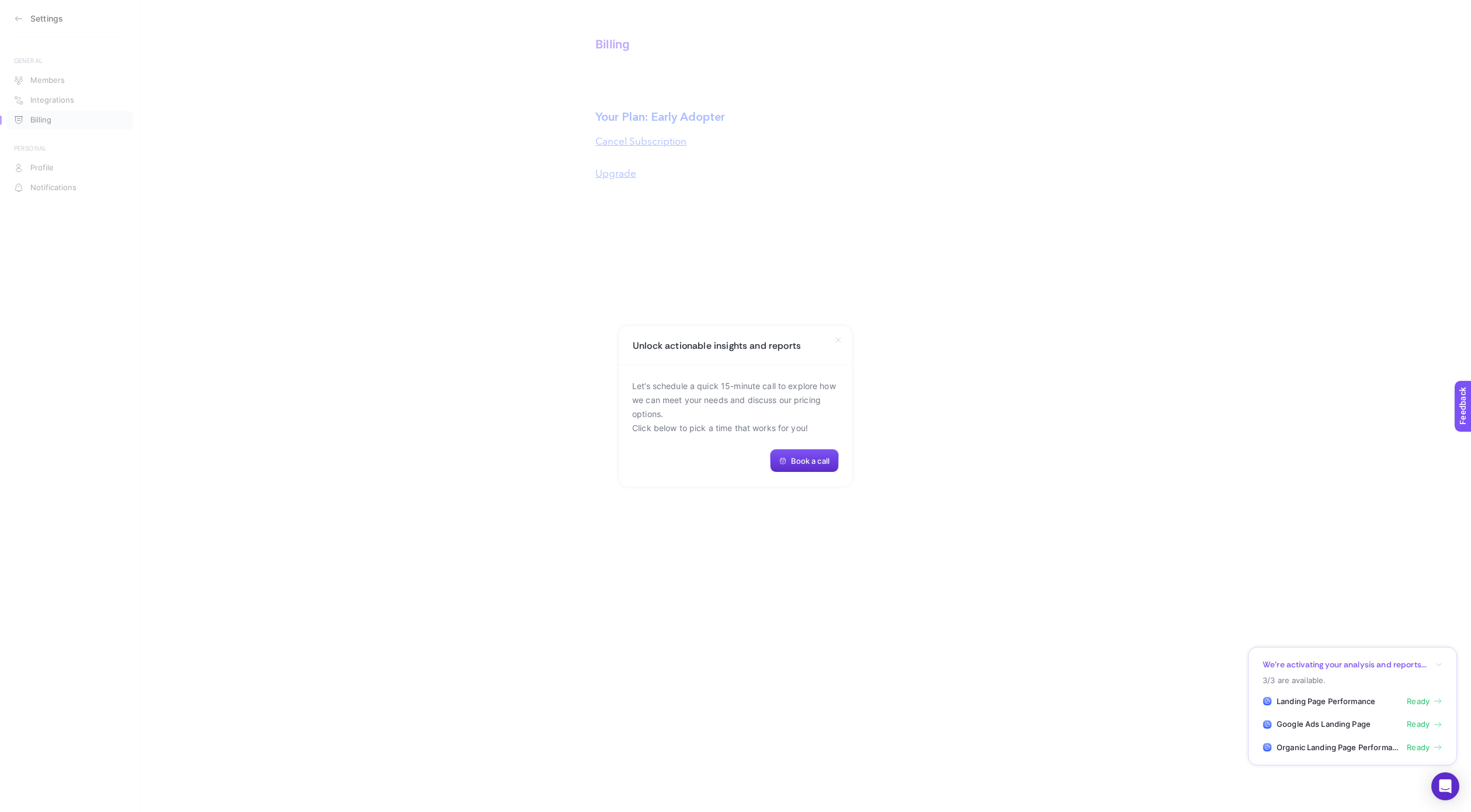
click at [838, 340] on icon at bounding box center [838, 340] width 9 height 9
click at [56, 78] on span "Members" at bounding box center [48, 80] width 34 height 9
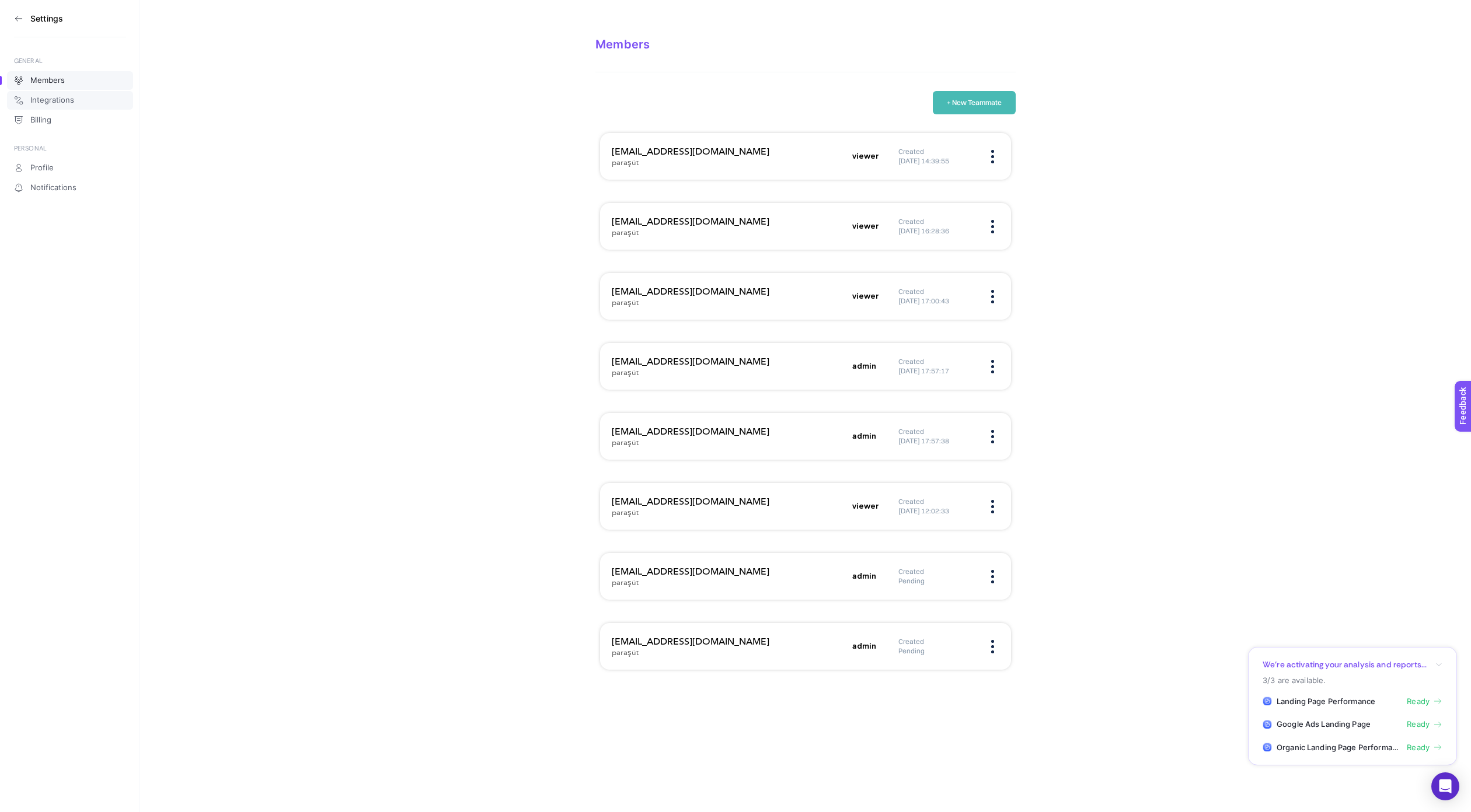
click at [63, 100] on span "Integrations" at bounding box center [52, 100] width 43 height 9
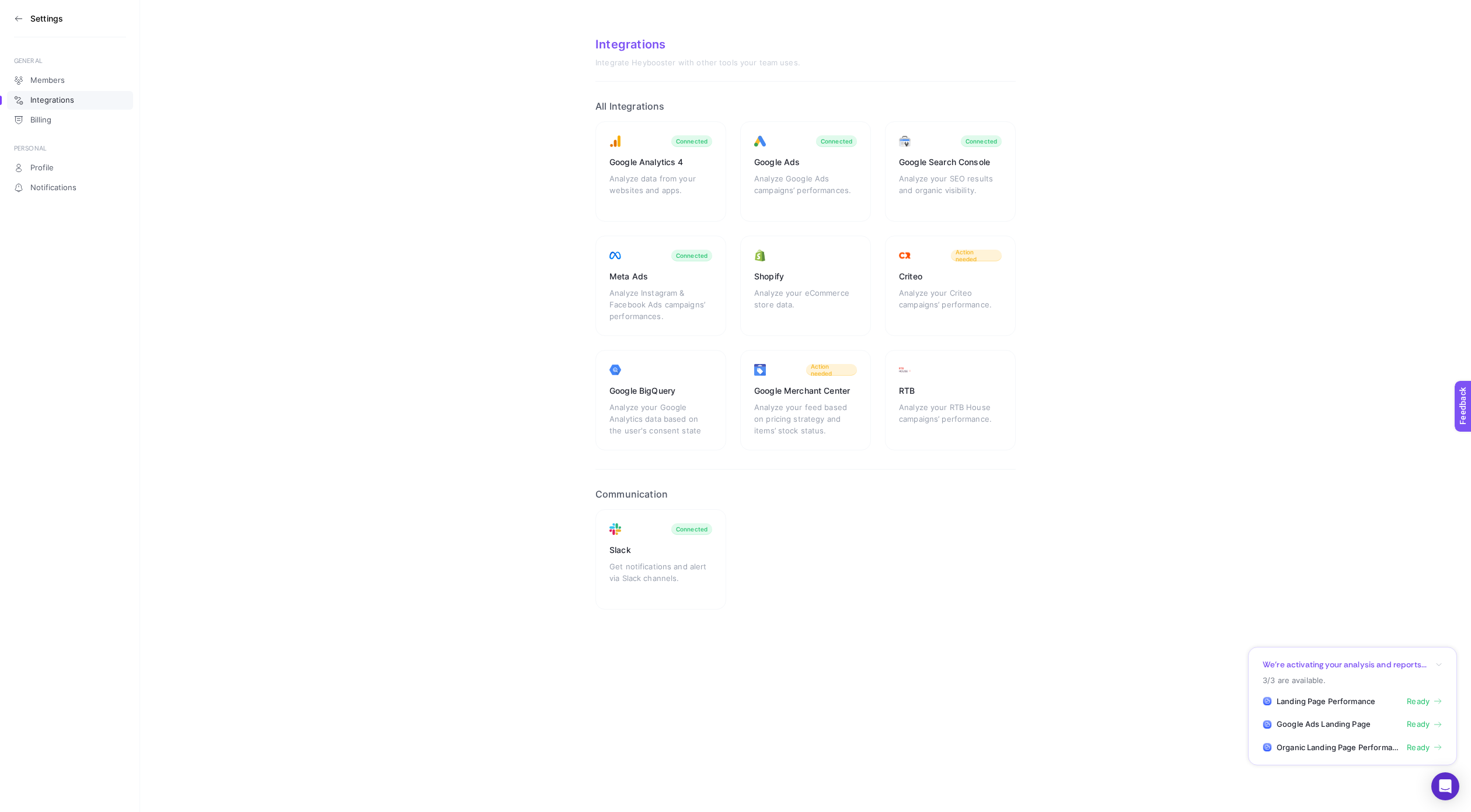
click at [404, 205] on section "Integrations Integrate Heybooster with other tools your team uses. All Integrat…" at bounding box center [806, 333] width 1331 height 666
click at [938, 288] on div "Analyze your Criteo campaigns’ performance." at bounding box center [951, 304] width 103 height 35
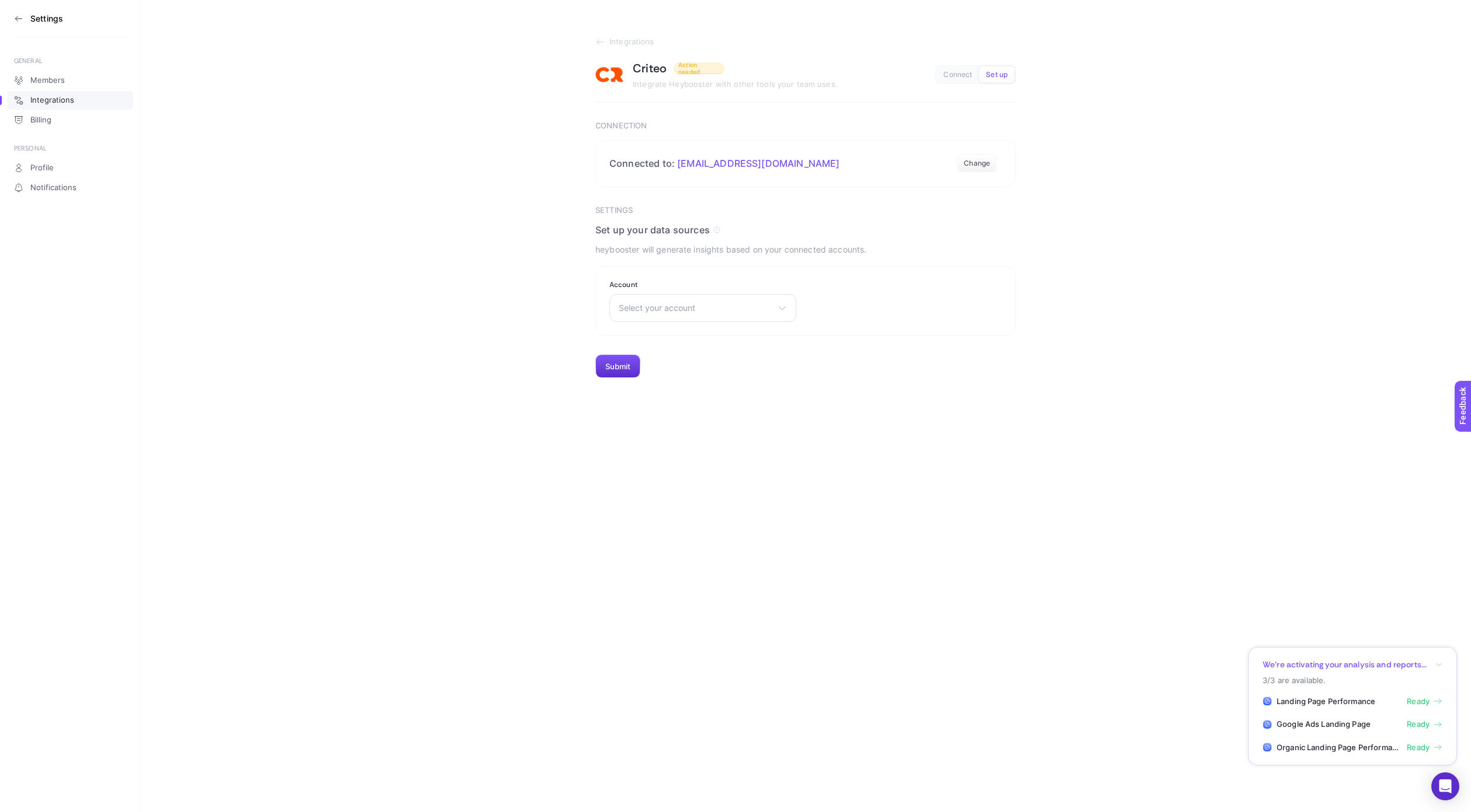
click at [987, 79] on button "Set up" at bounding box center [997, 74] width 36 height 16
click at [993, 77] on span "Set up" at bounding box center [997, 75] width 21 height 9
click at [969, 77] on span "Connect" at bounding box center [958, 75] width 29 height 9
click at [733, 300] on div "Select your account Viravira TR Pinar Online TR" at bounding box center [703, 308] width 187 height 28
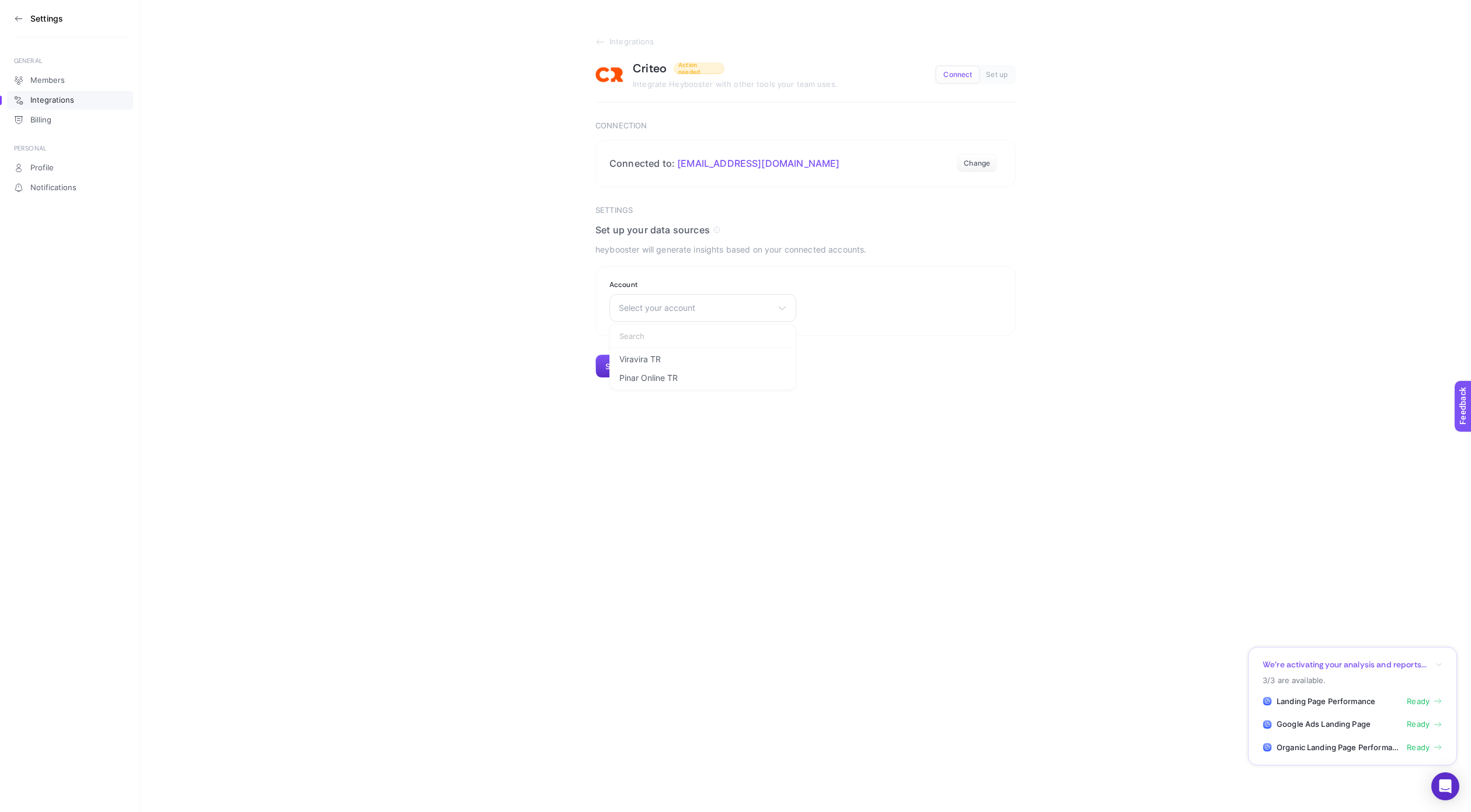
click at [681, 452] on div "Settings GENERAL Members Integrations Billing PERSONAL Profile Notifications In…" at bounding box center [736, 406] width 1471 height 812
click at [619, 361] on button "Submit" at bounding box center [618, 366] width 45 height 24
click at [732, 310] on span "Select your account" at bounding box center [696, 308] width 154 height 9
click at [899, 321] on section "Account Select your account Viravira TR Pinar Online TR" at bounding box center [806, 301] width 420 height 70
click at [975, 163] on button "Change" at bounding box center [977, 163] width 41 height 19
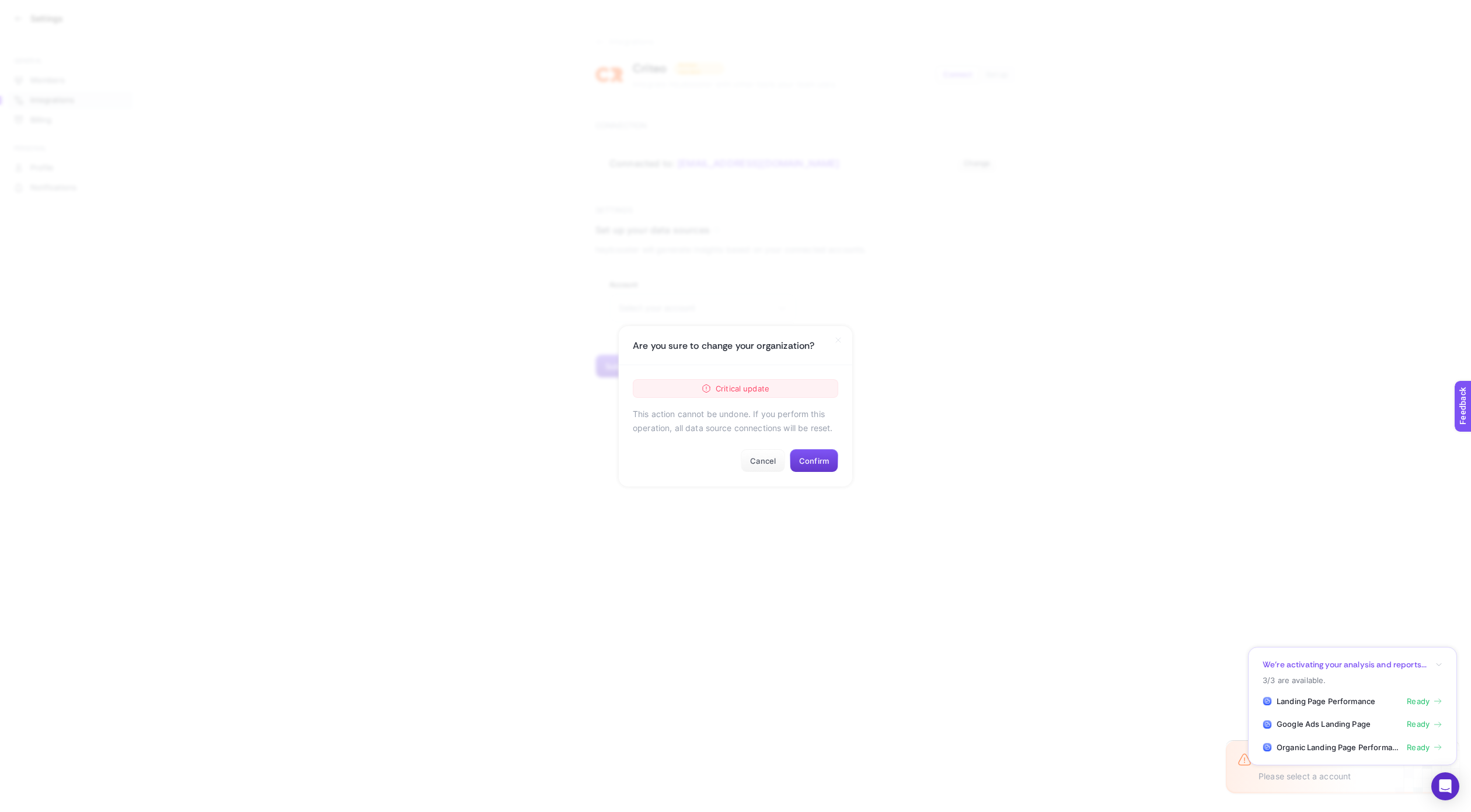
click at [828, 459] on button "Confirm" at bounding box center [814, 461] width 48 height 24
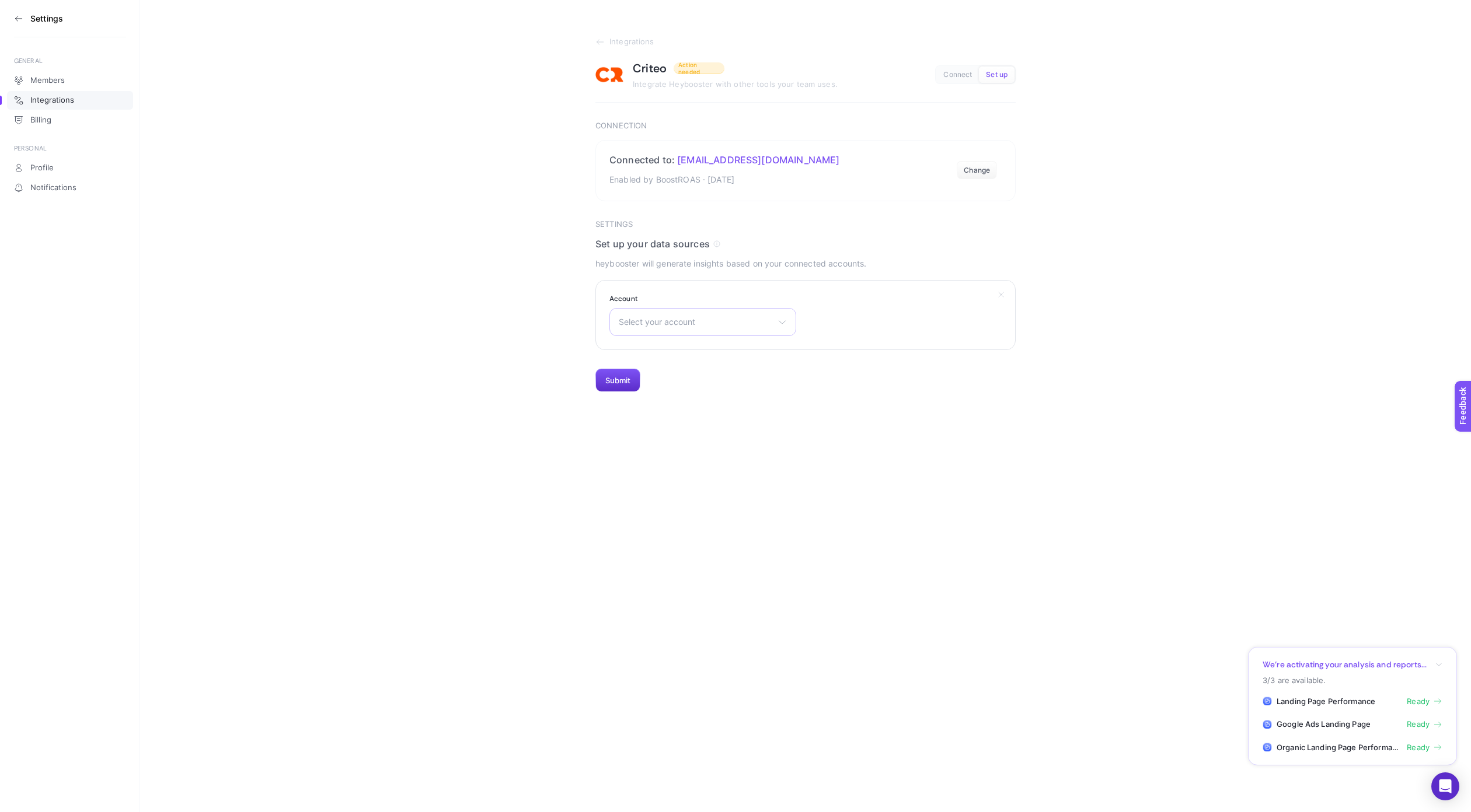
click at [703, 328] on div "Select your account Viravira TR Pinar Online TR" at bounding box center [703, 322] width 187 height 28
click at [670, 392] on html "Settings GENERAL Members Integrations Billing PERSONAL Profile Notifications In…" at bounding box center [736, 196] width 1471 height 392
click at [981, 162] on button "Connect" at bounding box center [971, 170] width 51 height 24
click at [760, 323] on span "Select your account" at bounding box center [696, 322] width 154 height 9
click at [730, 384] on li "Pinar Online TR" at bounding box center [703, 392] width 181 height 19
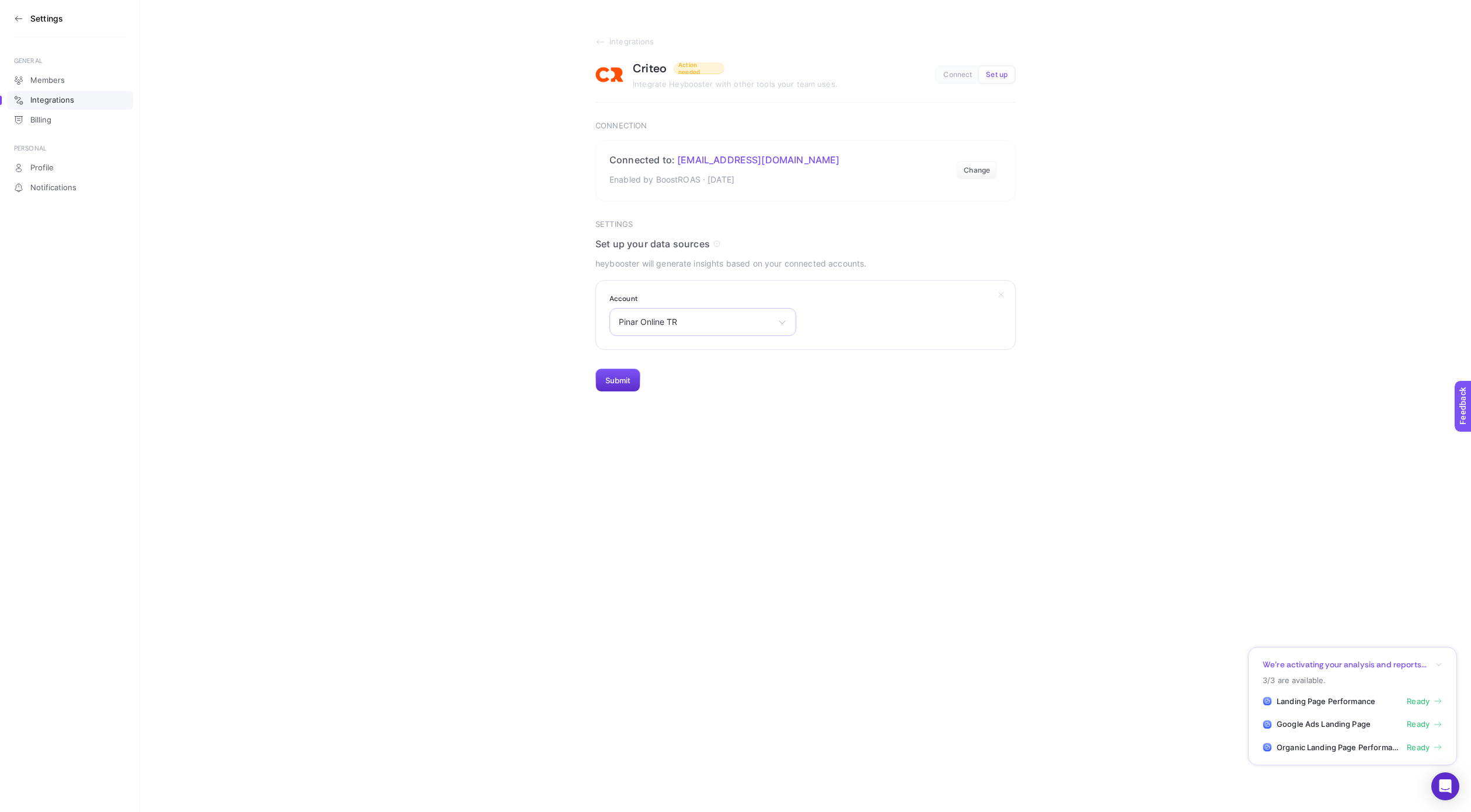
click at [724, 321] on span "Pinar Online TR" at bounding box center [696, 322] width 154 height 9
click at [721, 373] on li "Viravira TR" at bounding box center [703, 373] width 181 height 19
click at [935, 276] on section "Settings Set up your data sources heybooster will generate insights based on yo…" at bounding box center [806, 306] width 420 height 172
click at [987, 79] on button "Set up" at bounding box center [997, 74] width 36 height 16
click at [965, 76] on span "Connect" at bounding box center [958, 75] width 29 height 9
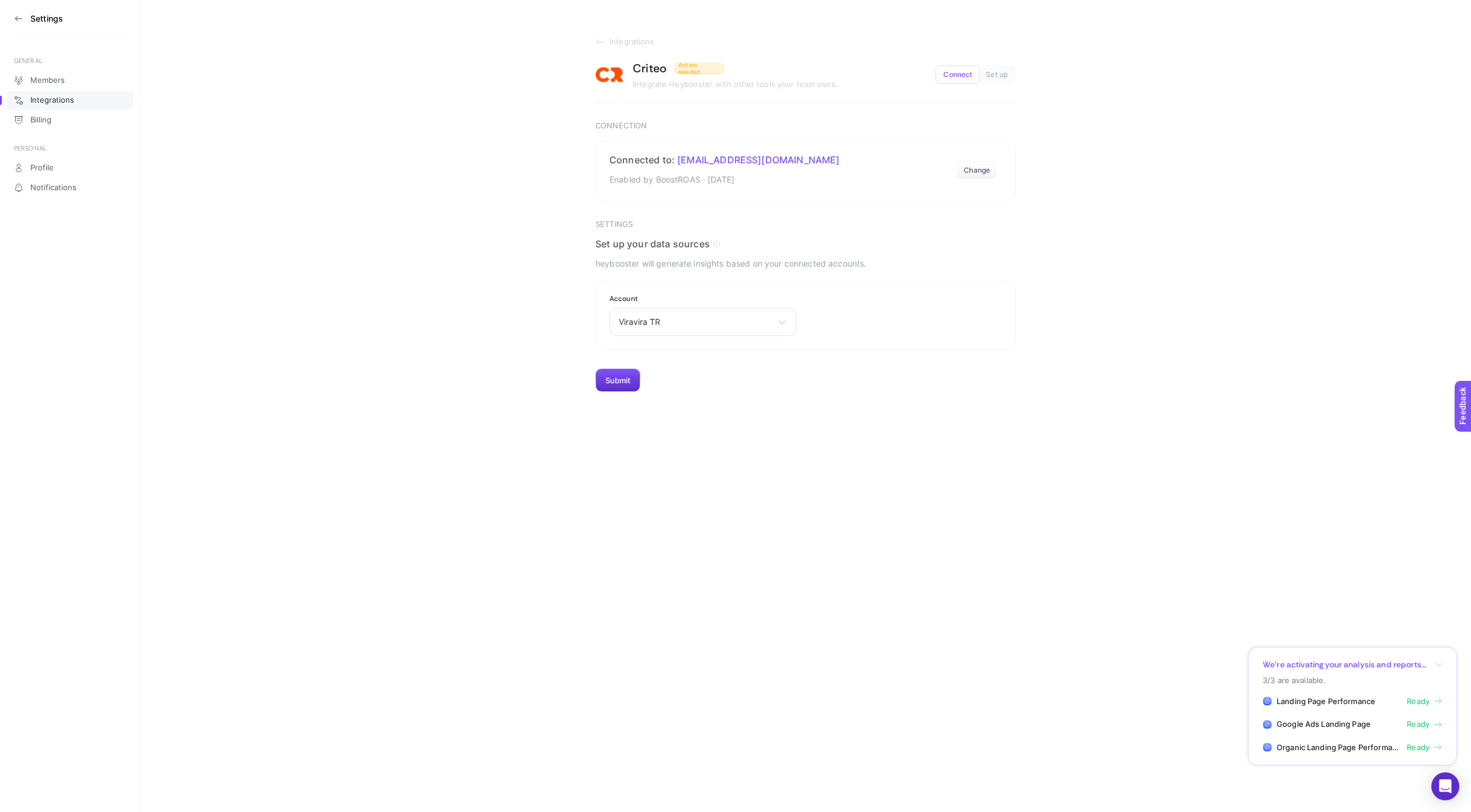
click at [1006, 76] on span "Set up" at bounding box center [997, 75] width 21 height 9
click at [712, 312] on div "Viravira TR Viravira TR Pinar Online TR" at bounding box center [703, 322] width 187 height 28
click at [693, 392] on html "Settings GENERAL Members Integrations Billing PERSONAL Profile Notifications In…" at bounding box center [736, 196] width 1471 height 392
click at [567, 371] on section "Integrations Criteo Action needed Integrate Heybooster with other tools your te…" at bounding box center [806, 196] width 1331 height 392
click at [1471, 439] on span "Feedback" at bounding box center [1478, 439] width 37 height 9
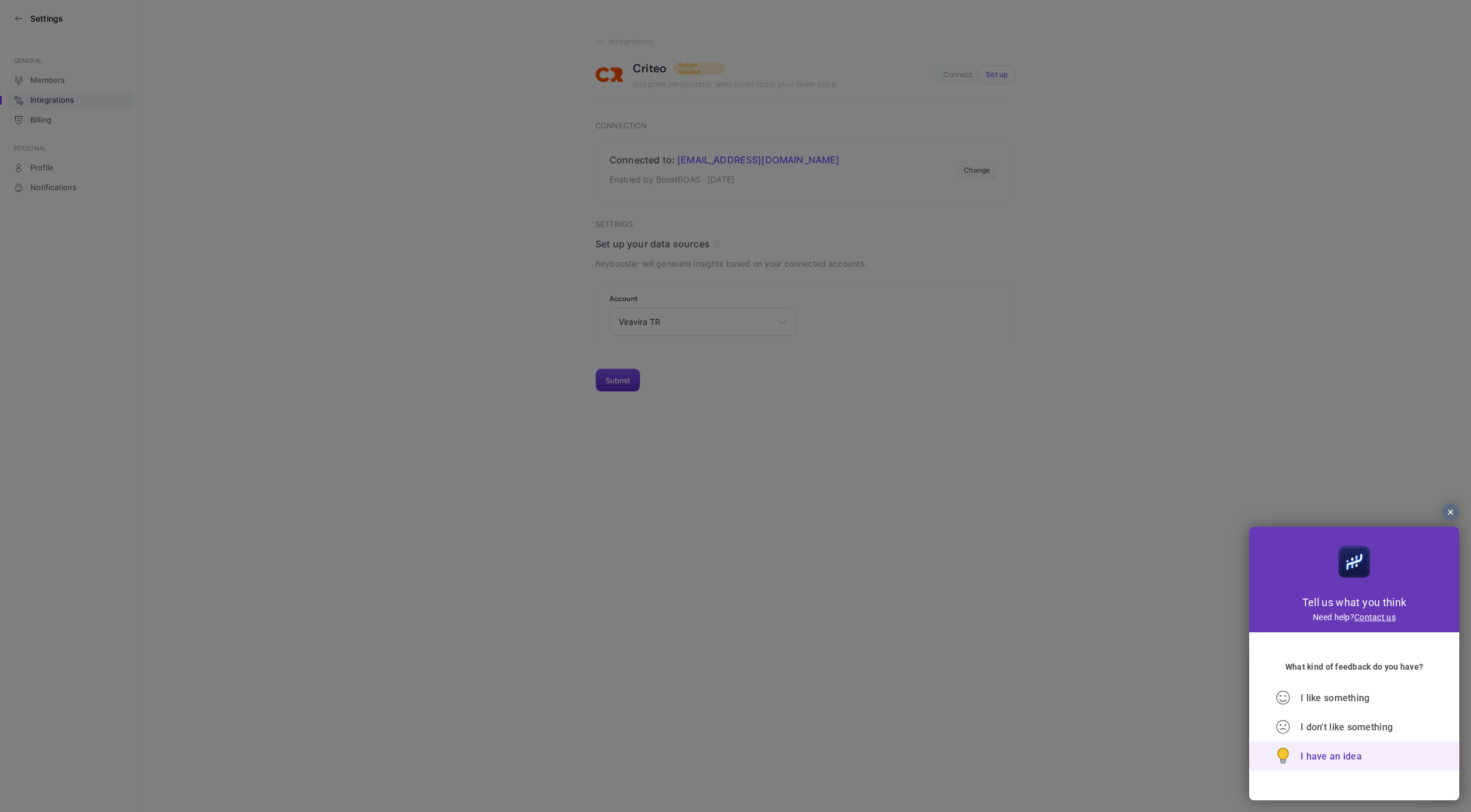
click at [1337, 759] on span "I have an idea" at bounding box center [1331, 756] width 61 height 11
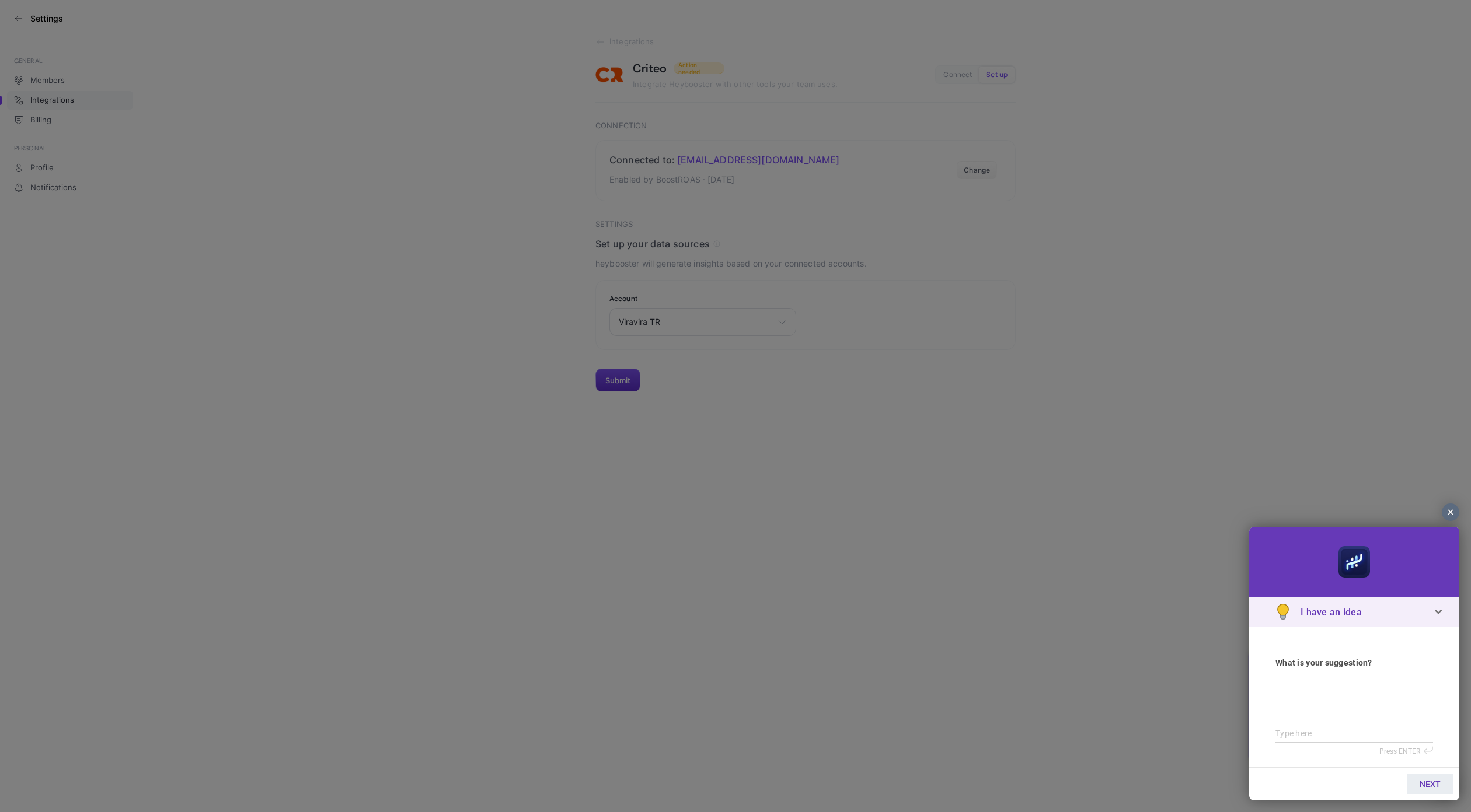
click at [1406, 612] on div "I have an idea" at bounding box center [1354, 612] width 158 height 29
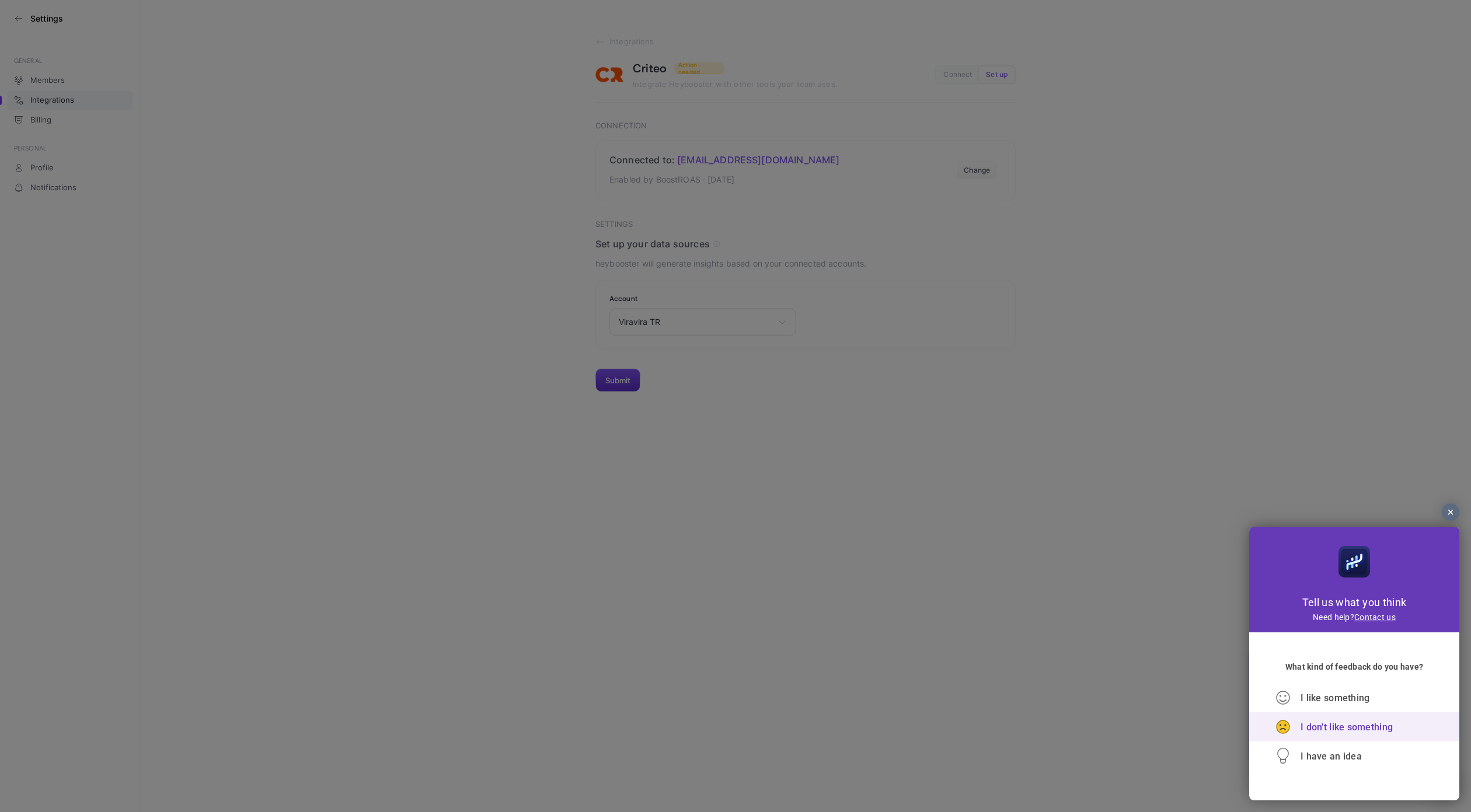
click at [1322, 729] on span "I don't like something" at bounding box center [1346, 727] width 92 height 11
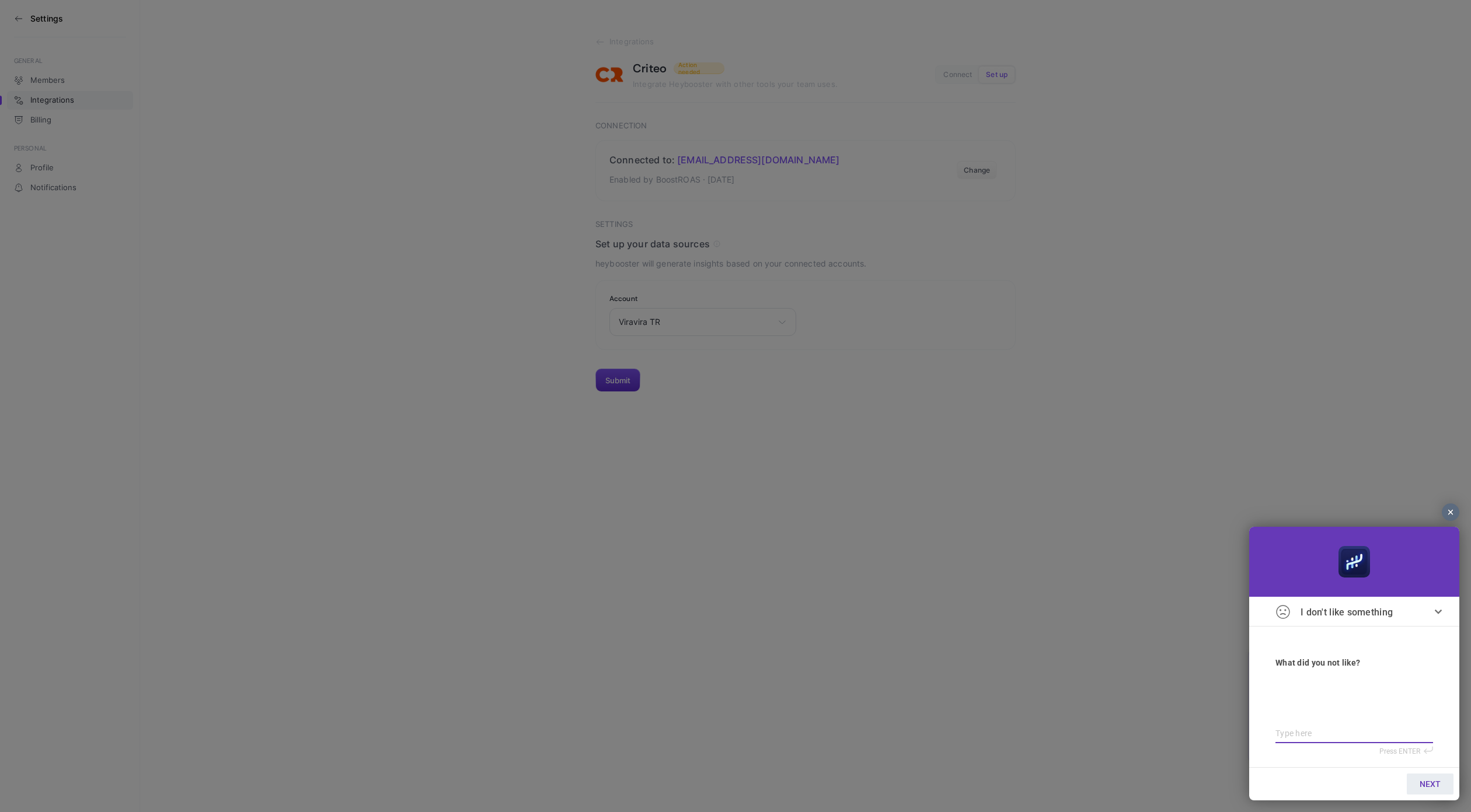
click at [1314, 732] on textarea at bounding box center [1354, 734] width 158 height 10
type textarea "c"
type textarea "cr"
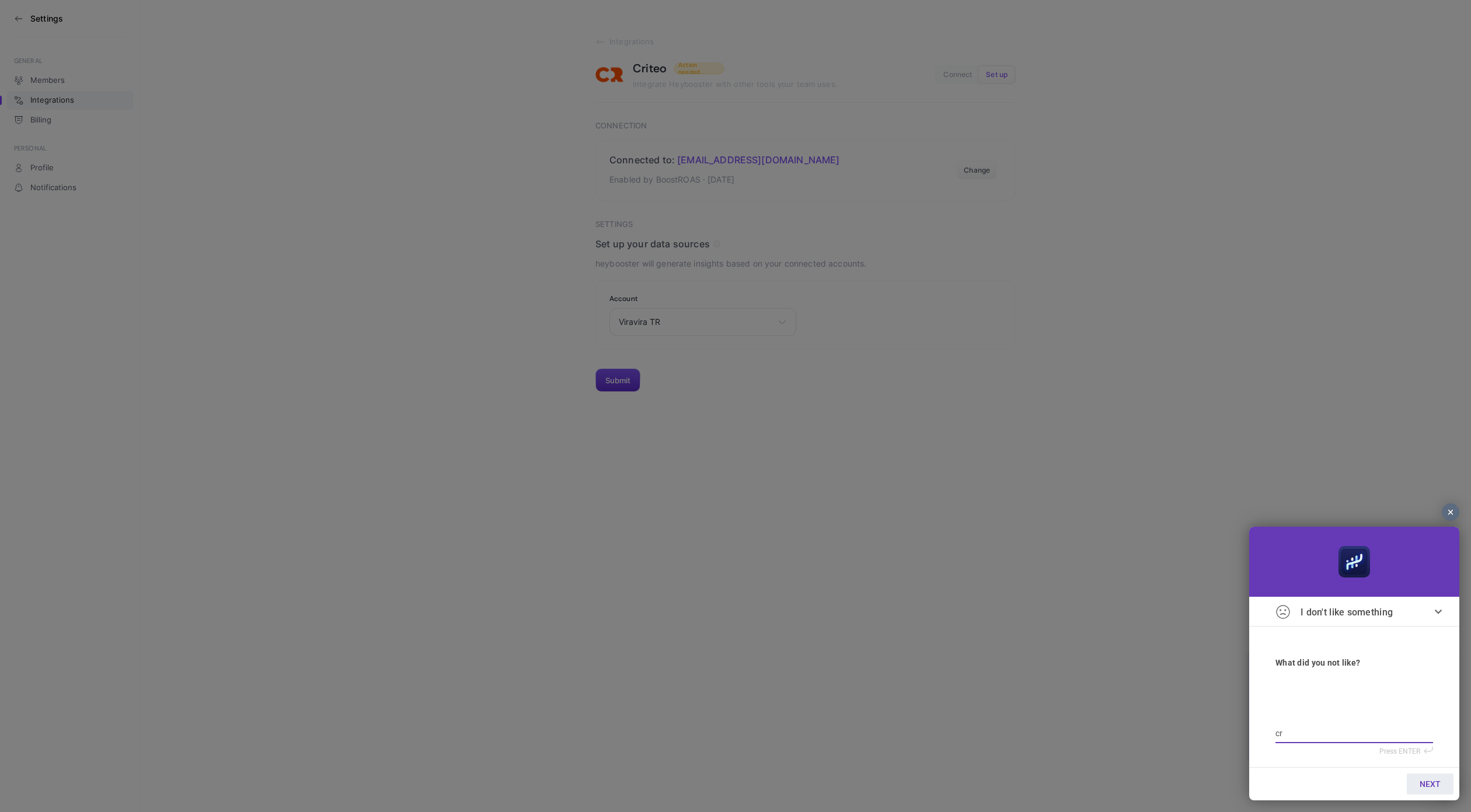
type textarea "cri"
type textarea "crit"
type textarea "crite"
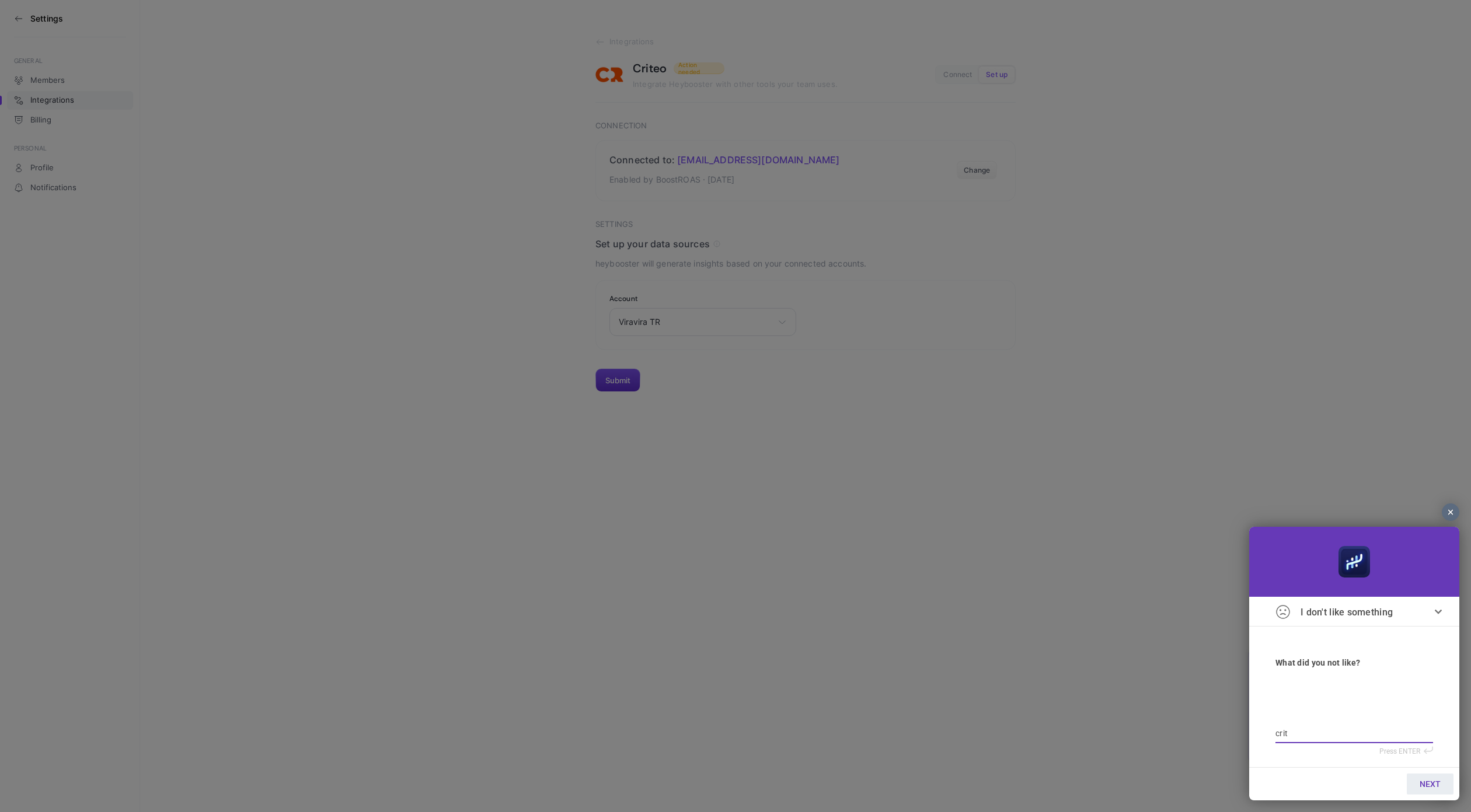
type textarea "crite"
type textarea "criteo"
type textarea "criteo'"
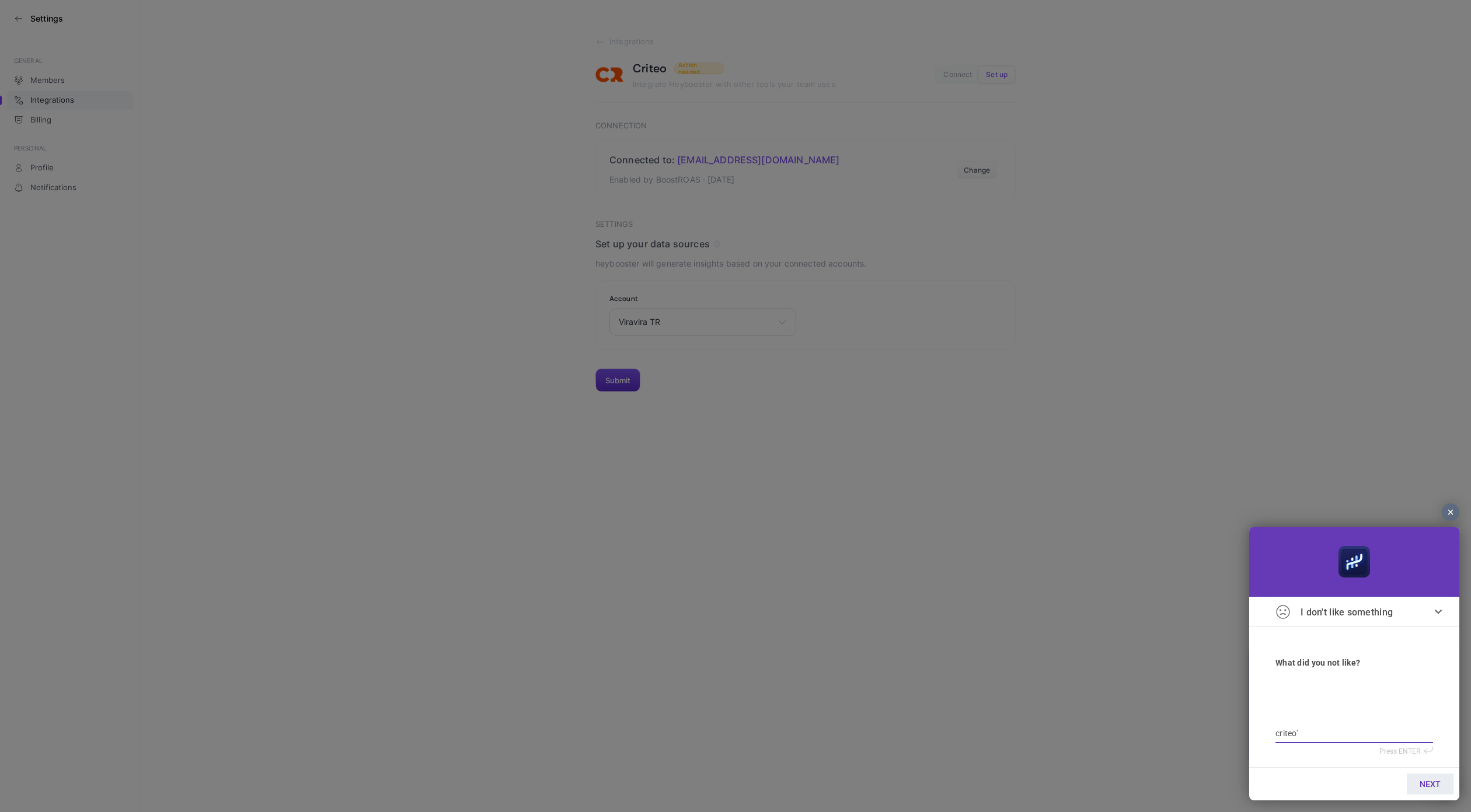
type textarea "criteo'd"
type textarea "criteo'da"
type textarea "criteo'dan"
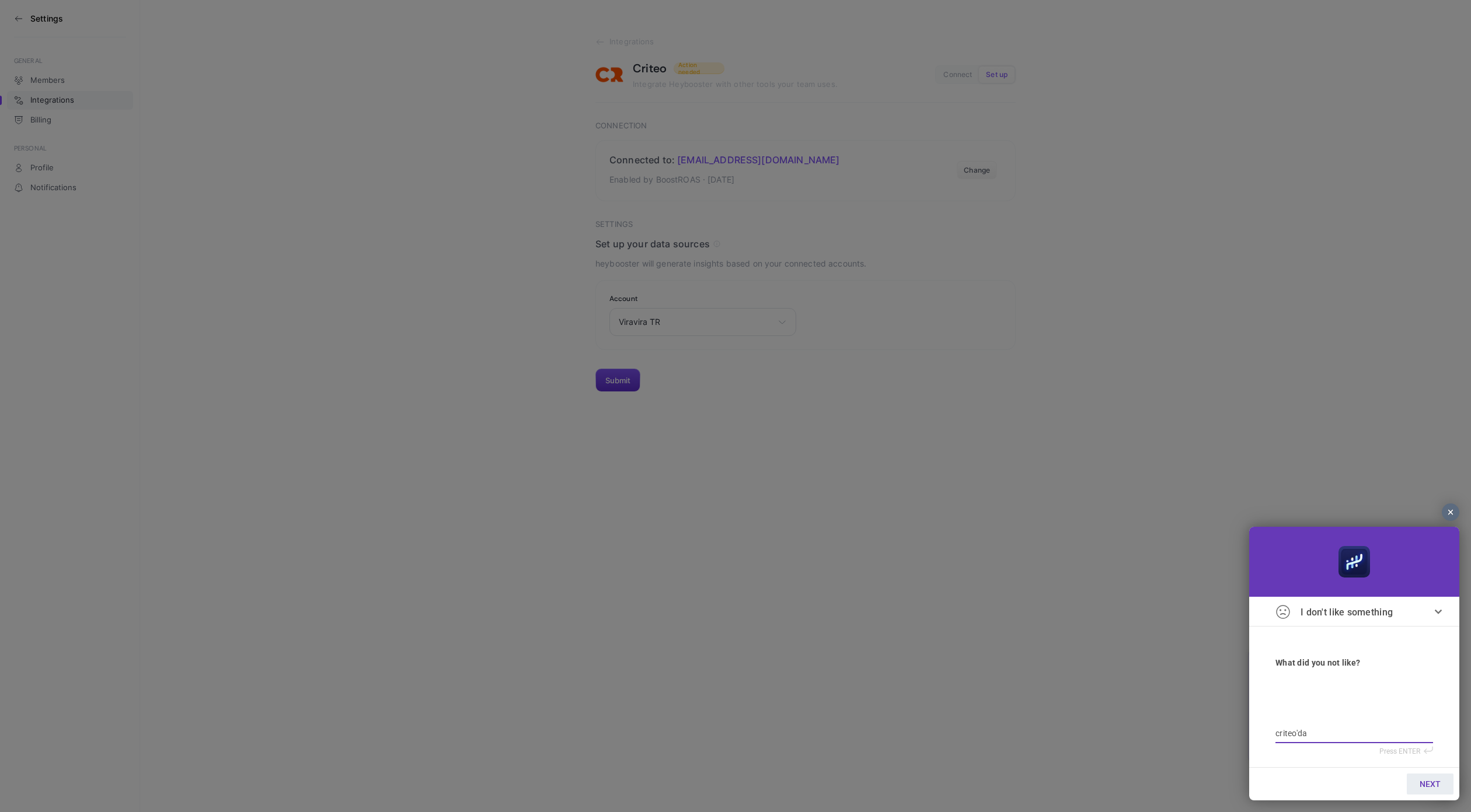
type textarea "criteo'dan"
type textarea "criteo'dan h"
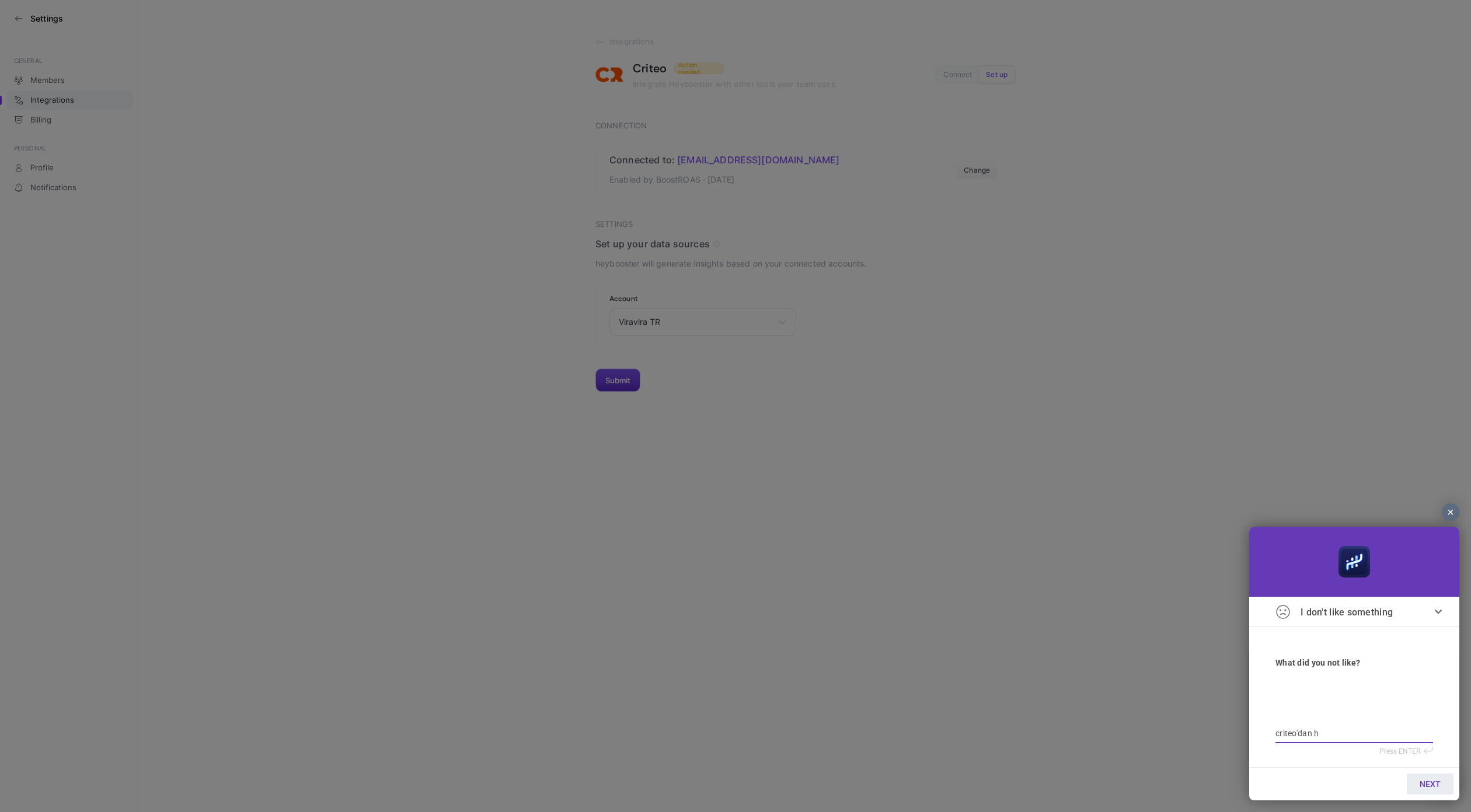
type textarea "criteo'dan he"
type textarea "criteo'dan hes"
type textarea "criteo'dan hesa"
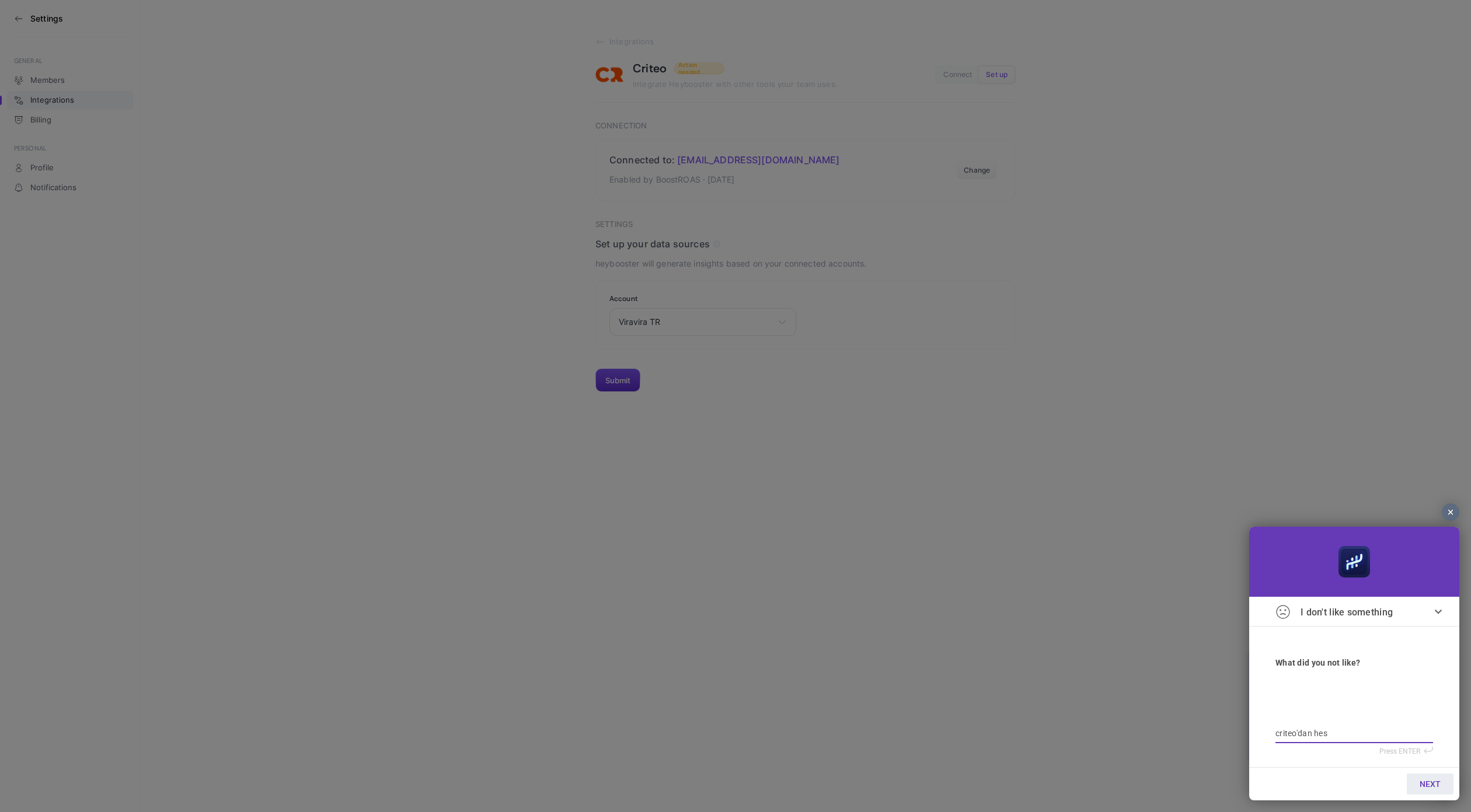
type textarea "criteo'dan hesa"
type textarea "criteo'dan hesap"
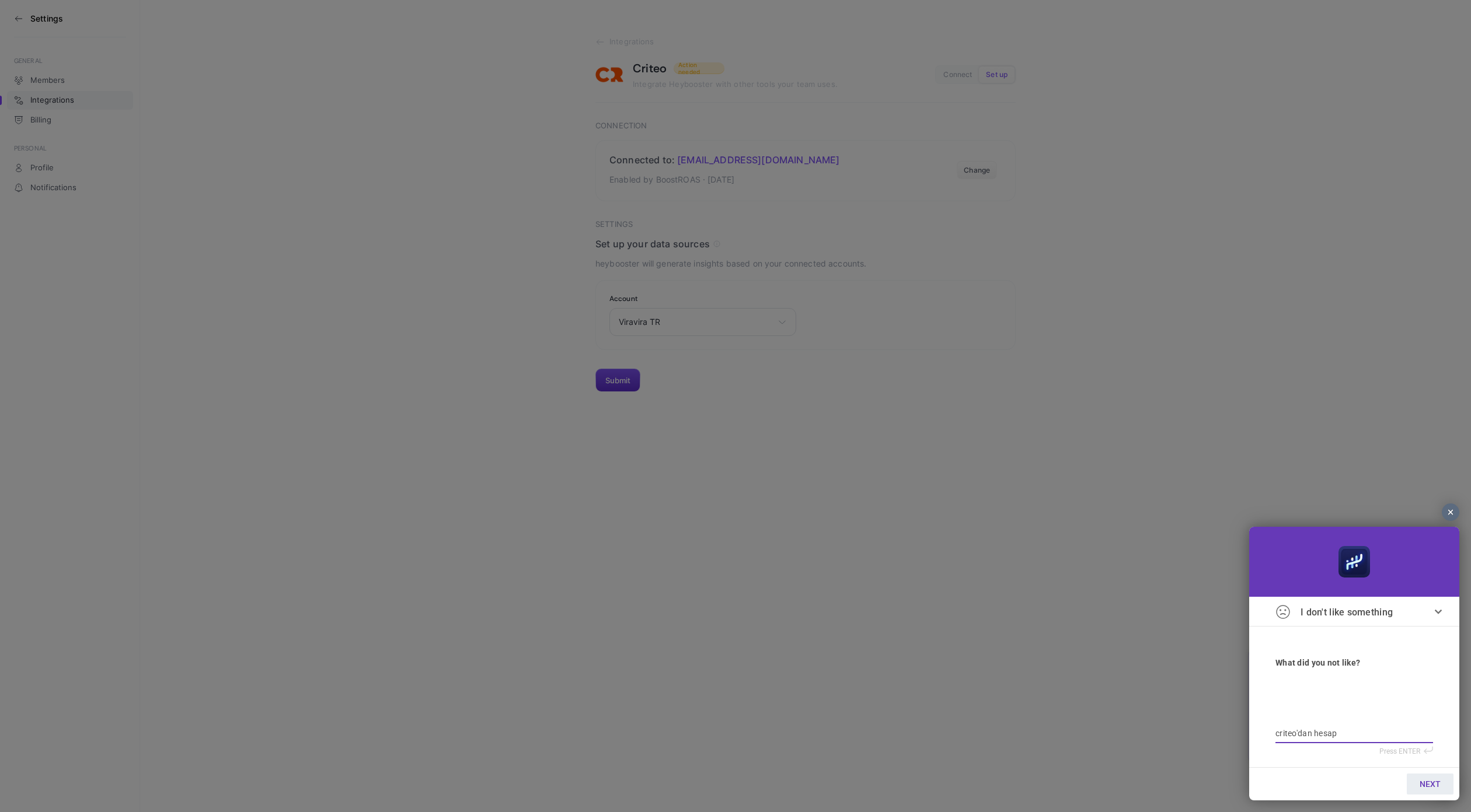
type textarea "criteo'dan hesap e"
type textarea "criteo'dan hesap er"
type textarea "criteo'dan hesap eri"
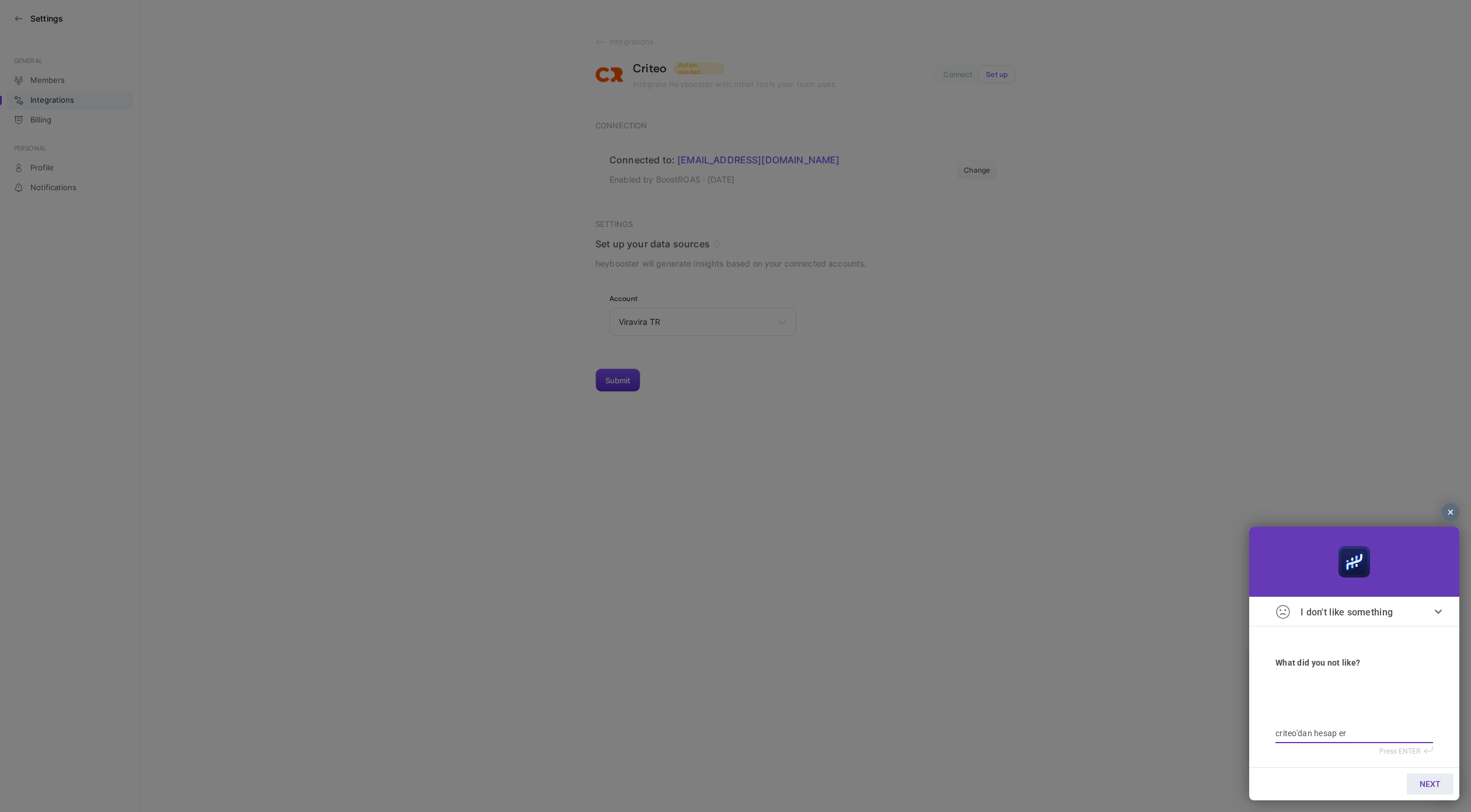
type textarea "criteo'dan hesap eri"
type textarea "criteo'dan hesap eriş"
type textarea "criteo'dan hesap erişi"
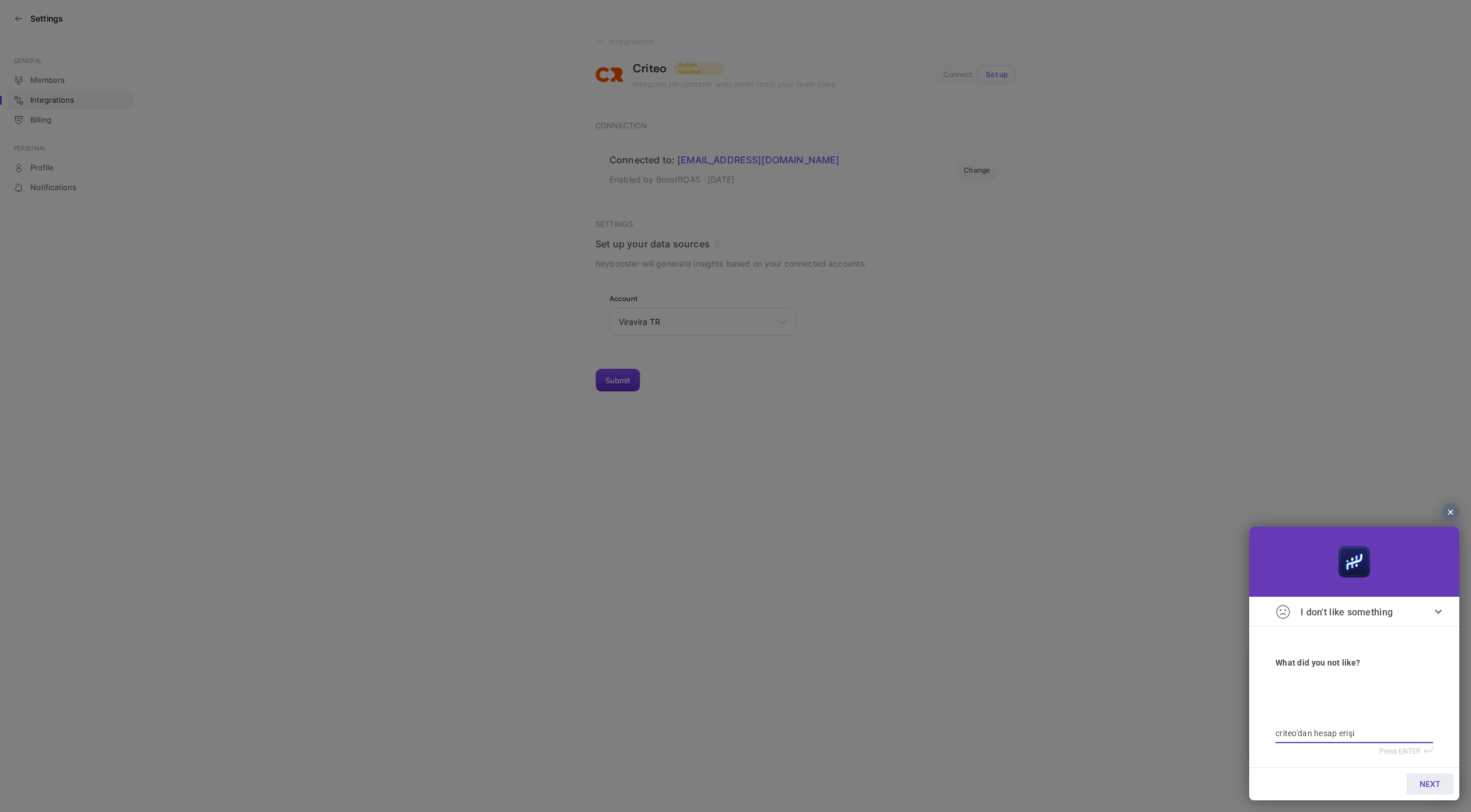
type textarea "criteo'dan hesap erişim"
type textarea "criteo'dan hesap erişimn"
type textarea "criteo'dan hesap erişimni"
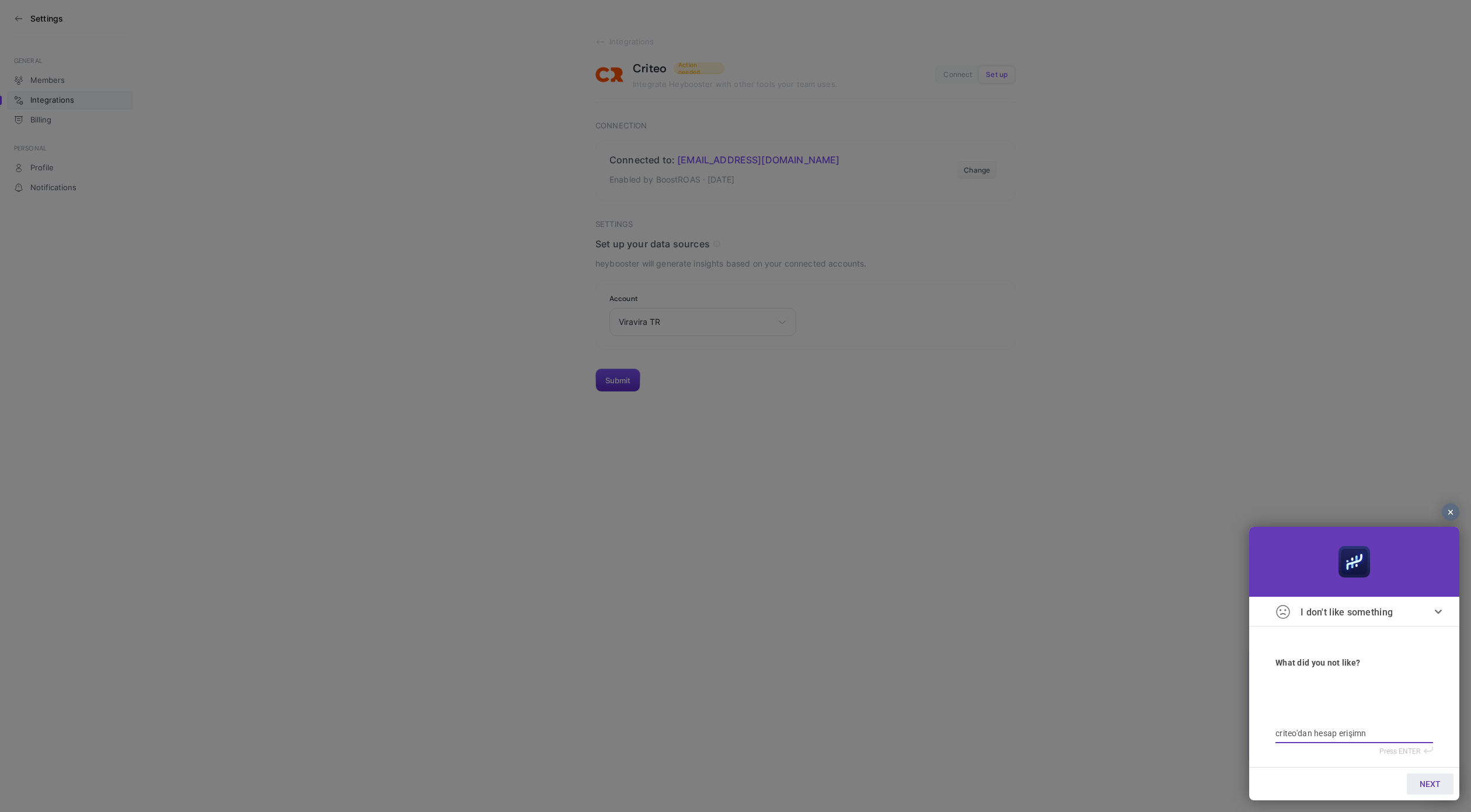
type textarea "criteo'dan hesap erişimni"
type textarea "criteo'dan hesap erişimni v"
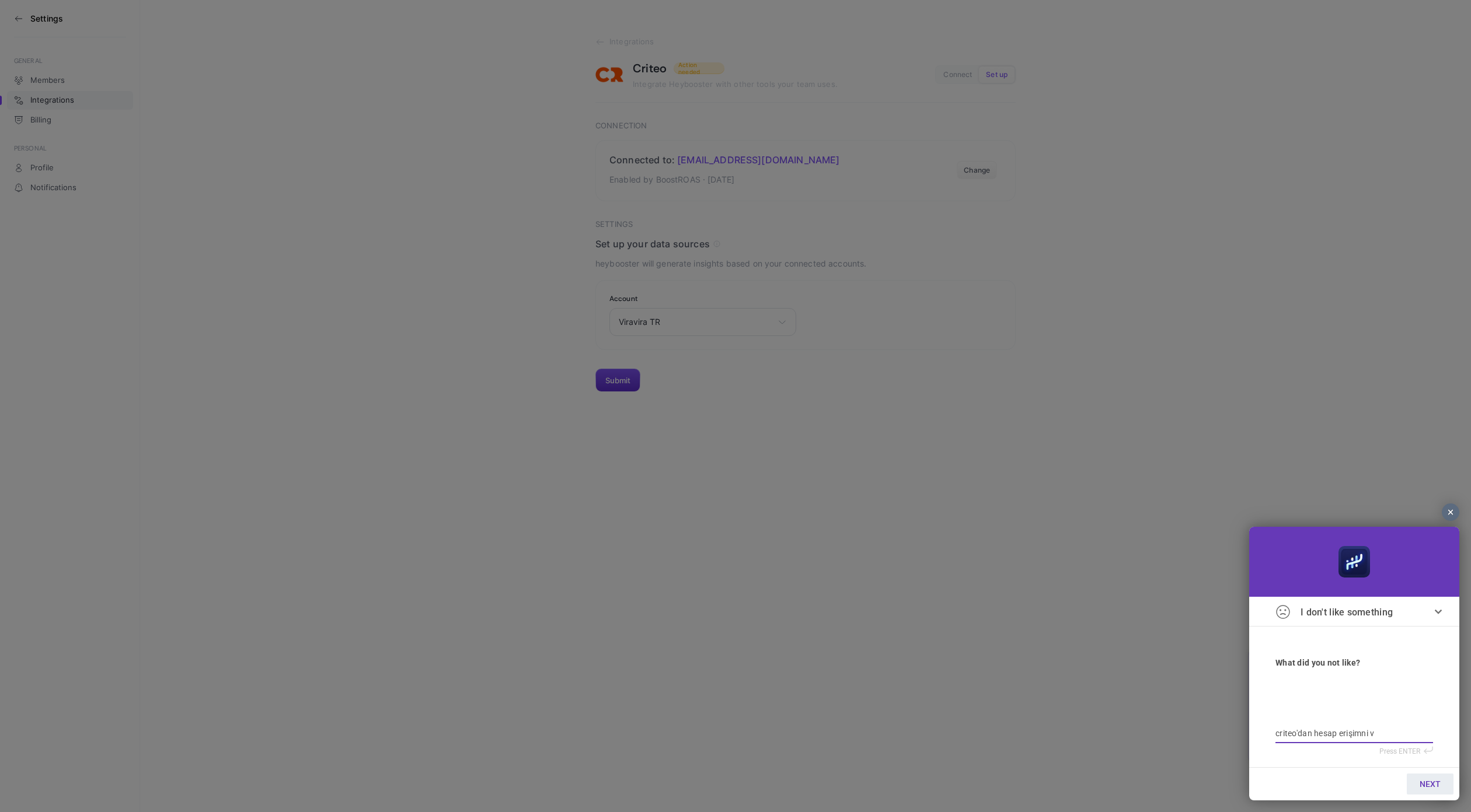
type textarea "criteo'dan hesap erişimni ve"
type textarea "criteo'dan hesap erişimni ver"
type textarea "criteo'dan hesap erişimni verd"
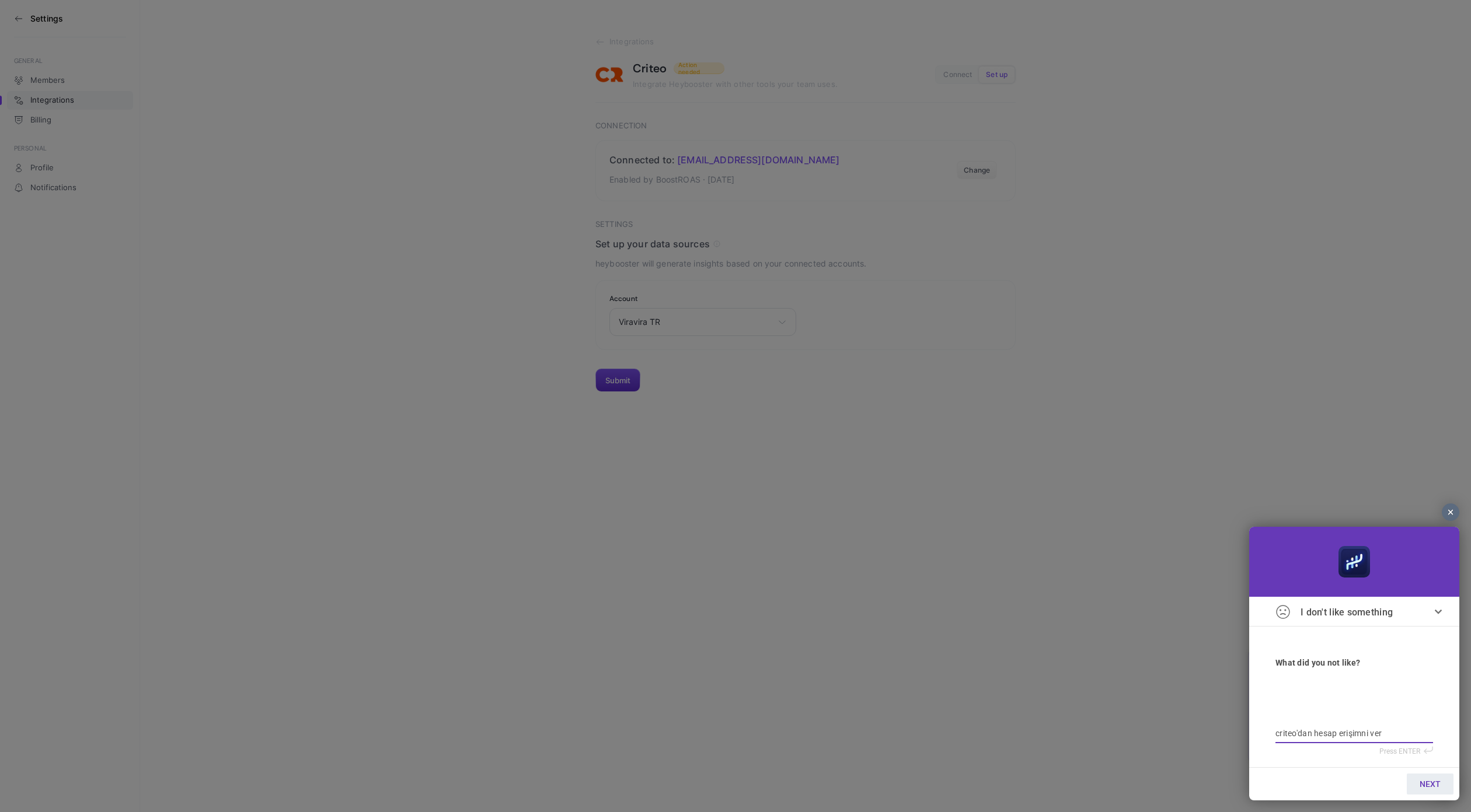
type textarea "criteo'dan hesap erişimni verd"
type textarea "criteo'dan hesap erişimni verdi"
type textarea "criteo'dan hesap erişimni verdim"
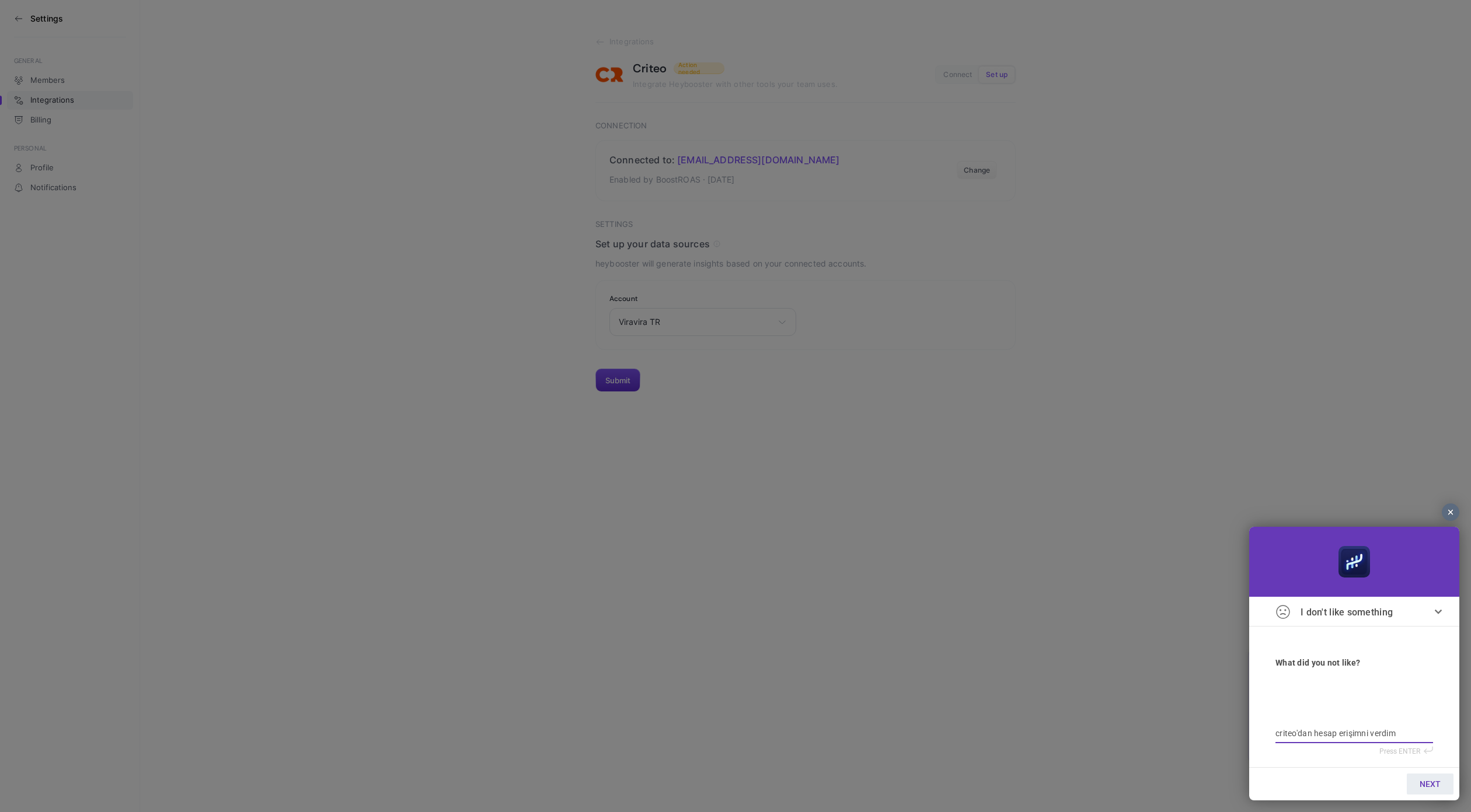
type textarea "criteo'dan hesap erişimni verdim"
type textarea "criteo'dan hesap erişimni verdim a"
type textarea "criteo'dan hesap erişimni verdim am"
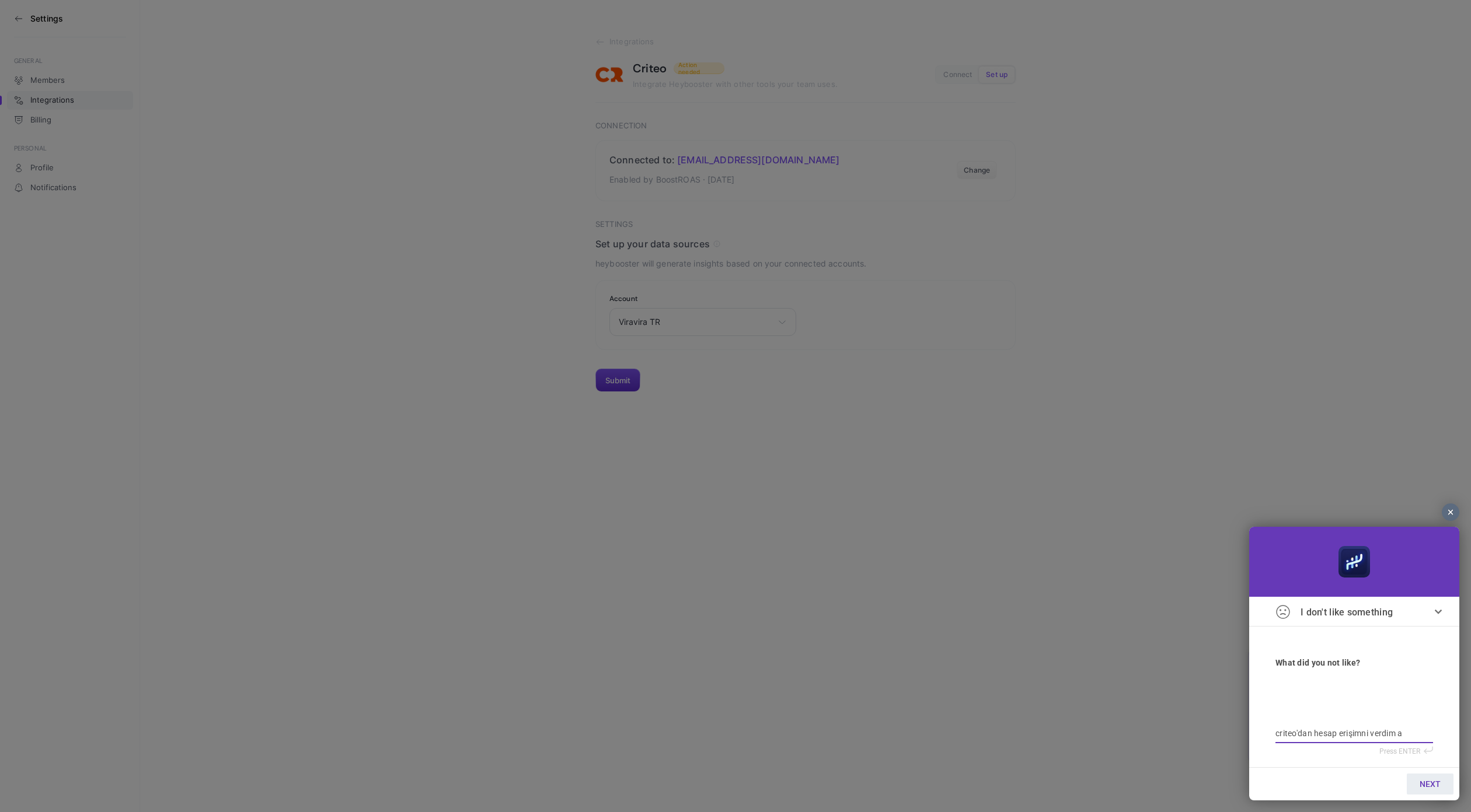
type textarea "criteo'dan hesap erişimni verdim am"
type textarea "criteo'dan hesap erişimni verdim ama"
type textarea "criteo'dan hesap erişimni verdim ama h"
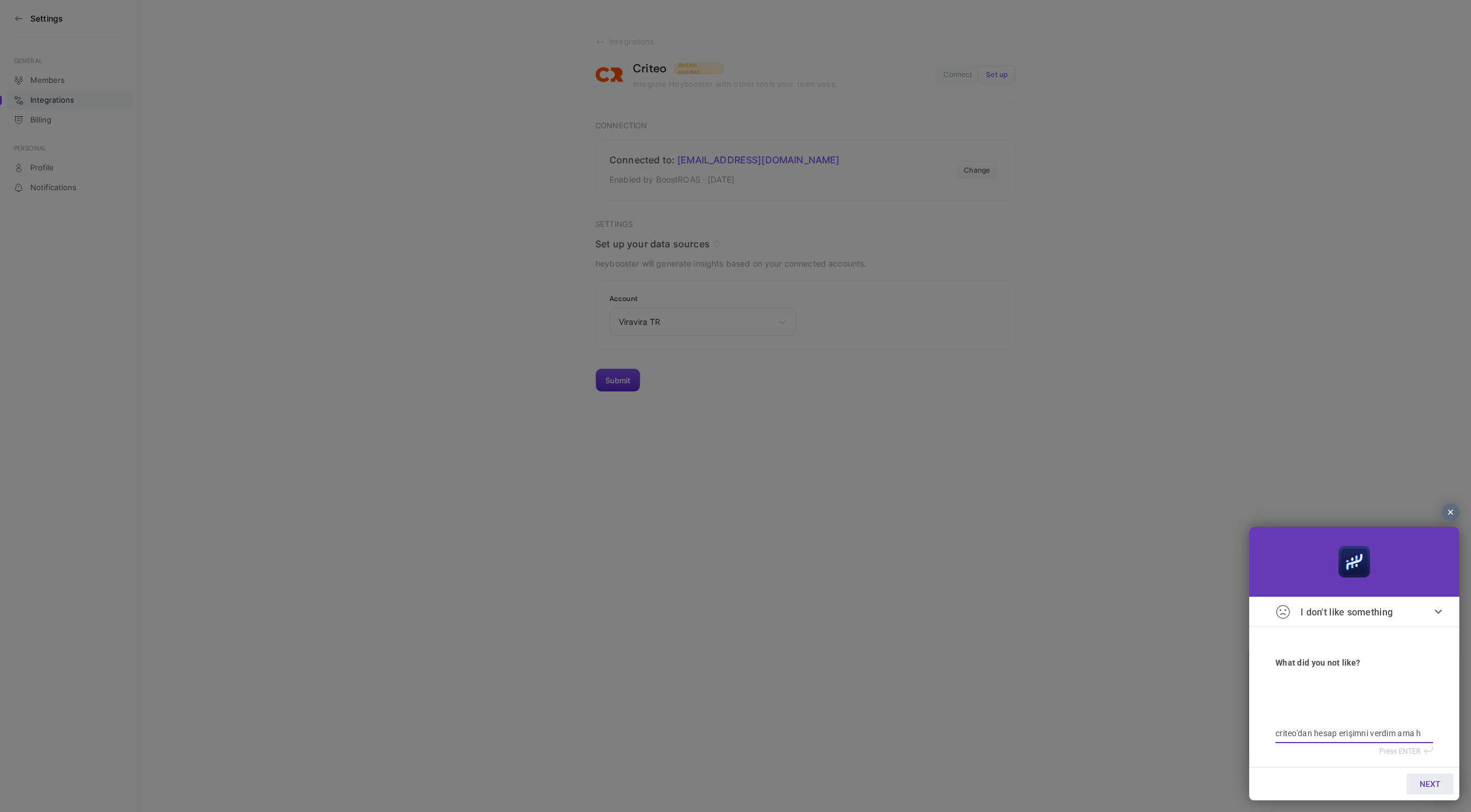
type textarea "criteo'dan hesap erişimni verdim ama ha"
type textarea "criteo'dan hesap erişimni verdim ama hal"
type textarea "criteo'dan hesap erişimni verdim ama hala"
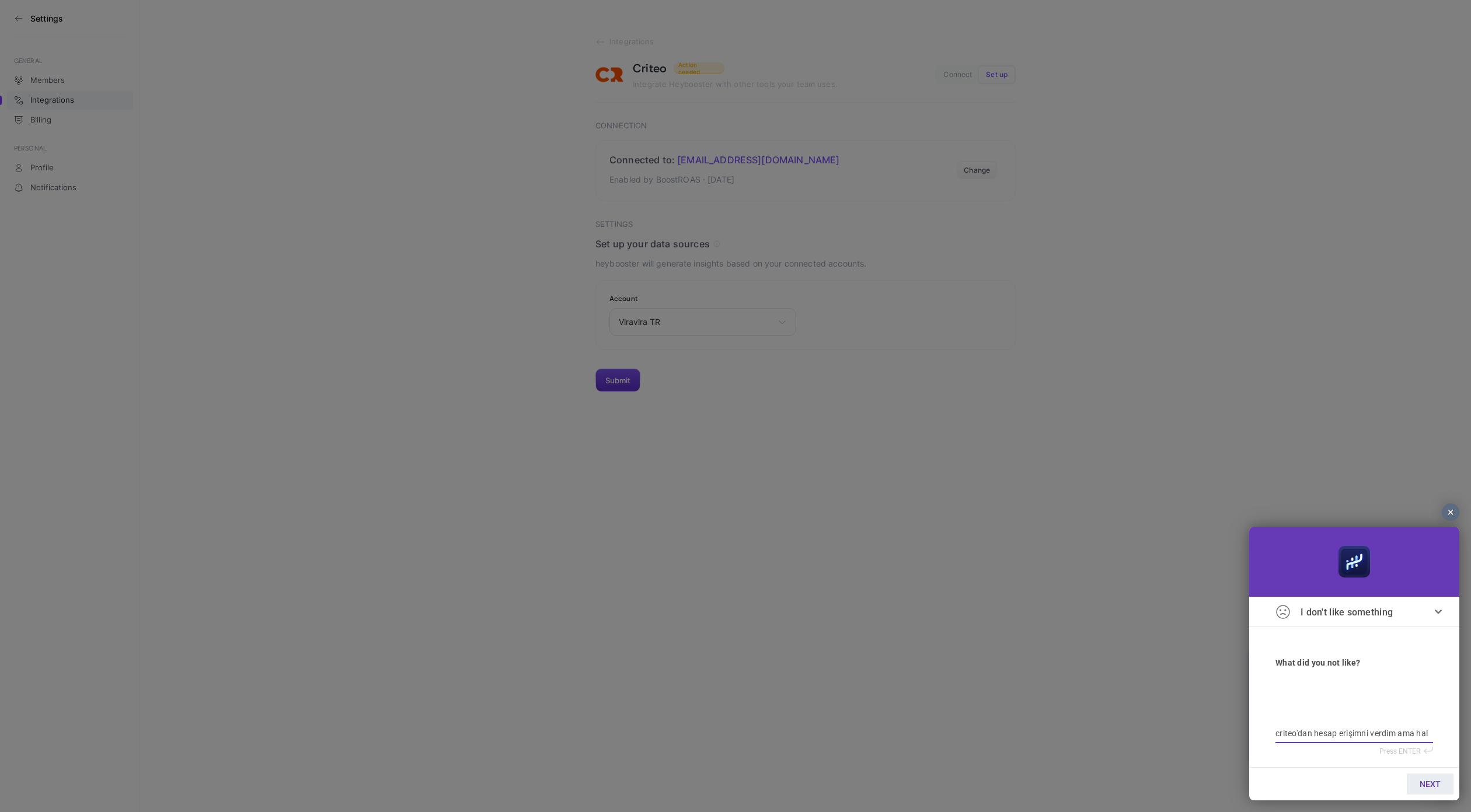
type textarea "criteo'dan hesap erişimni verdim ama hala"
type textarea "criteo'dan hesap erişimni verdim ama hala s"
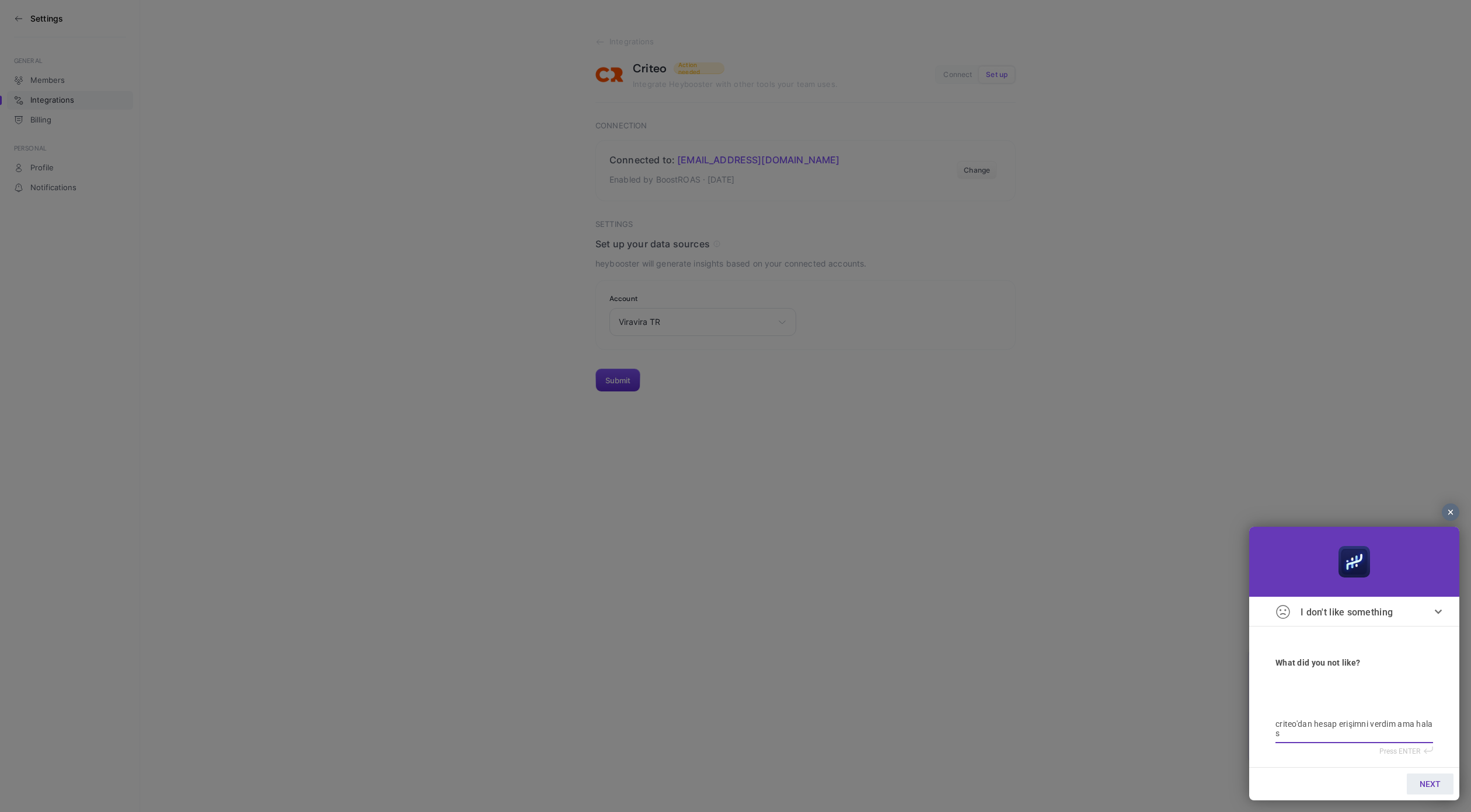
type textarea "criteo'dan hesap erişimni verdim ama hala sh"
type textarea "criteo'dan hesap erişimni verdim ama hala sho"
type textarea "criteo'dan hesap erişimni verdim ama hala shop"
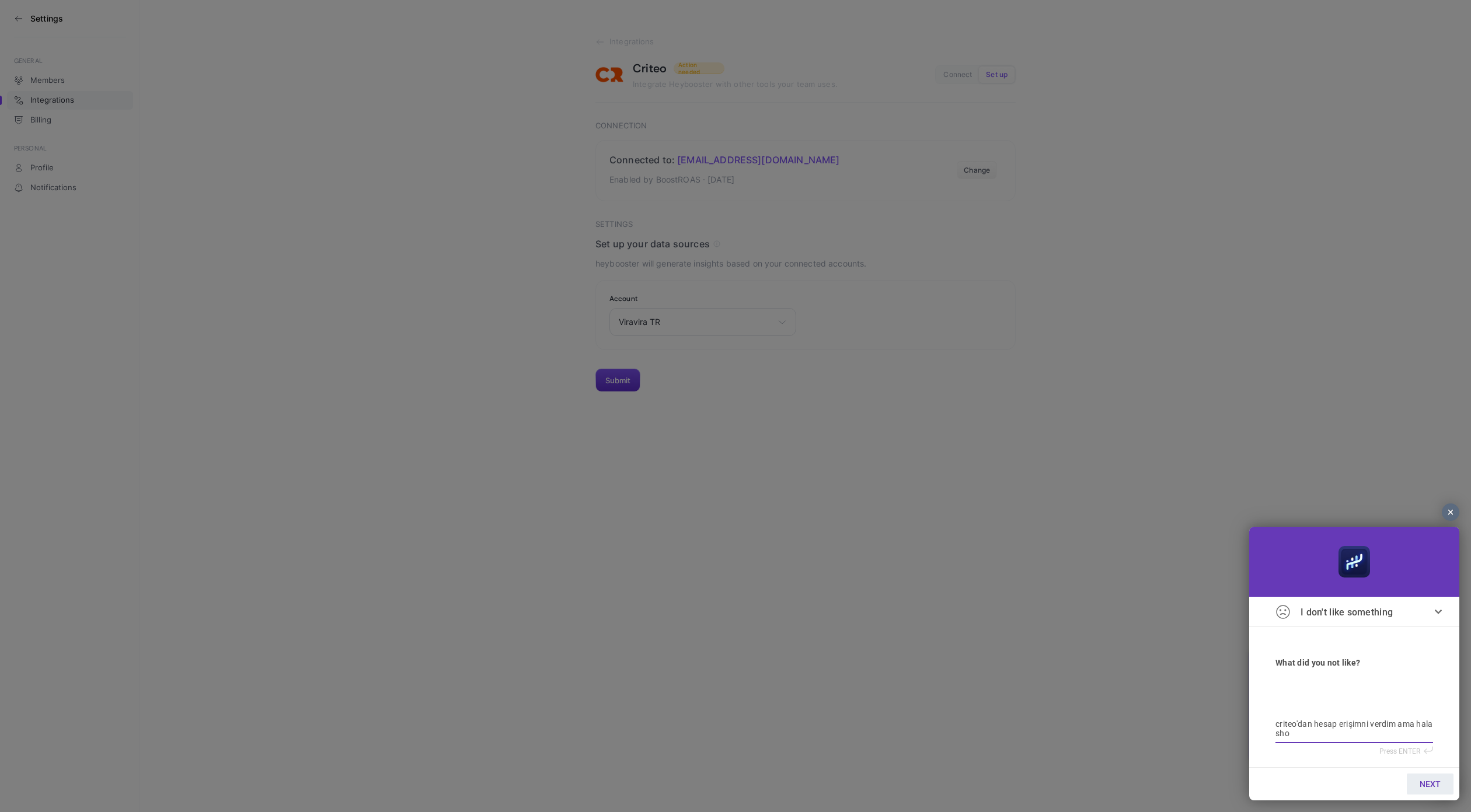
type textarea "criteo'dan hesap erişimni verdim ama hala shop"
type textarea "criteo'dan hesap erişimni verdim ama hala shopi"
type textarea "criteo'dan hesap erişimni verdim ama hala shopig"
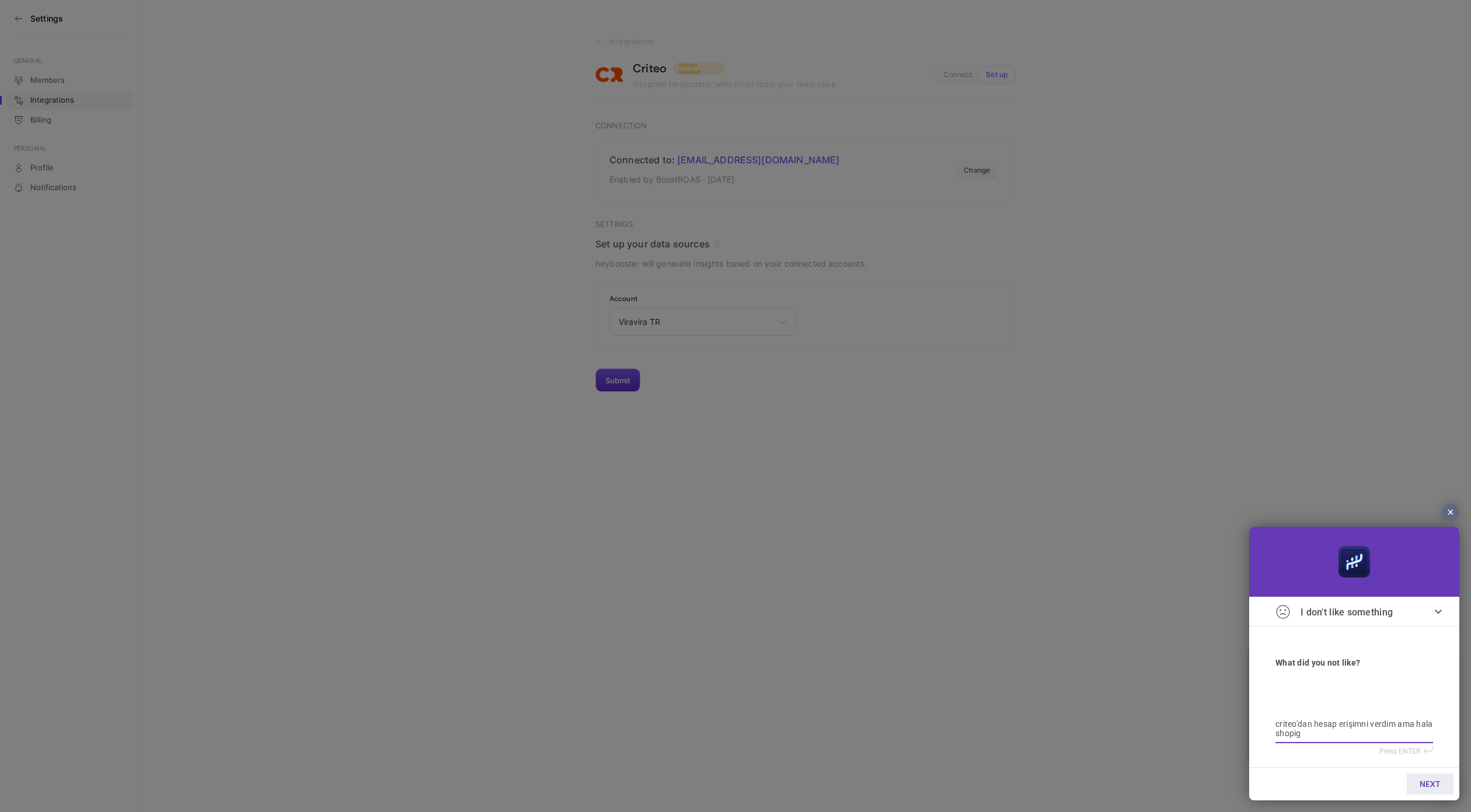
type textarea "criteo'dan hesap erişimni verdim ama hala shopigo"
type textarea "criteo'dan hesap erişimni verdim ama hala shopigo v"
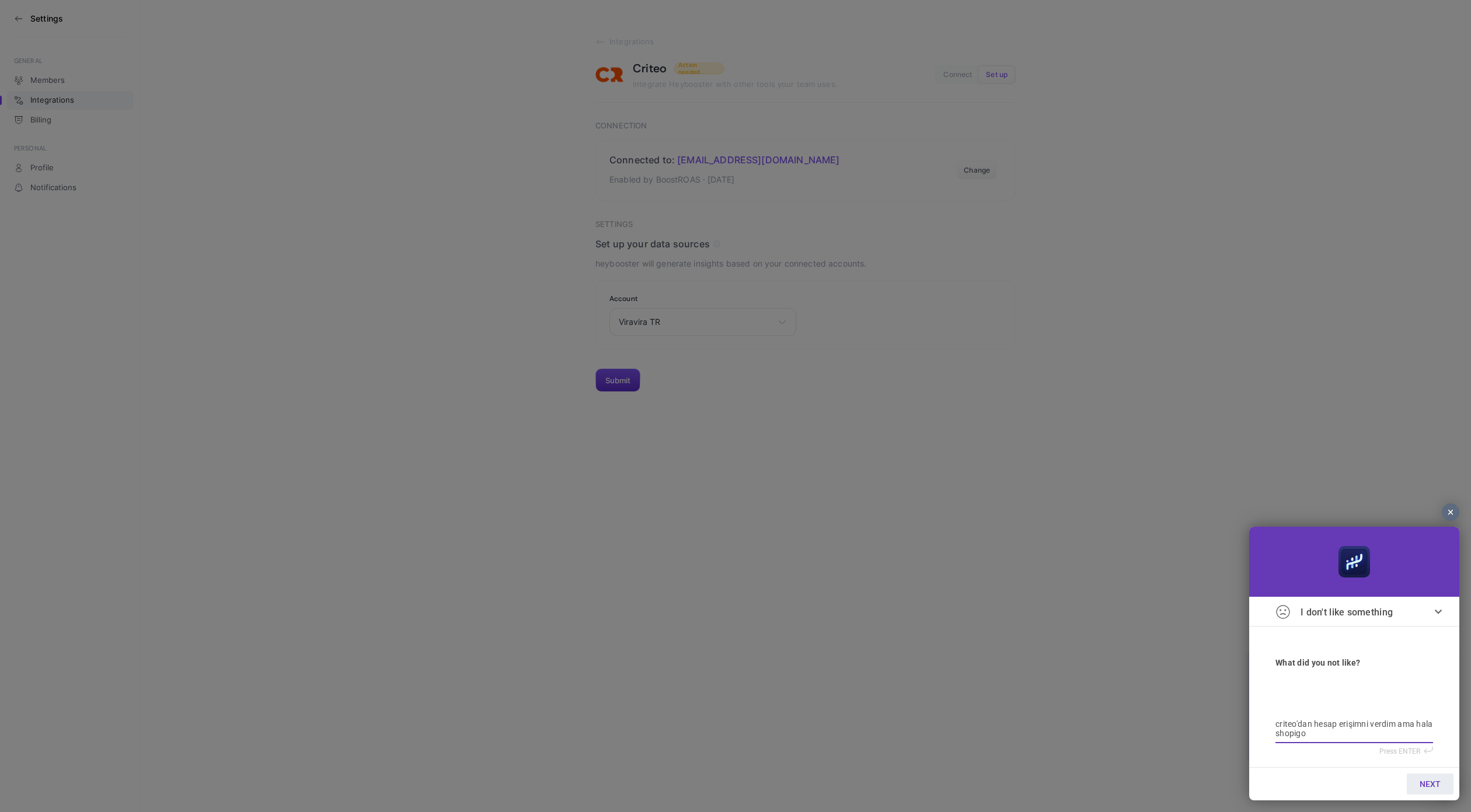
type textarea "criteo'dan hesap erişimni verdim ama hala shopigo v"
type textarea "criteo'dan hesap erişimni verdim ama hala shopigo ve"
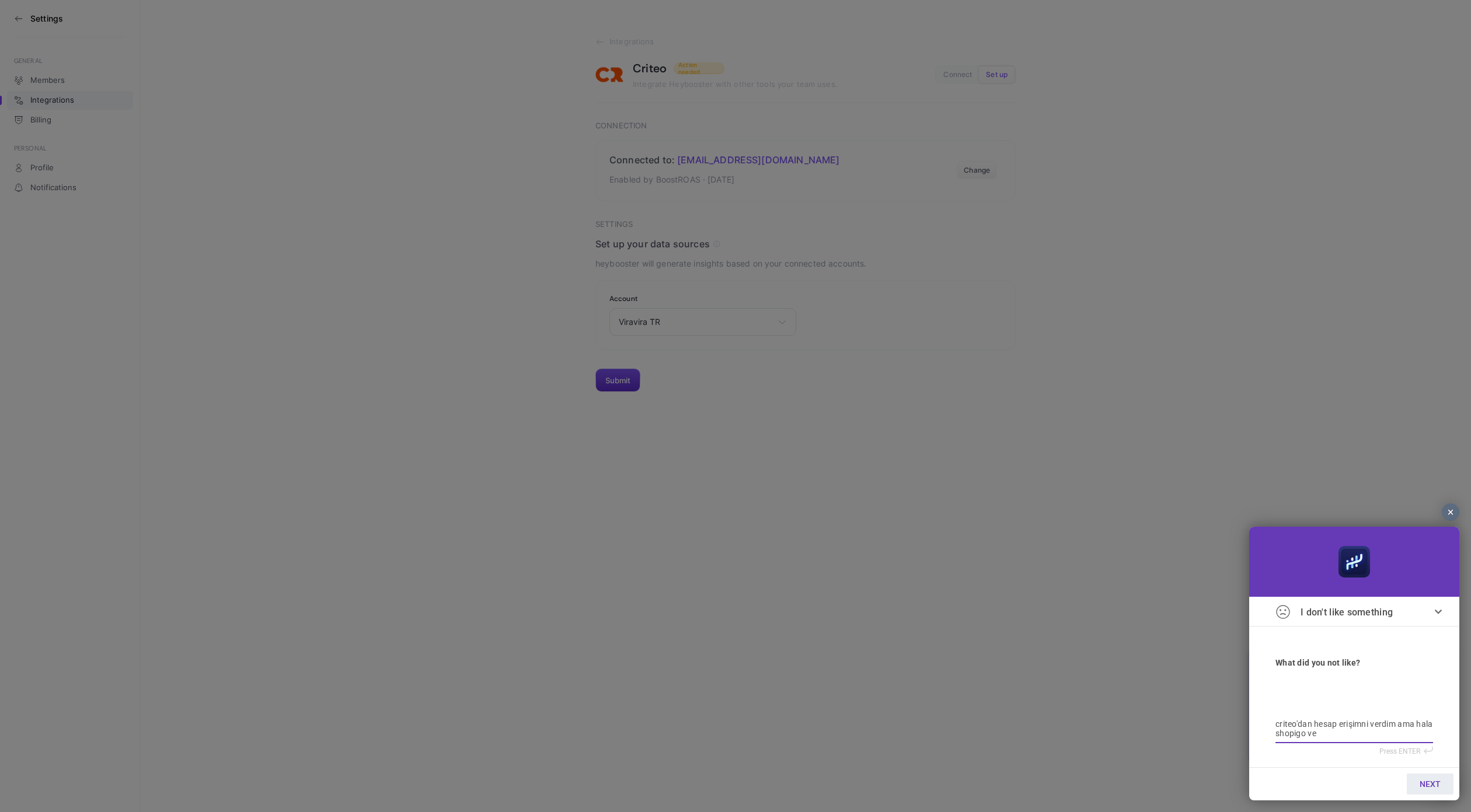
type textarea "criteo'dan hesap erişimni verdim ama hala shopigo ve p"
type textarea "criteo'dan hesap erişimni verdim ama hala shopigo ve pa"
type textarea "criteo'dan hesap erişimni verdim ama hala shopigo ve par"
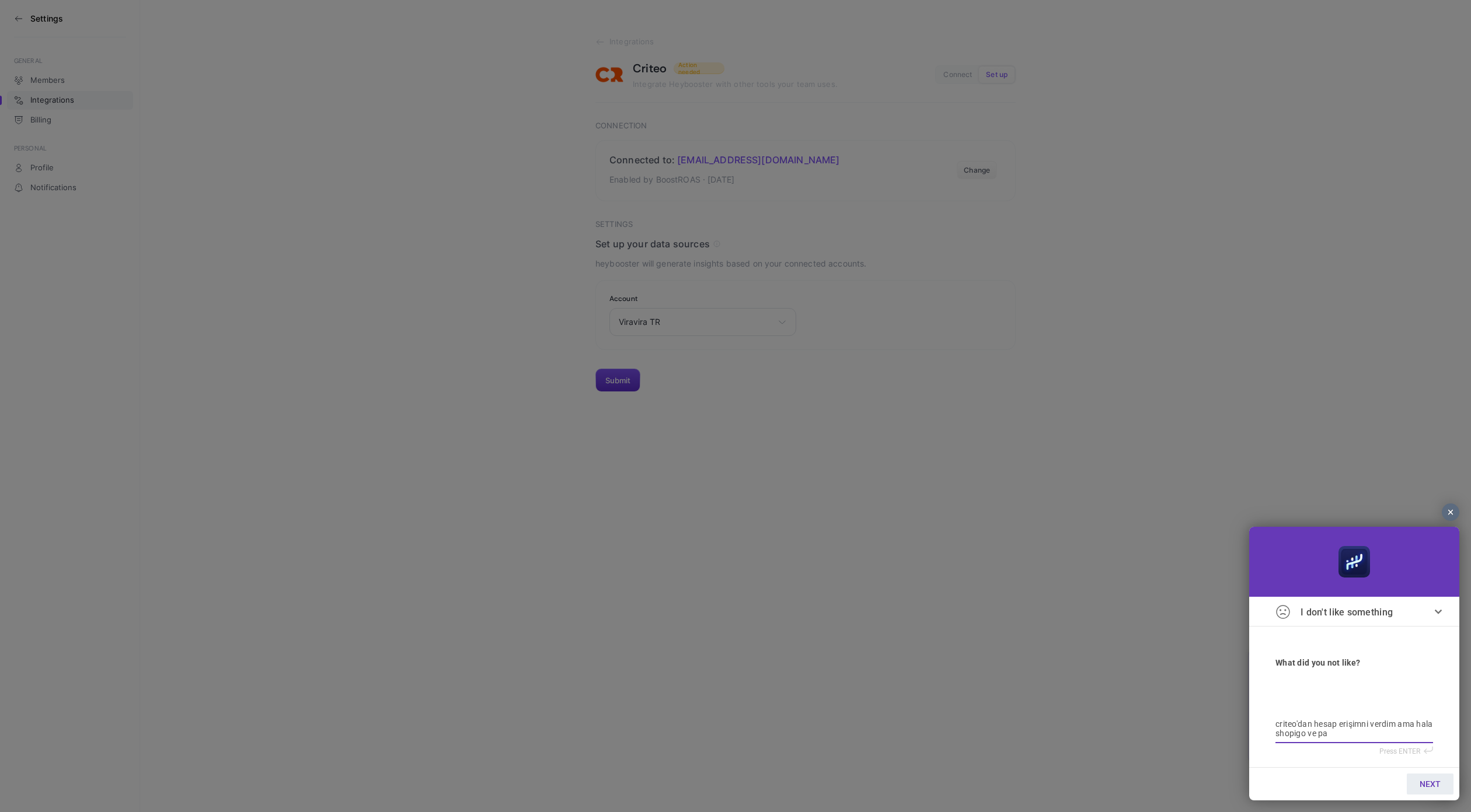
type textarea "criteo'dan hesap erişimni verdim ama hala shopigo ve par"
type textarea "criteo'dan hesap erişimni verdim ama hala shopigo ve para"
type textarea "criteo'dan hesap erişimni verdim ama hala shopigo ve paraş"
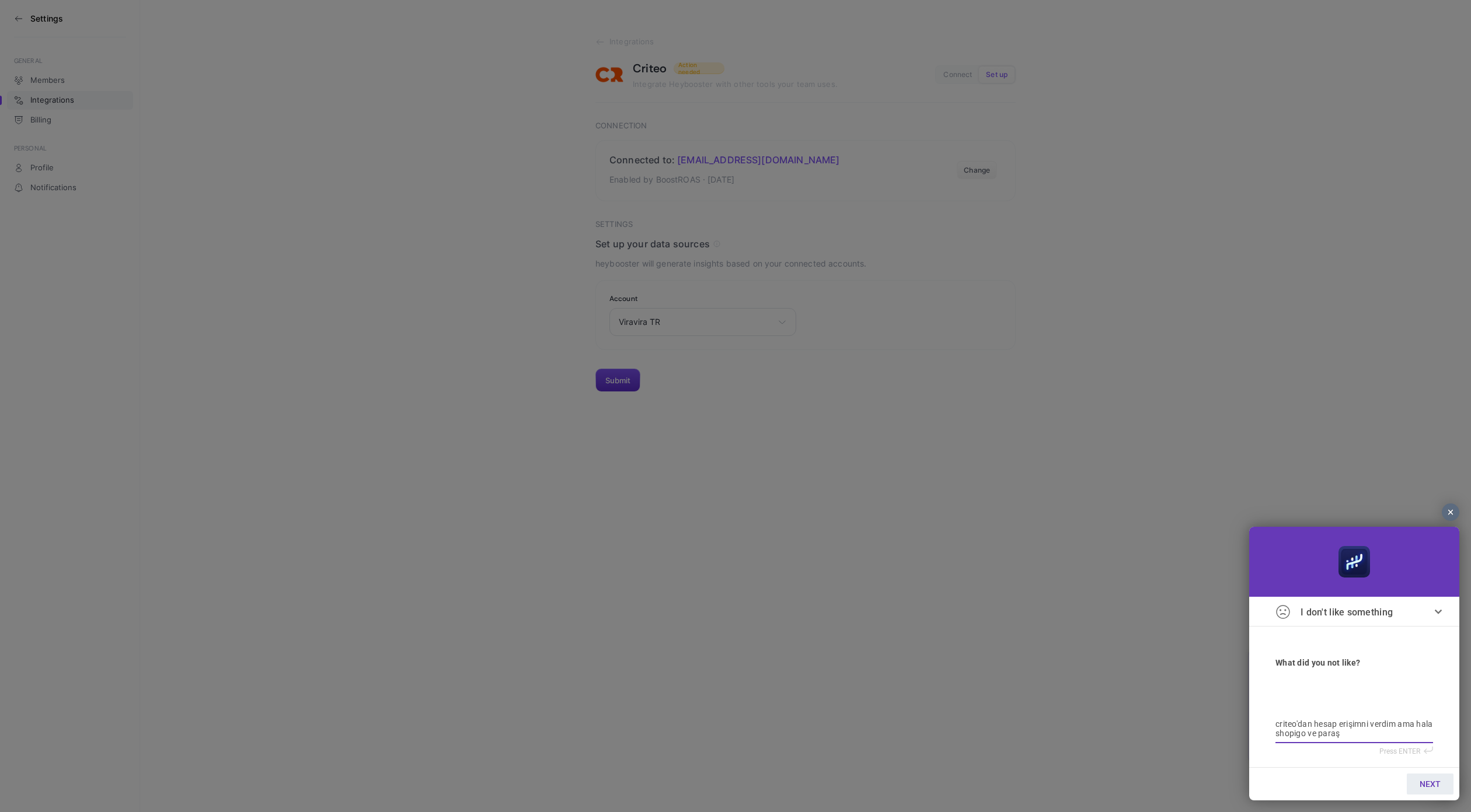
type textarea "criteo'dan hesap erişimni verdim ama hala shopigo ve paraşü"
type textarea "criteo'dan hesap erişimni verdim ama hala shopigo ve paraşüt"
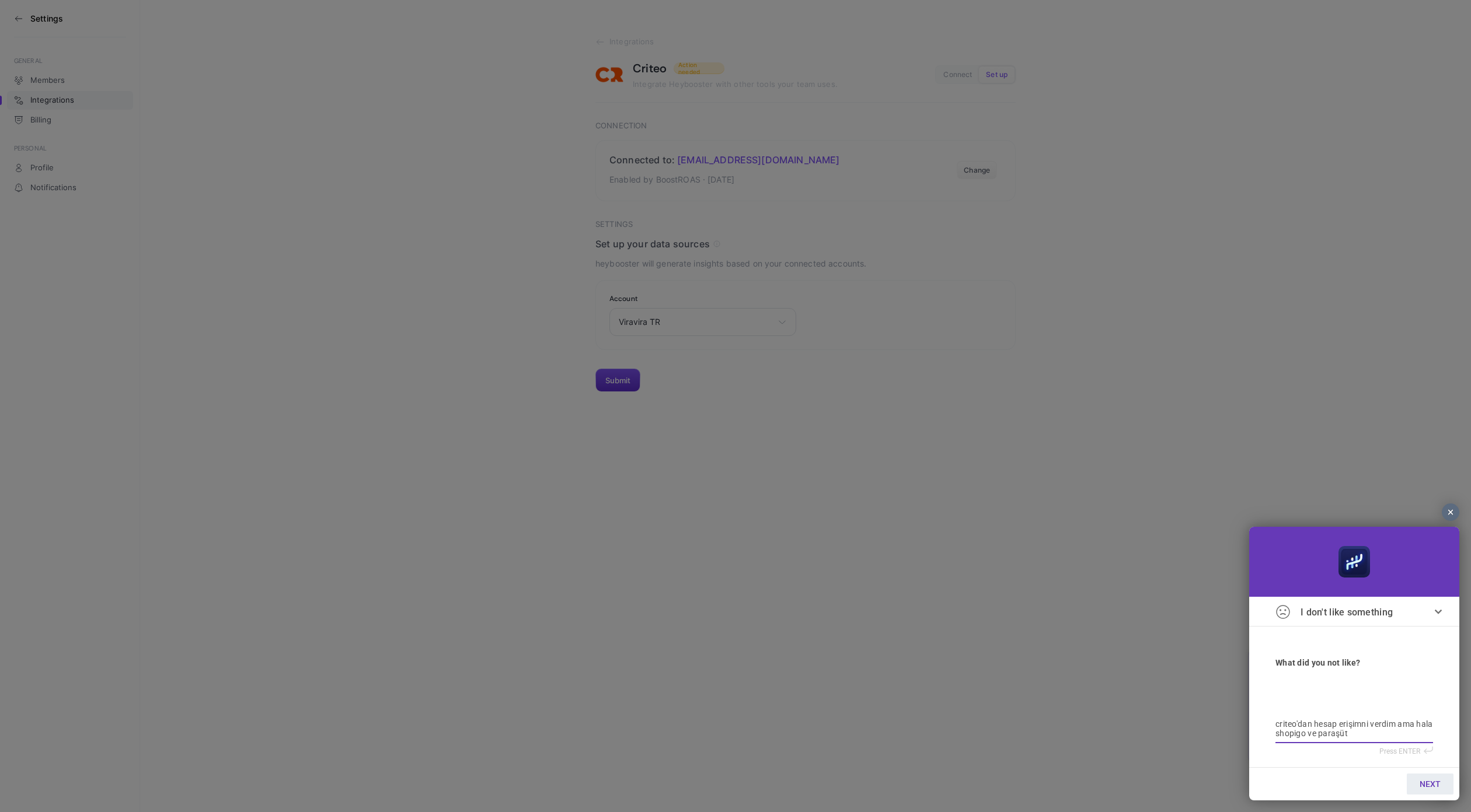
type textarea "criteo'dan hesap erişimni verdim ama hala shopigo ve paraşüt"
type textarea "criteo'dan hesap erişimni verdim ama hala shopigo ve paraşüt h"
type textarea "criteo'dan hesap erişimni verdim ama hala shopigo ve paraşüt he"
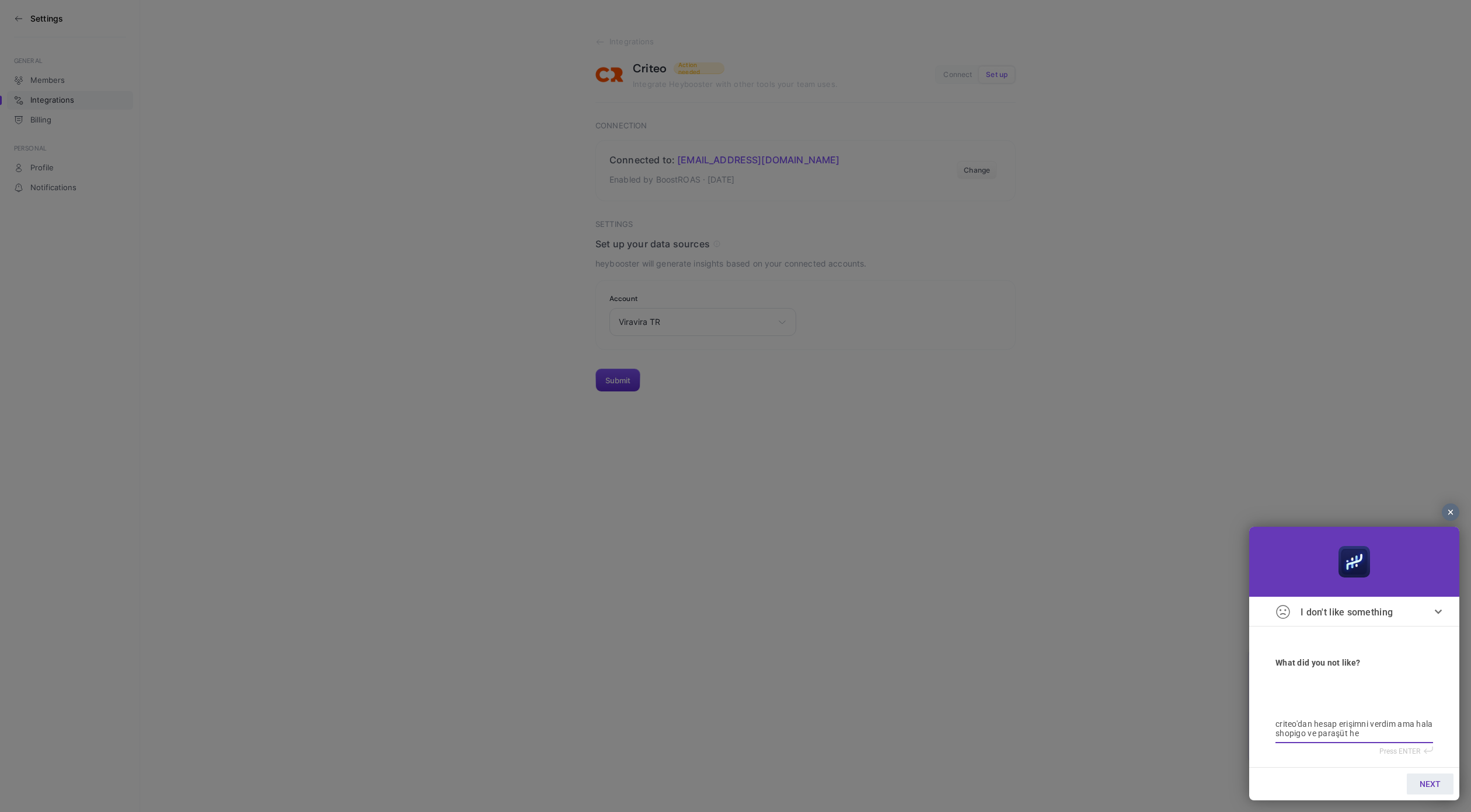
type textarea "criteo'dan hesap erişimni verdim ama hala shopigo ve paraşüt hes"
type textarea "criteo'dan hesap erişimni verdim ama hala shopigo ve paraşüt hesa"
type textarea "criteo'dan hesap erişimni verdim ama hala shopigo ve paraşüt hesap"
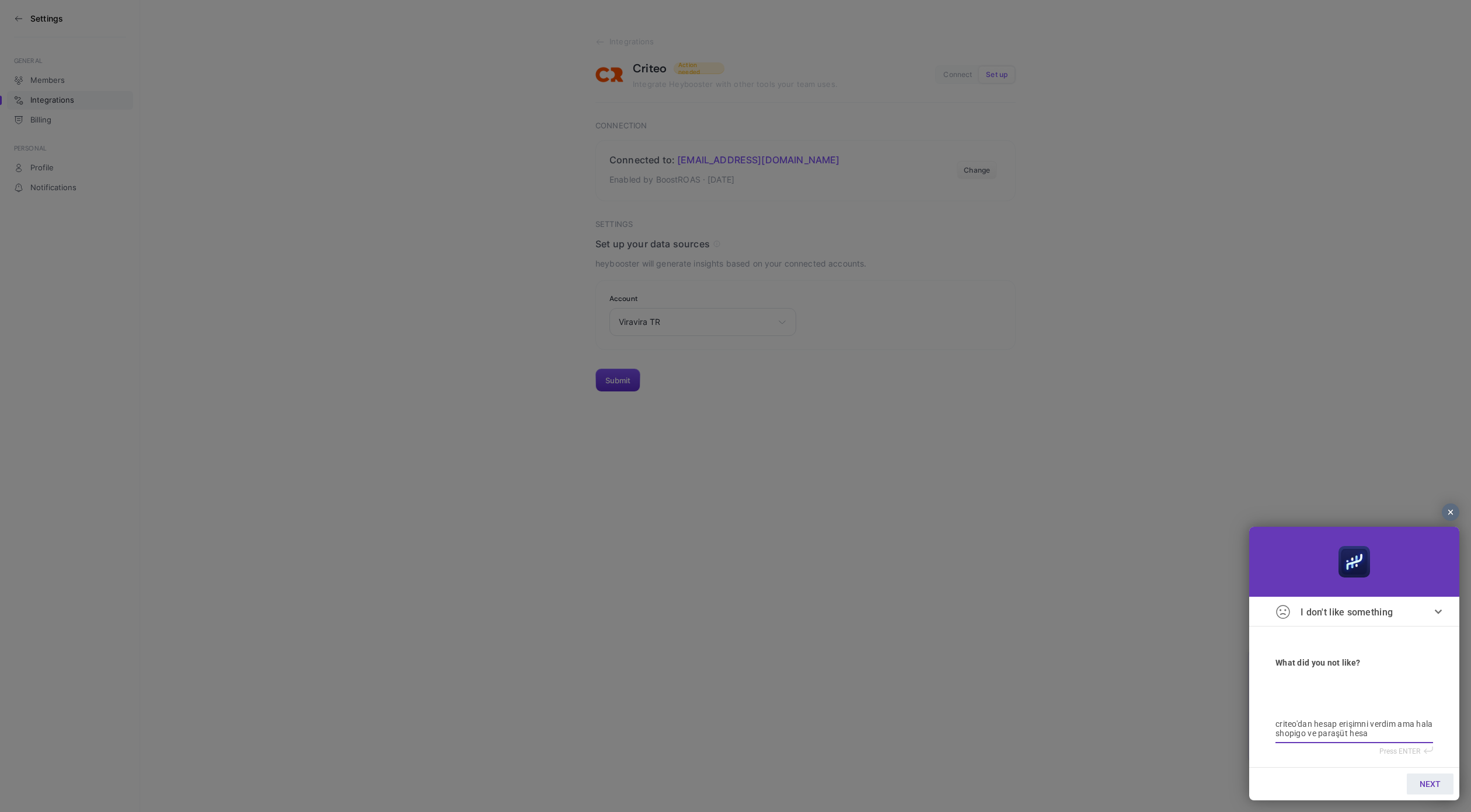
type textarea "criteo'dan hesap erişimni verdim ama hala shopigo ve paraşüt hesap"
type textarea "criteo'dan hesap erişimni verdim ama hala shopigo ve paraşüt hesapl"
type textarea "criteo'dan hesap erişimni verdim ama hala shopigo ve paraşüt hesapla"
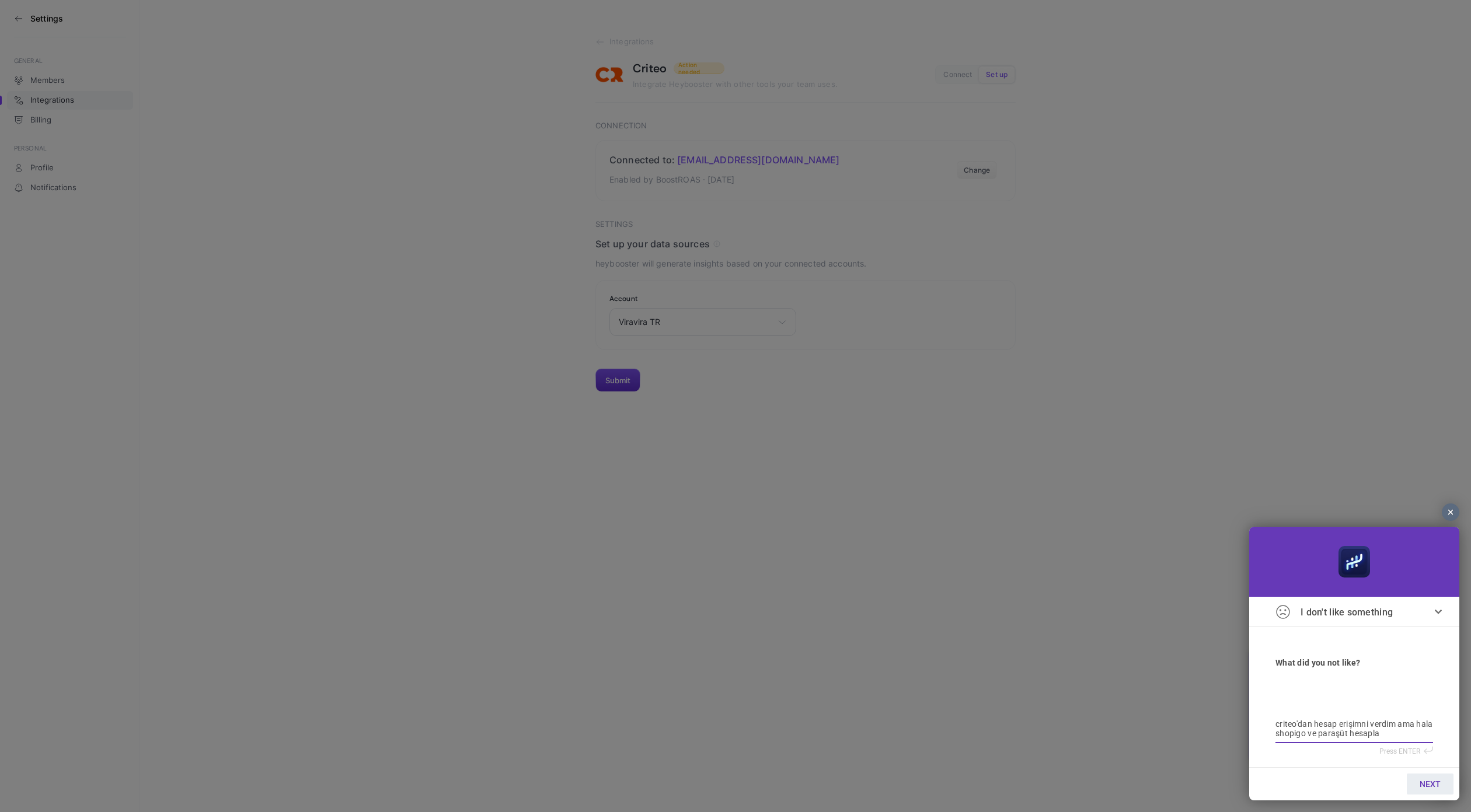
type textarea "criteo'dan hesap erişimni verdim ama hala shopigo ve paraşüt hesaplar"
type textarea "criteo'dan hesap erişimni verdim ama hala shopigo ve paraşüt hesapları"
type textarea "criteo'dan hesap erişimni verdim ama hala shopigo ve paraşüt hesapların"
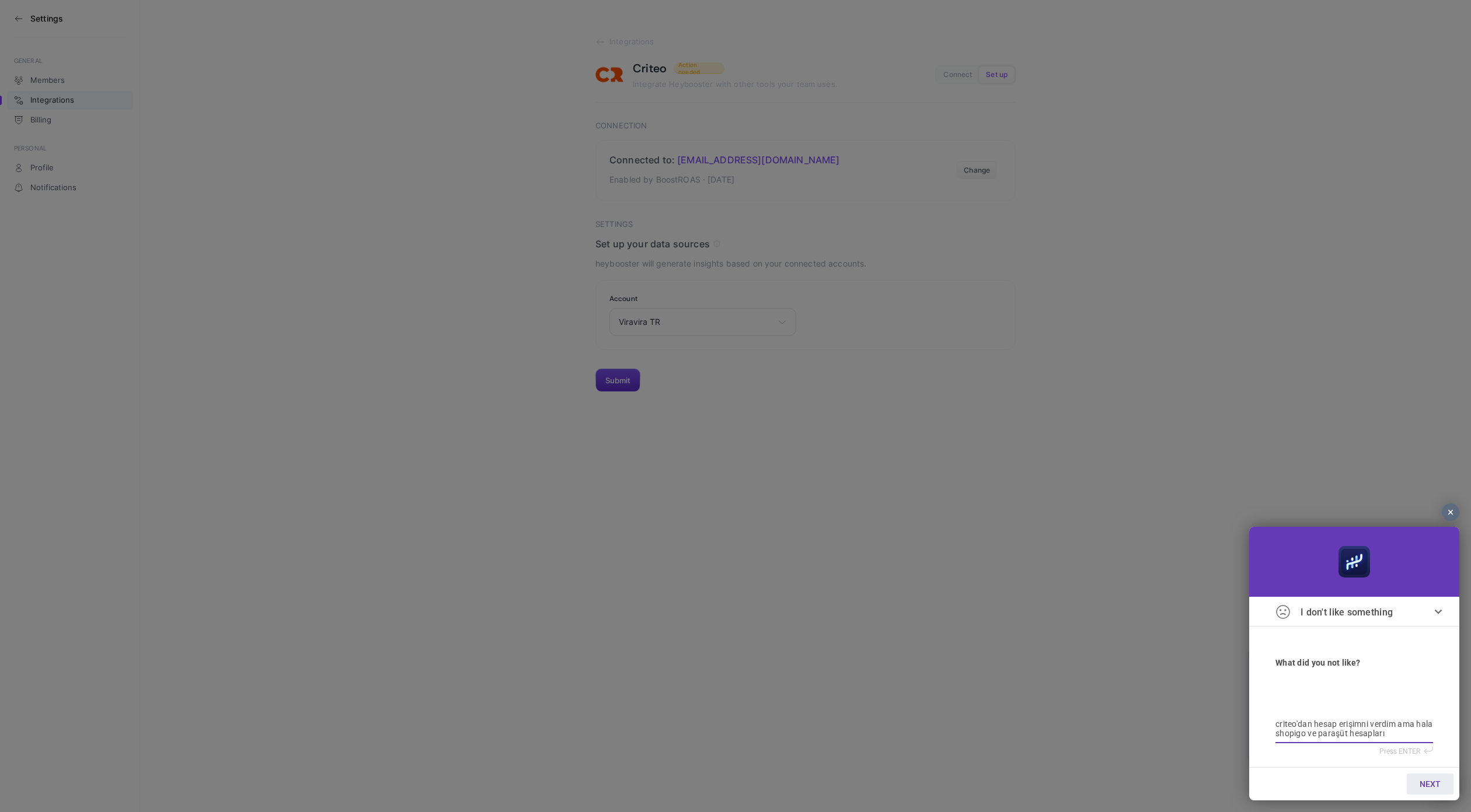
type textarea "criteo'dan hesap erişimni verdim ama hala shopigo ve paraşüt hesapların"
type textarea "criteo'dan hesap erişimni verdim ama hala shopigo ve paraşüt hesaplarını"
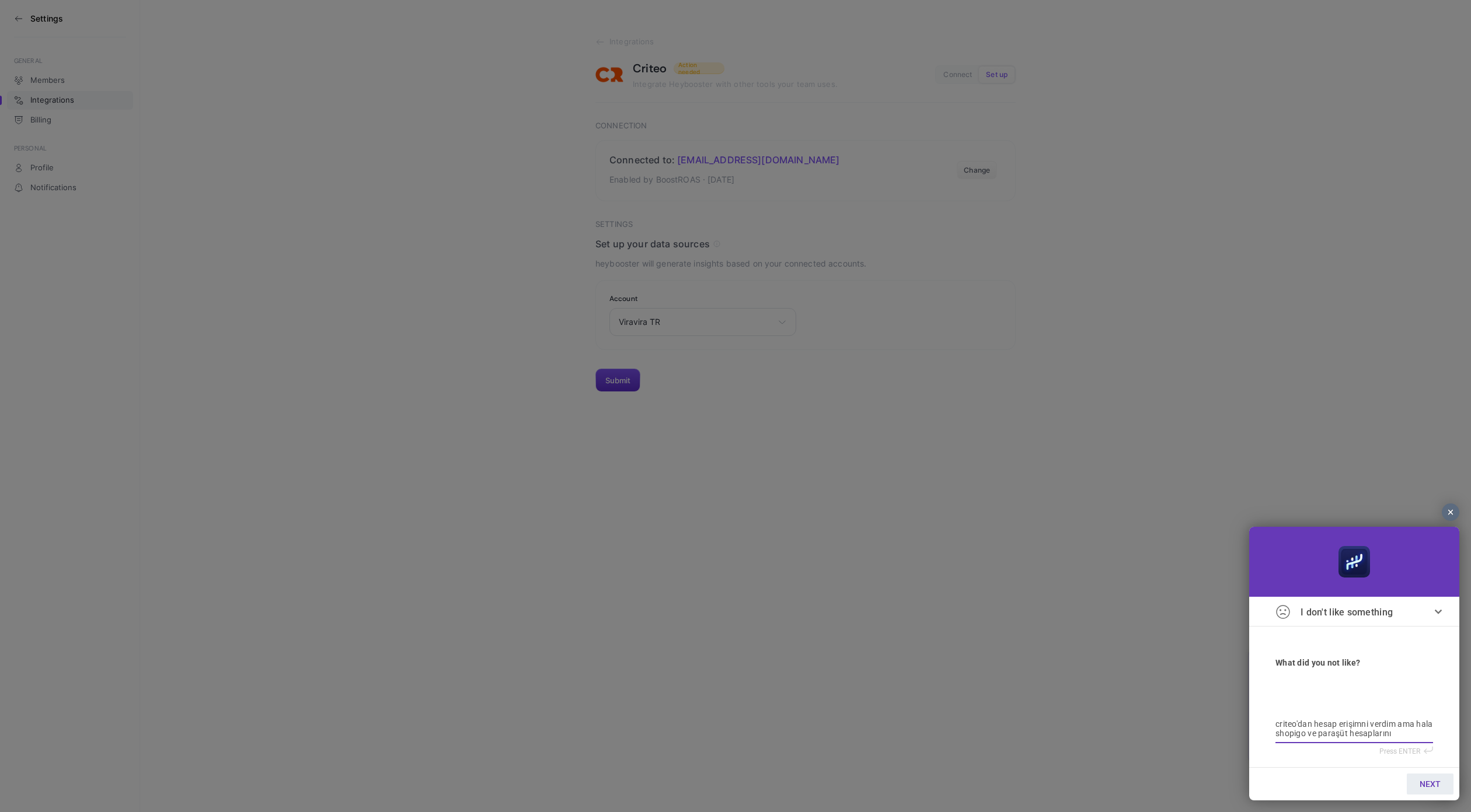
type textarea "criteo'dan hesap erişimni verdim ama hala shopigo ve paraşüt hesaplarını g"
type textarea "criteo'dan hesap erişimni verdim ama hala shopigo ve paraşüt hesaplarını gö"
type textarea "criteo'dan hesap erişimni verdim ama hala shopigo ve paraşüt hesaplarını gör"
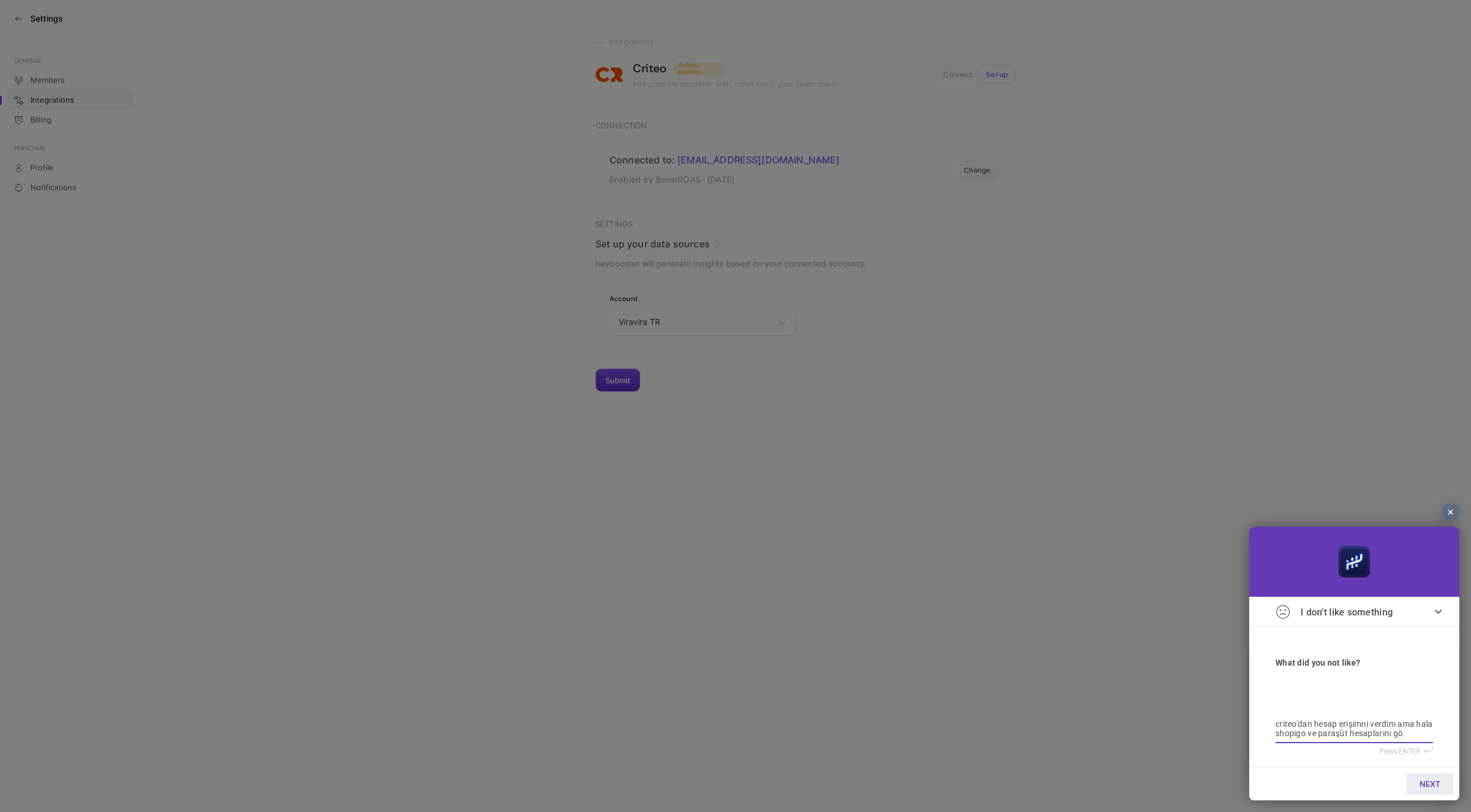
type textarea "criteo'dan hesap erişimni verdim ama hala shopigo ve paraşüt hesaplarını gör"
type textarea "criteo'dan hesap erişimni verdim ama hala shopigo ve paraşüt hesaplarını görü"
type textarea "criteo'dan hesap erişimni verdim ama hala shopigo ve paraşüt hesaplarını görüp"
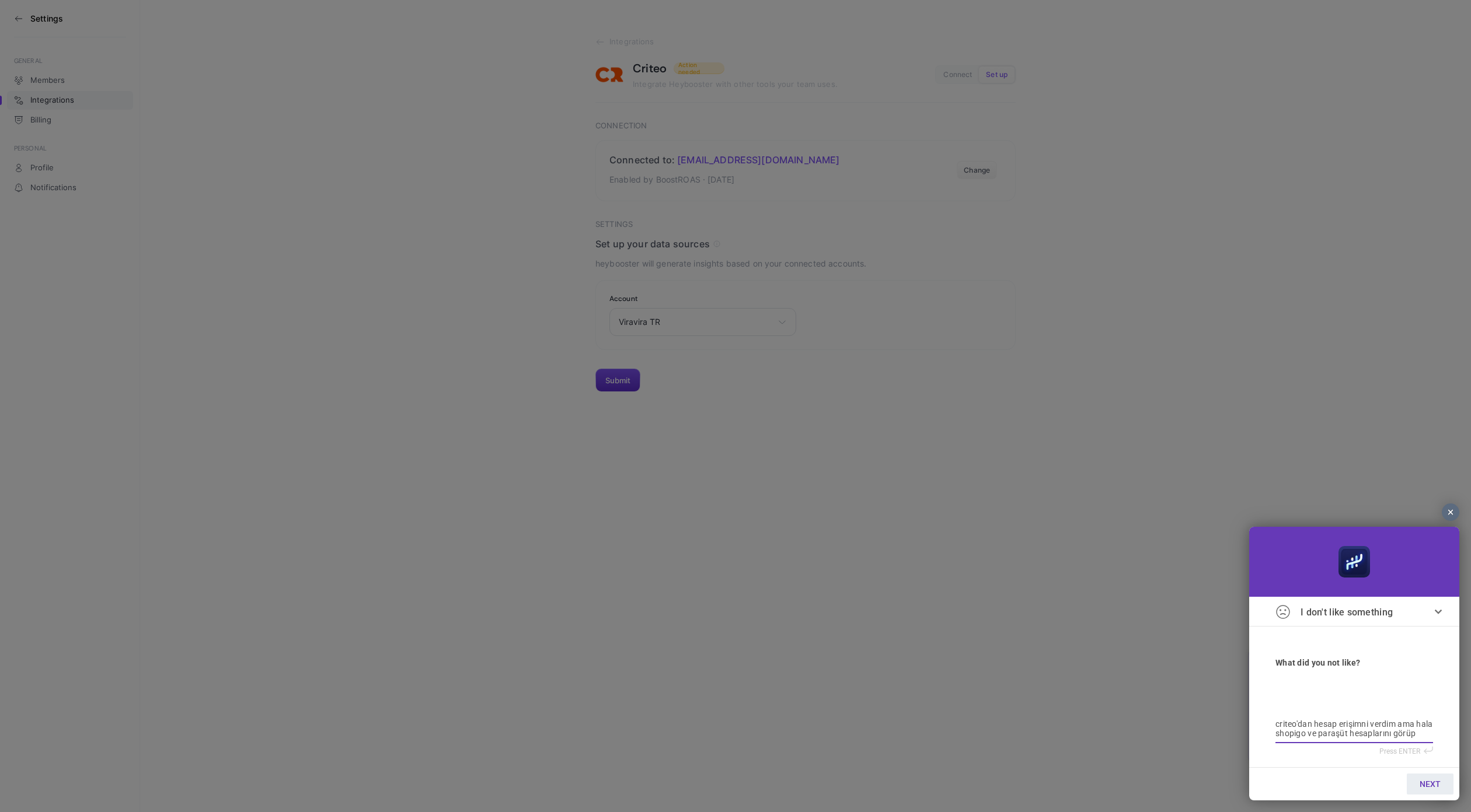
type textarea "criteo'dan hesap erişimni verdim ama hala shopigo ve paraşüt hesaplarını görüp"
type textarea "criteo'dan hesap erişimni verdim ama hala shopigo ve paraşüt hesaplarını görüp b"
type textarea "criteo'dan hesap erişimni verdim ama hala shopigo ve paraşüt hesaplarını görüp …"
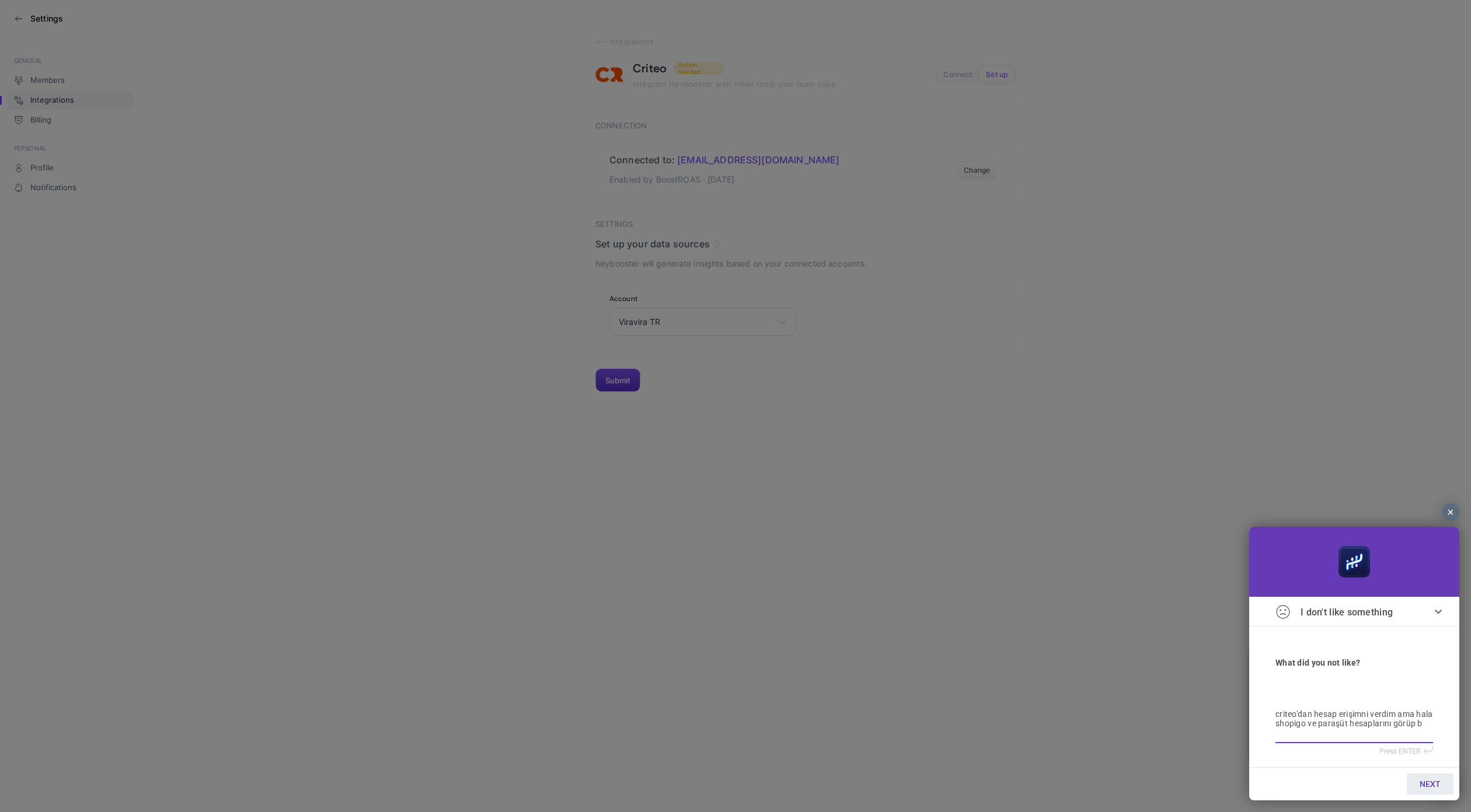
type textarea "criteo'dan hesap erişimni verdim ama hala shopigo ve paraşüt hesaplarını görüp …"
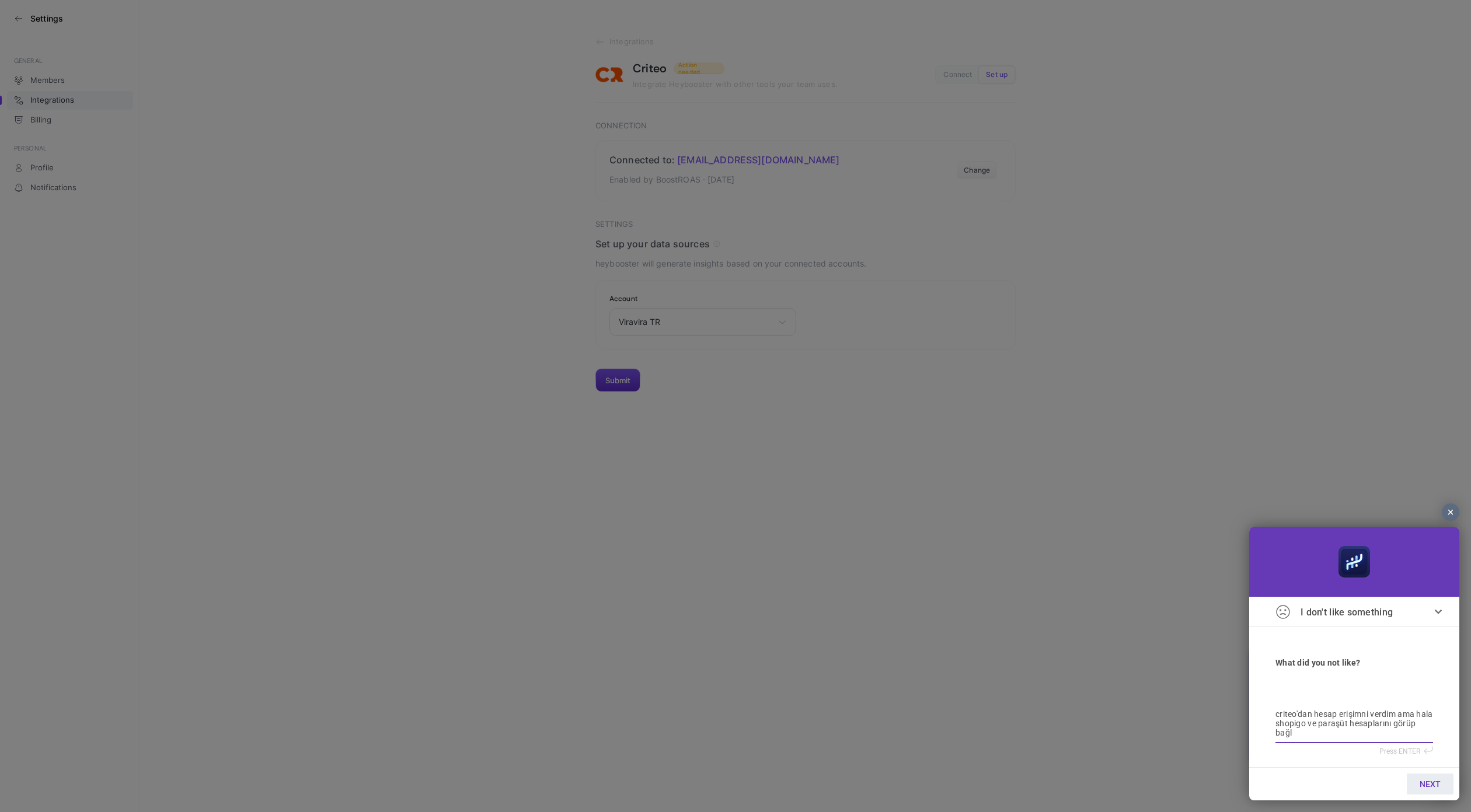
type textarea "criteo'dan hesap erişimni verdim ama hala shopigo ve paraşüt hesaplarını görüp …"
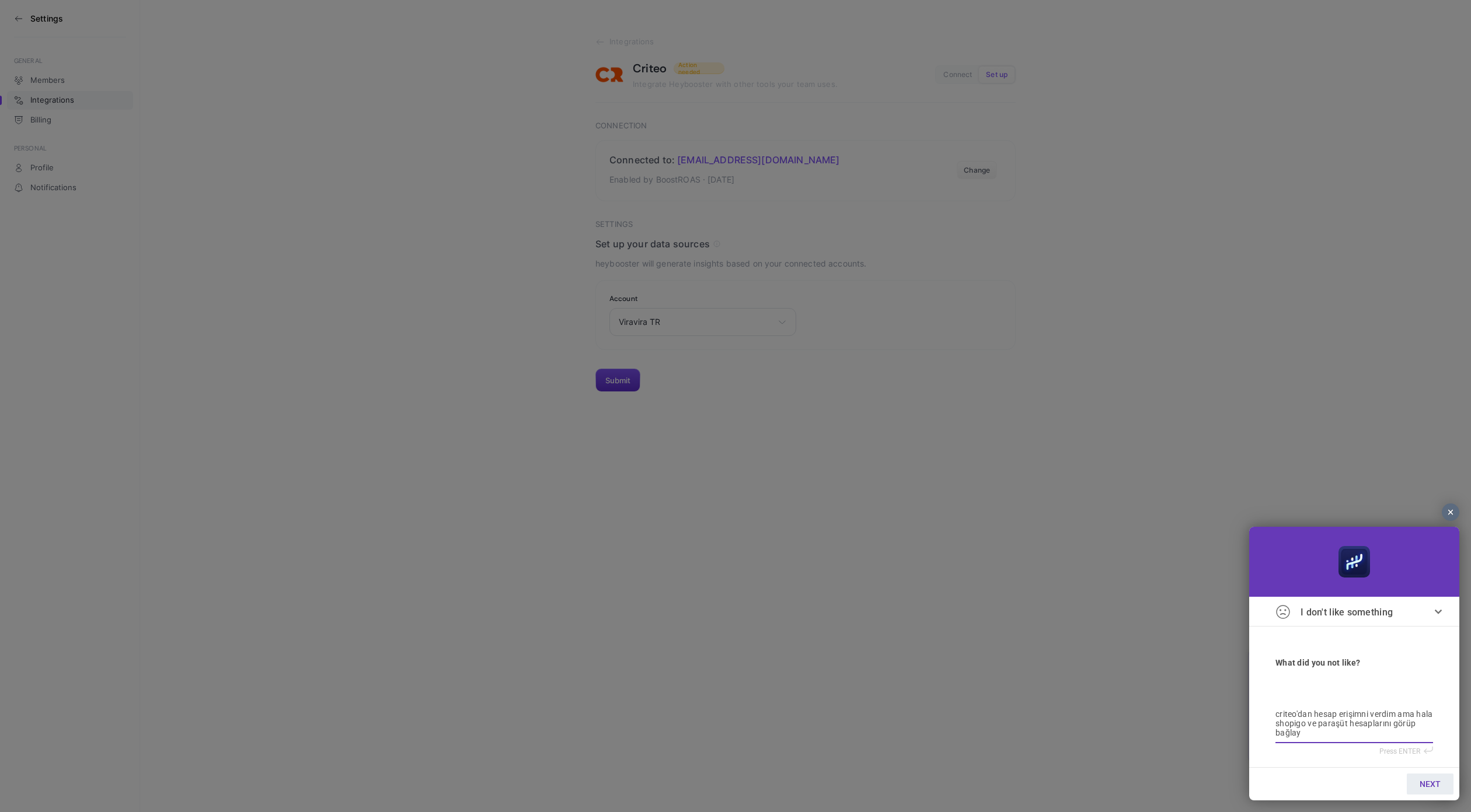
type textarea "criteo'dan hesap erişimni verdim ama hala shopigo ve paraşüt hesaplarını görüp …"
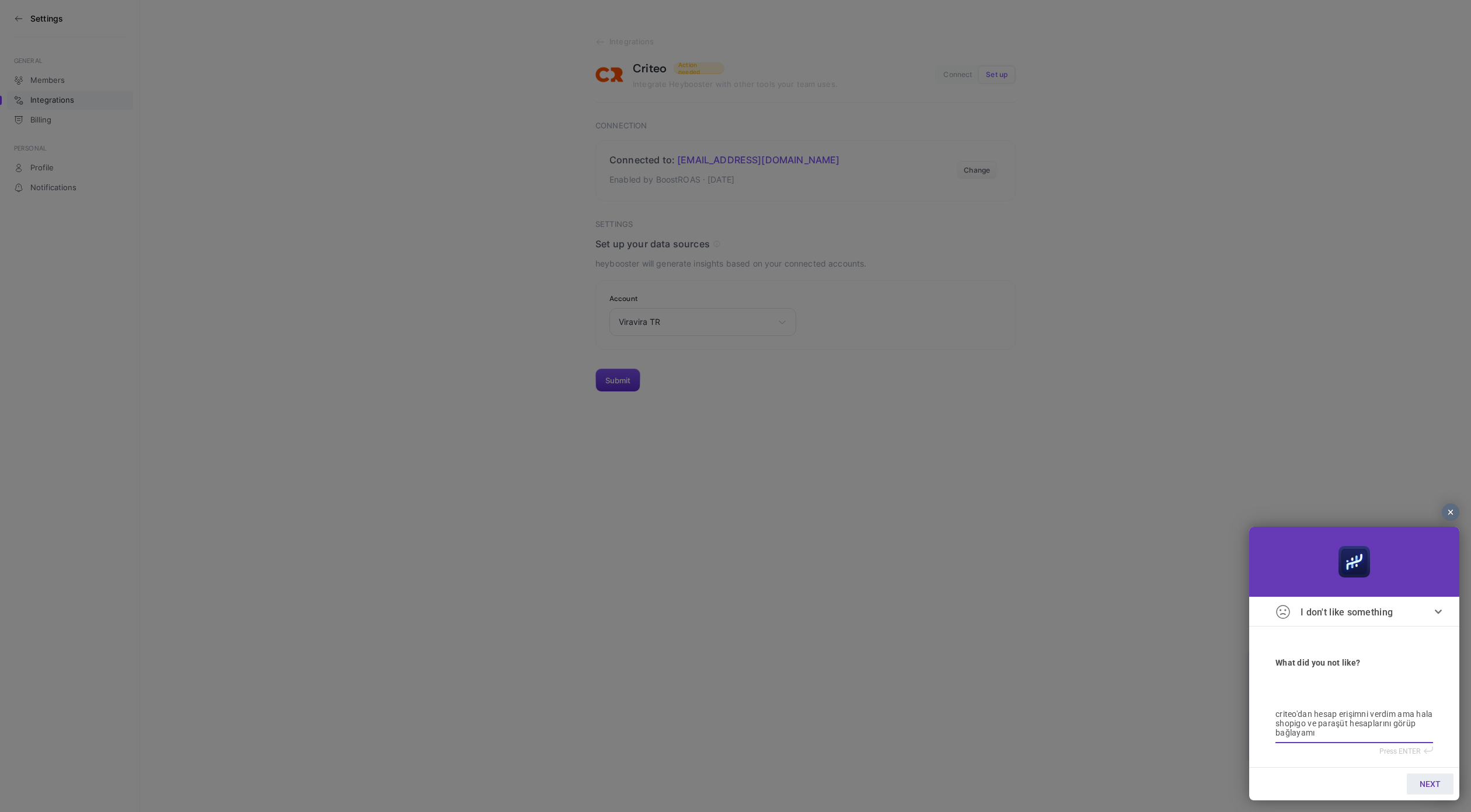
type textarea "criteo'dan hesap erişimni verdim ama hala shopigo ve paraşüt hesaplarını görüp …"
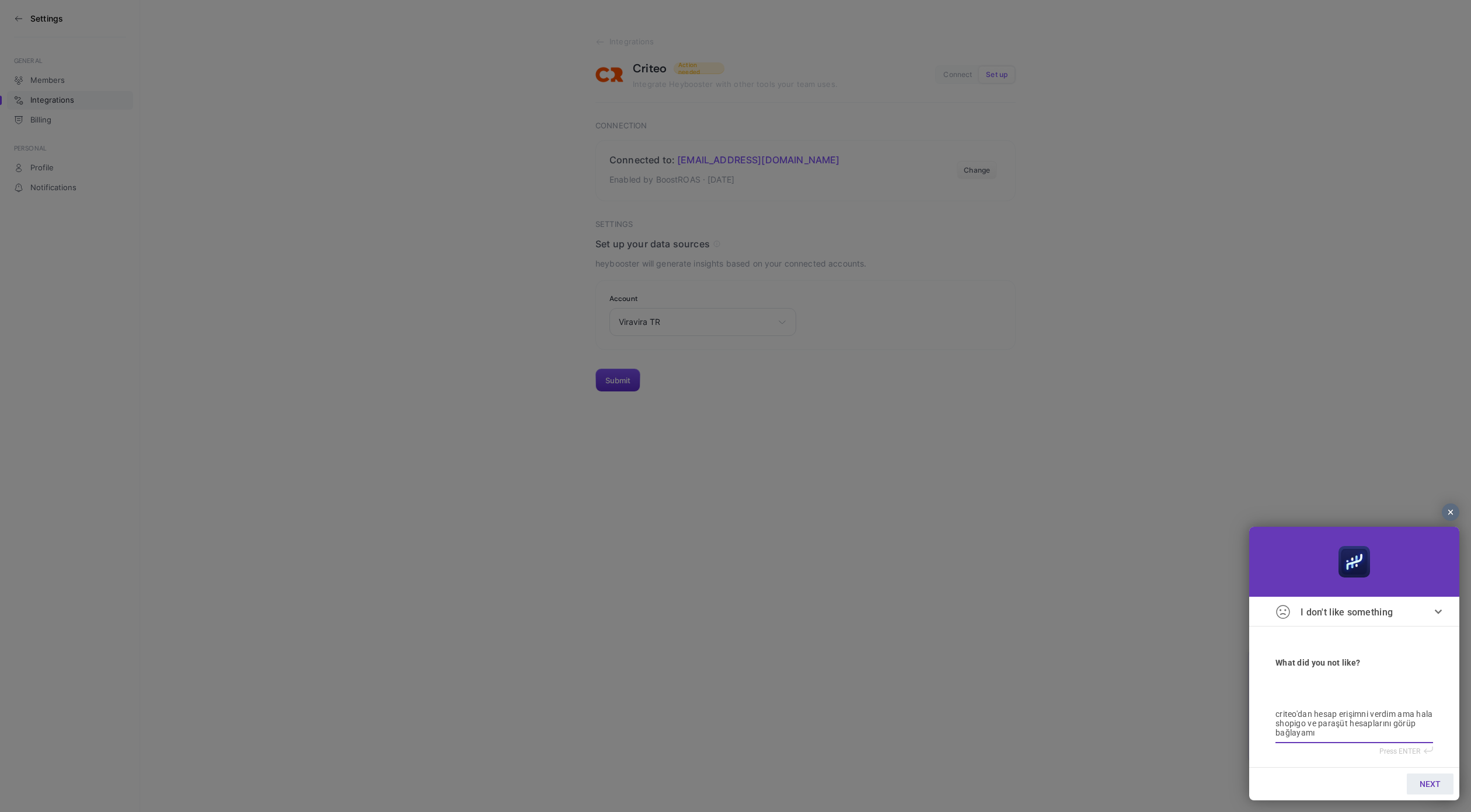
type textarea "criteo'dan hesap erişimni verdim ama hala shopigo ve paraşüt hesaplarını görüp …"
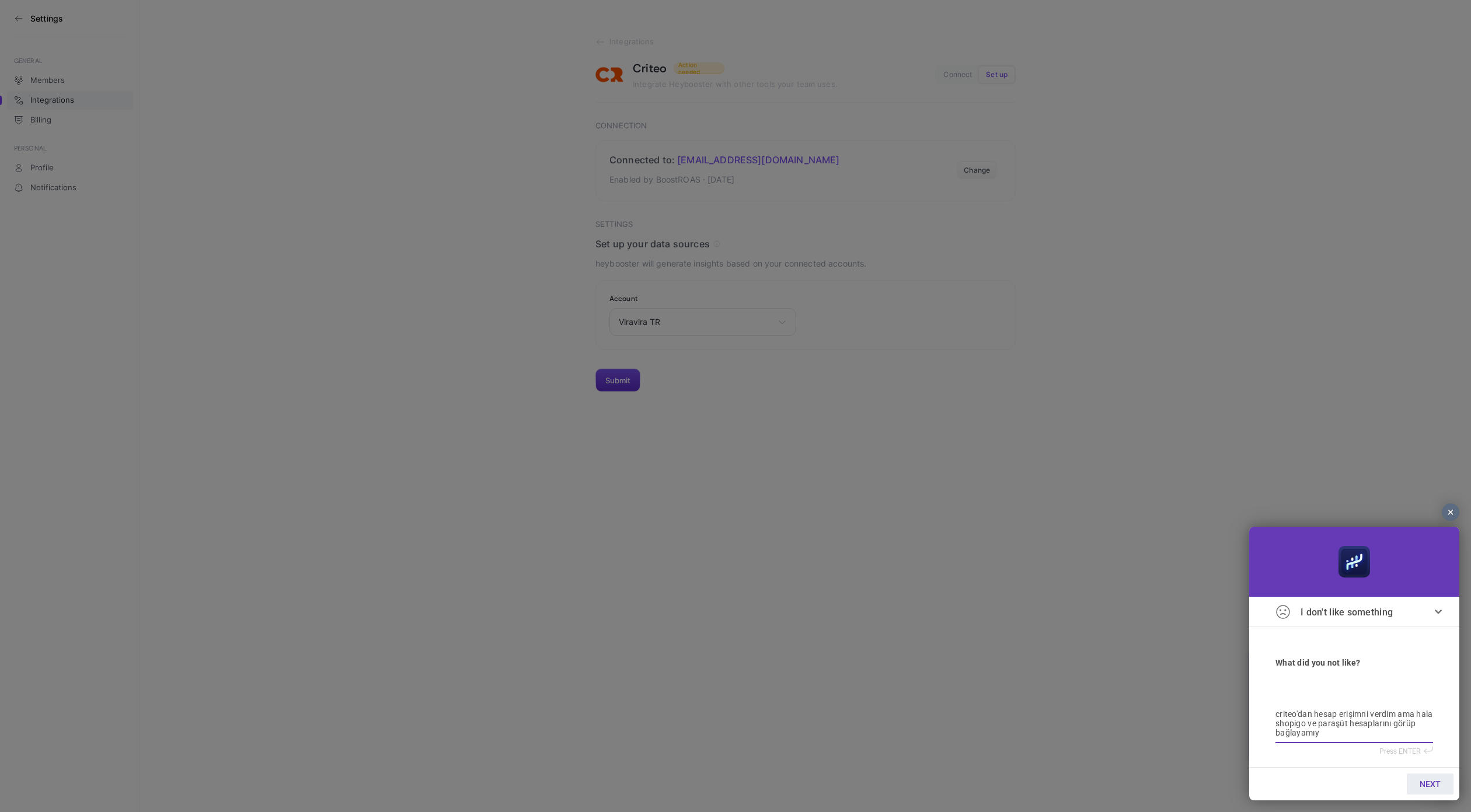
type textarea "criteo'dan hesap erişimni verdim ama hala shopigo ve paraşüt hesaplarını görüp …"
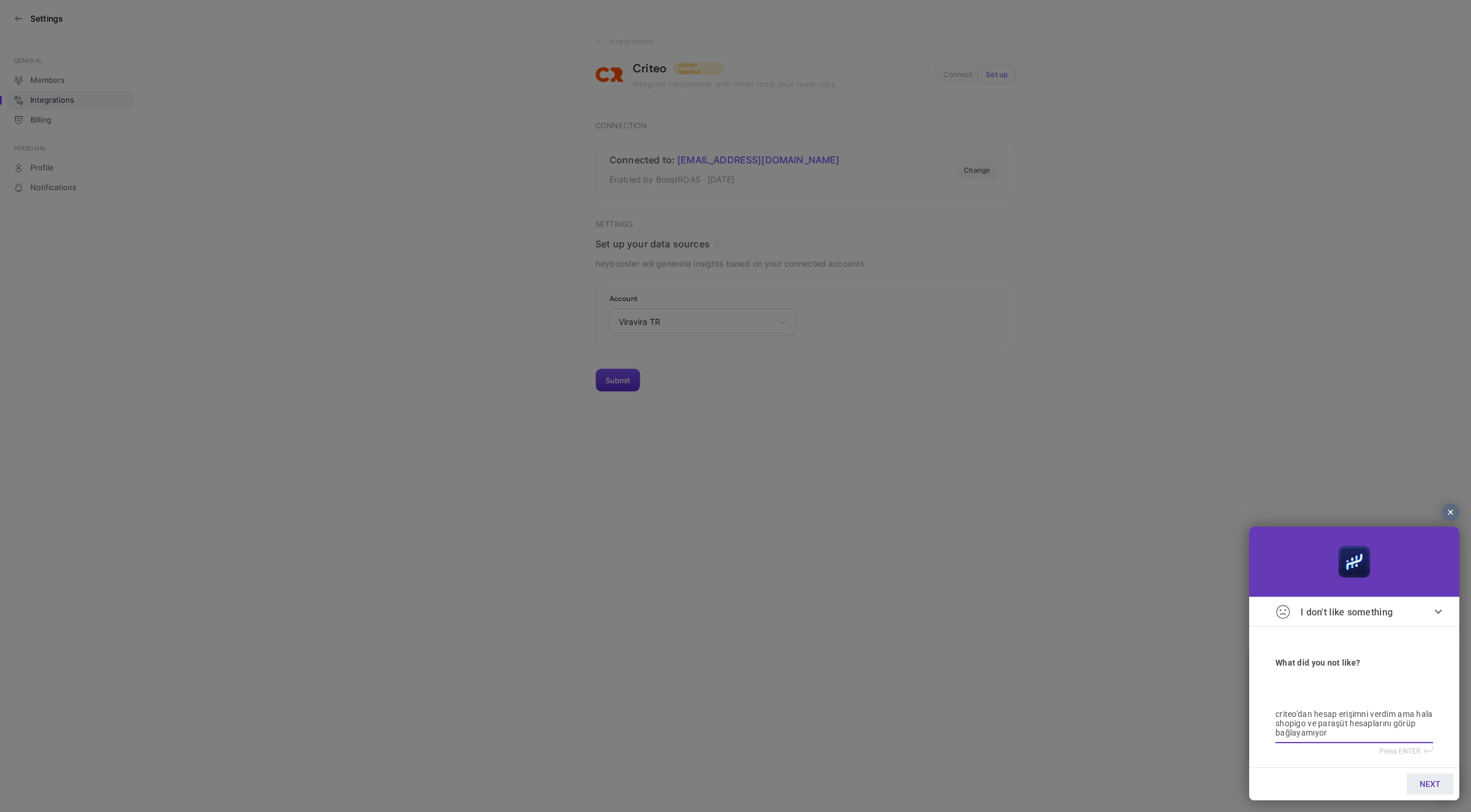
type textarea "criteo'dan hesap erişimni verdim ama hala shopigo ve paraşüt hesaplarını görüp …"
click at [1426, 791] on link "NEXT" at bounding box center [1430, 784] width 47 height 21
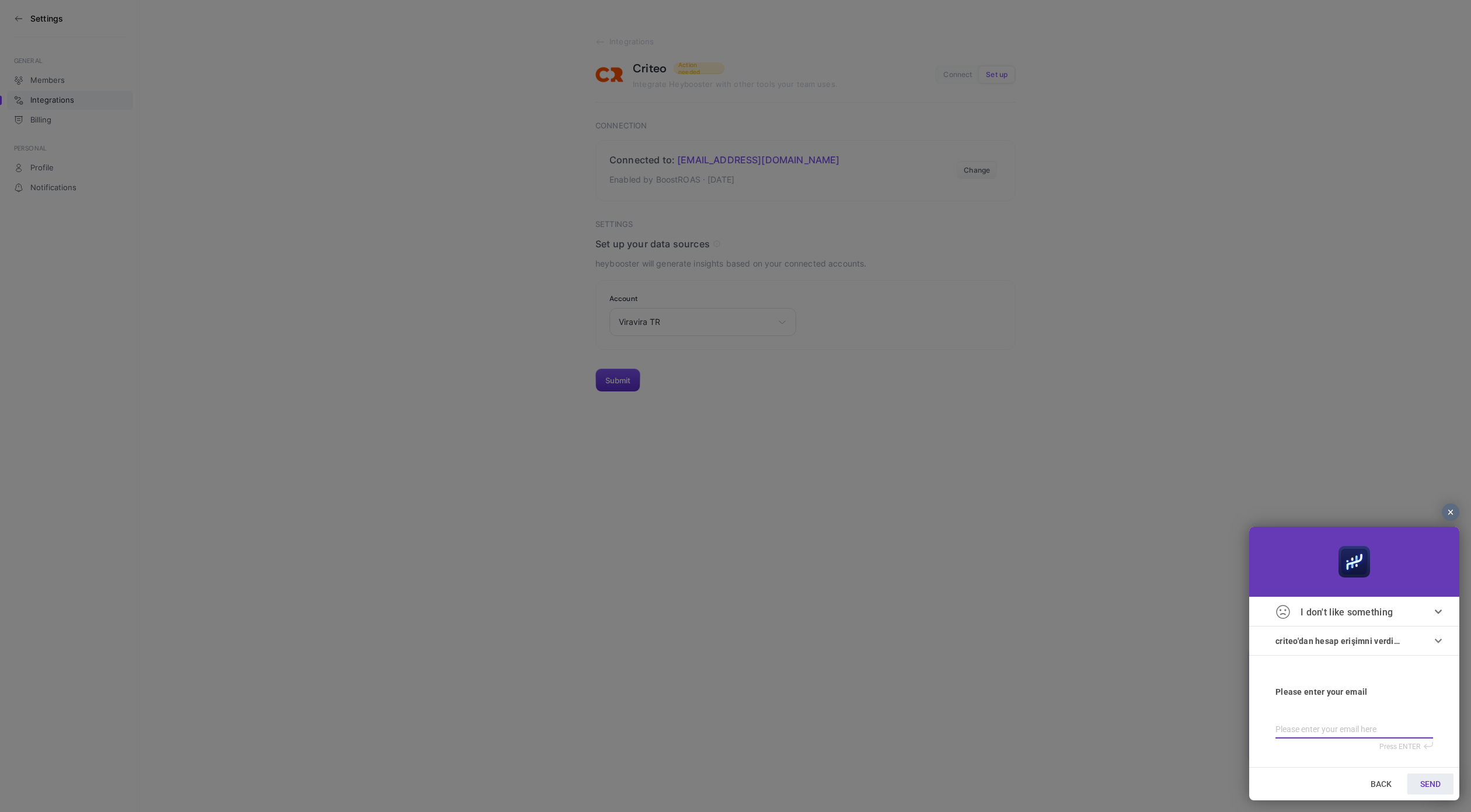
click at [1332, 732] on input "email" at bounding box center [1354, 732] width 158 height 13
type input "a"
type input "as"
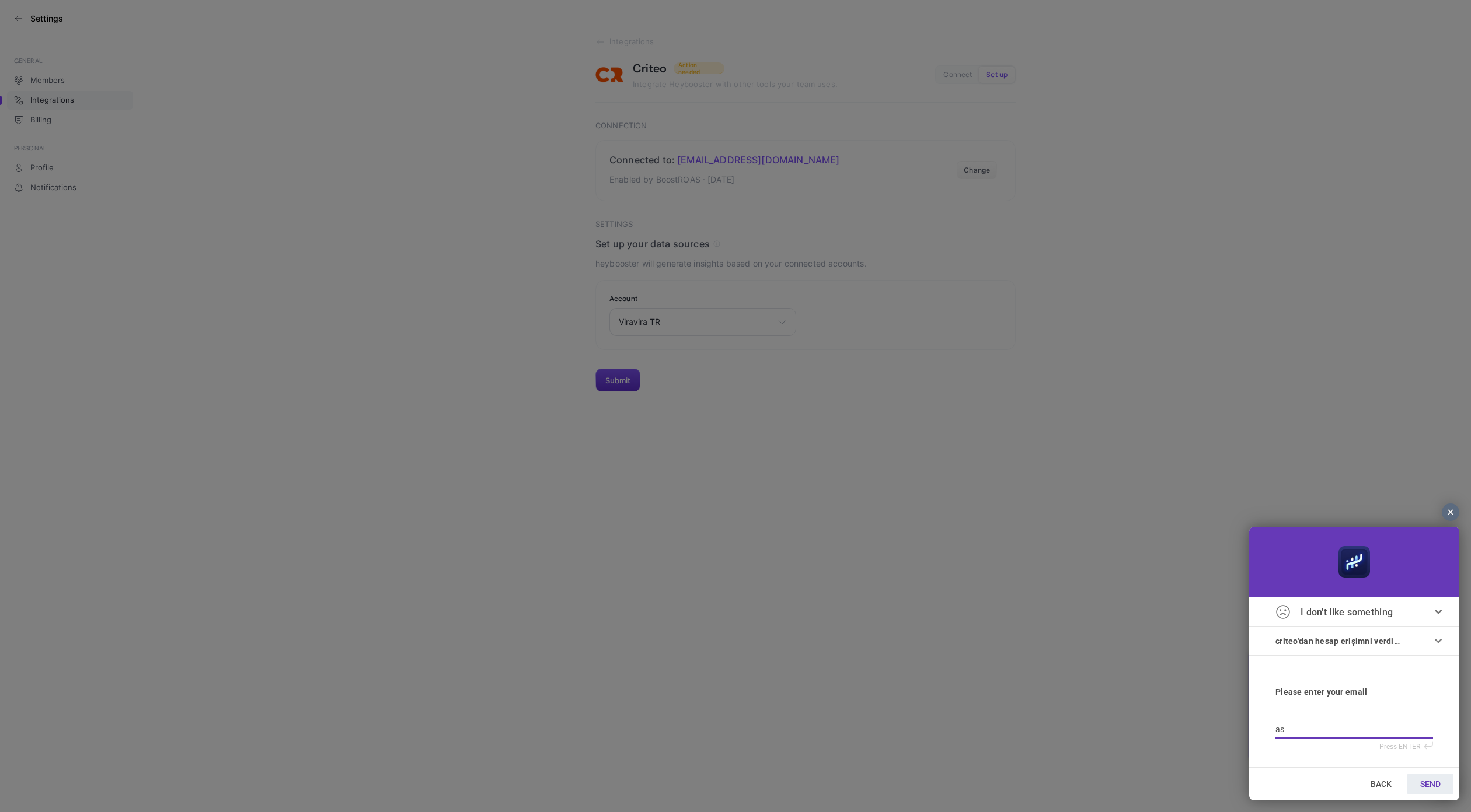
type input "asu"
type input "asud"
click at [1436, 786] on span "SEND" at bounding box center [1430, 784] width 21 height 9
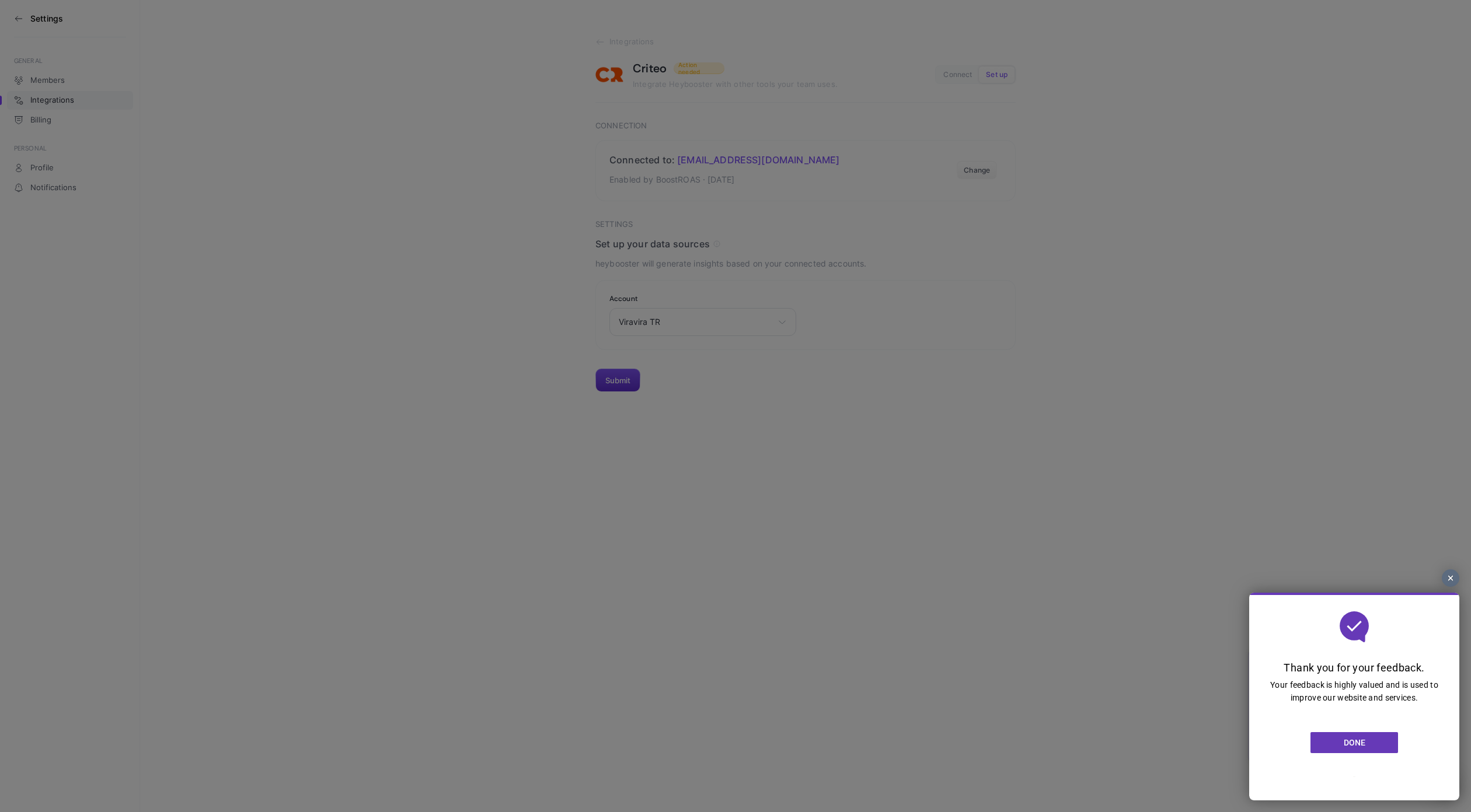
click at [1369, 746] on link "DONE" at bounding box center [1354, 742] width 88 height 21
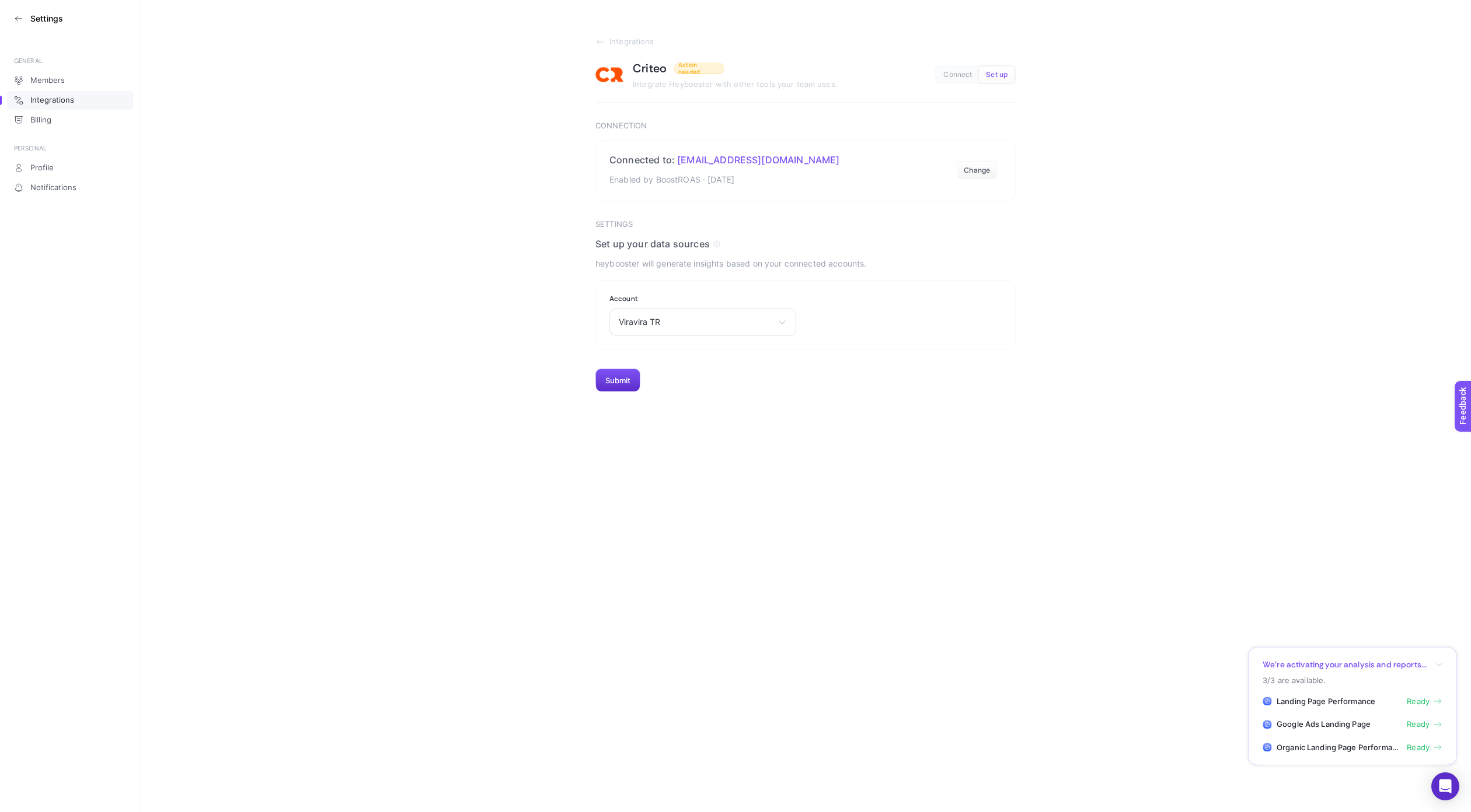
click at [1142, 392] on html "Settings GENERAL Members Integrations Billing PERSONAL Profile Notifications In…" at bounding box center [736, 196] width 1471 height 392
click at [708, 312] on div "Viravira TR Viravira TR Pinar Online TR" at bounding box center [703, 322] width 187 height 28
click at [695, 380] on li "Viravira TR" at bounding box center [703, 373] width 181 height 19
click at [663, 308] on div "Select your account Viravira TR Pinar Online TR" at bounding box center [703, 322] width 187 height 28
click at [664, 328] on div "Select your account Viravira TR Pinar Online TR" at bounding box center [703, 322] width 187 height 28
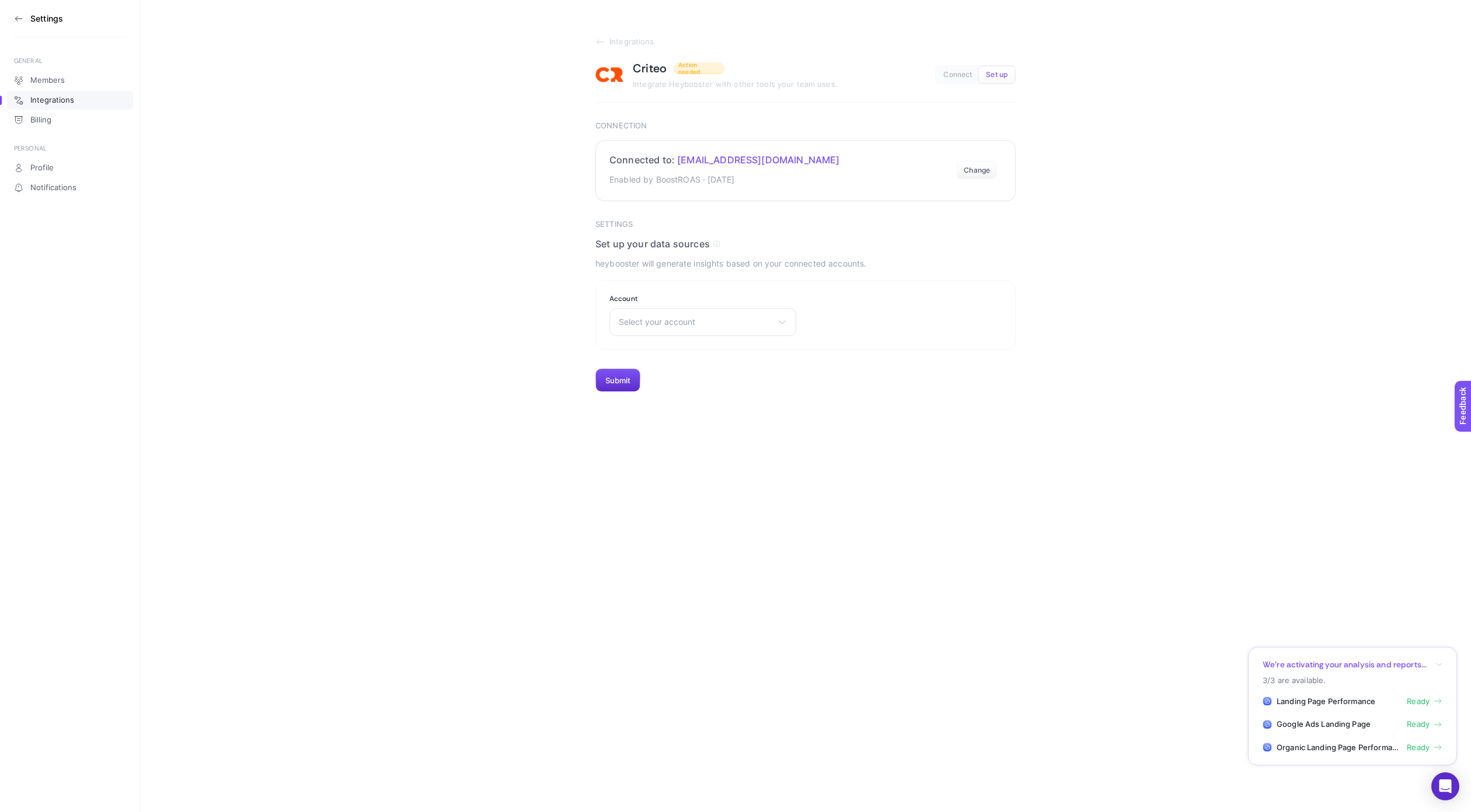
click at [829, 167] on section "Connected to: [EMAIL_ADDRESS][DOMAIN_NAME] Enabled by BoostROAS · [DATE] Change" at bounding box center [806, 171] width 420 height 61
click at [955, 64] on div "Criteo Action needed Integrate Heybooster with other tools your team uses. Conn…" at bounding box center [806, 74] width 420 height 28
click at [955, 78] on span "Connect" at bounding box center [958, 75] width 29 height 9
click at [997, 77] on span "Set up" at bounding box center [997, 75] width 21 height 9
click at [87, 118] on link "Billing" at bounding box center [70, 120] width 126 height 19
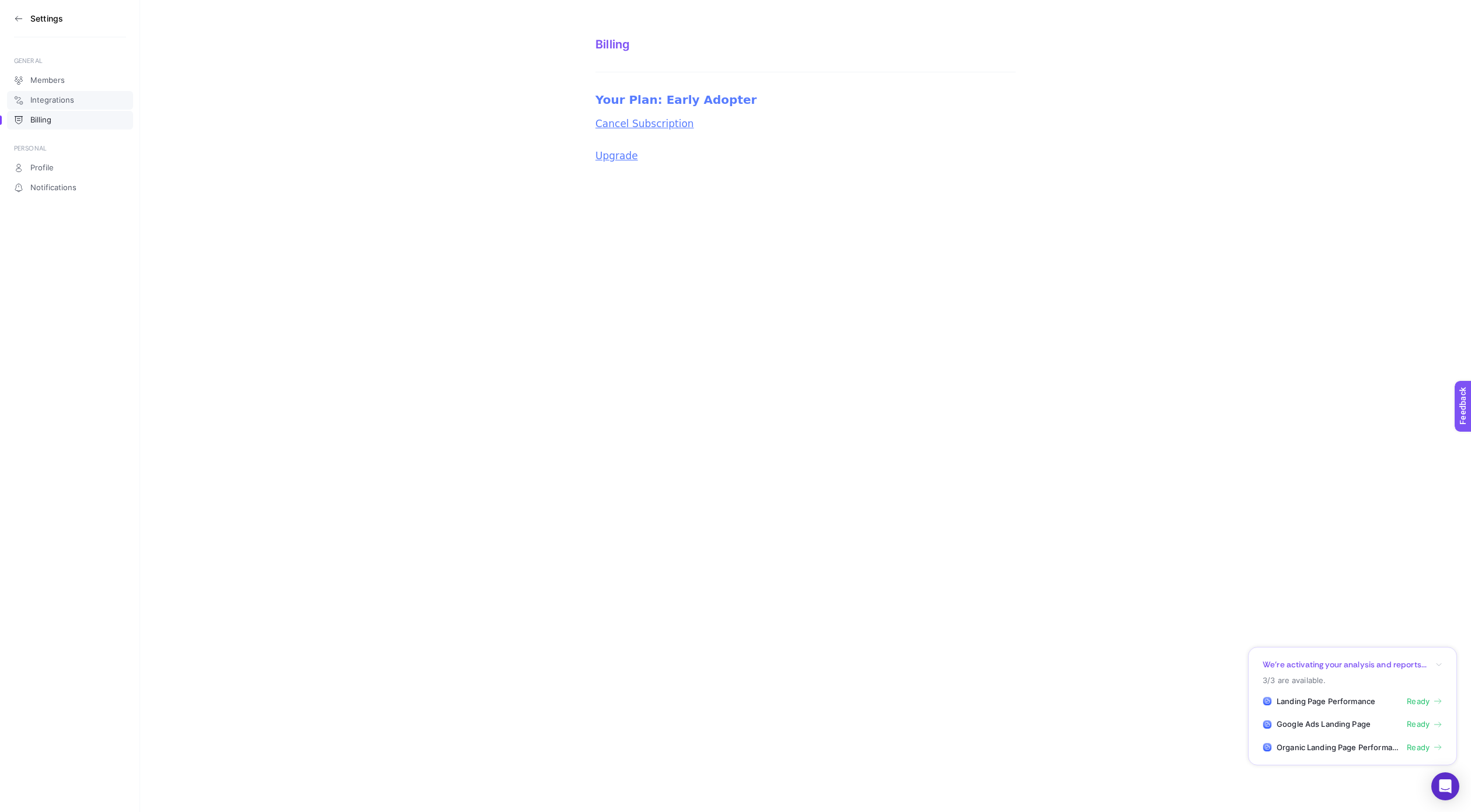
click at [83, 98] on link "Integrations" at bounding box center [70, 100] width 126 height 19
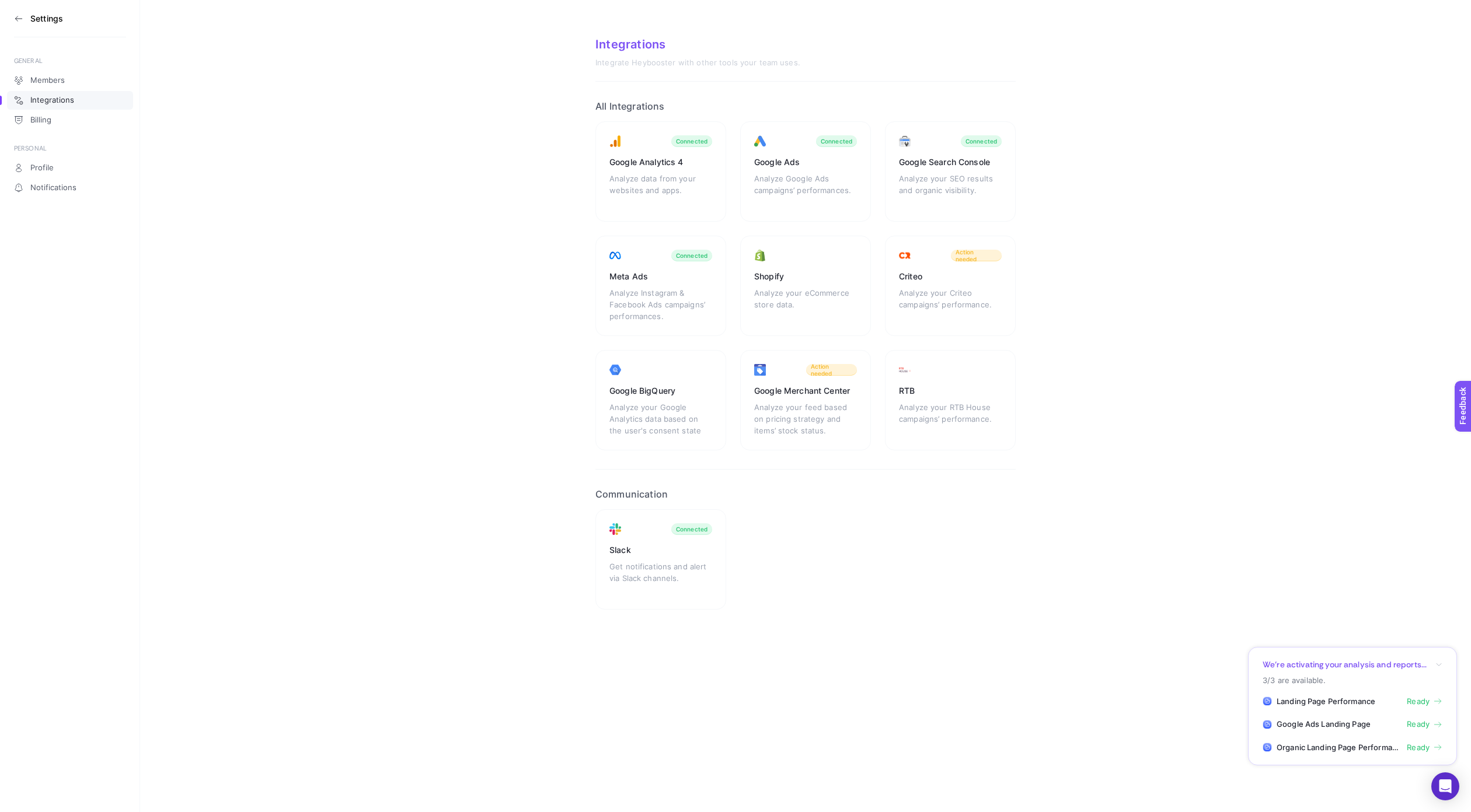
click at [34, 7] on section "Settings" at bounding box center [70, 19] width 112 height 37
click at [20, 14] on icon at bounding box center [19, 19] width 9 height 9
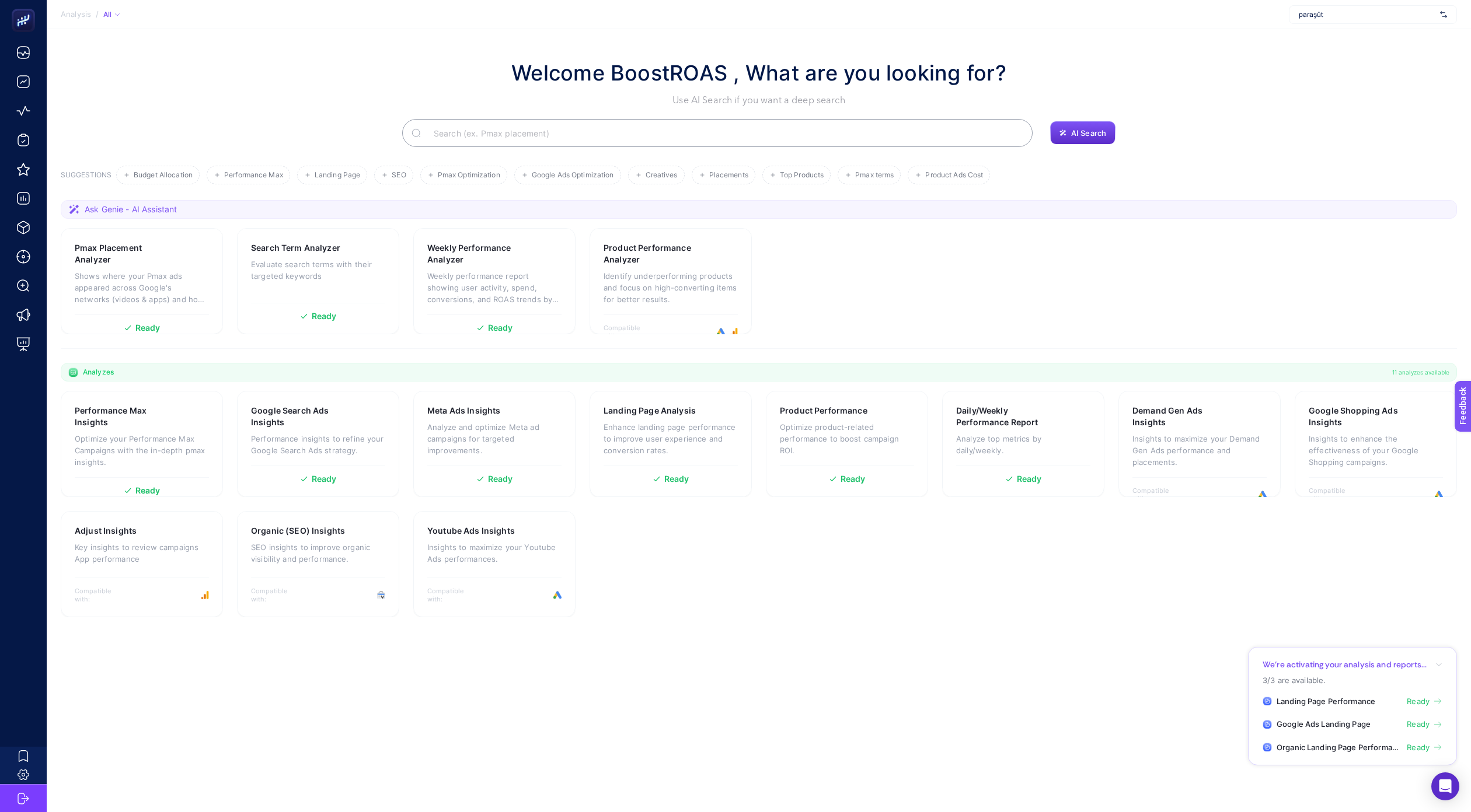
click at [579, 115] on div "Welcome BoostROAS , What are you looking for? Use AI Search if you want a deep …" at bounding box center [759, 102] width 1397 height 90
click at [581, 120] on input "Search" at bounding box center [724, 133] width 599 height 33
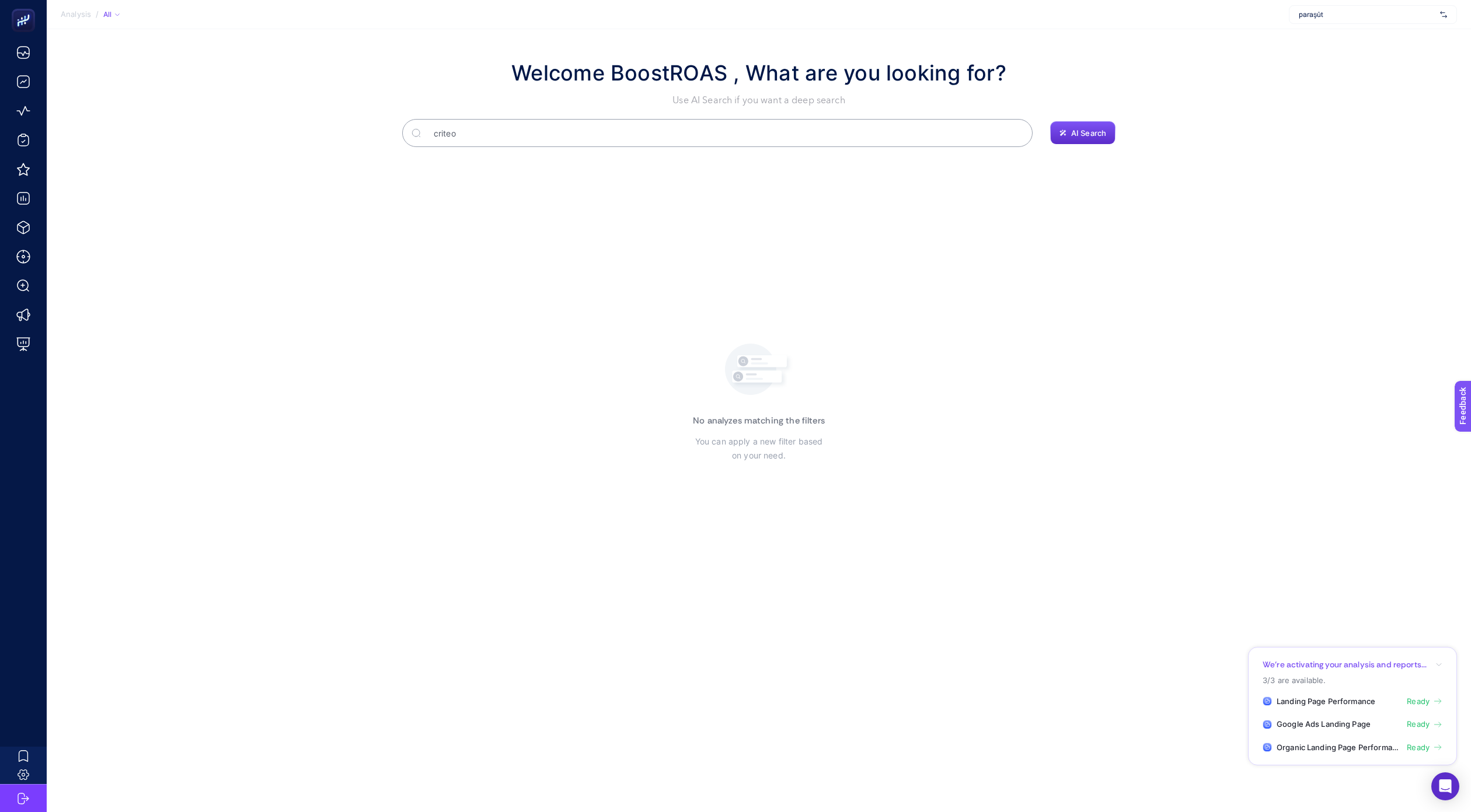
click at [664, 150] on section "Welcome BoostROAS , What are you looking for? Use AI Search if you want a deep …" at bounding box center [759, 402] width 1425 height 746
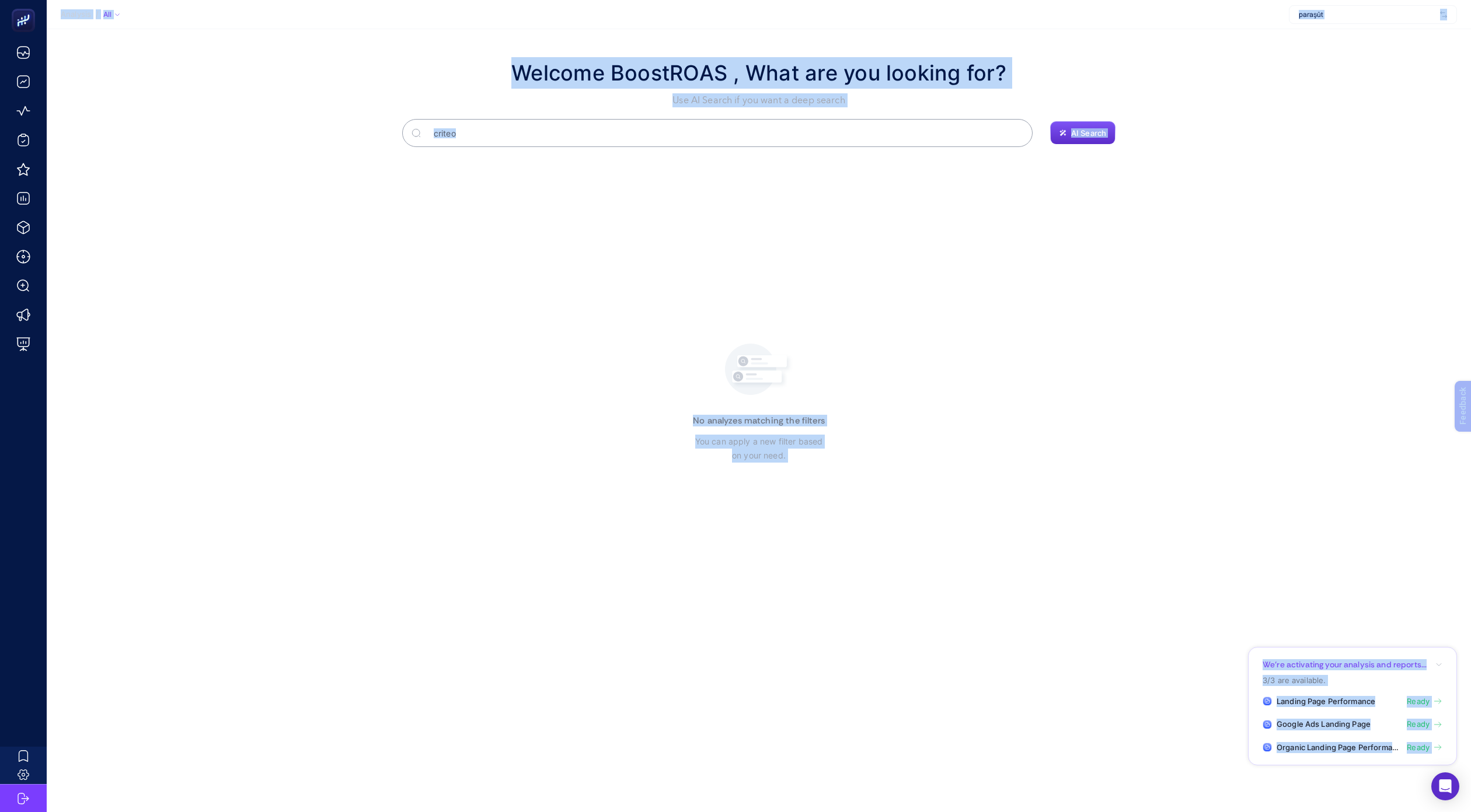
click at [659, 134] on input "criteo" at bounding box center [724, 133] width 599 height 33
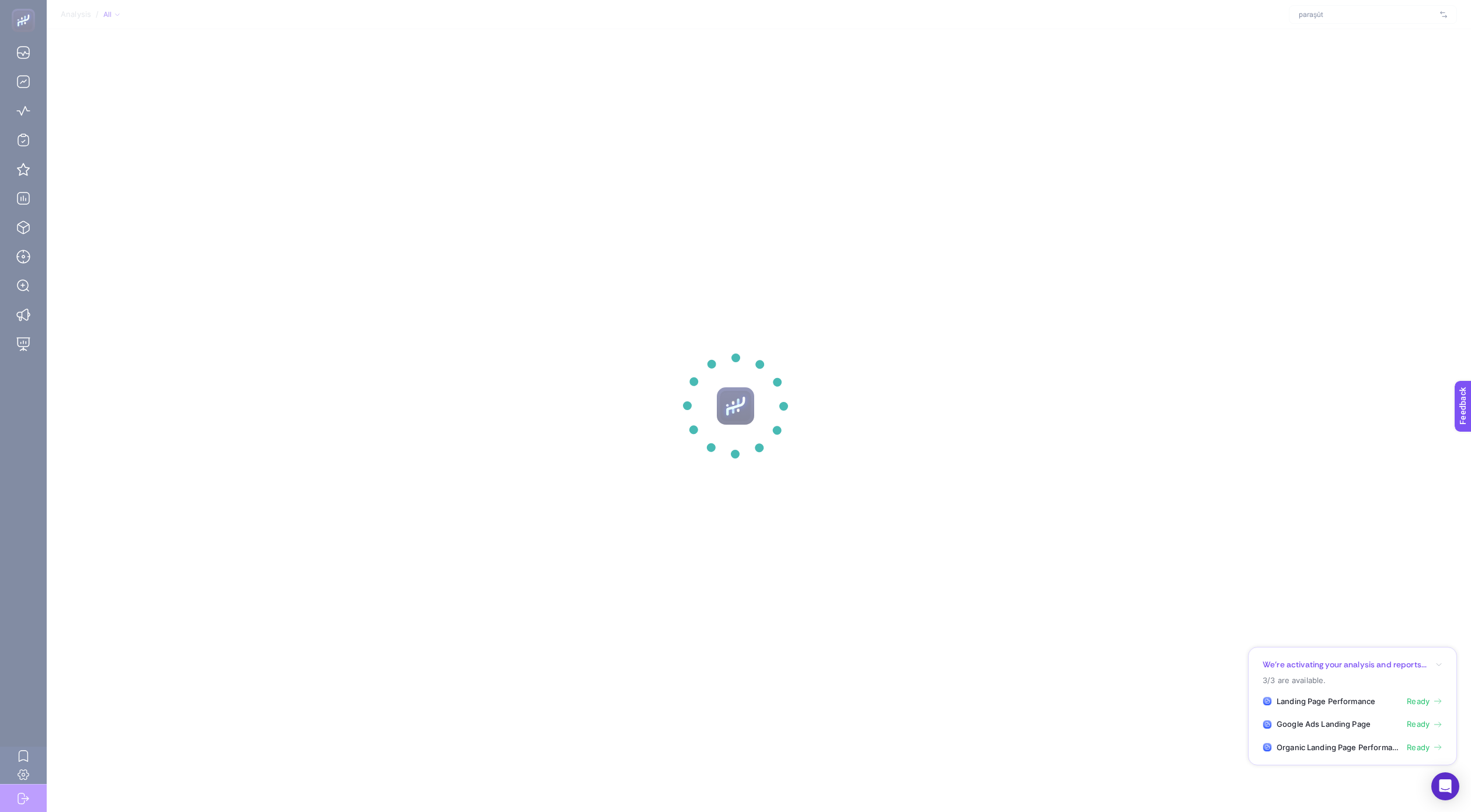
click at [27, 80] on section at bounding box center [736, 406] width 1471 height 812
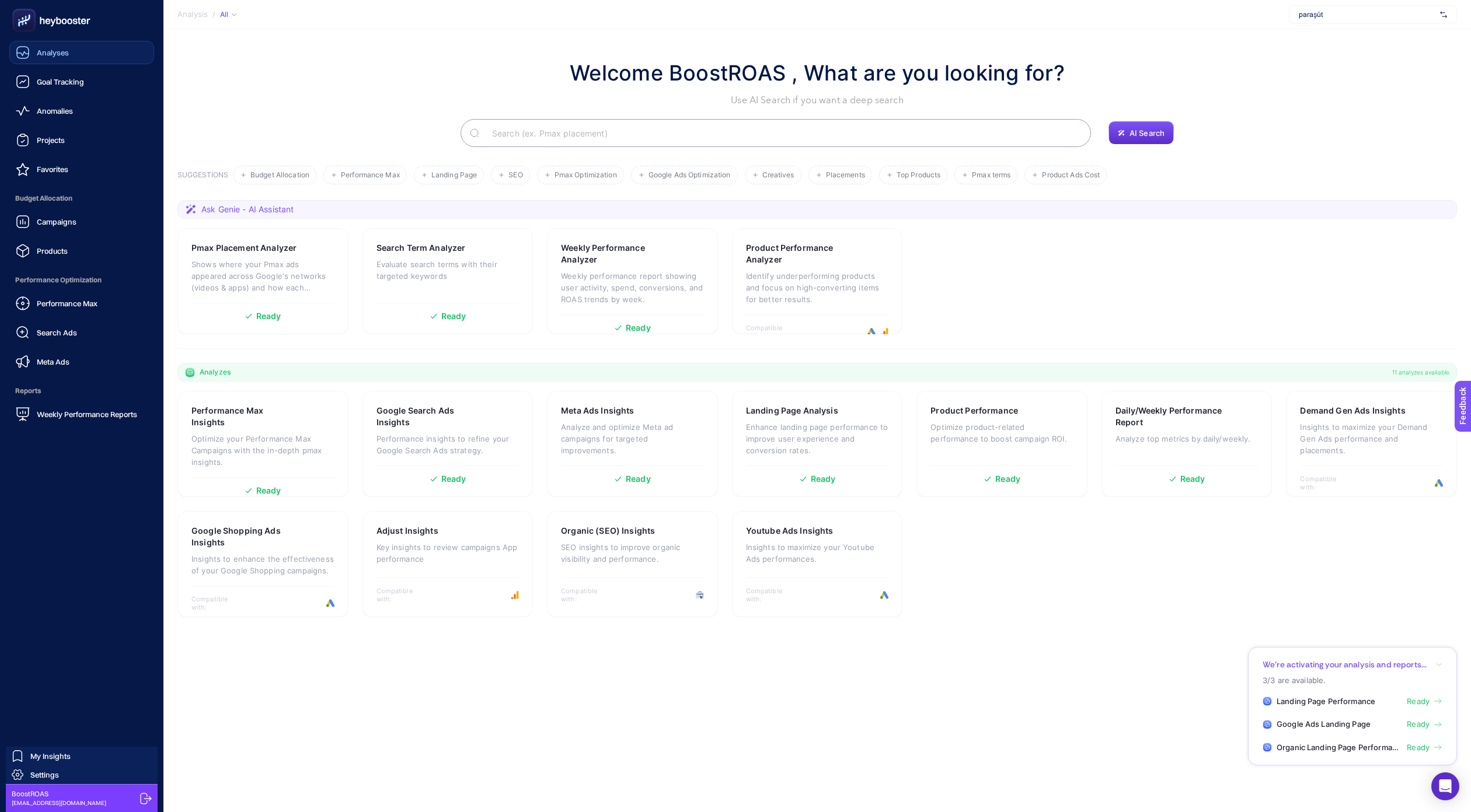
click at [69, 51] on link "Analyses" at bounding box center [81, 52] width 145 height 24
click at [73, 87] on div "Goal Tracking" at bounding box center [50, 82] width 68 height 14
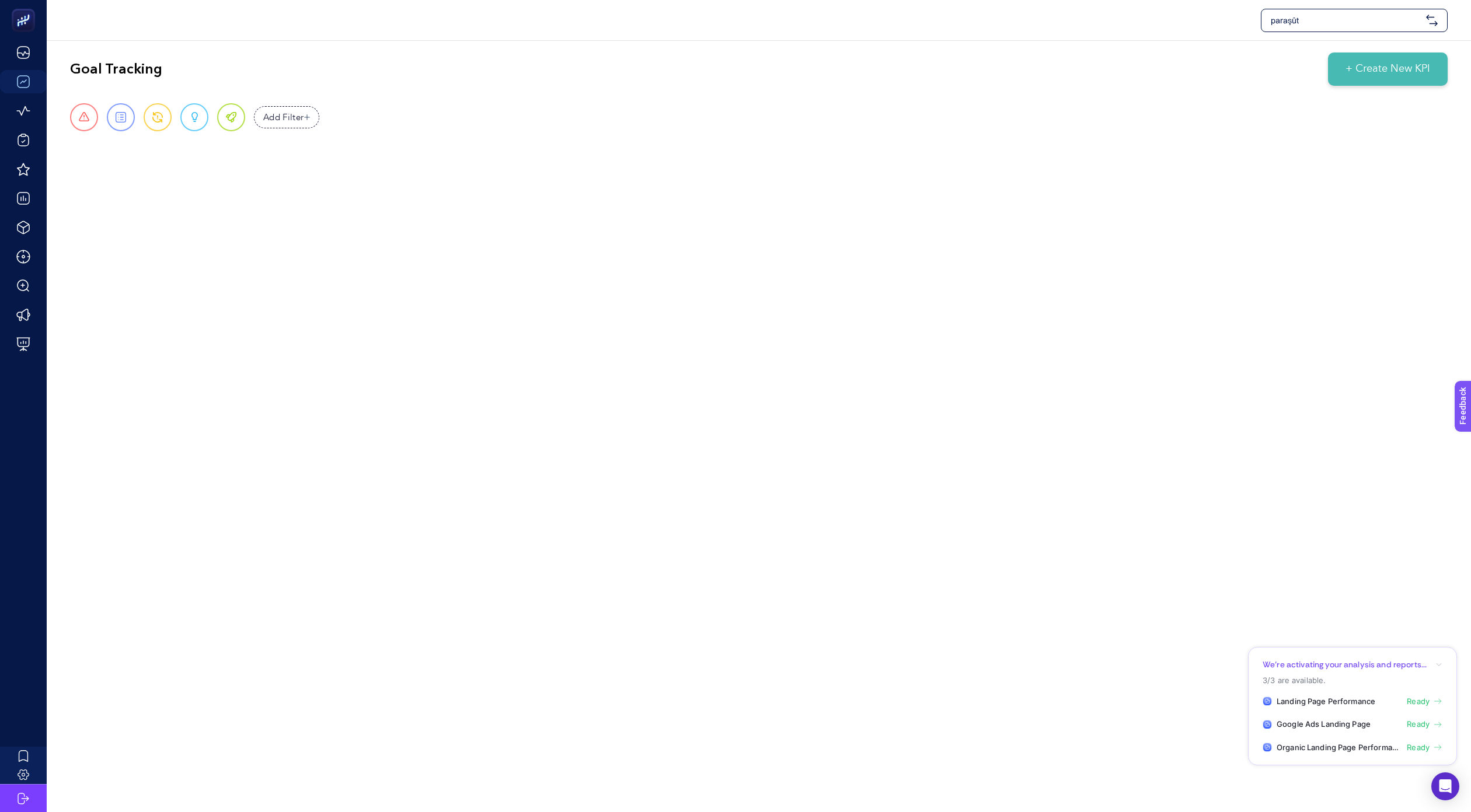
click at [785, 276] on div "paraşüt Goal Tracking + Create New KPI Urgent Report Warning Opportunity Perfec…" at bounding box center [736, 406] width 1471 height 812
click at [1281, 261] on div "paraşüt Goal Tracking + Create New KPI Urgent Report Warning Opportunity Perfec…" at bounding box center [736, 406] width 1471 height 812
click at [934, 331] on div "paraşüt Goal Tracking + Create New KPI Urgent Report Warning Opportunity Perfec…" at bounding box center [736, 406] width 1471 height 812
